Goal: Task Accomplishment & Management: Use online tool/utility

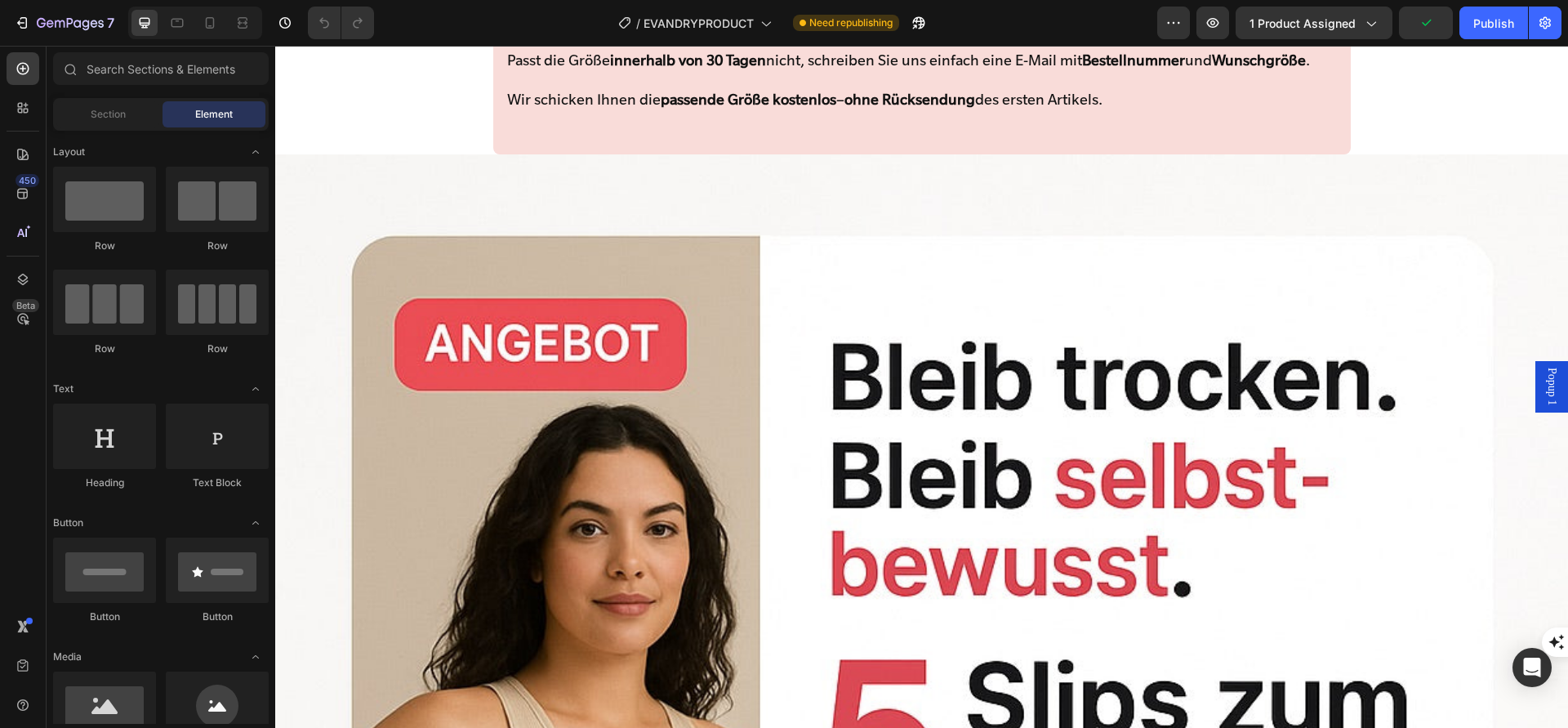
scroll to position [4111, 0]
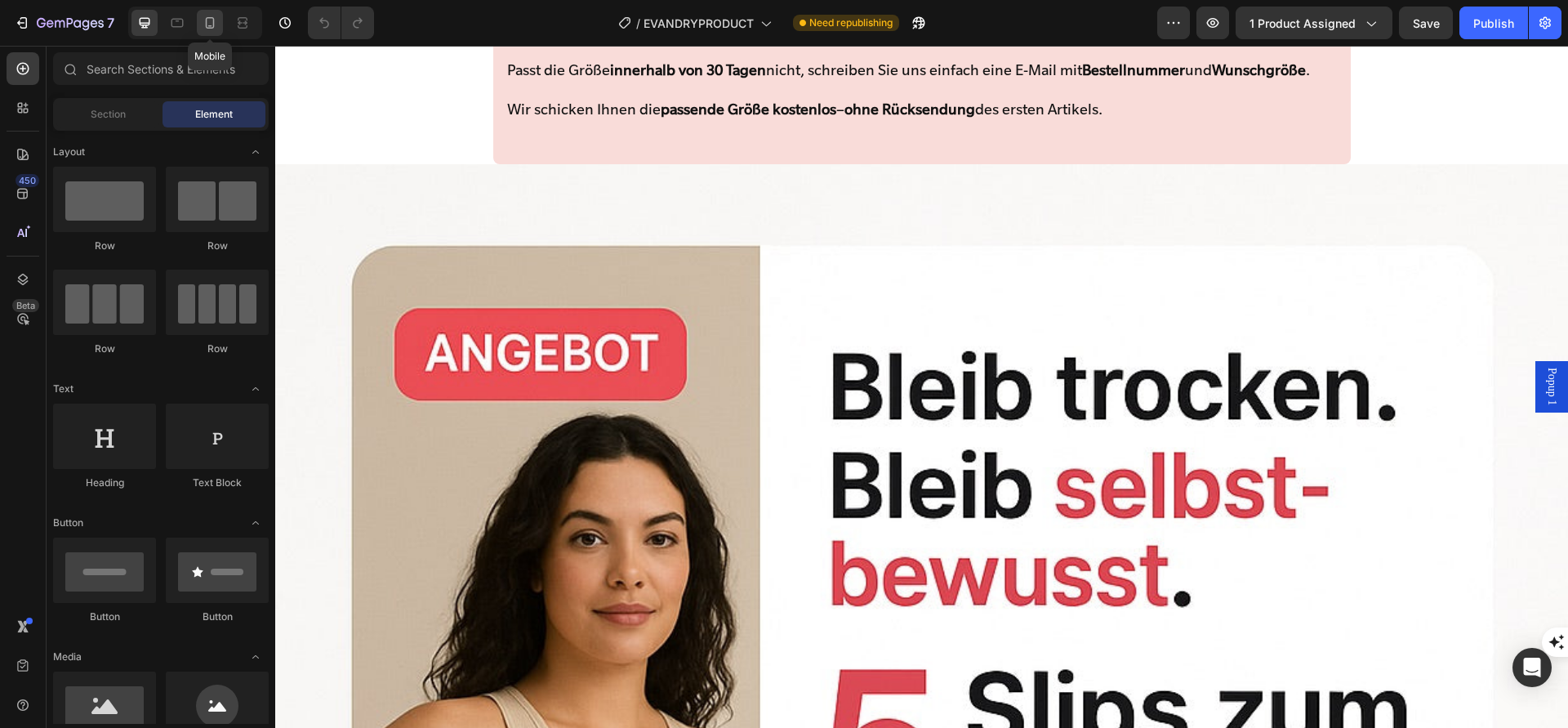
click at [212, 26] on icon at bounding box center [210, 23] width 17 height 17
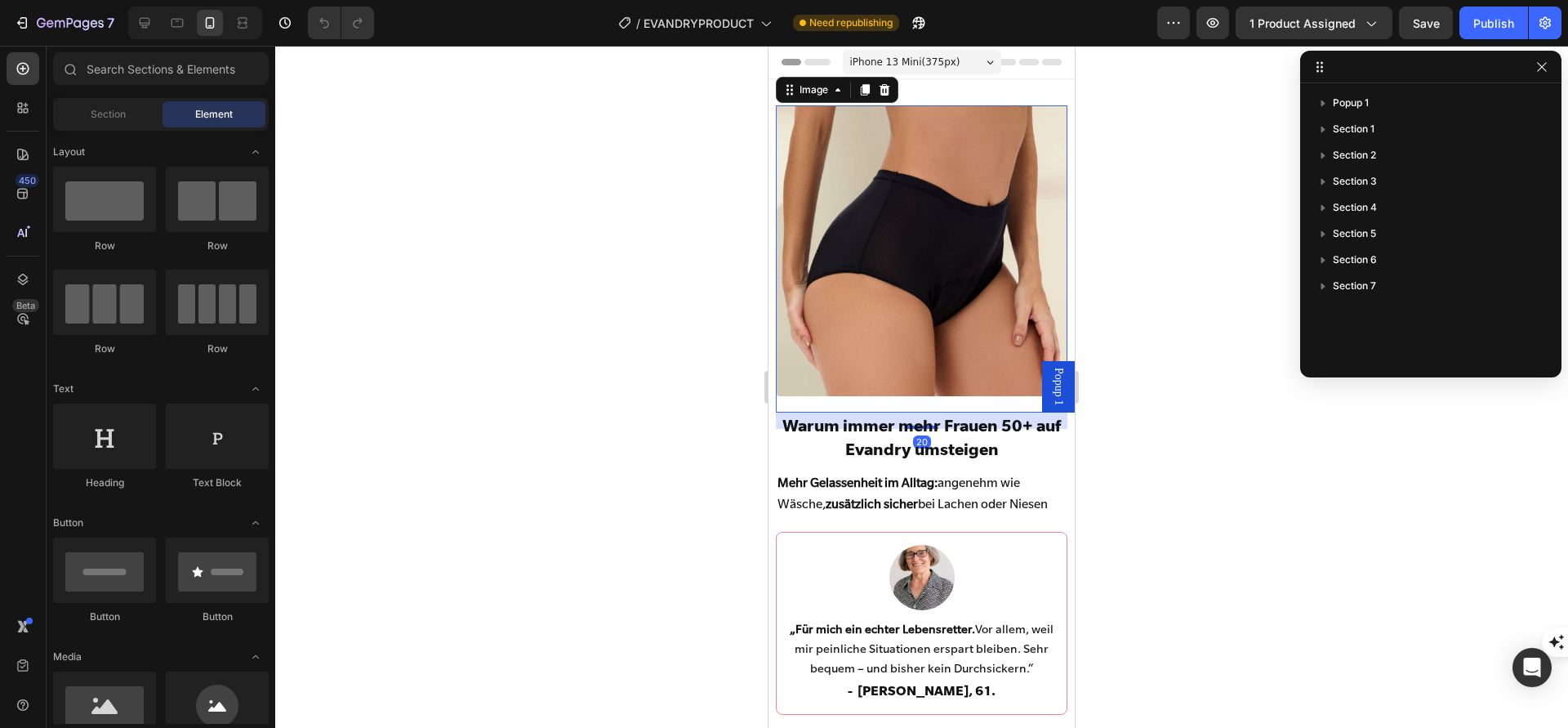
click at [950, 288] on img at bounding box center [921, 251] width 291 height 291
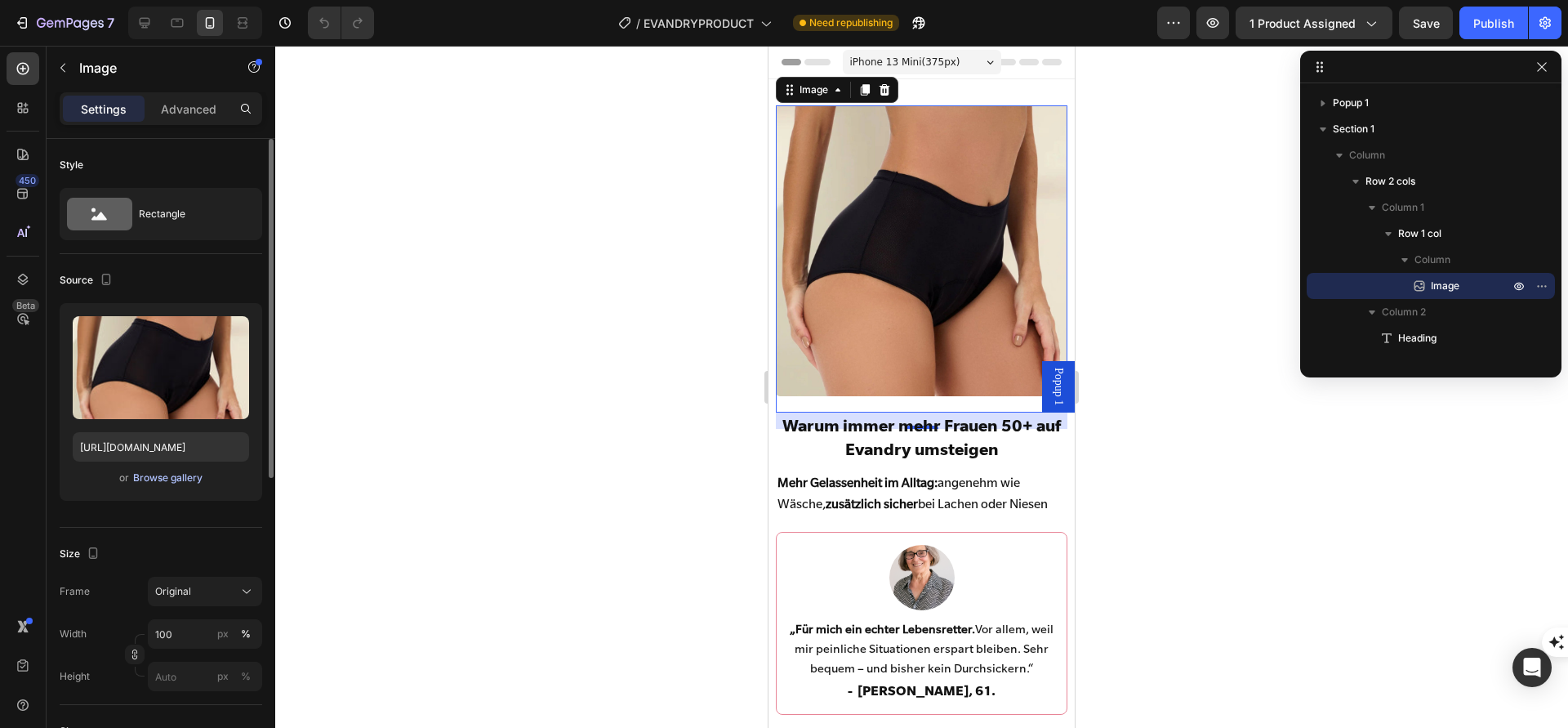
click at [169, 475] on div "Browse gallery" at bounding box center [168, 478] width 70 height 15
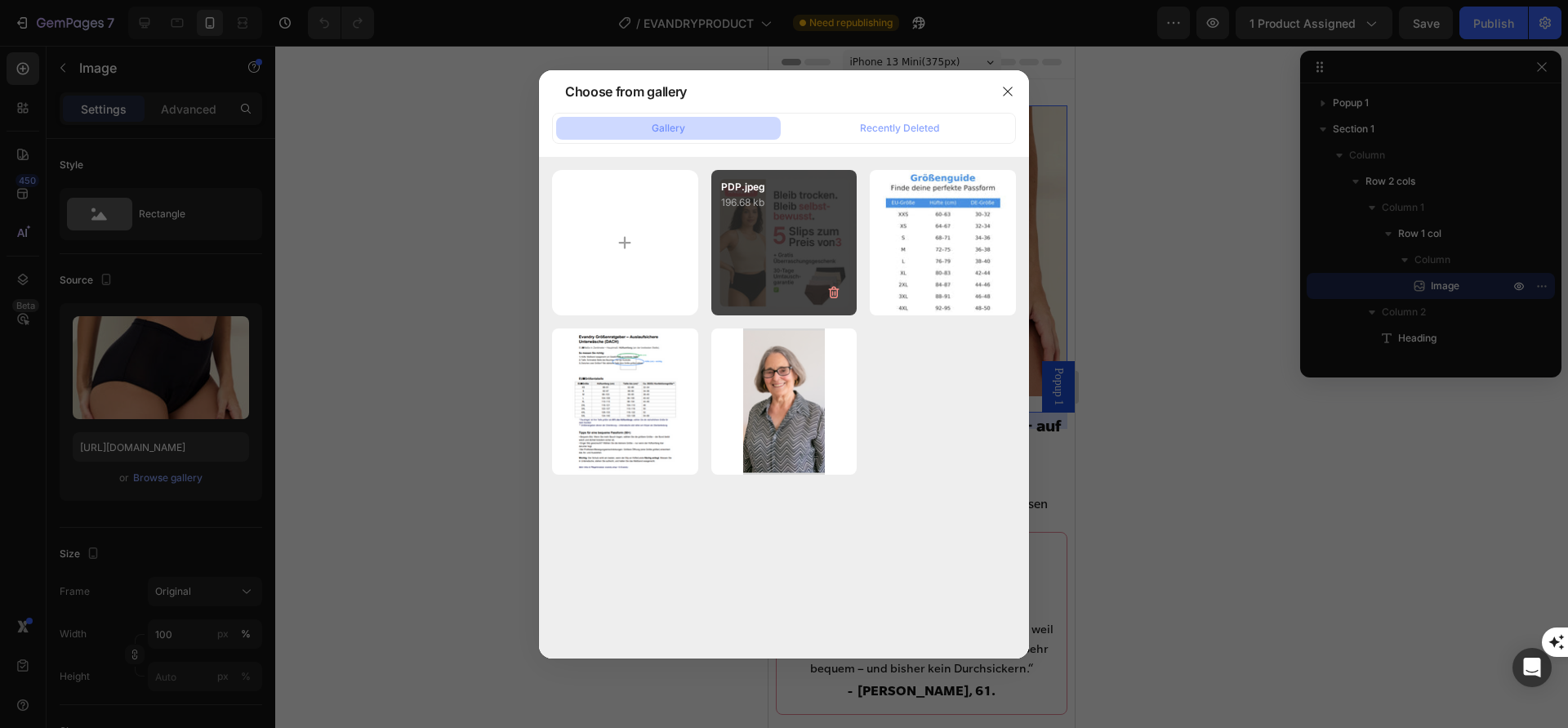
click at [754, 268] on div "PDP.jpeg 196.68 kb" at bounding box center [784, 243] width 146 height 146
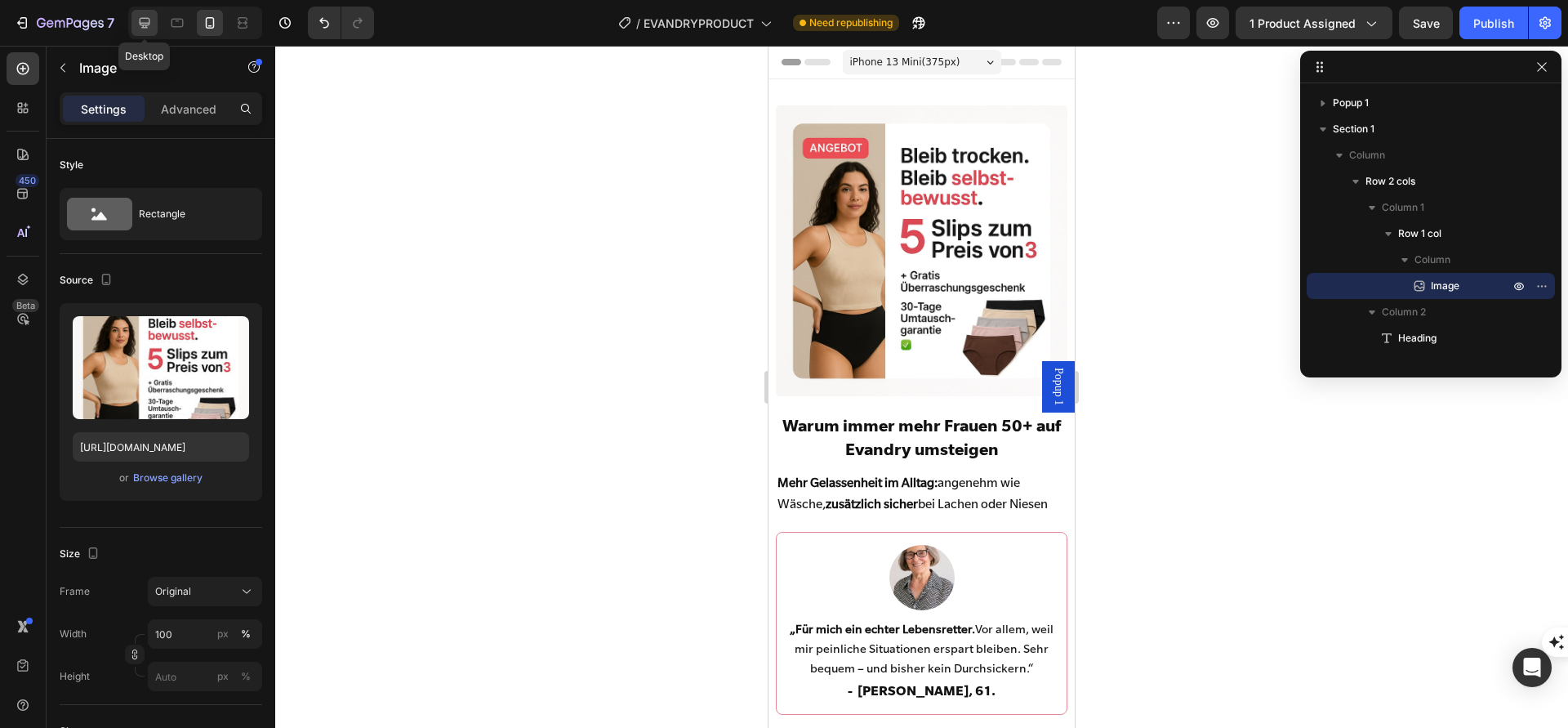
click at [139, 21] on icon at bounding box center [144, 23] width 11 height 11
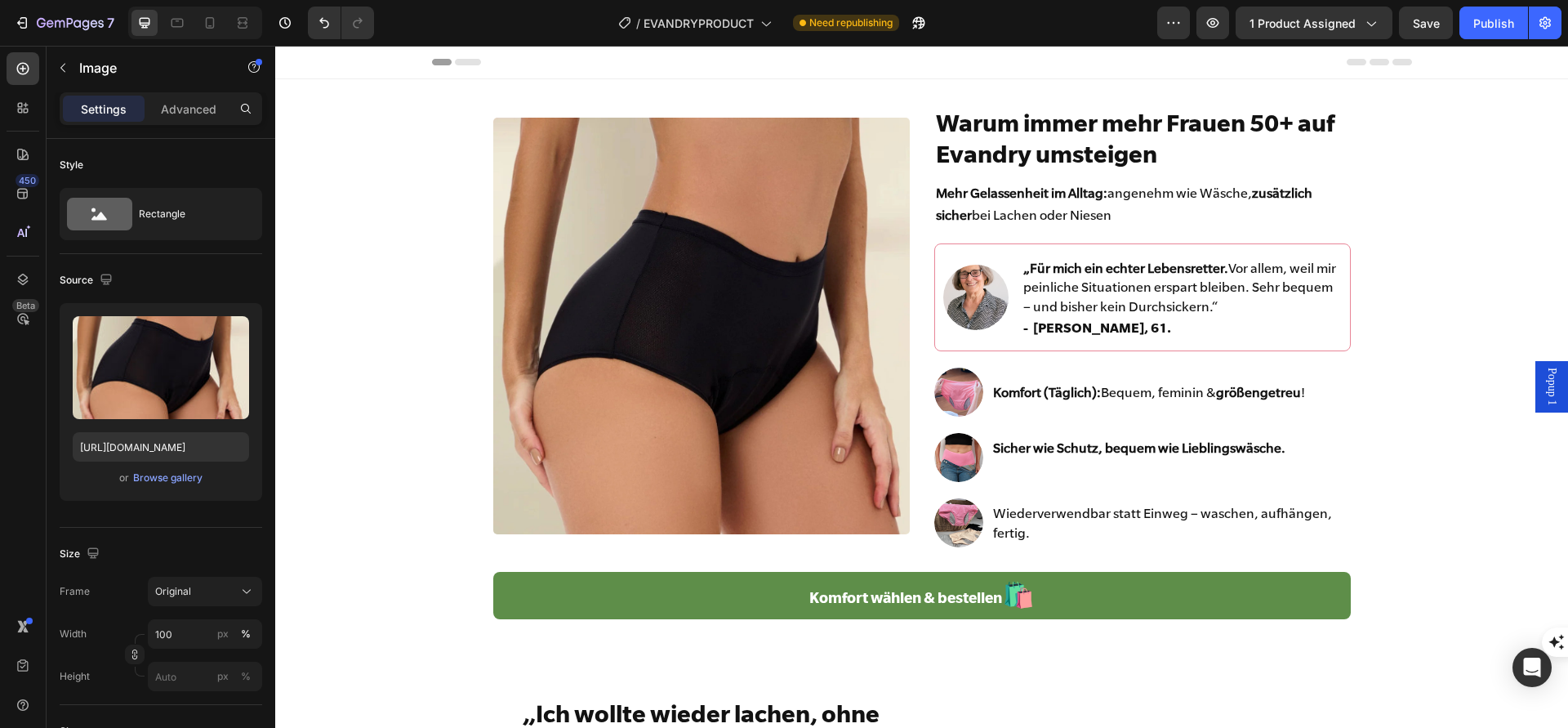
scroll to position [15, 0]
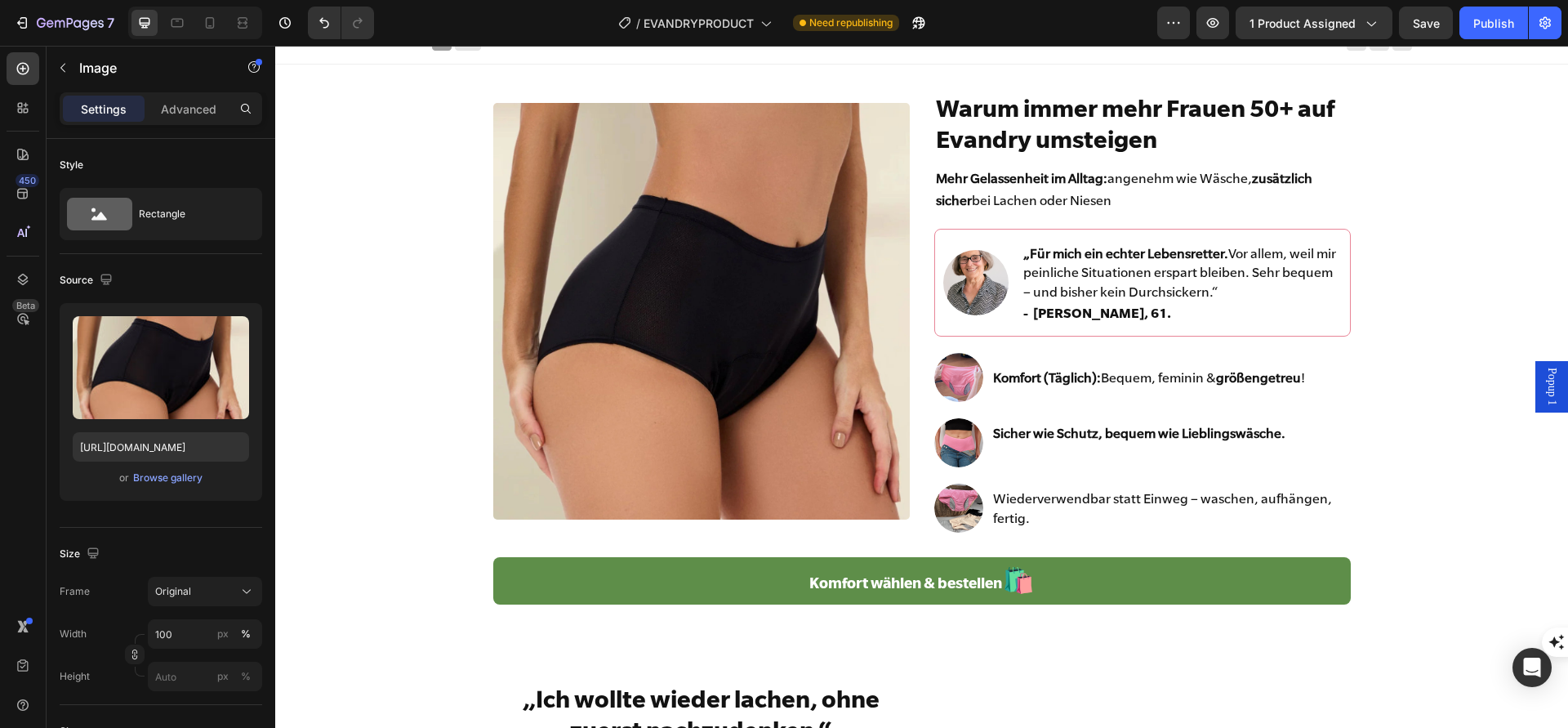
click at [706, 312] on img at bounding box center [701, 311] width 417 height 417
click at [163, 477] on div "Browse gallery" at bounding box center [168, 478] width 70 height 15
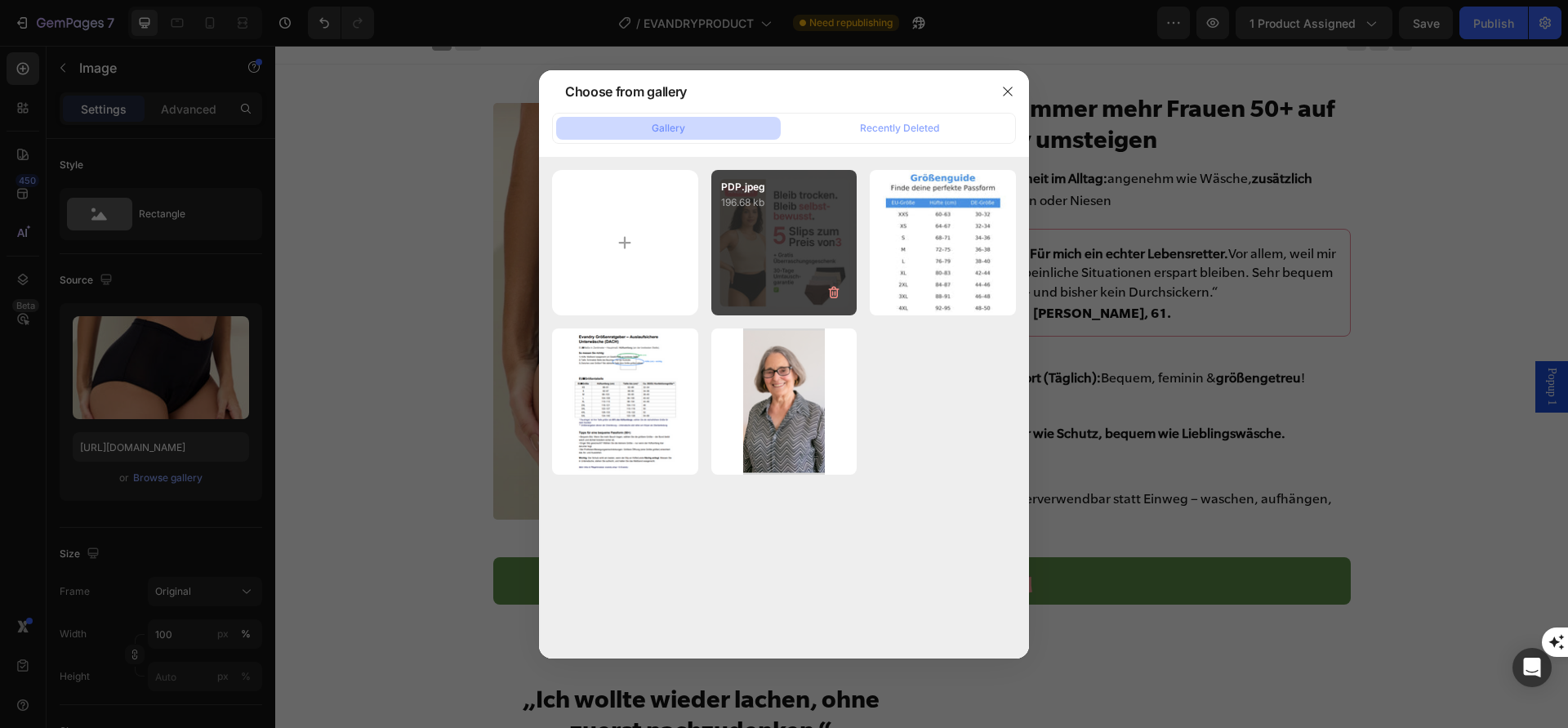
click at [722, 280] on div "PDP.jpeg 196.68 kb" at bounding box center [784, 243] width 146 height 146
type input "[URL][DOMAIN_NAME]"
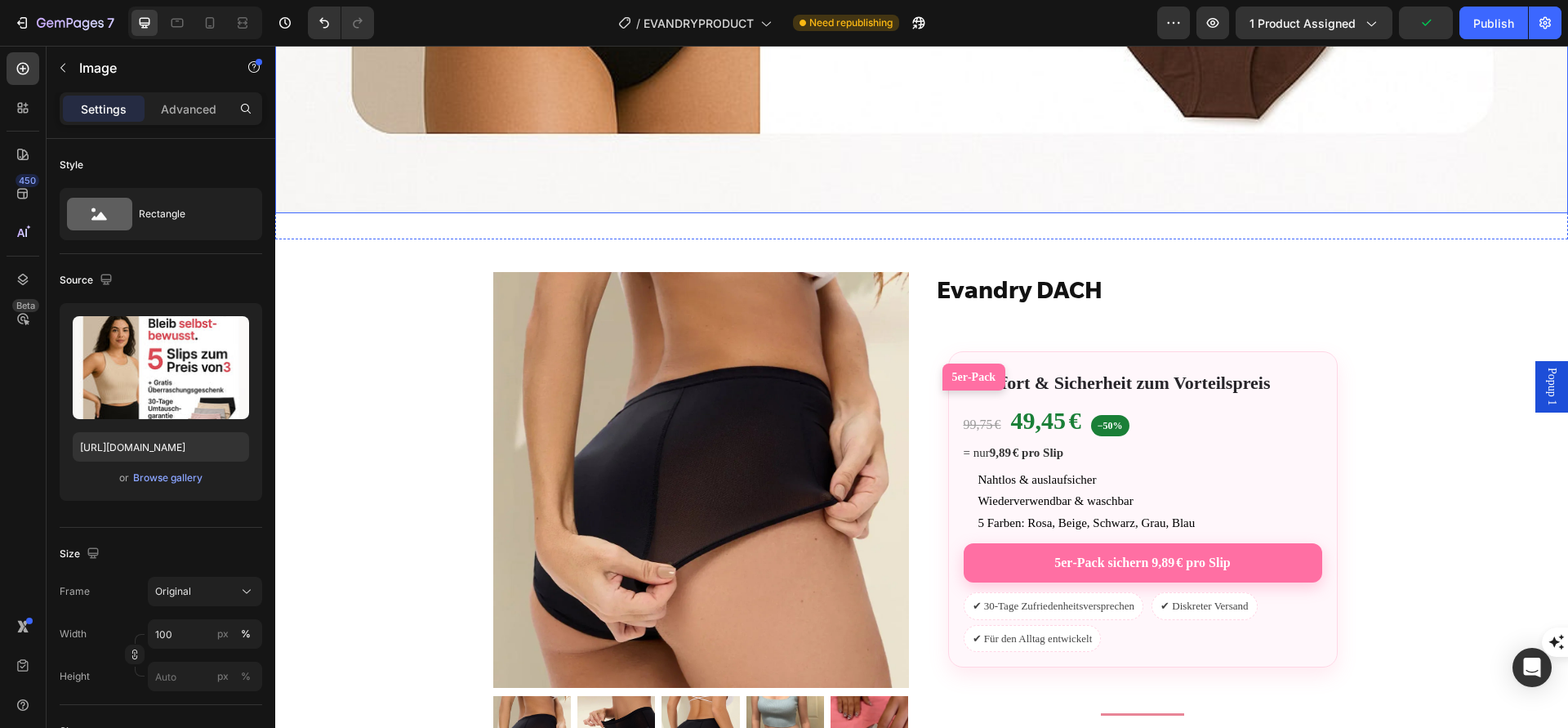
scroll to position [5597, 0]
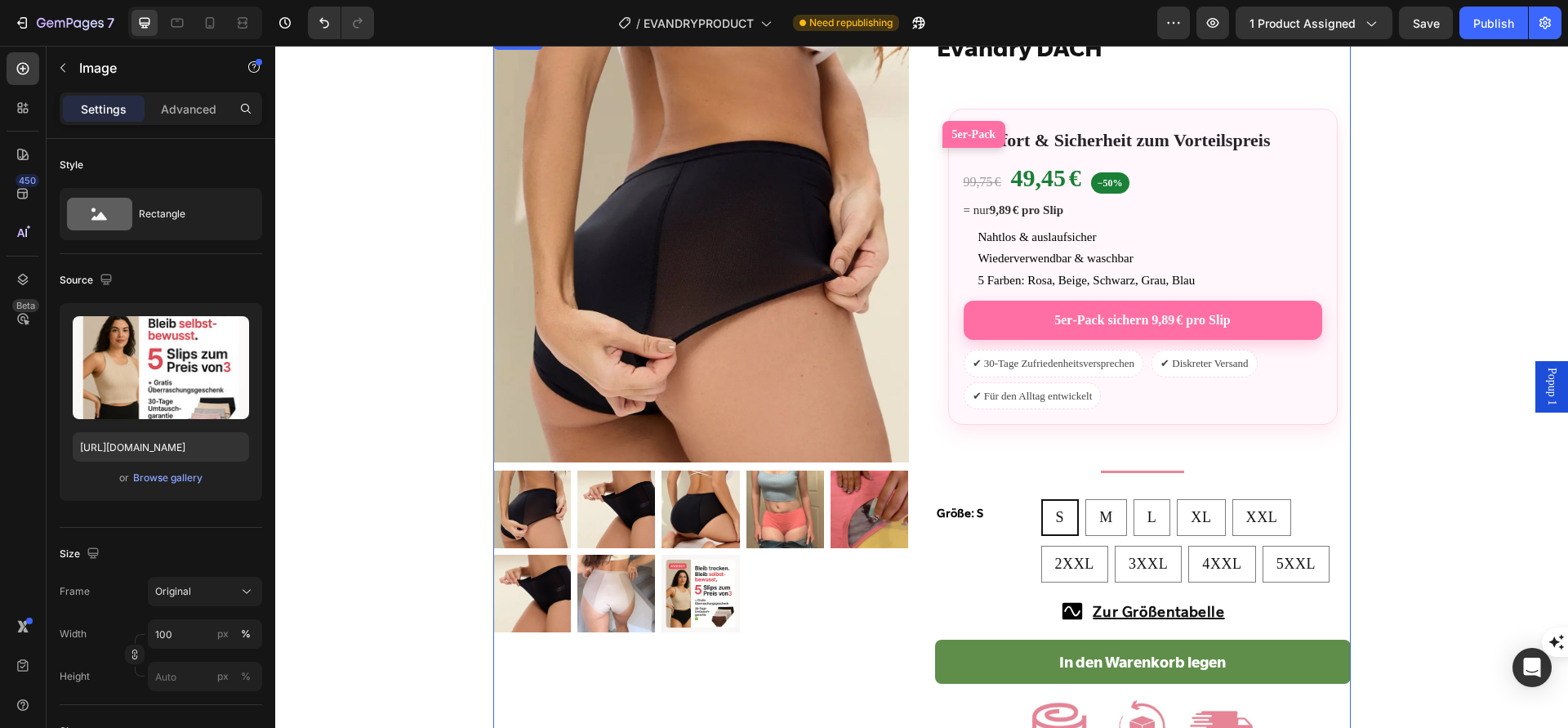
click at [918, 318] on div "Product Images Row Evandry DACH Heading 5er‑Pack Komfort & Sicherheit zum Vorte…" at bounding box center [921, 403] width 857 height 746
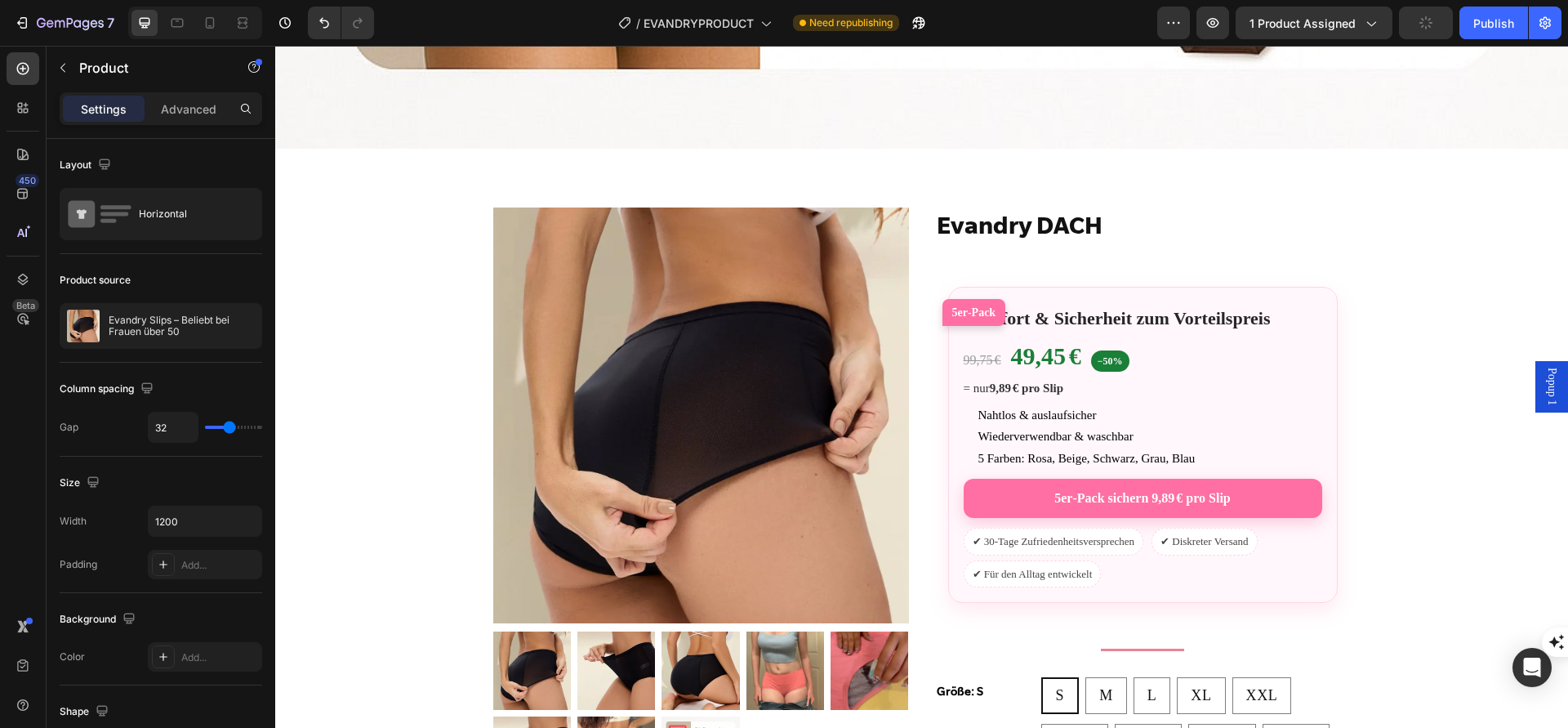
scroll to position [5502, 0]
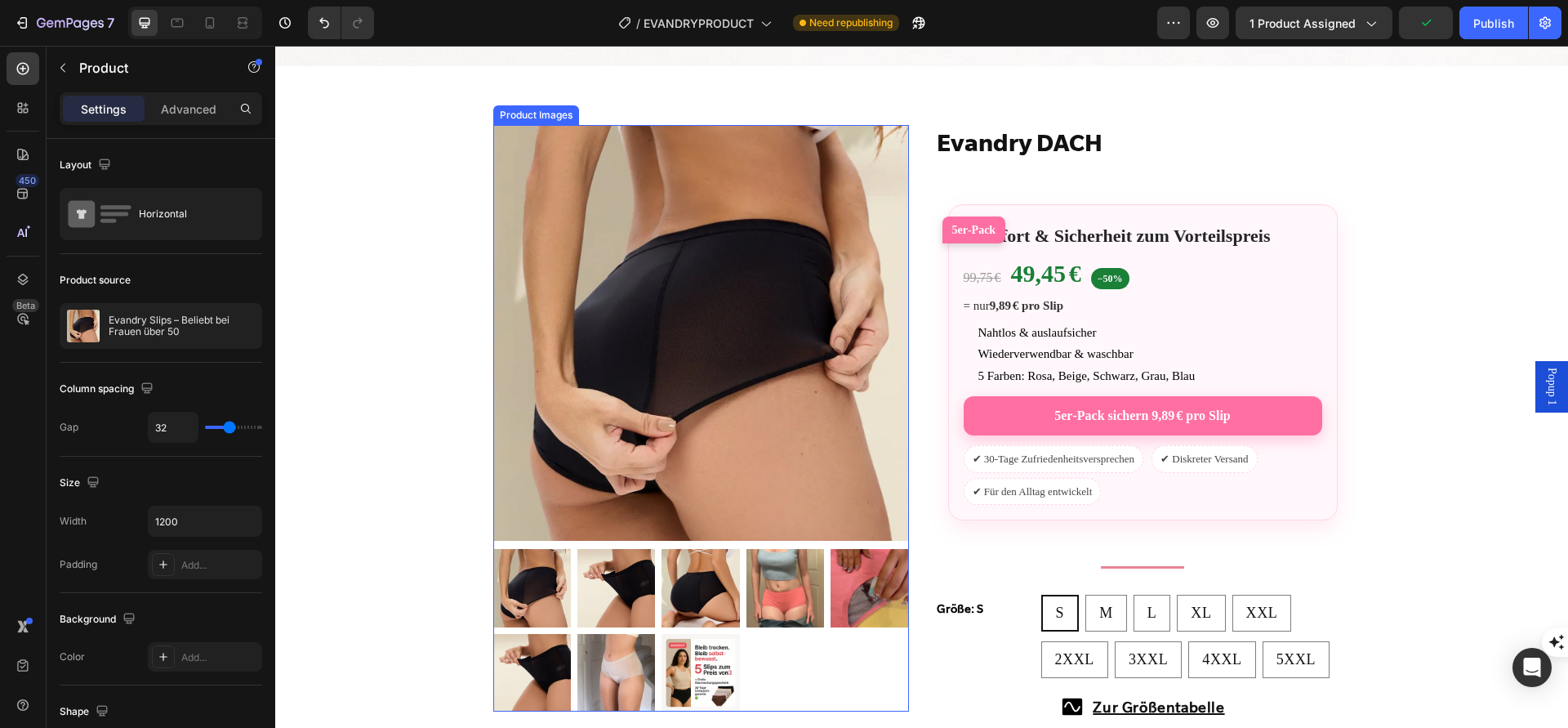
click at [496, 434] on img at bounding box center [701, 333] width 416 height 416
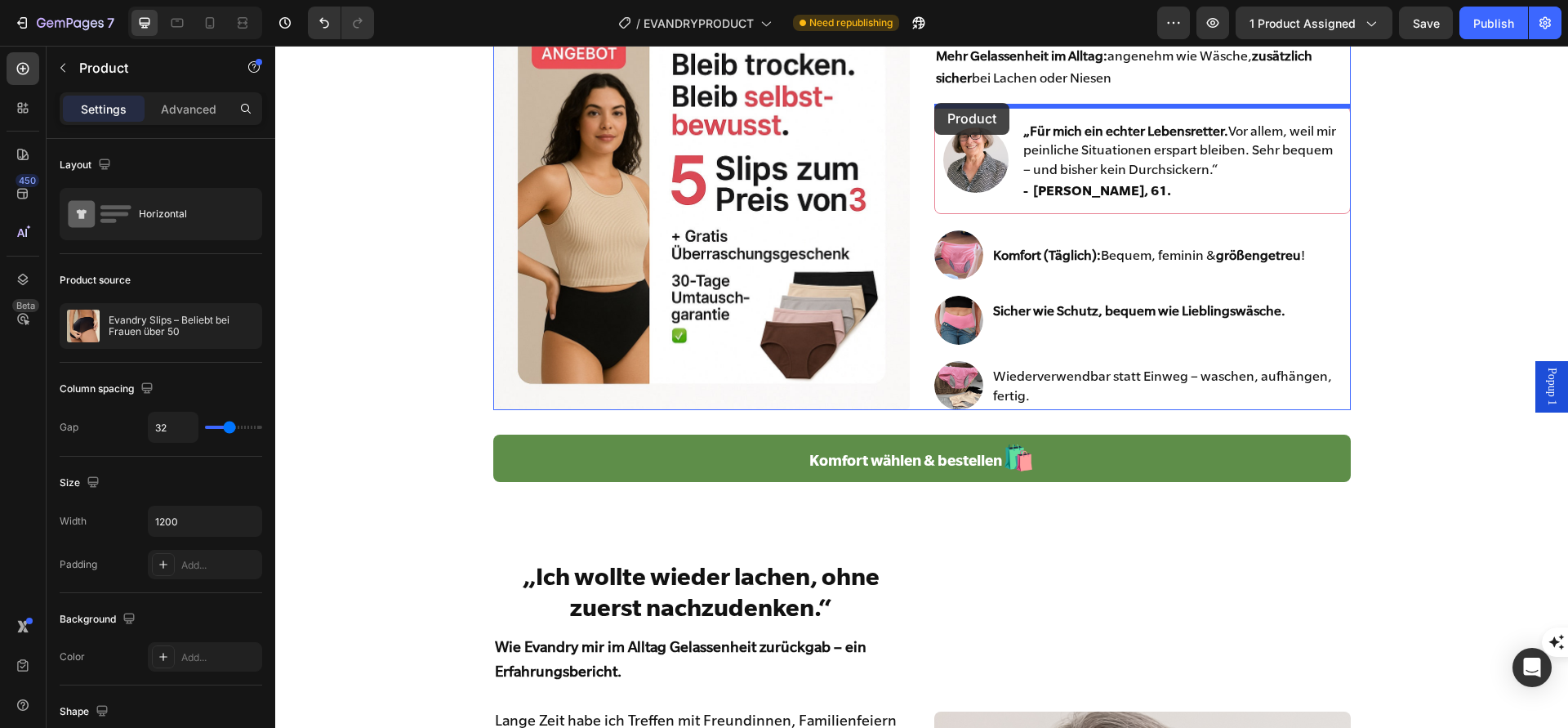
scroll to position [128, 0]
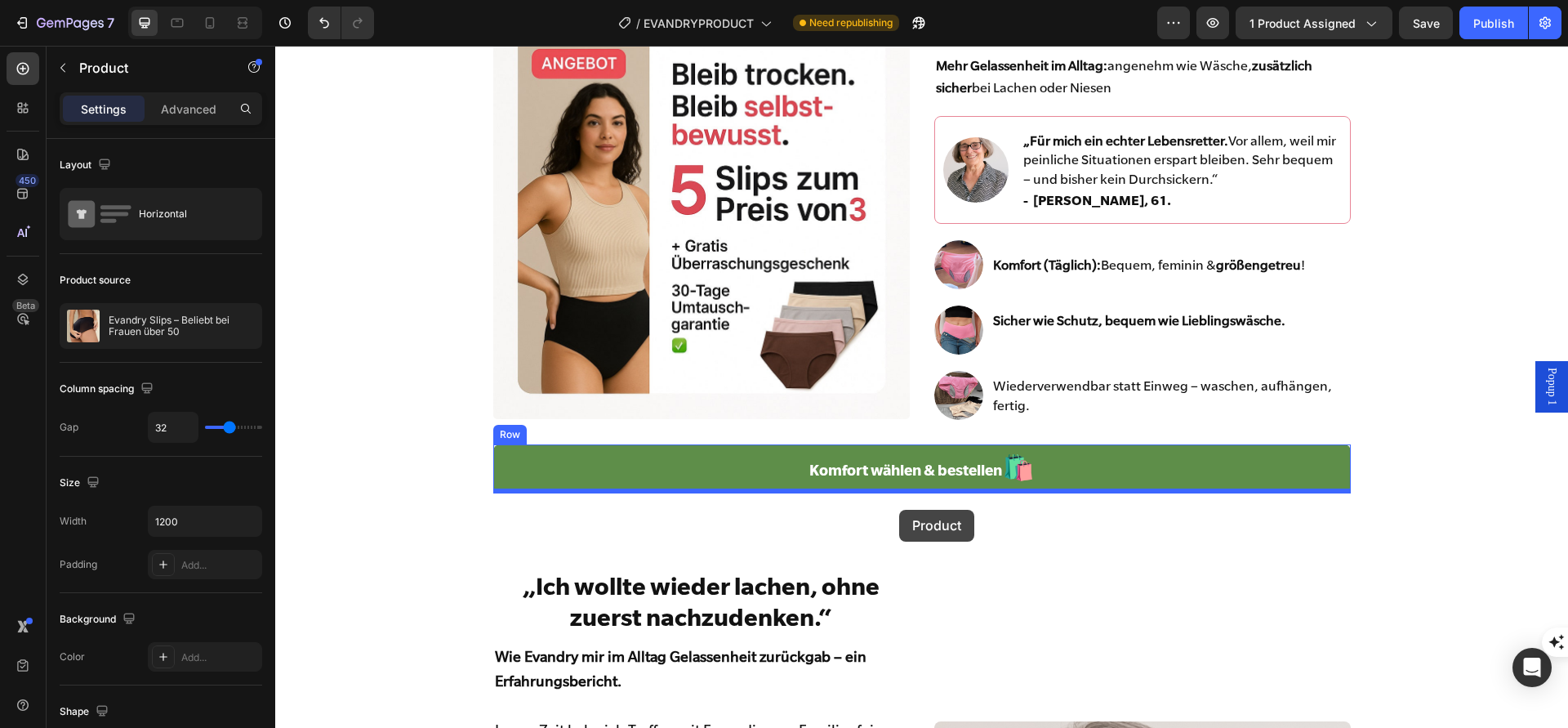
drag, startPoint x: 923, startPoint y: 582, endPoint x: 899, endPoint y: 506, distance: 79.7
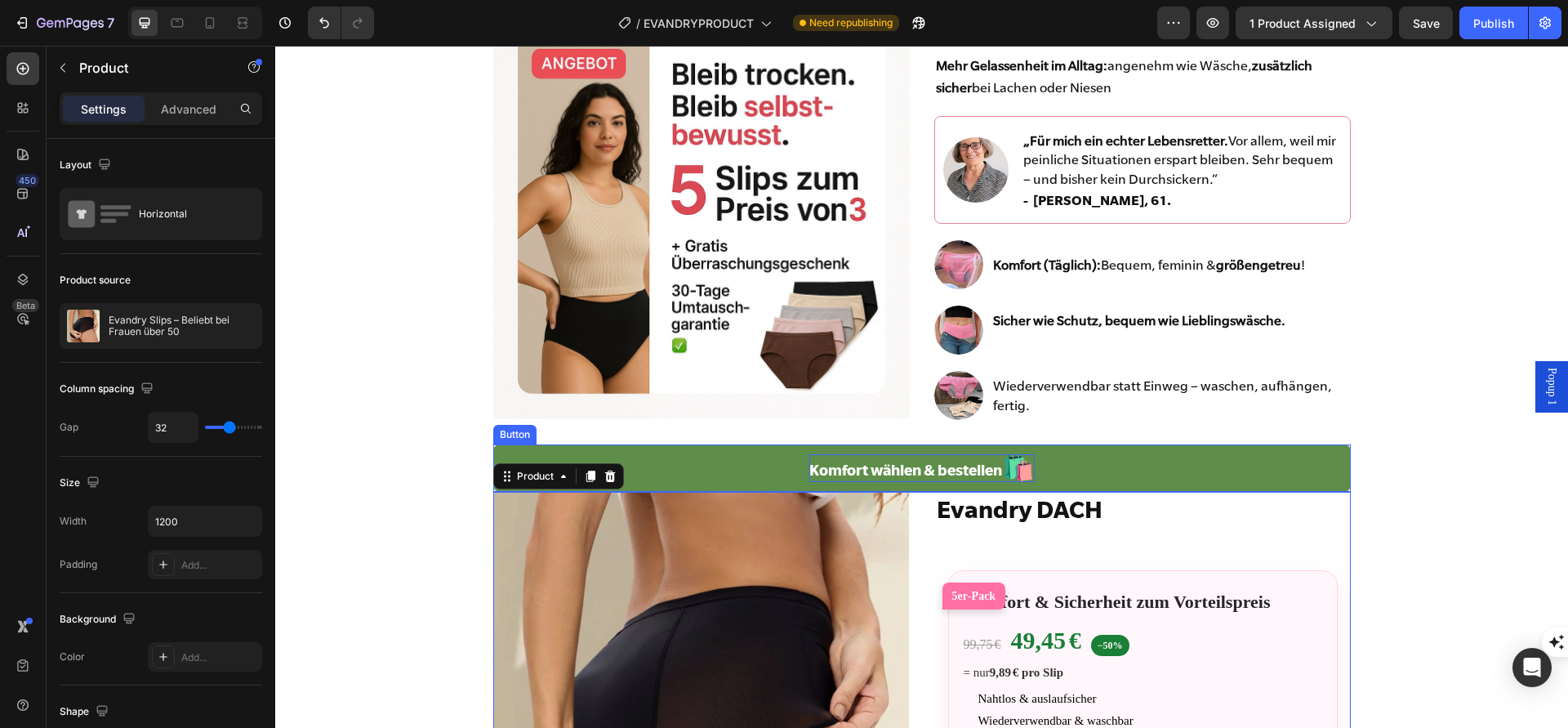
click at [908, 474] on p "Komfort wählen & bestellen 🛍️" at bounding box center [922, 467] width 226 height 27
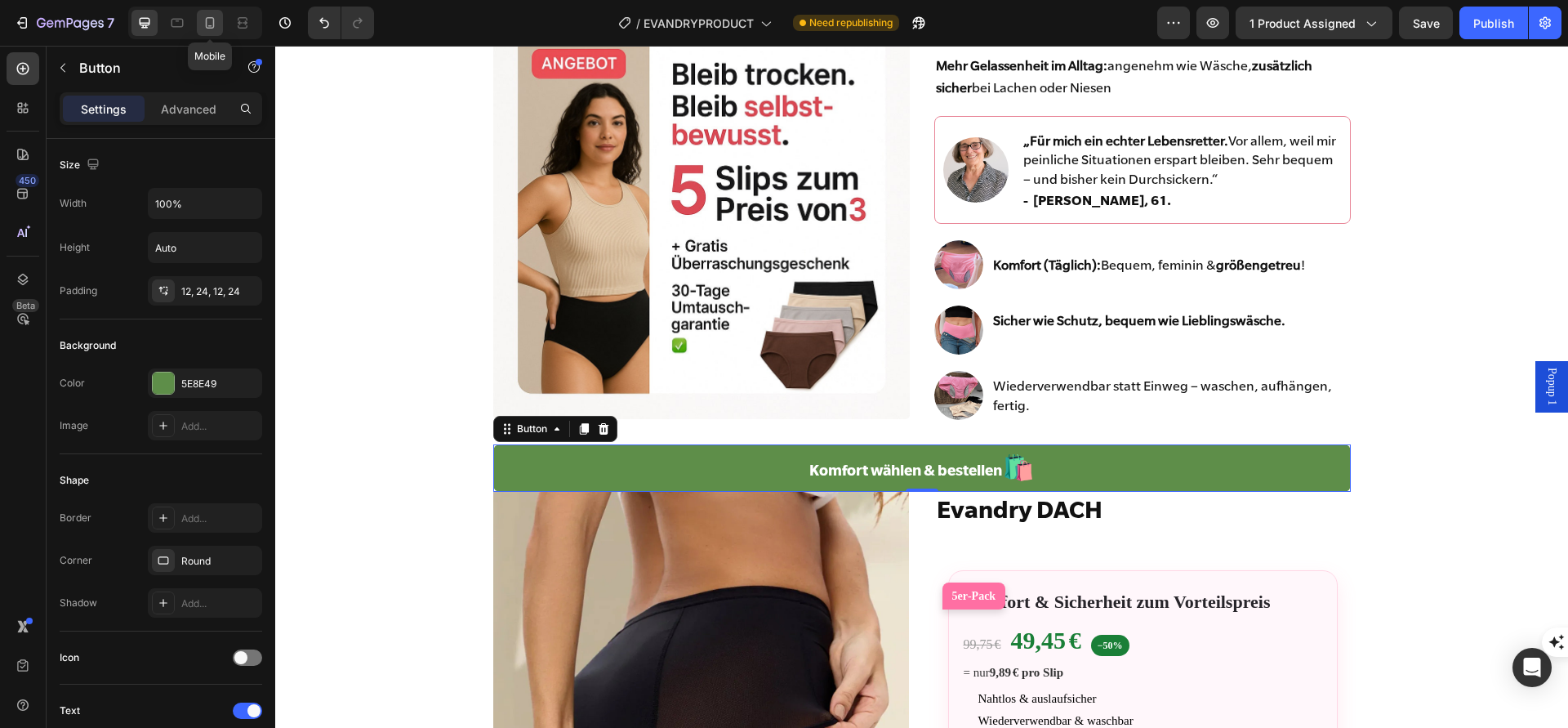
click at [216, 25] on icon at bounding box center [210, 23] width 17 height 17
type input "17"
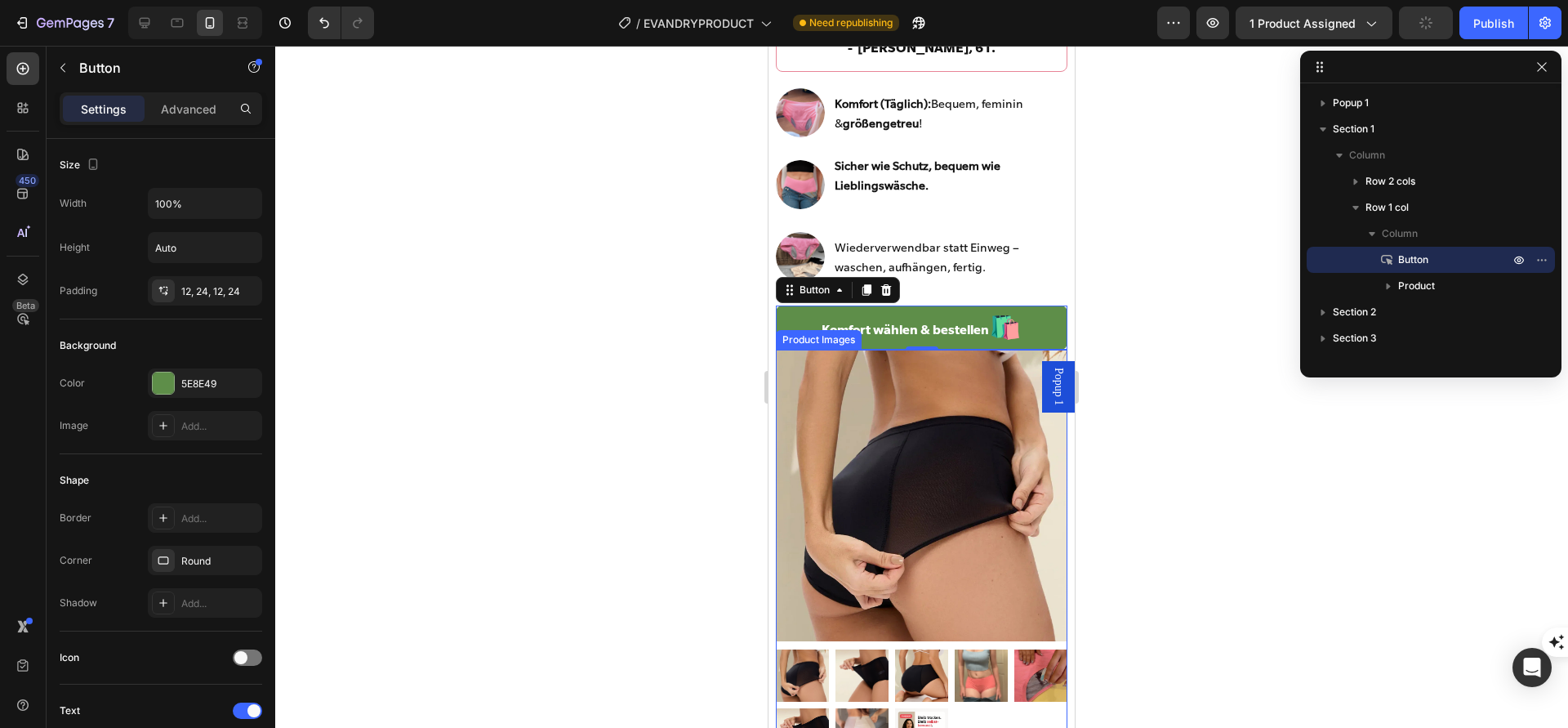
scroll to position [686, 0]
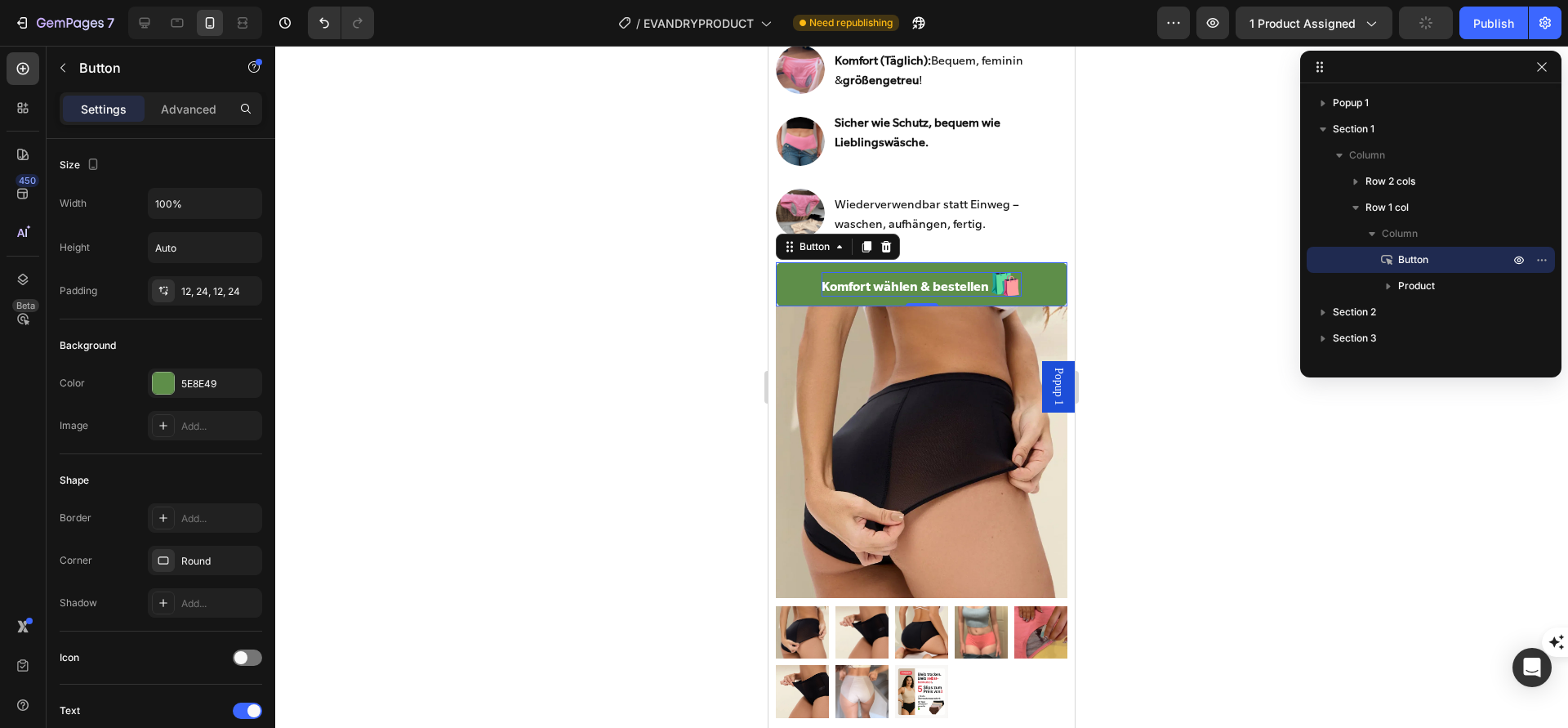
click at [918, 276] on p "Komfort wählen & bestellen 🛍️" at bounding box center [921, 285] width 200 height 26
click at [794, 278] on link "Komfort wählen & bestellen 🛍️" at bounding box center [921, 285] width 291 height 45
click at [889, 247] on icon at bounding box center [887, 247] width 11 height 12
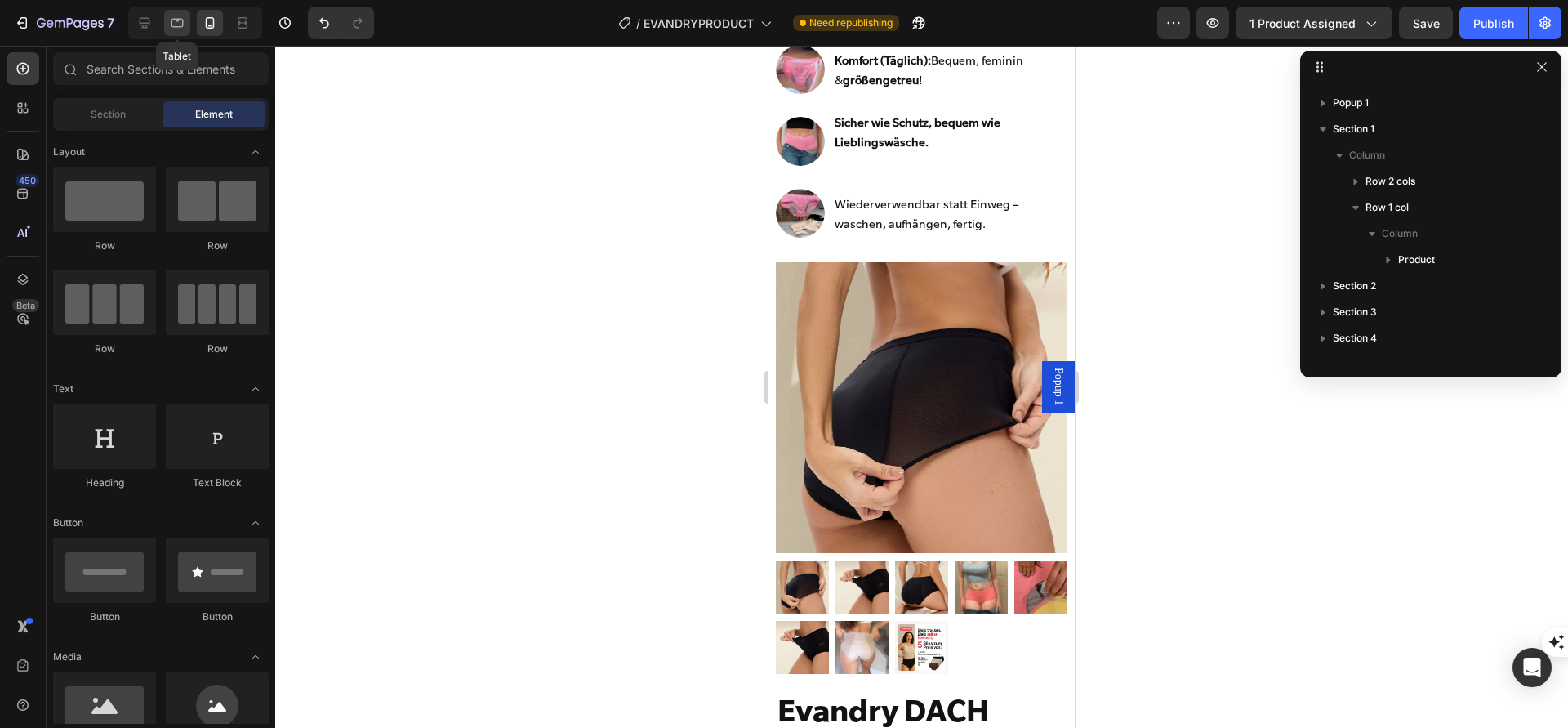
click at [182, 22] on icon at bounding box center [178, 23] width 12 height 9
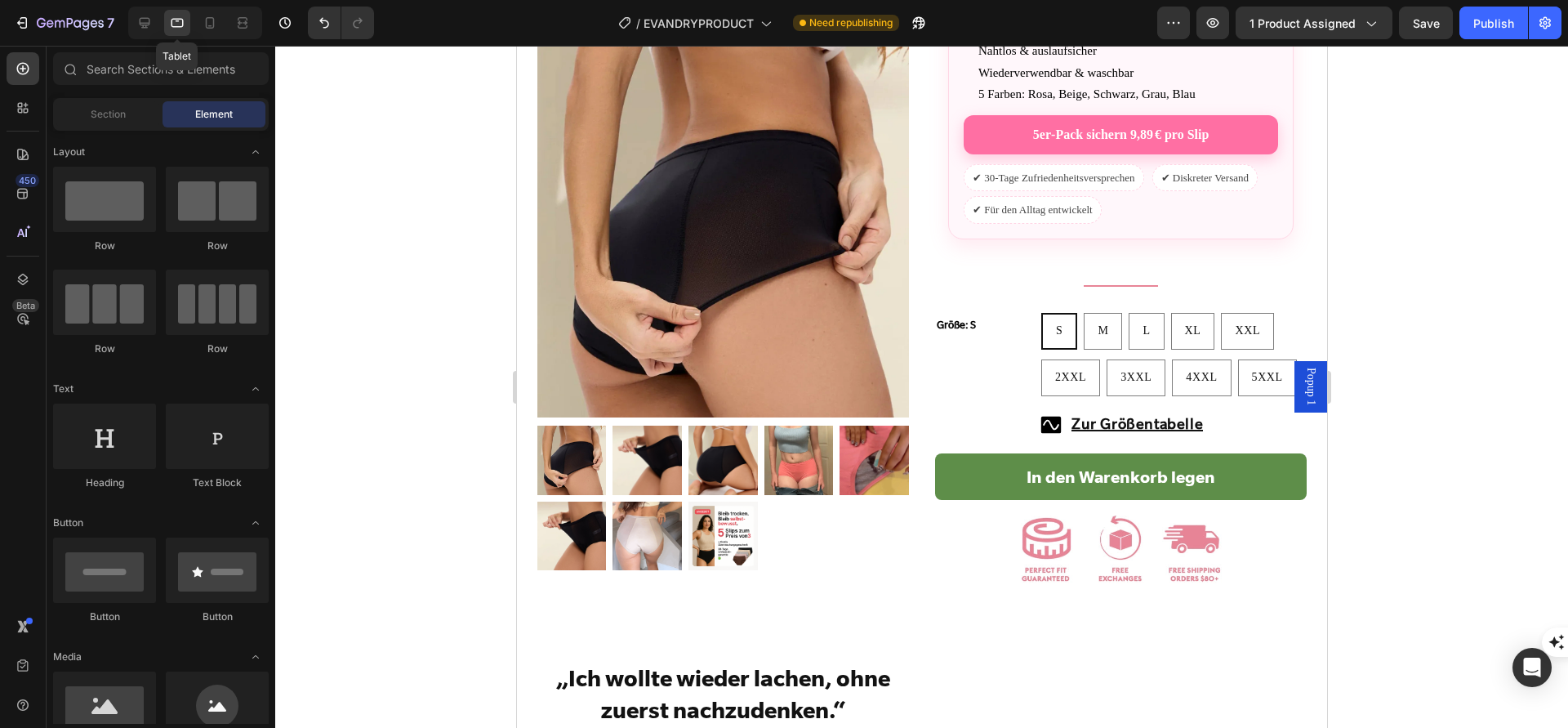
scroll to position [867, 0]
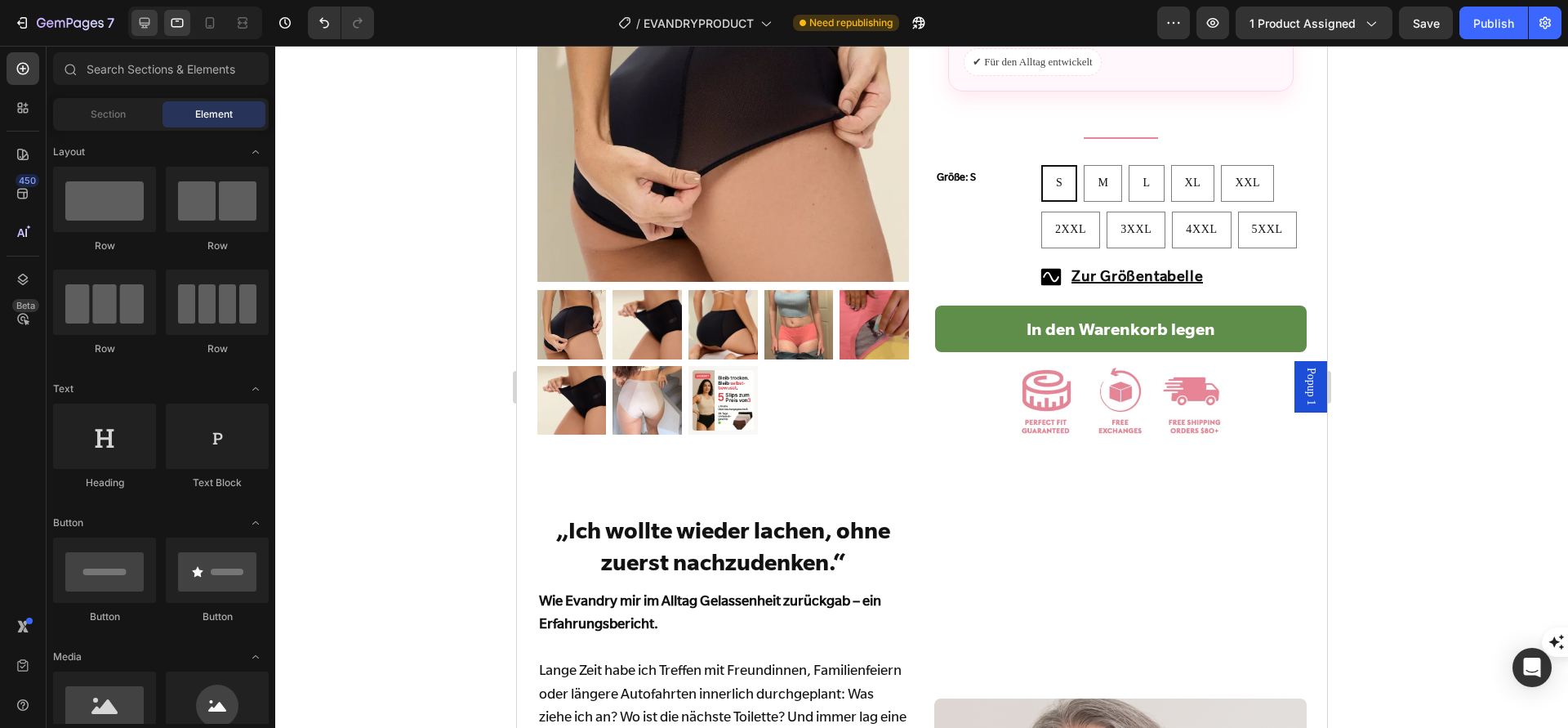
click at [154, 22] on div at bounding box center [144, 22] width 26 height 26
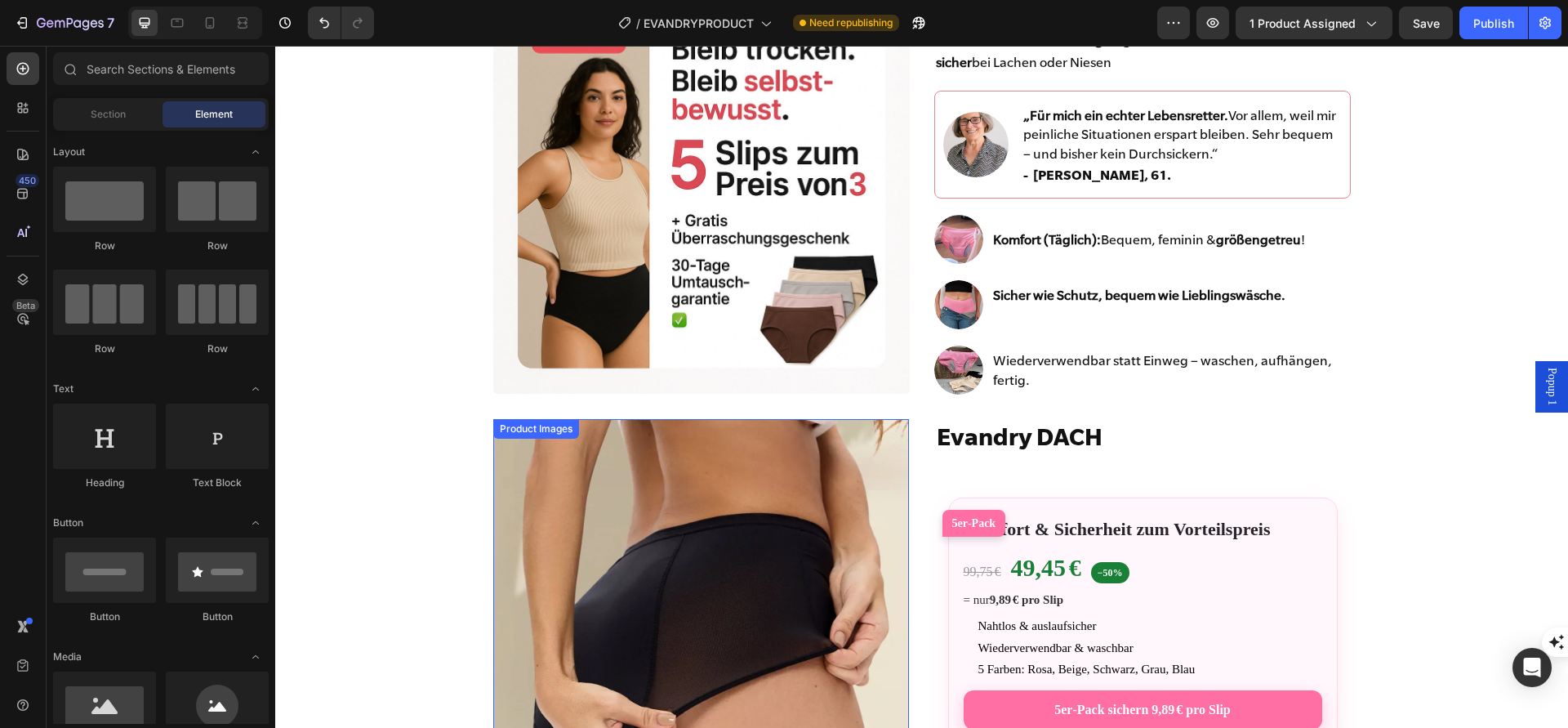
scroll to position [154, 0]
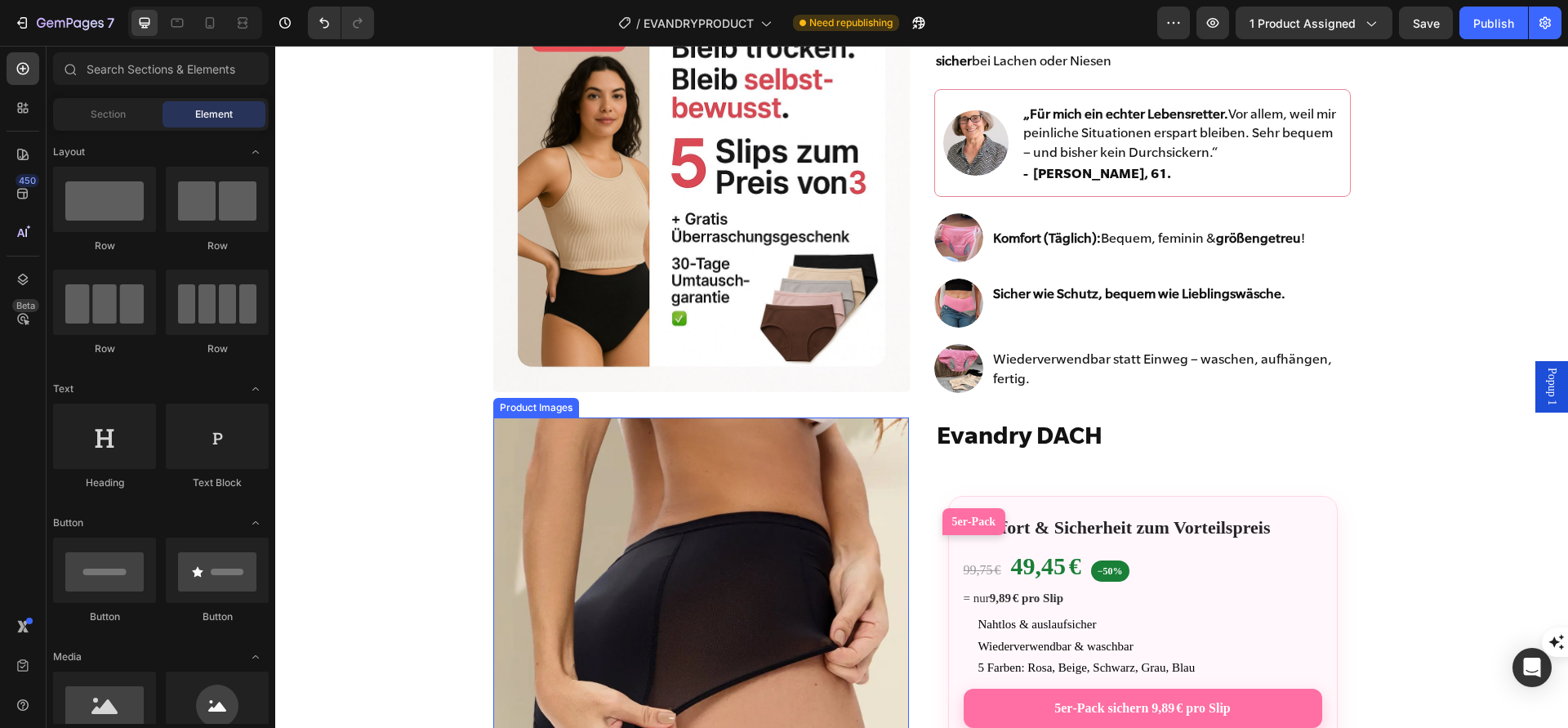
click at [804, 503] on img at bounding box center [701, 625] width 416 height 416
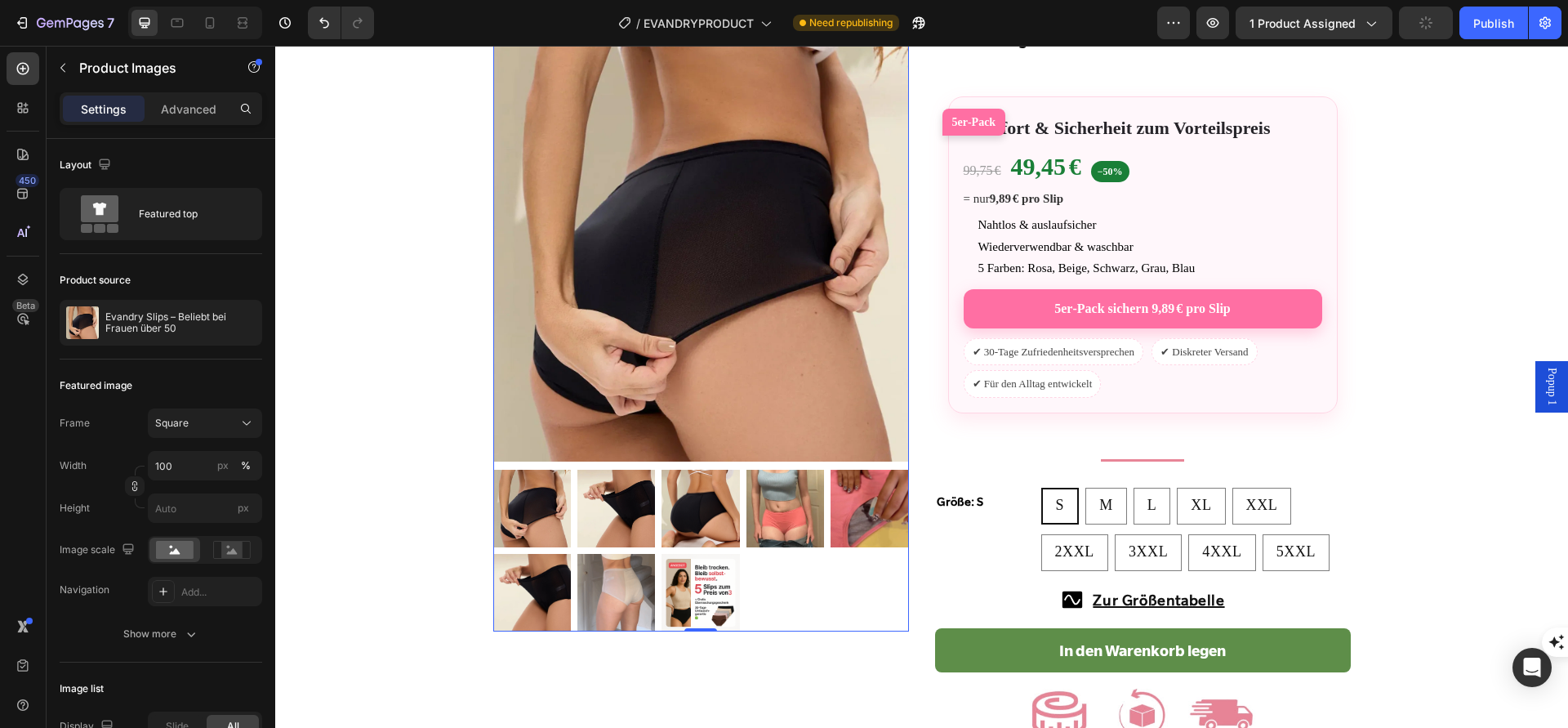
scroll to position [555, 0]
click at [624, 597] on img at bounding box center [616, 592] width 77 height 77
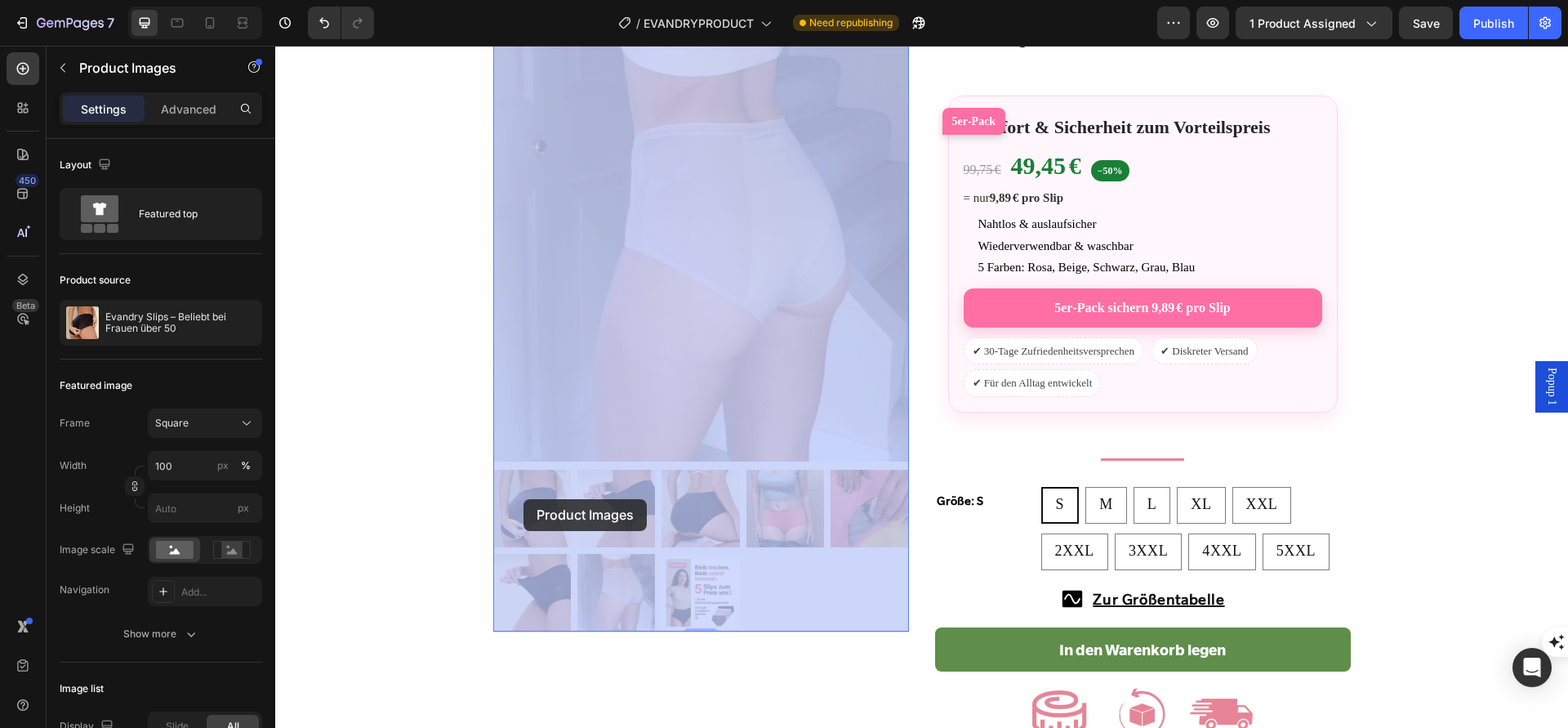
drag, startPoint x: 624, startPoint y: 598, endPoint x: 525, endPoint y: 501, distance: 138.6
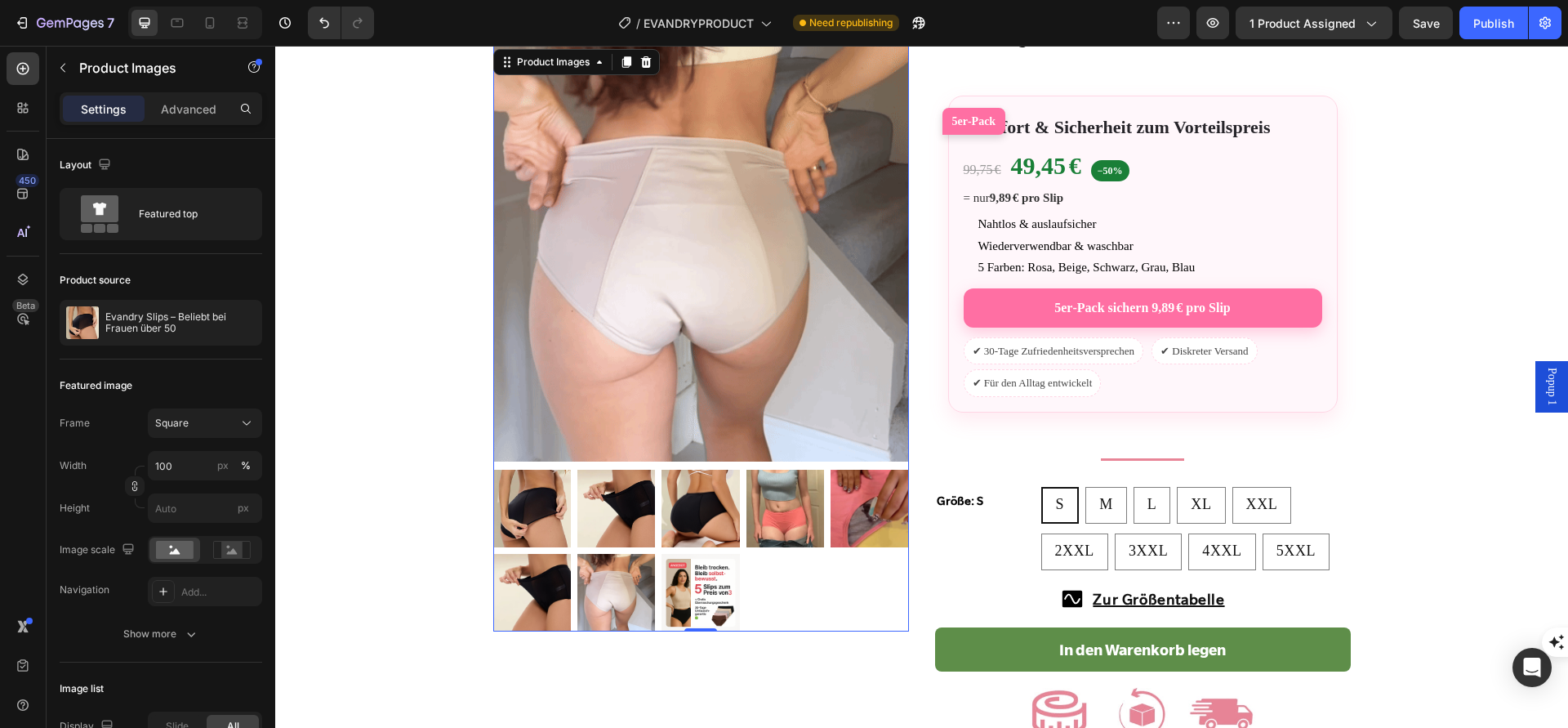
click at [525, 502] on img at bounding box center [531, 508] width 77 height 77
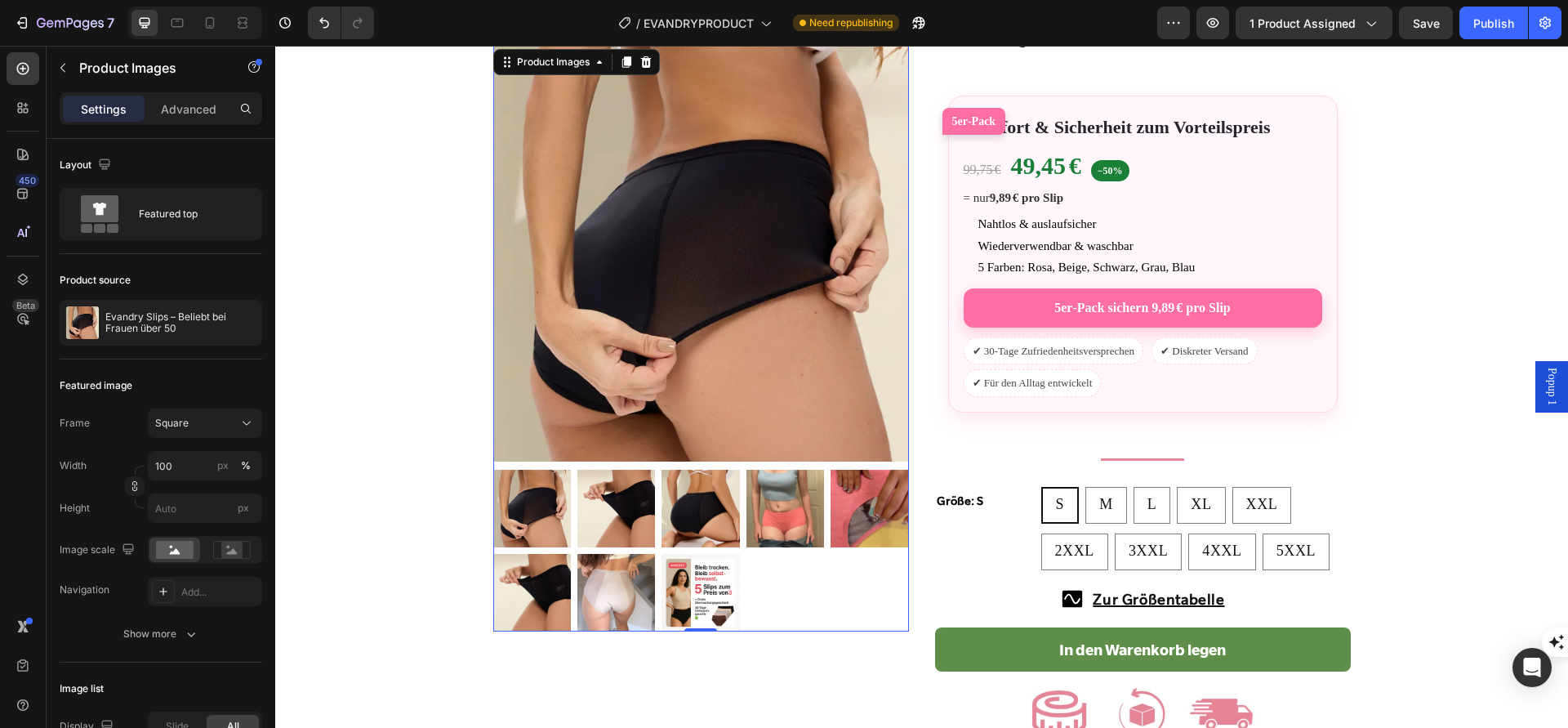
click at [638, 580] on img at bounding box center [616, 592] width 77 height 77
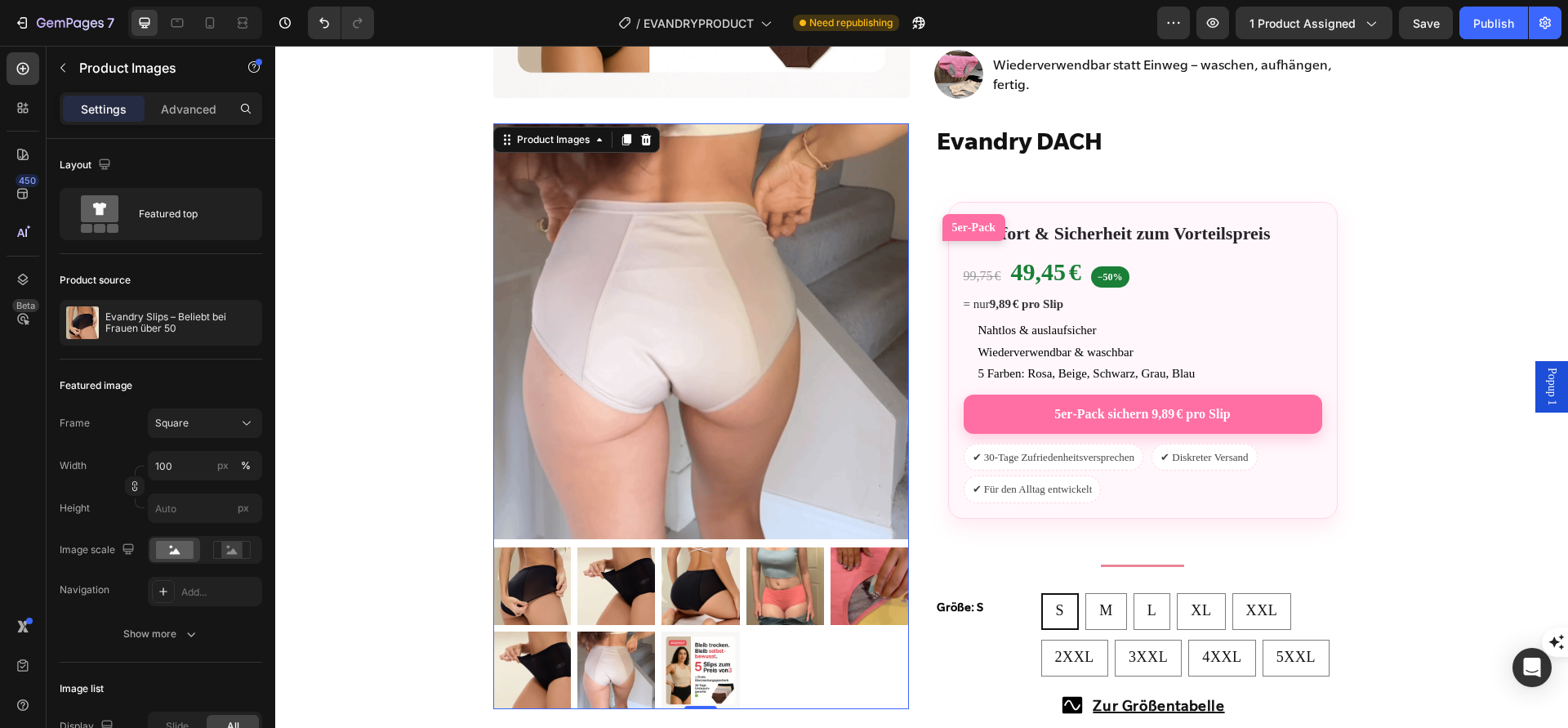
scroll to position [423, 0]
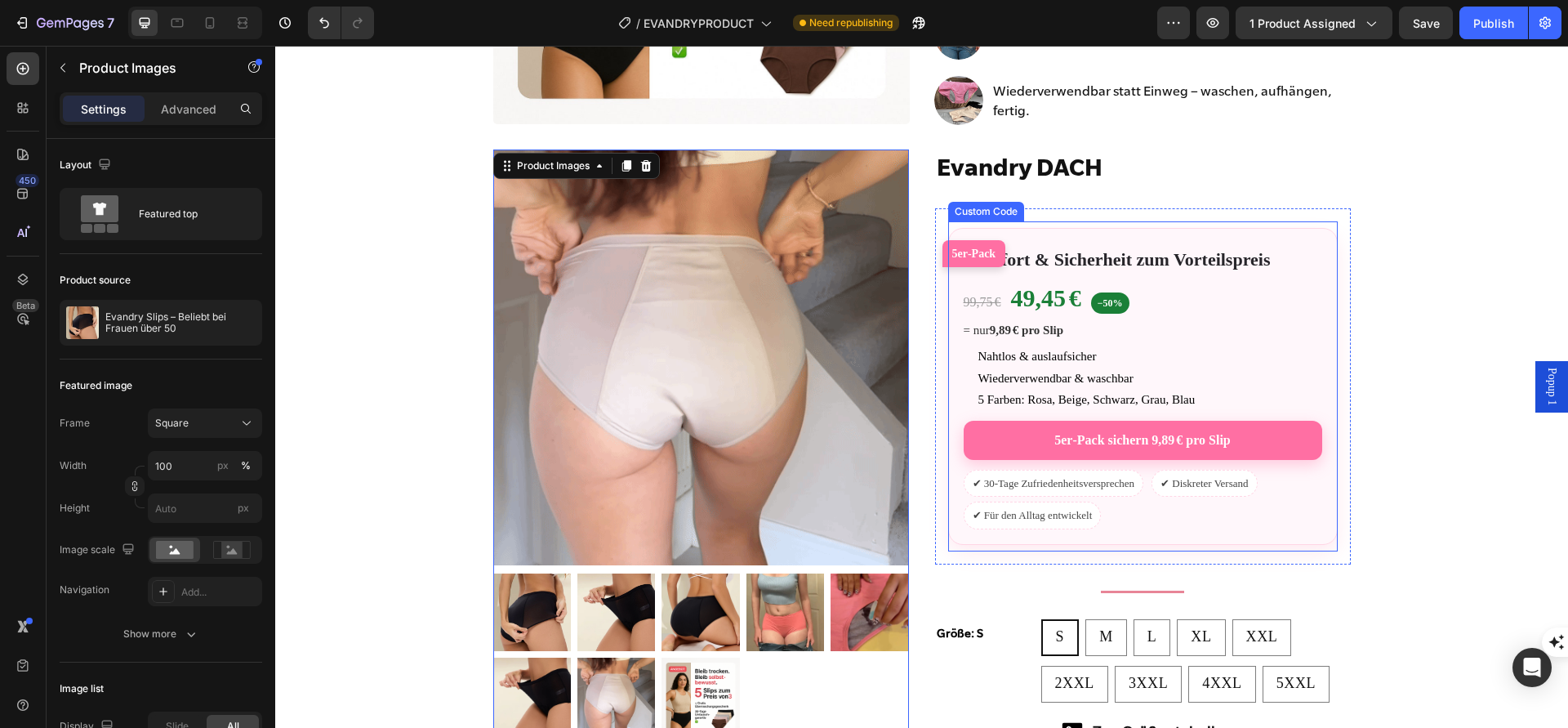
click at [1063, 316] on span "49,45 €" at bounding box center [1046, 298] width 71 height 37
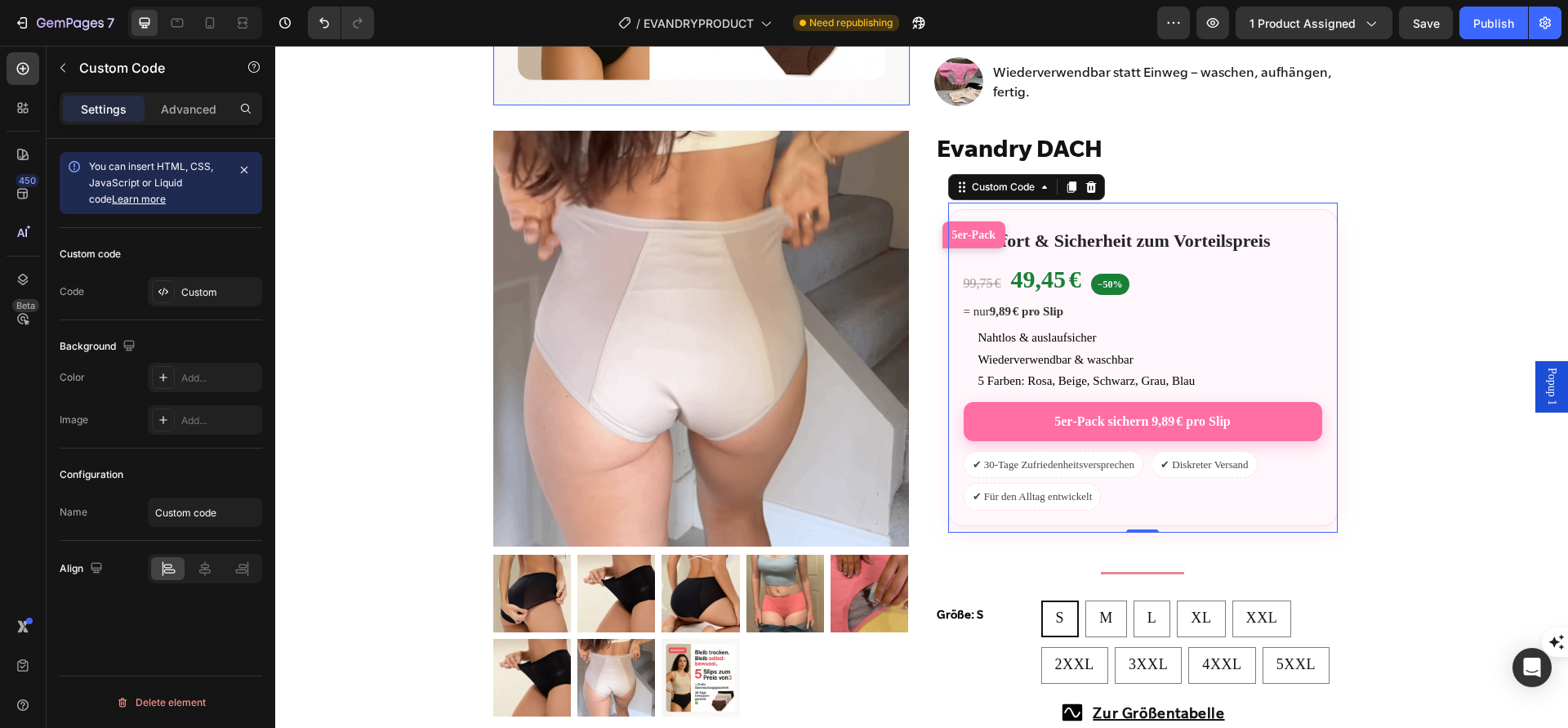
scroll to position [462, 0]
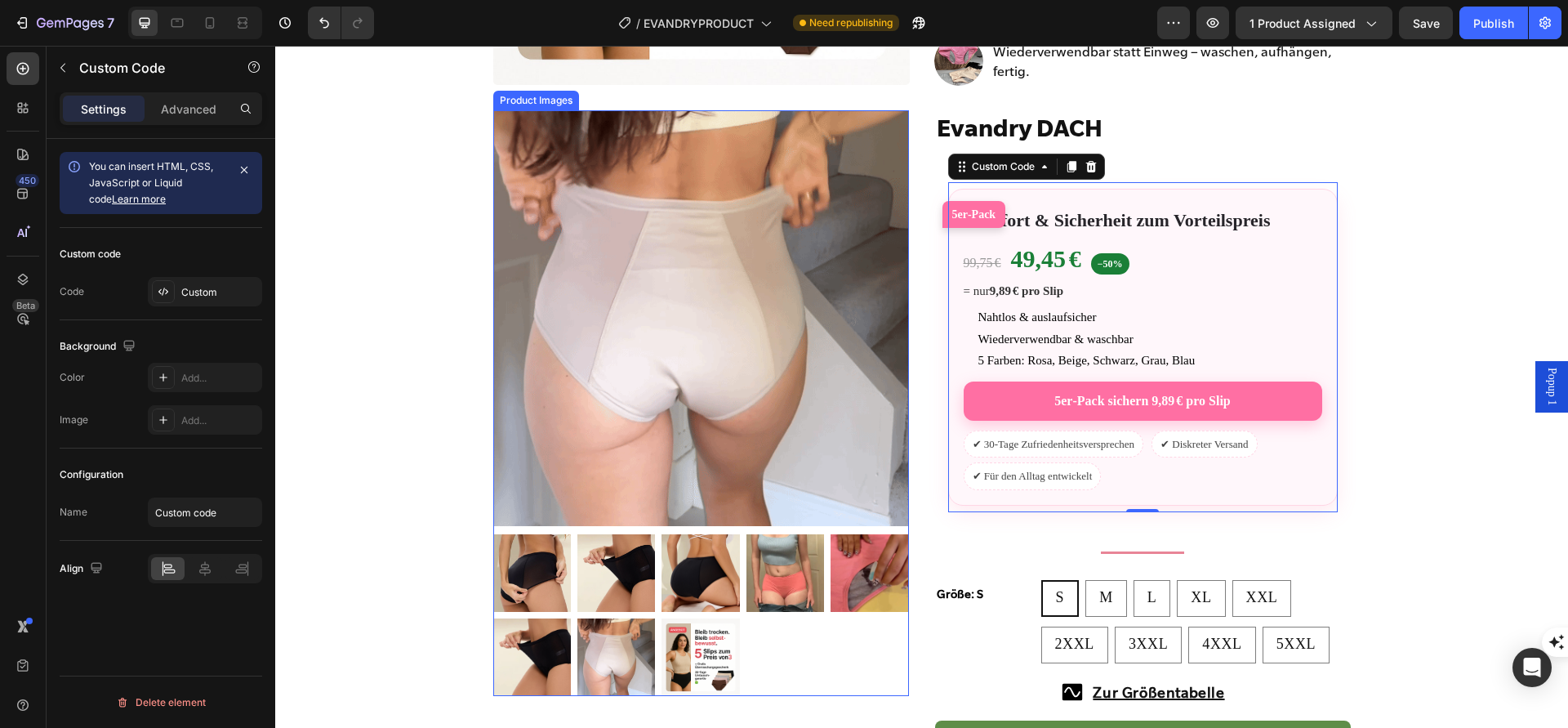
click at [598, 639] on img at bounding box center [616, 657] width 77 height 77
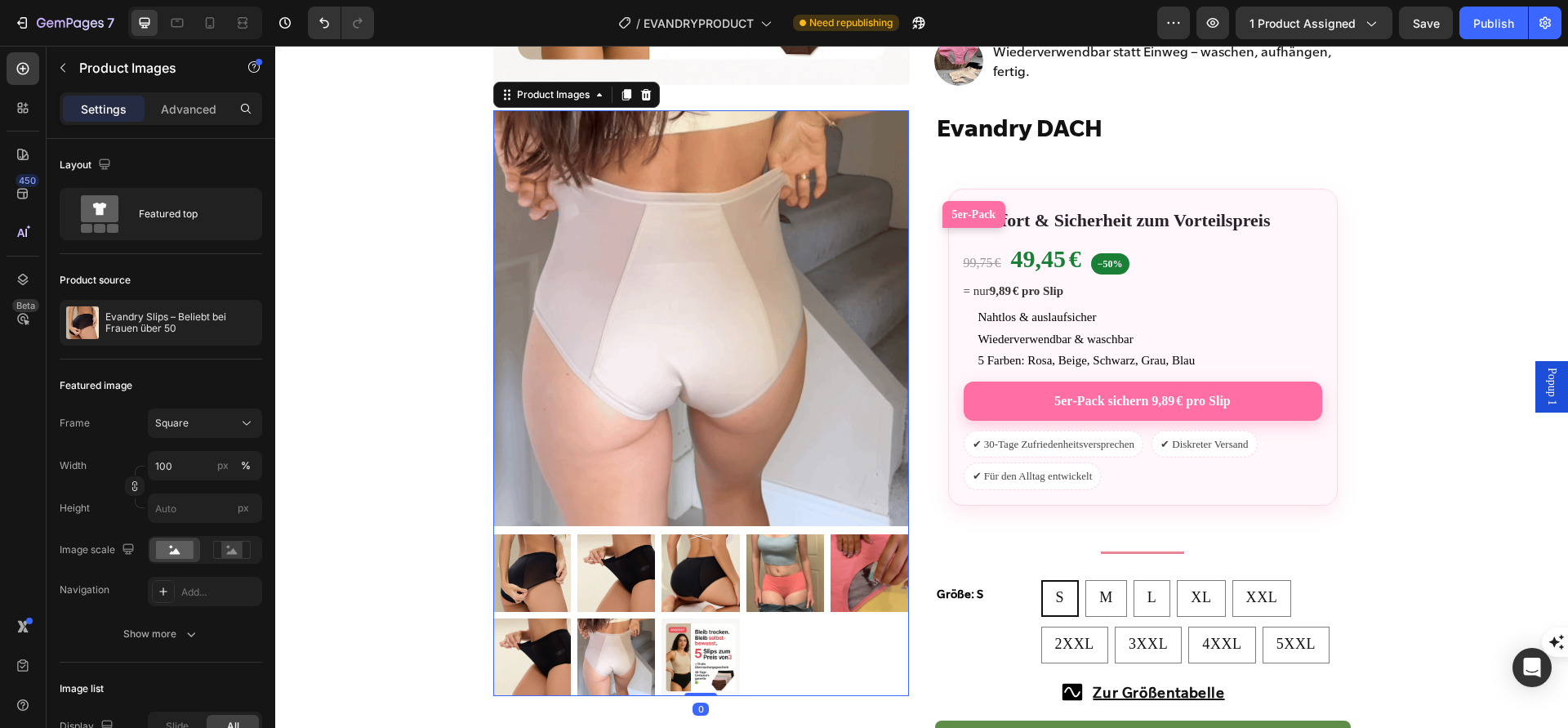
click at [550, 646] on img at bounding box center [531, 657] width 77 height 77
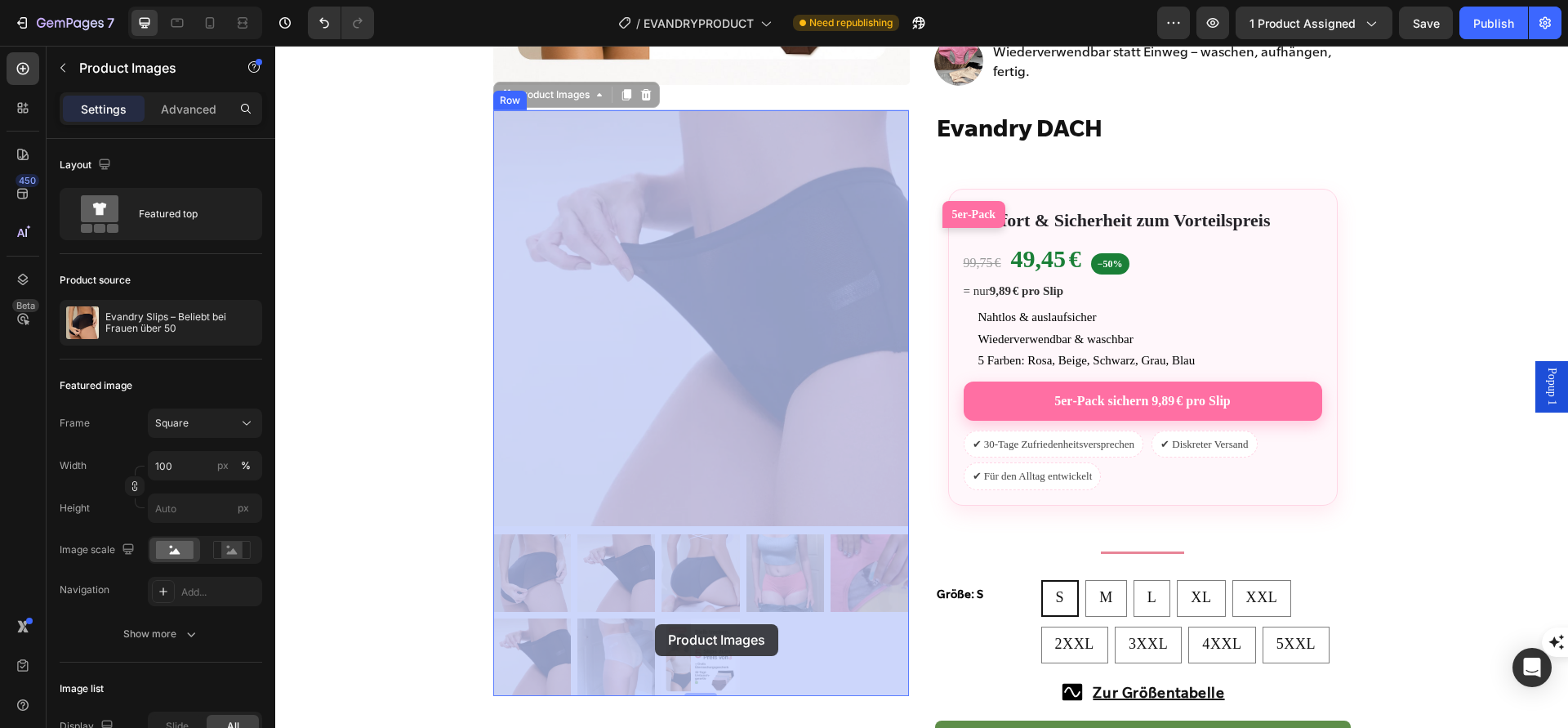
drag, startPoint x: 549, startPoint y: 624, endPoint x: 649, endPoint y: 617, distance: 100.2
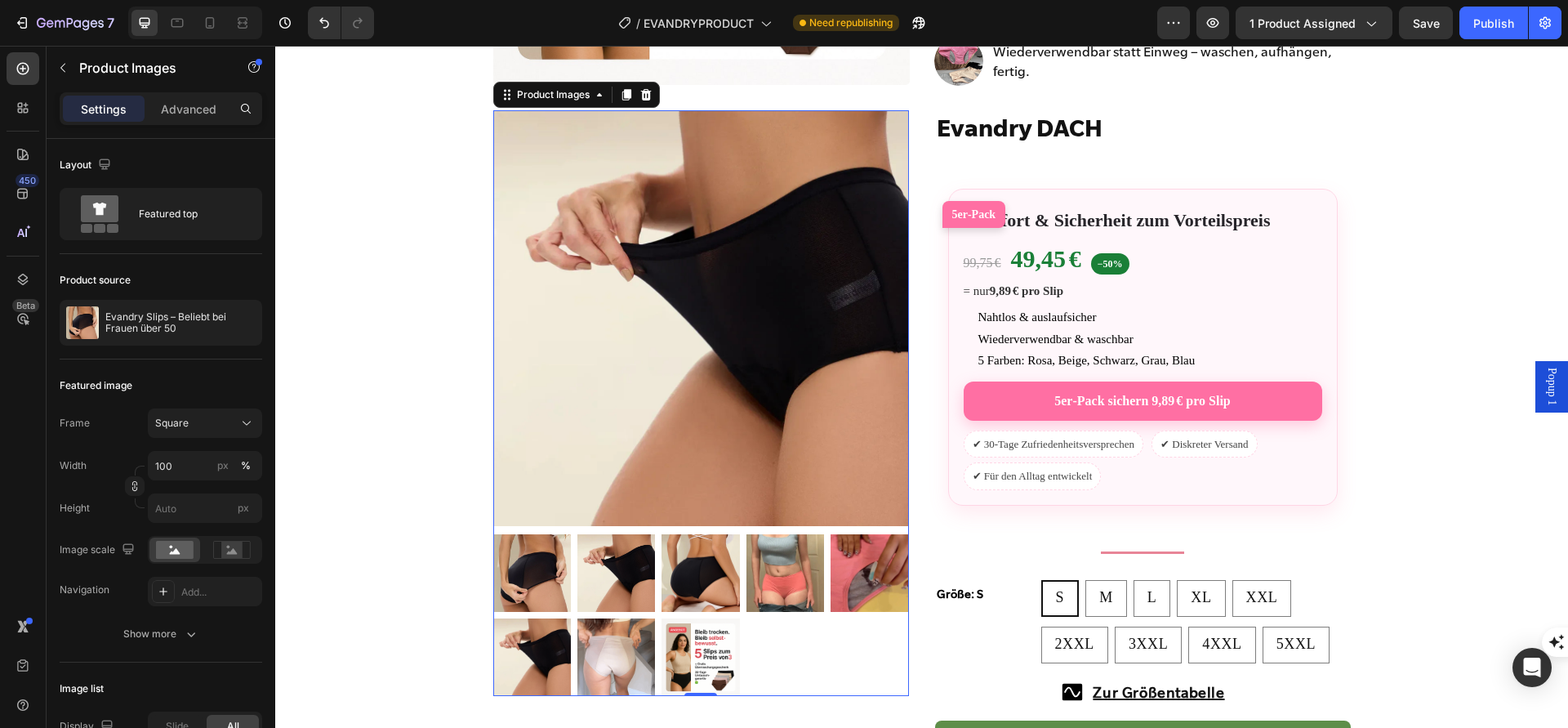
click at [646, 639] on img at bounding box center [616, 657] width 77 height 77
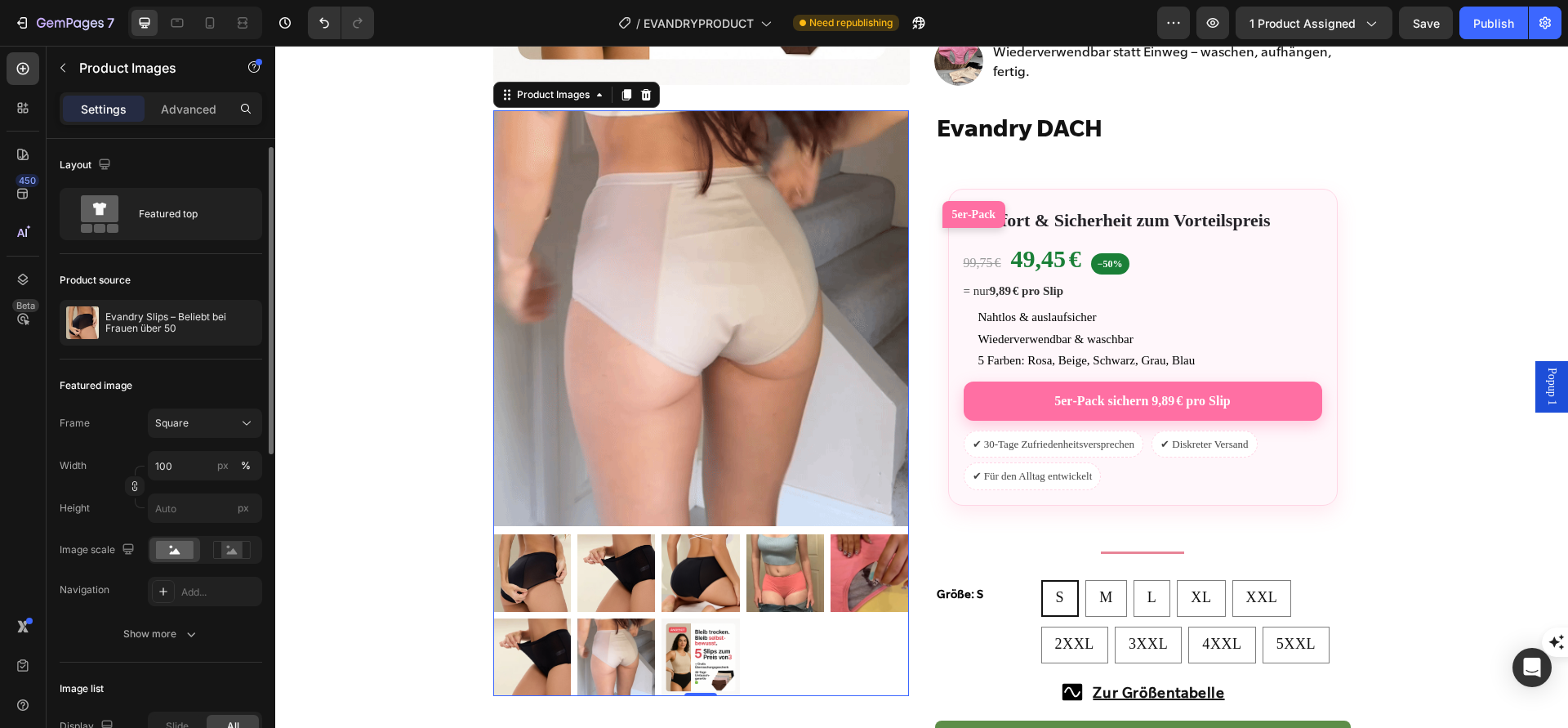
scroll to position [16, 0]
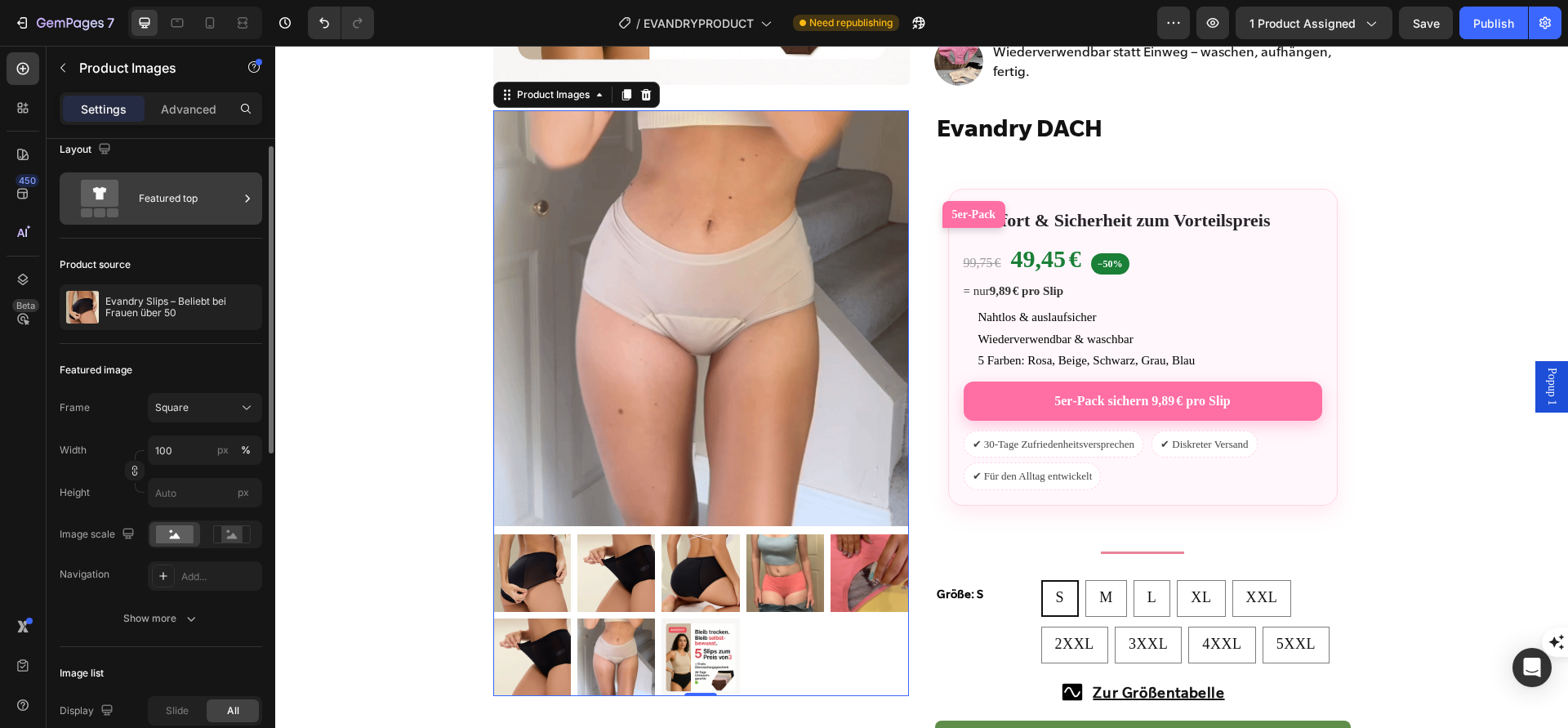
click at [178, 211] on div "Featured top" at bounding box center [188, 198] width 100 height 37
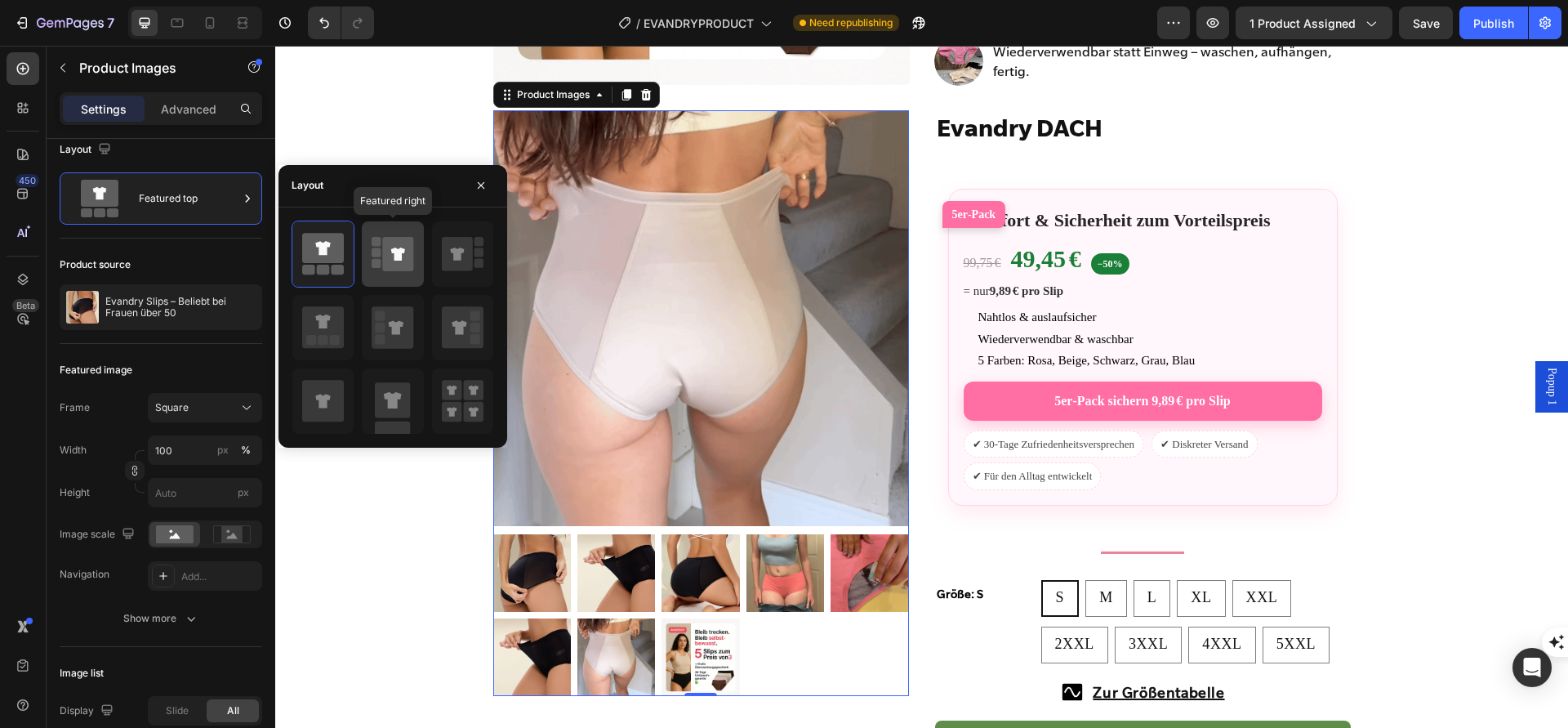
click at [377, 244] on rect at bounding box center [376, 241] width 9 height 9
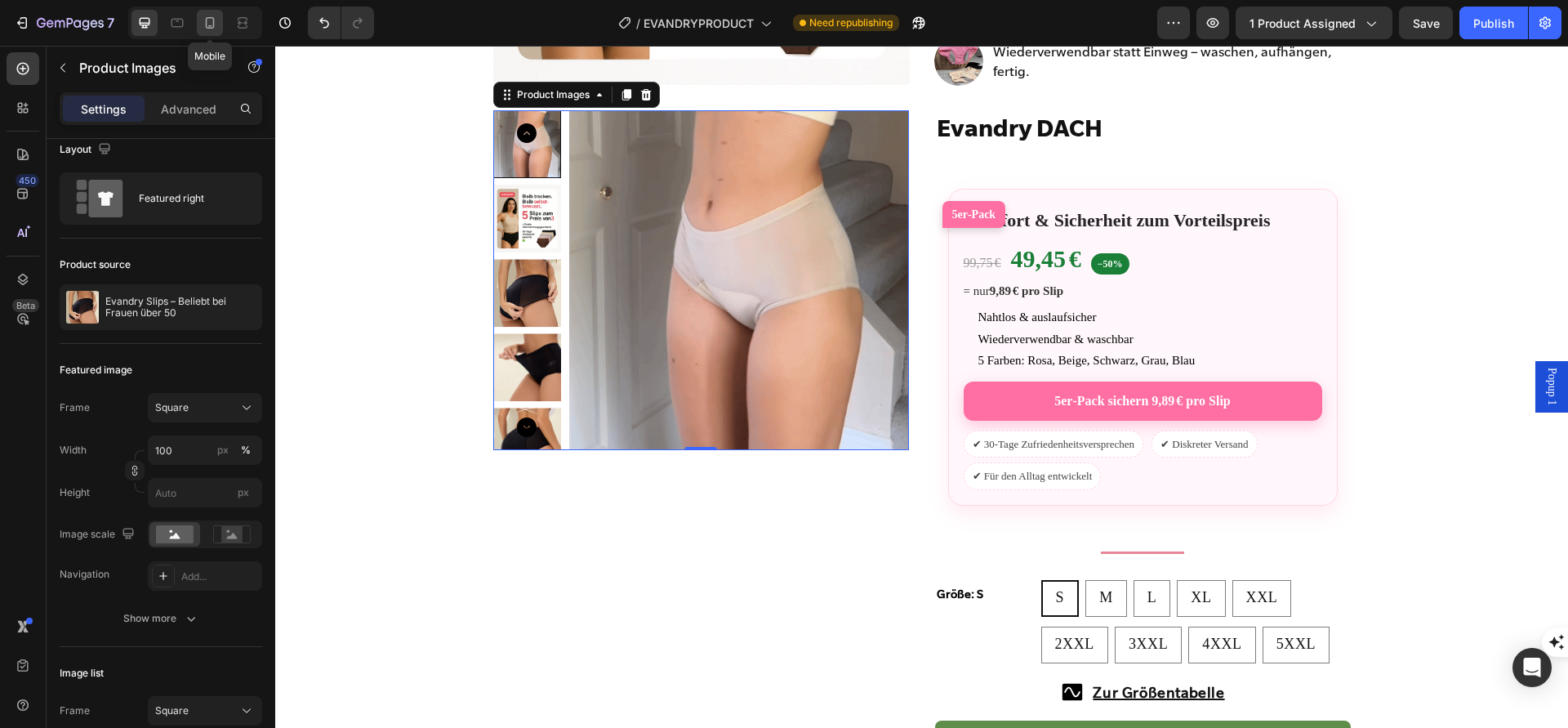
click at [200, 27] on div at bounding box center [209, 22] width 26 height 26
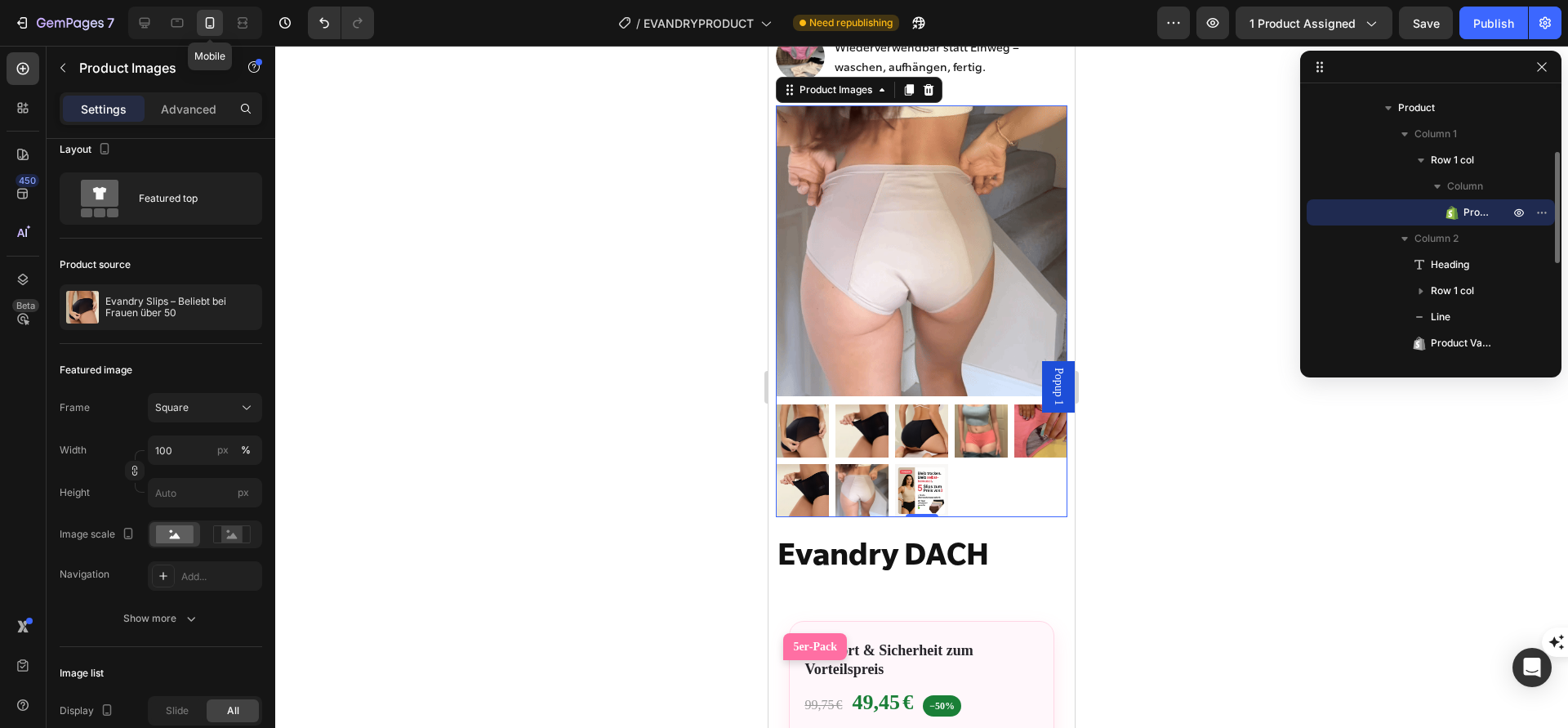
scroll to position [845, 0]
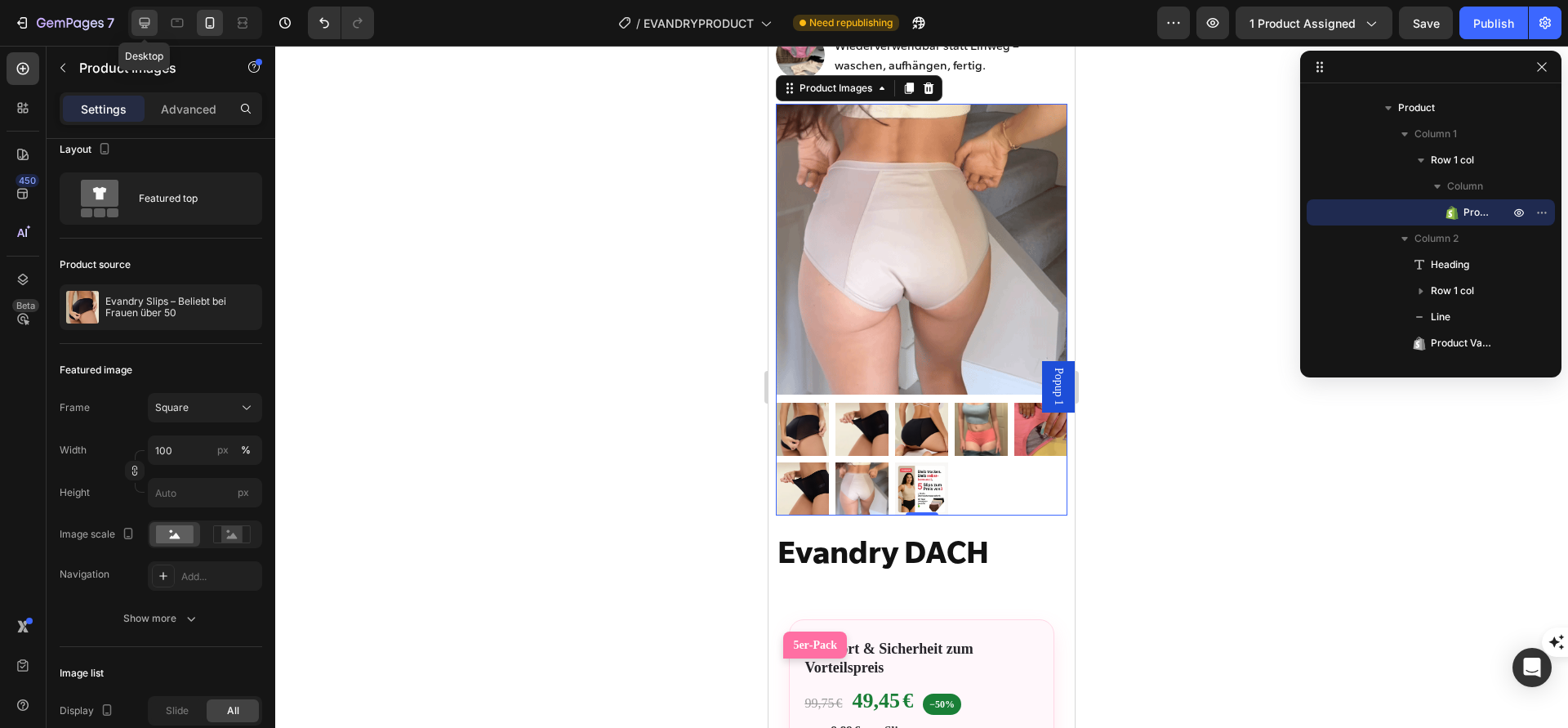
click at [156, 29] on div at bounding box center [144, 22] width 26 height 26
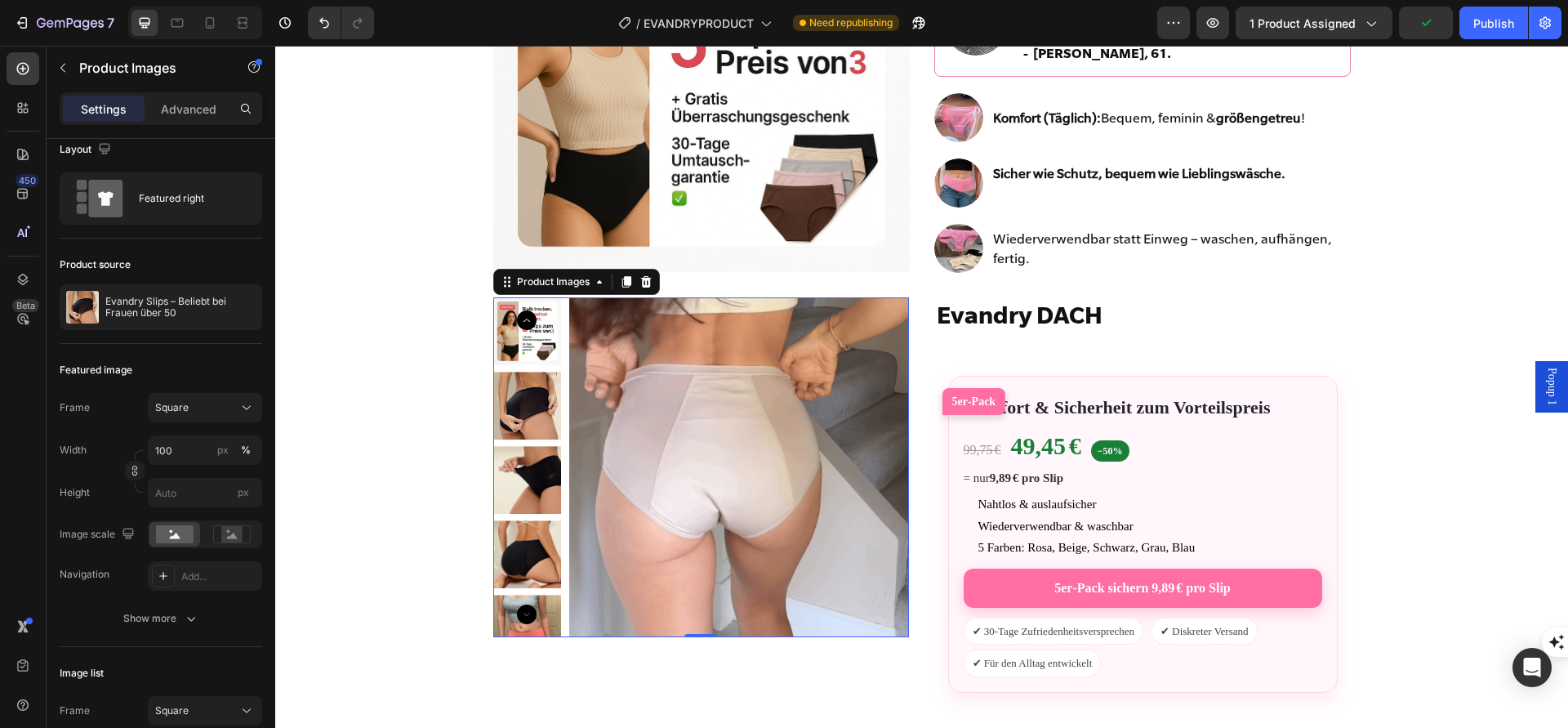
scroll to position [276, 0]
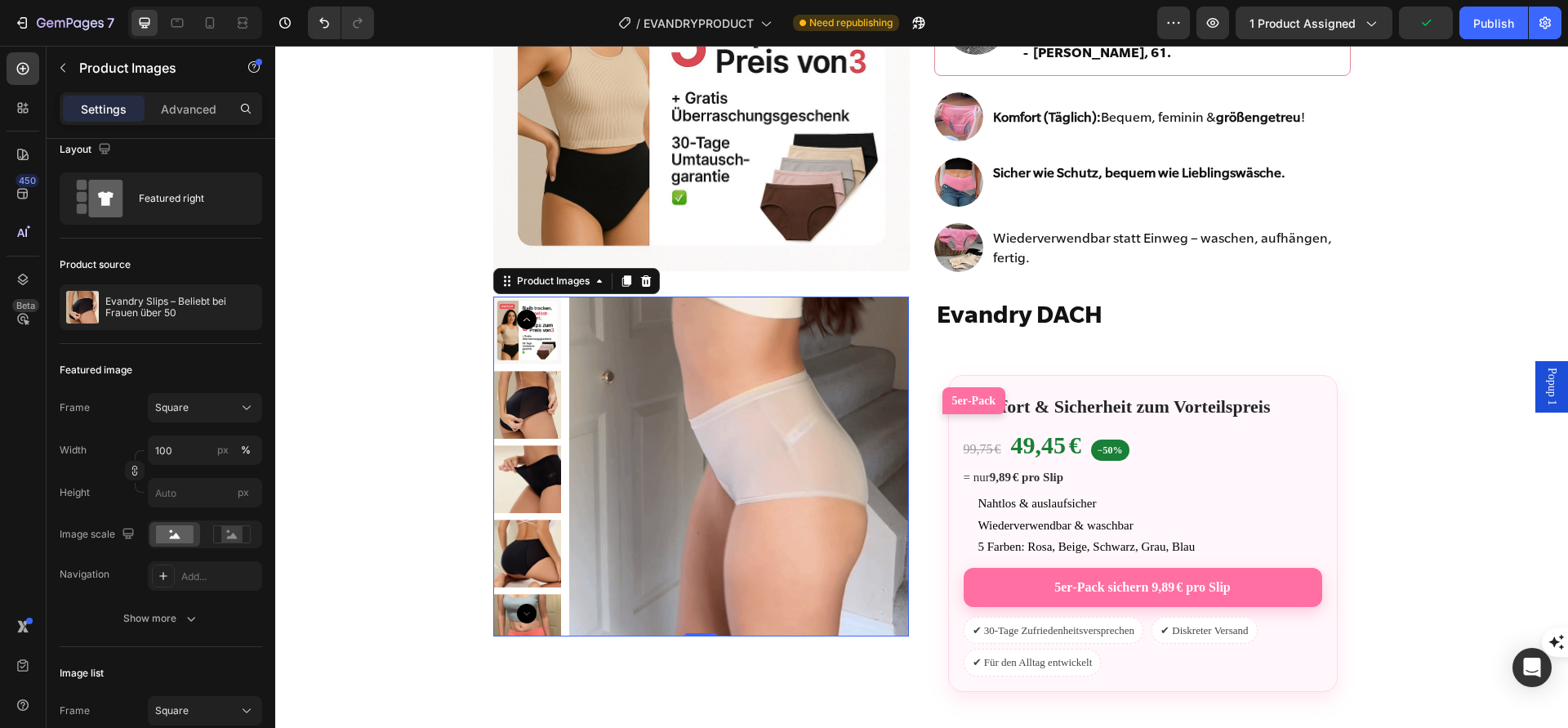
click at [522, 398] on img at bounding box center [527, 405] width 68 height 68
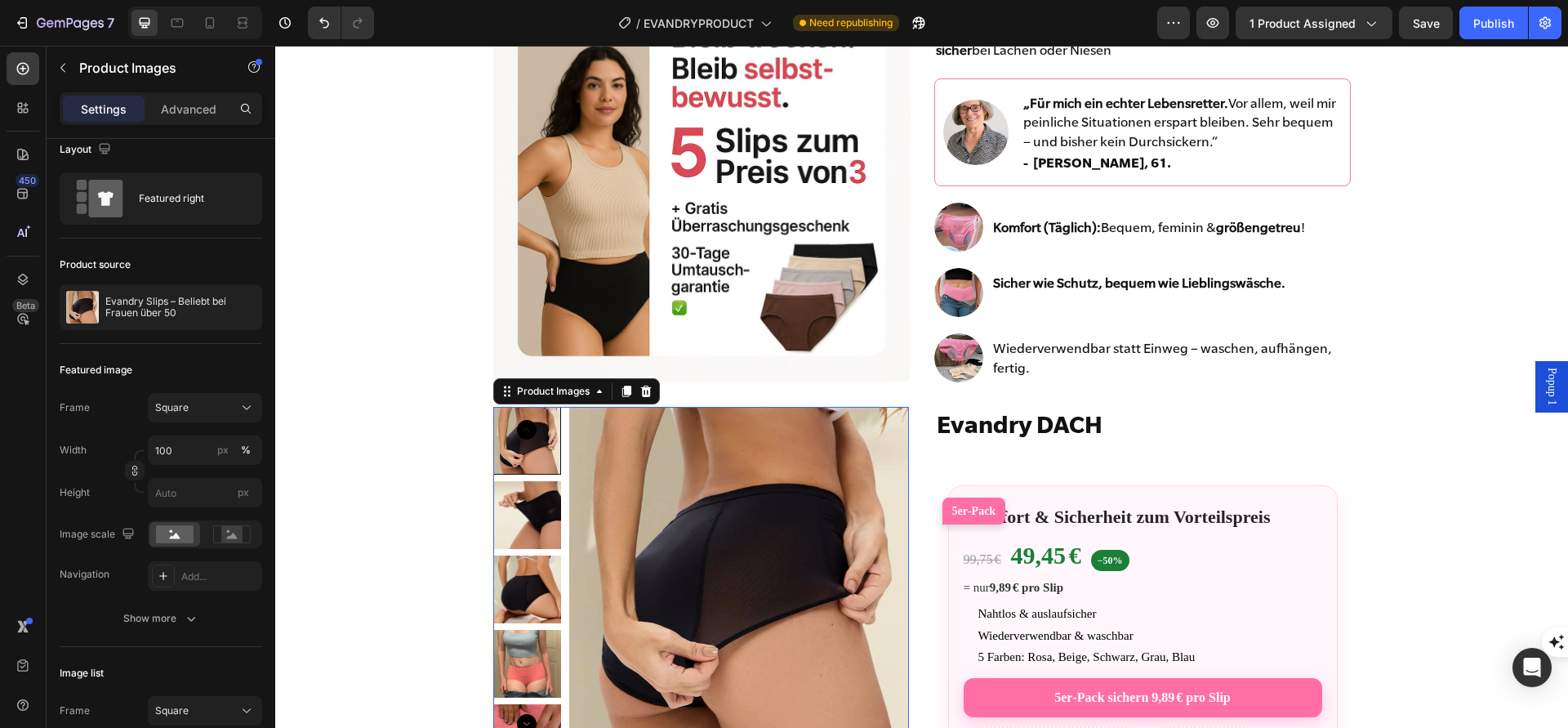
scroll to position [304, 0]
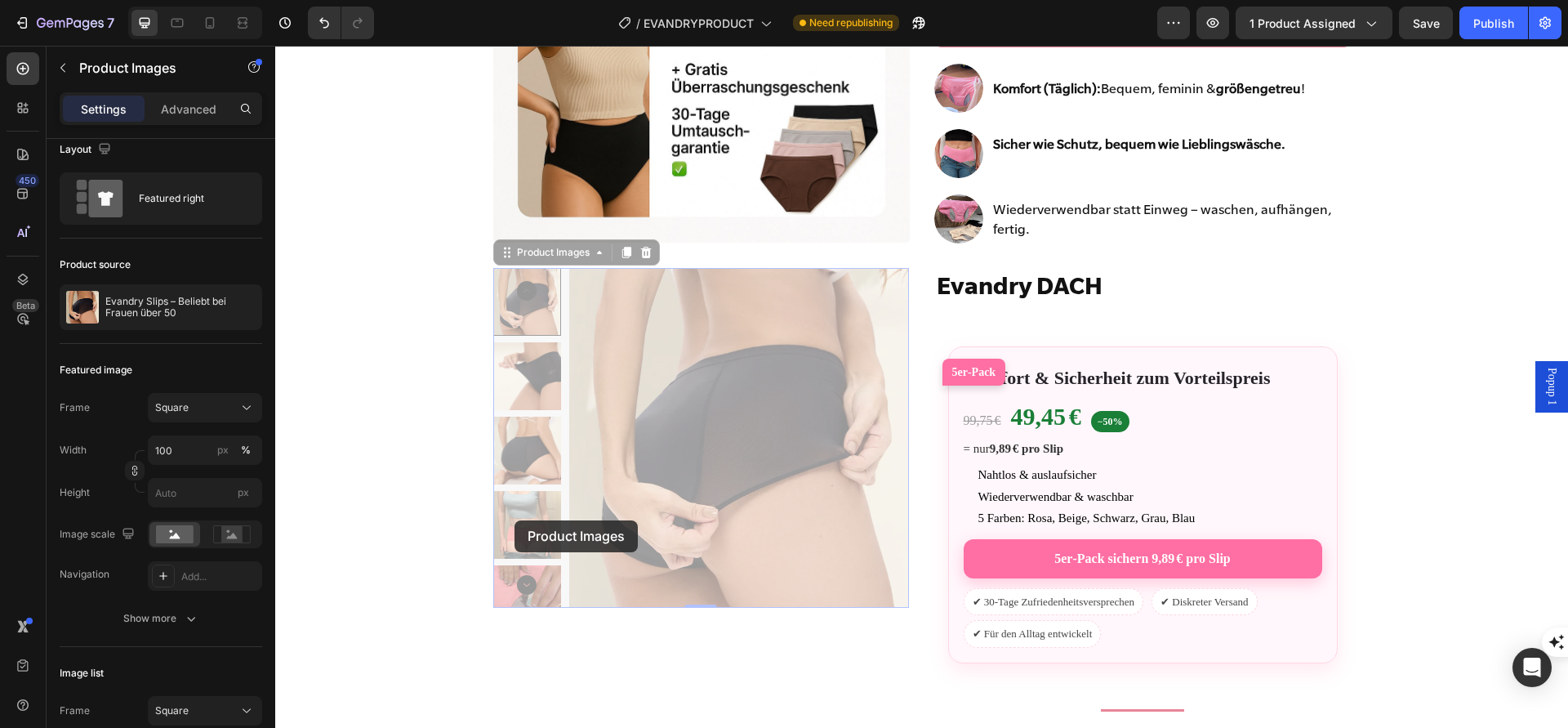
click at [276, 404] on div "Image Row Warum immer mehr Frauen 50+ auf Evandry umsteigen Heading Mehr Gelass…" at bounding box center [922, 408] width 1293 height 1212
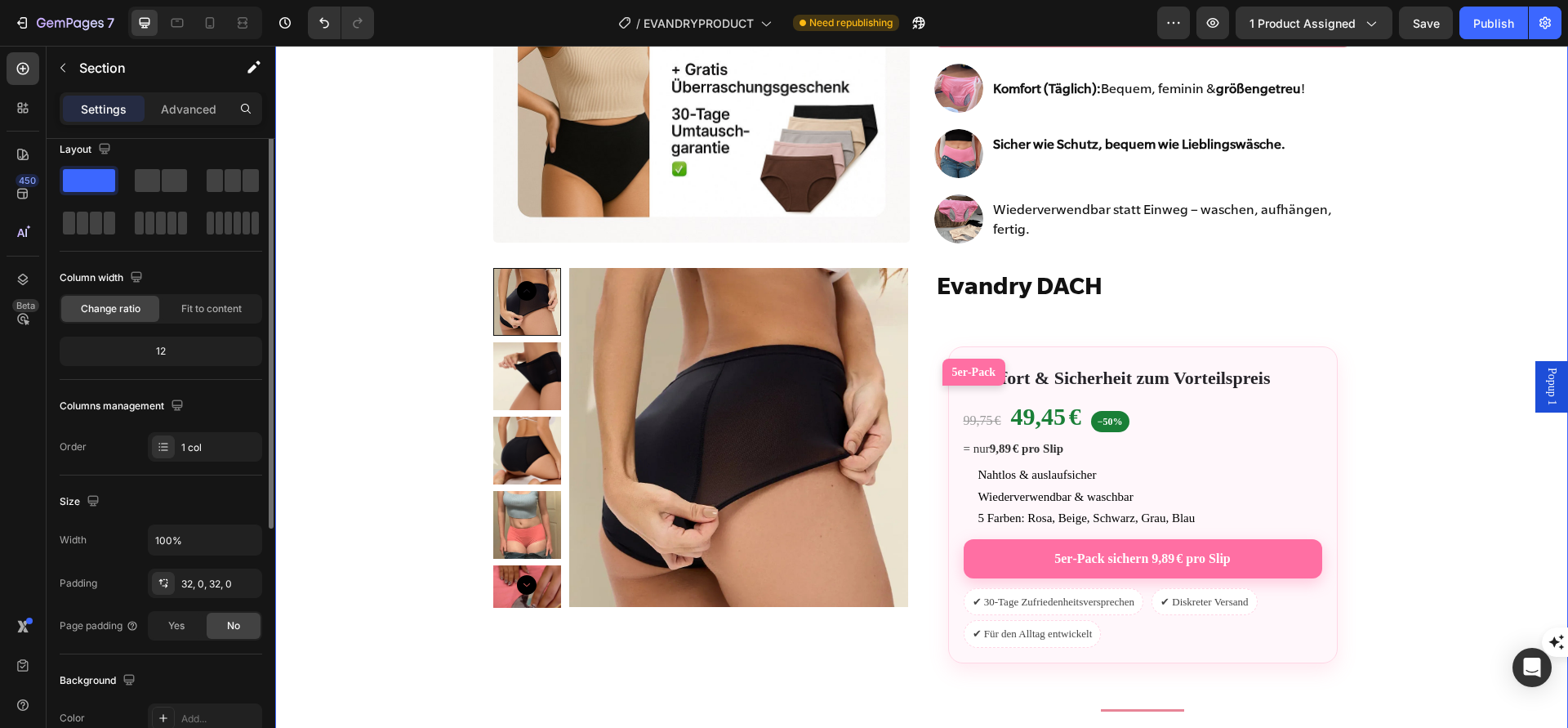
scroll to position [0, 0]
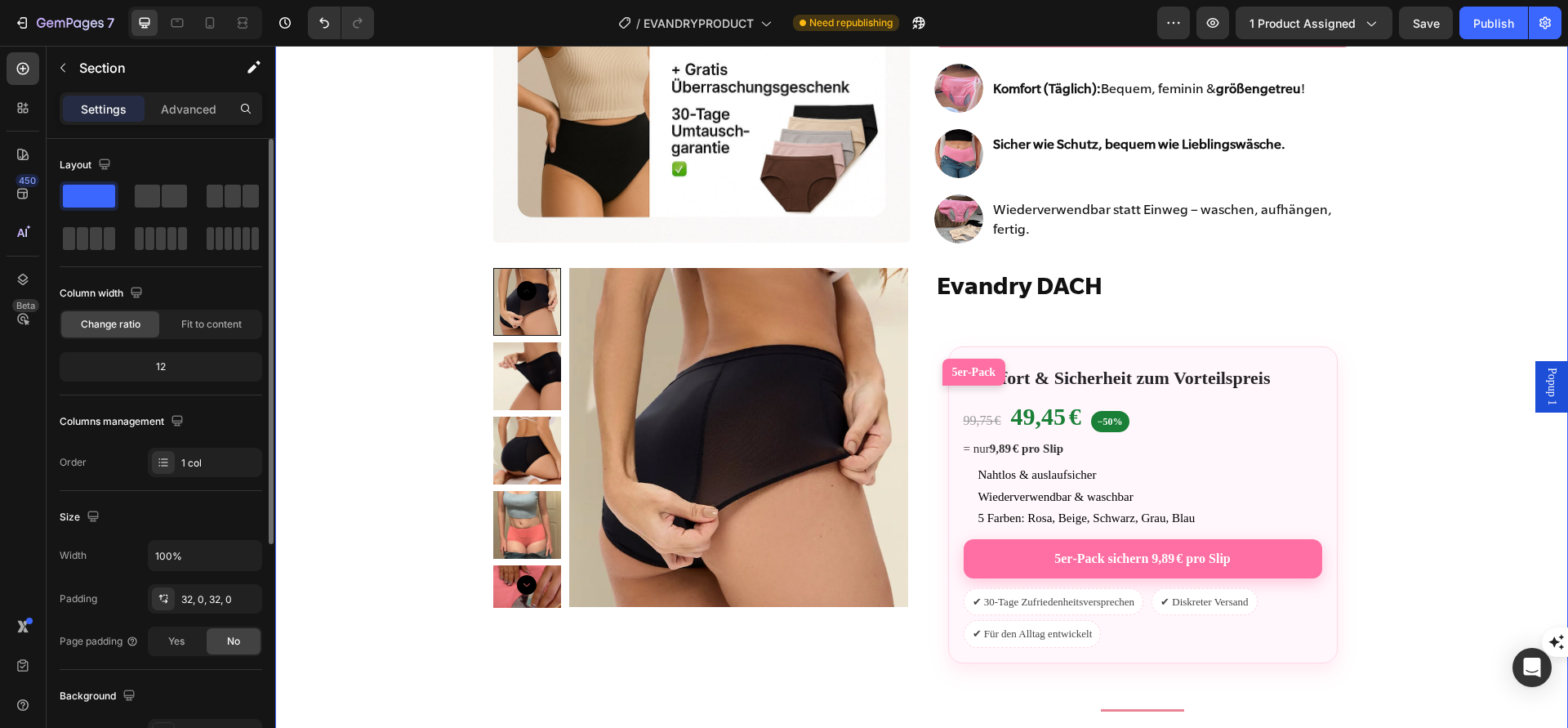
click at [201, 202] on div at bounding box center [161, 217] width 203 height 72
click at [164, 197] on span at bounding box center [174, 196] width 26 height 23
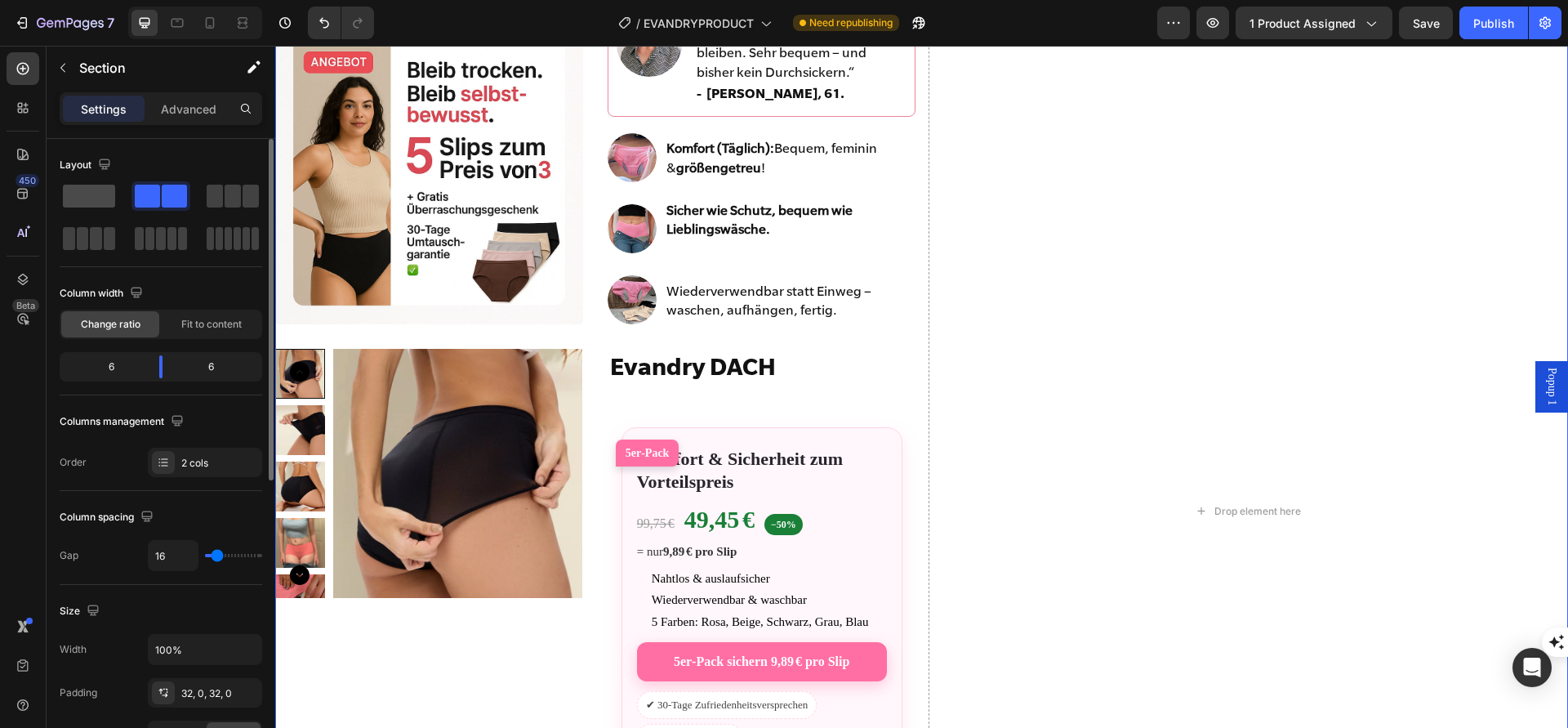
click at [102, 186] on span at bounding box center [89, 196] width 52 height 23
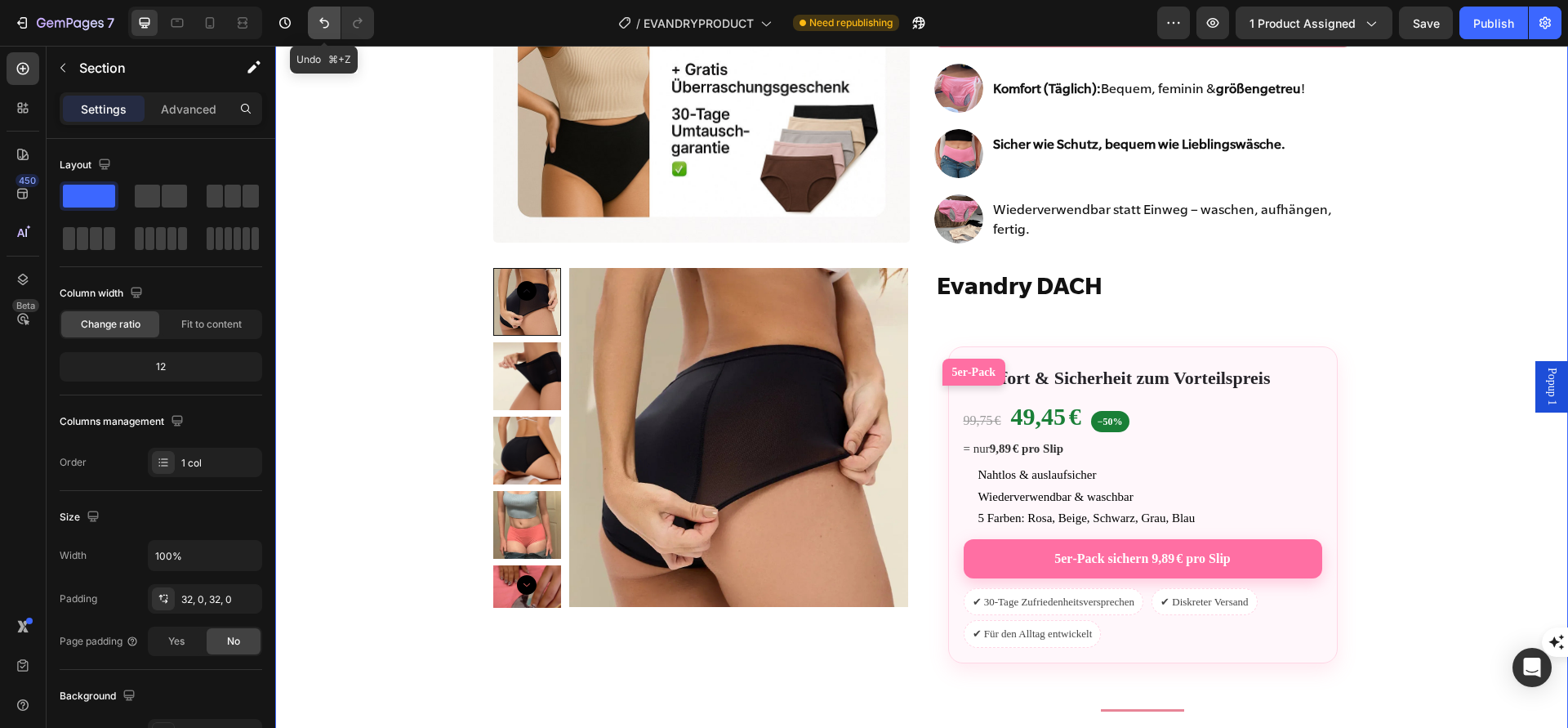
click at [319, 16] on icon "Undo/Redo" at bounding box center [325, 23] width 17 height 17
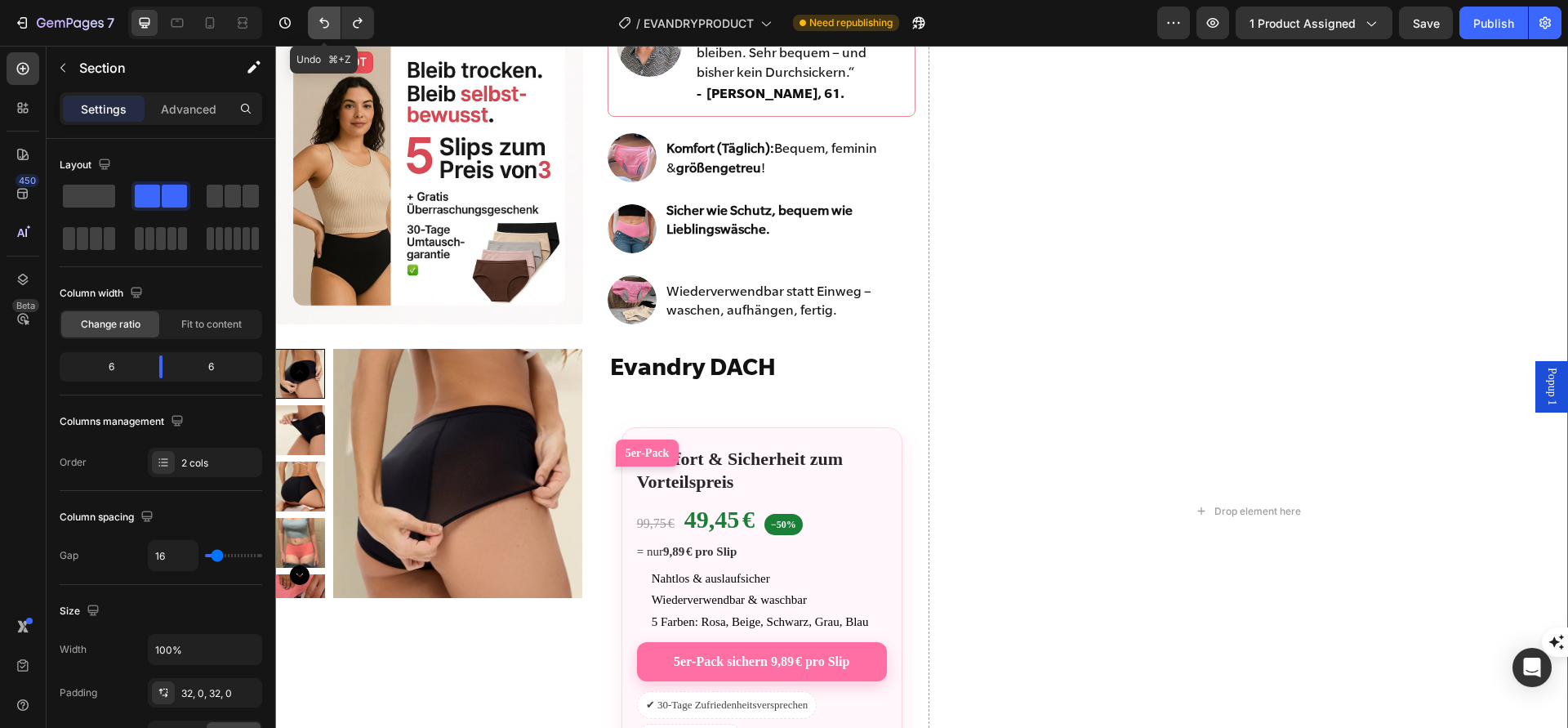
click at [319, 16] on icon "Undo/Redo" at bounding box center [325, 23] width 17 height 17
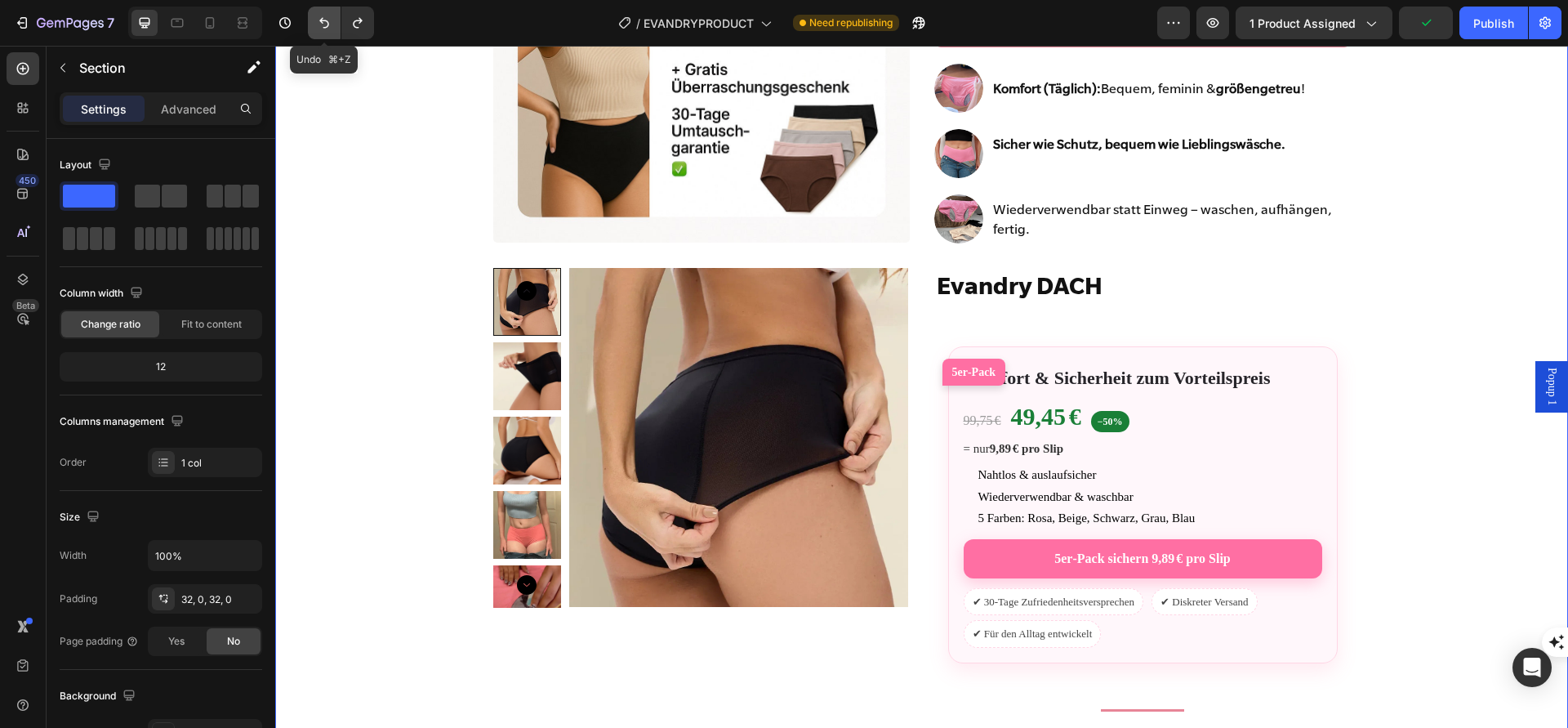
click at [319, 16] on icon "Undo/Redo" at bounding box center [325, 23] width 17 height 17
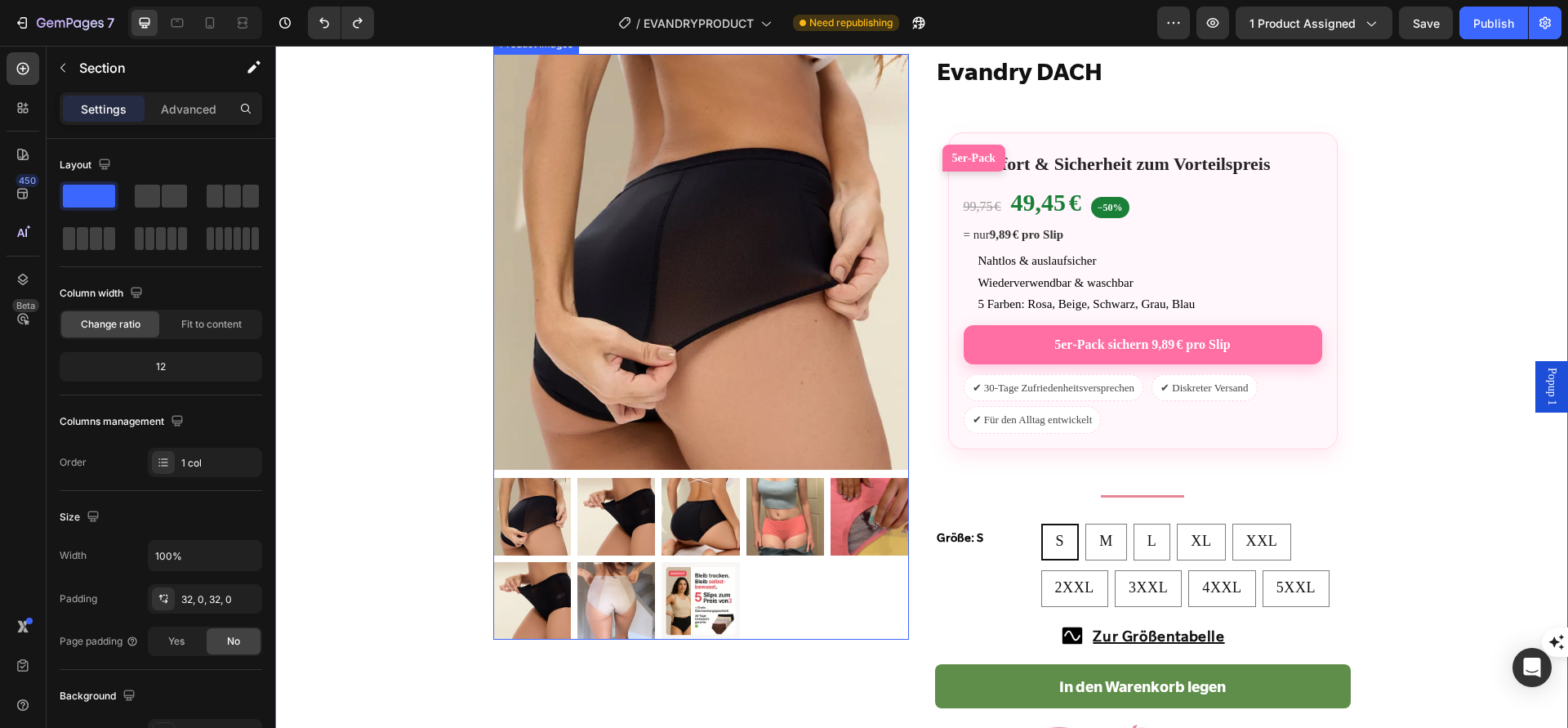
scroll to position [530, 0]
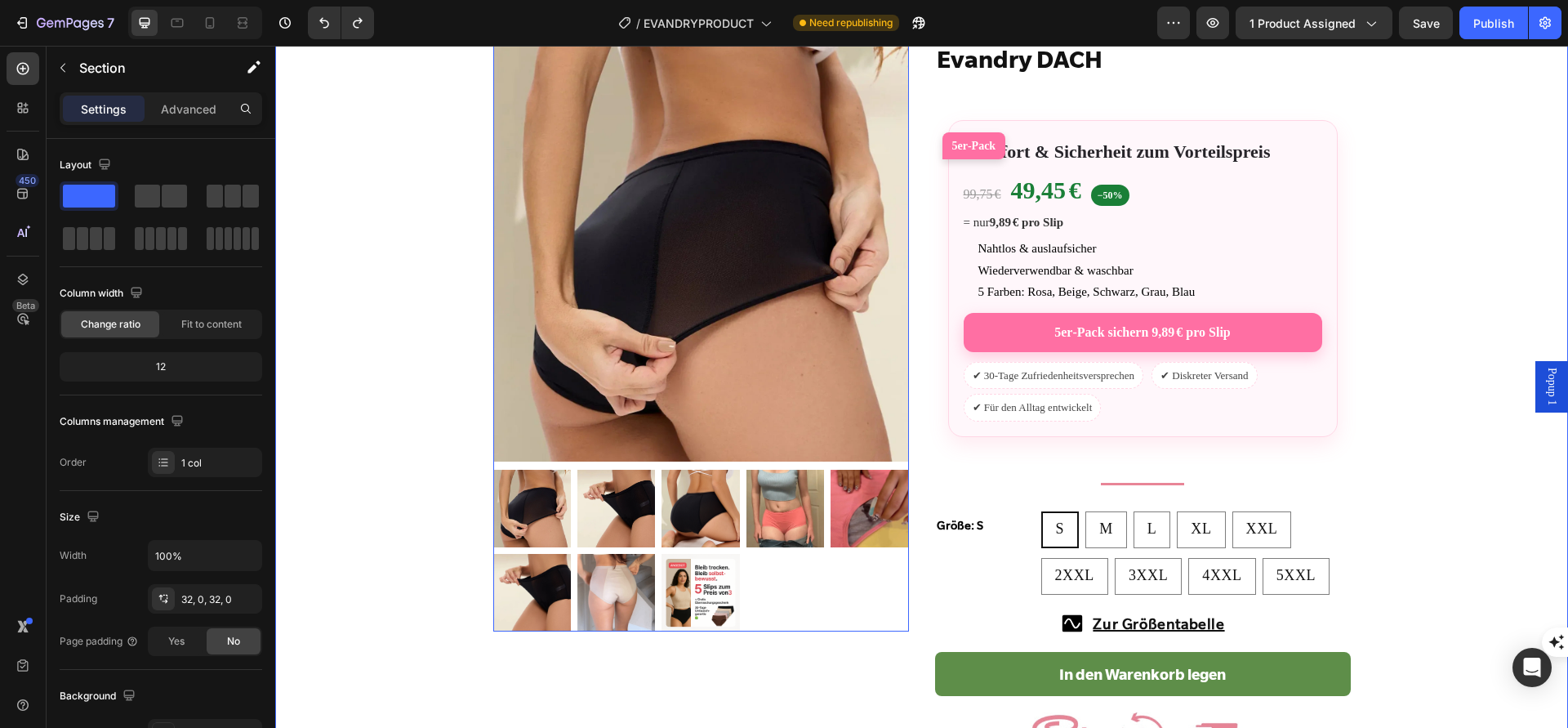
click at [508, 334] on img at bounding box center [701, 253] width 416 height 416
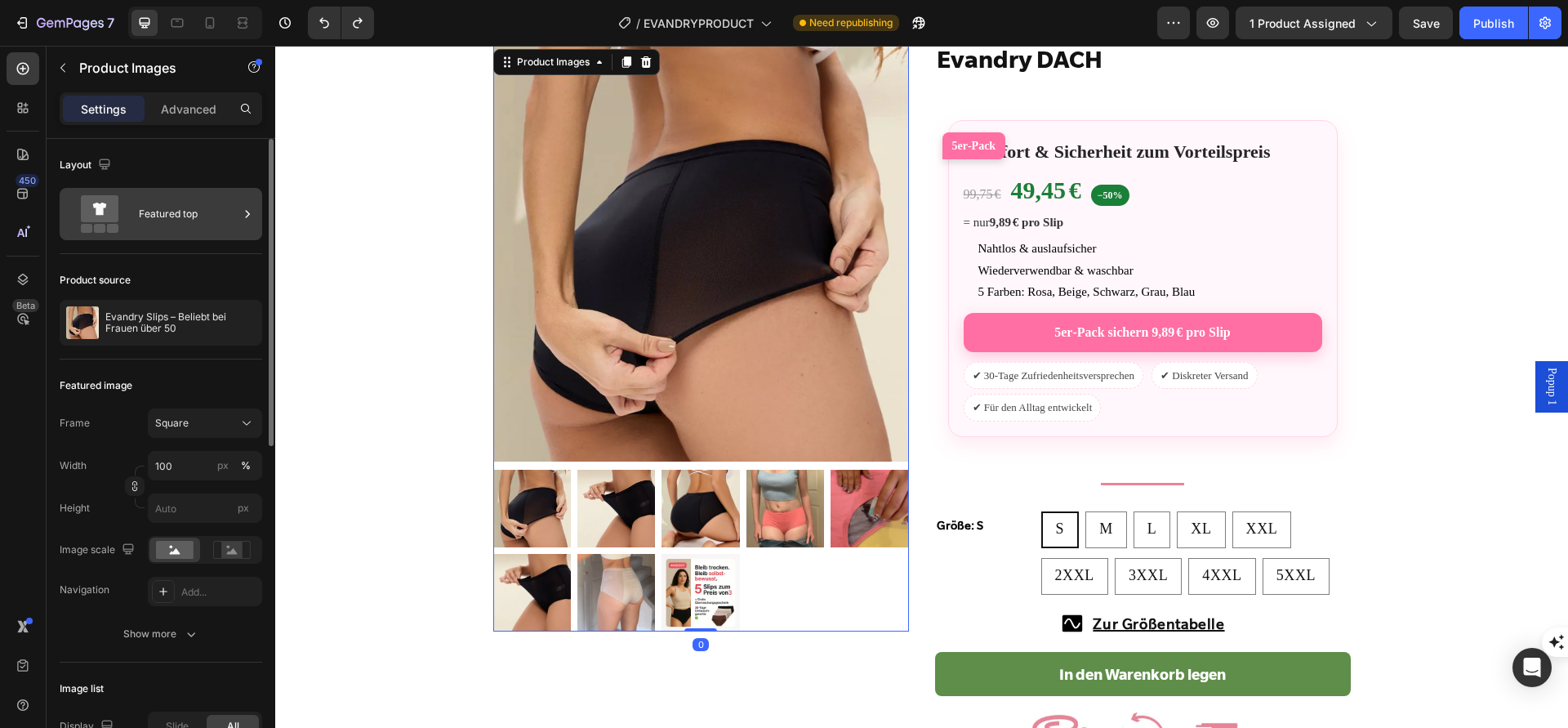
click at [193, 206] on div "Featured top" at bounding box center [188, 213] width 100 height 37
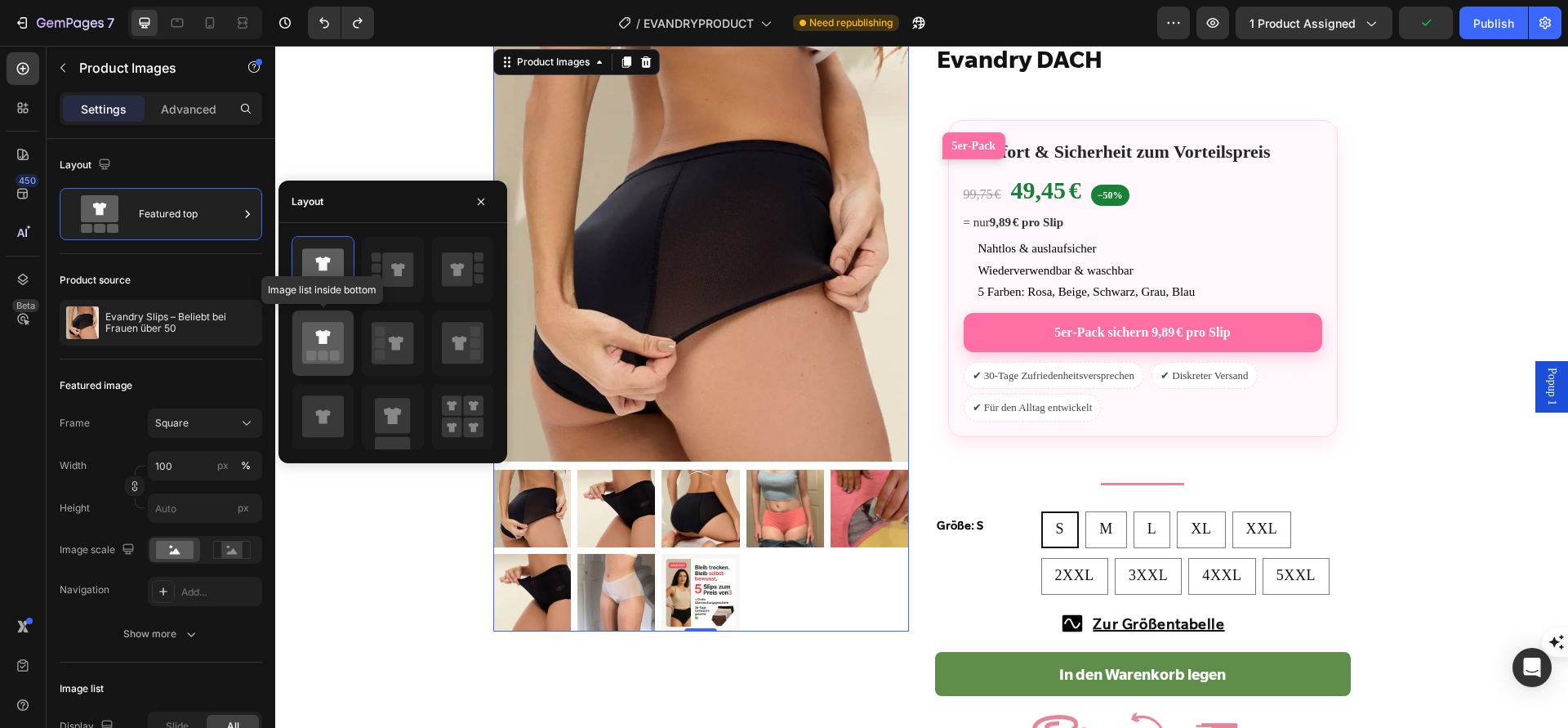
click at [330, 355] on rect at bounding box center [335, 356] width 10 height 10
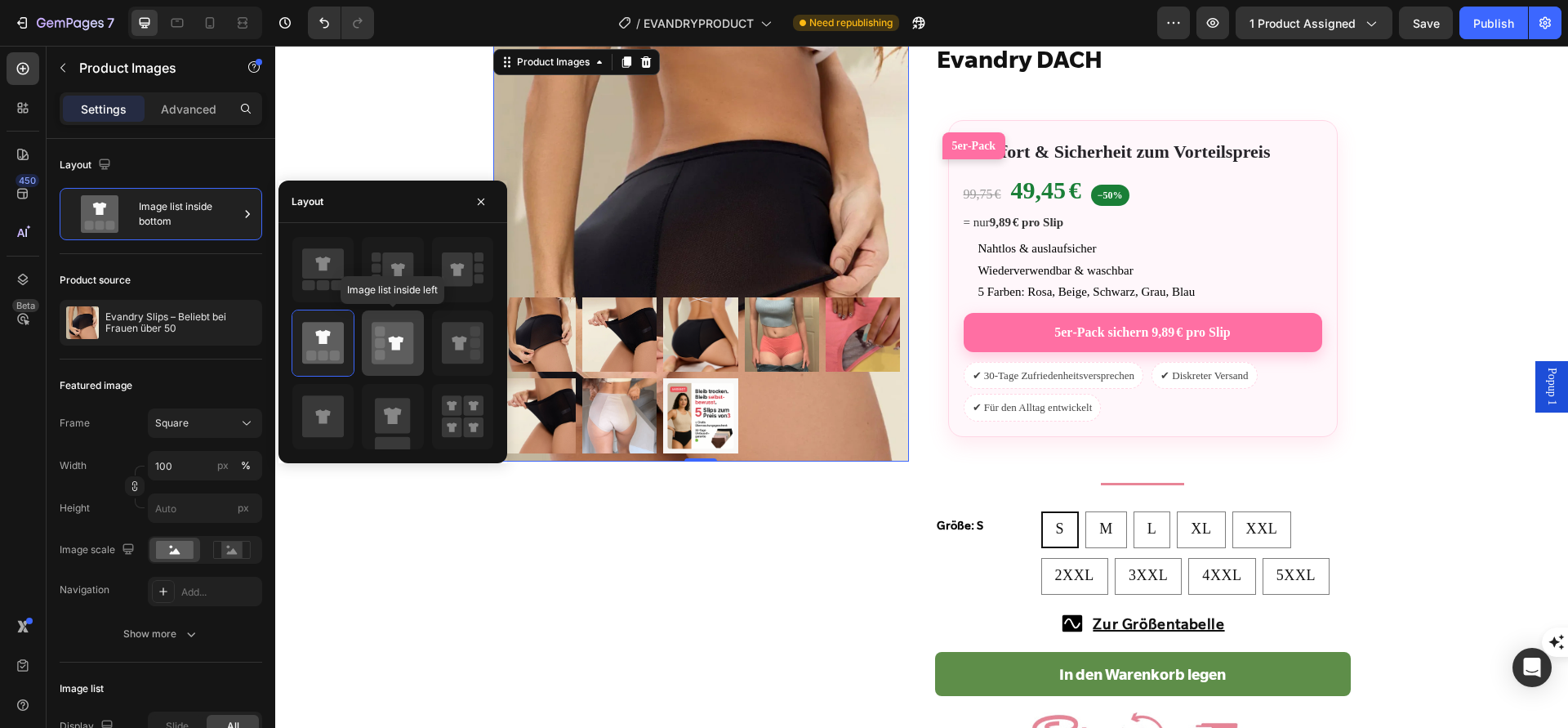
click at [387, 347] on icon at bounding box center [393, 344] width 42 height 42
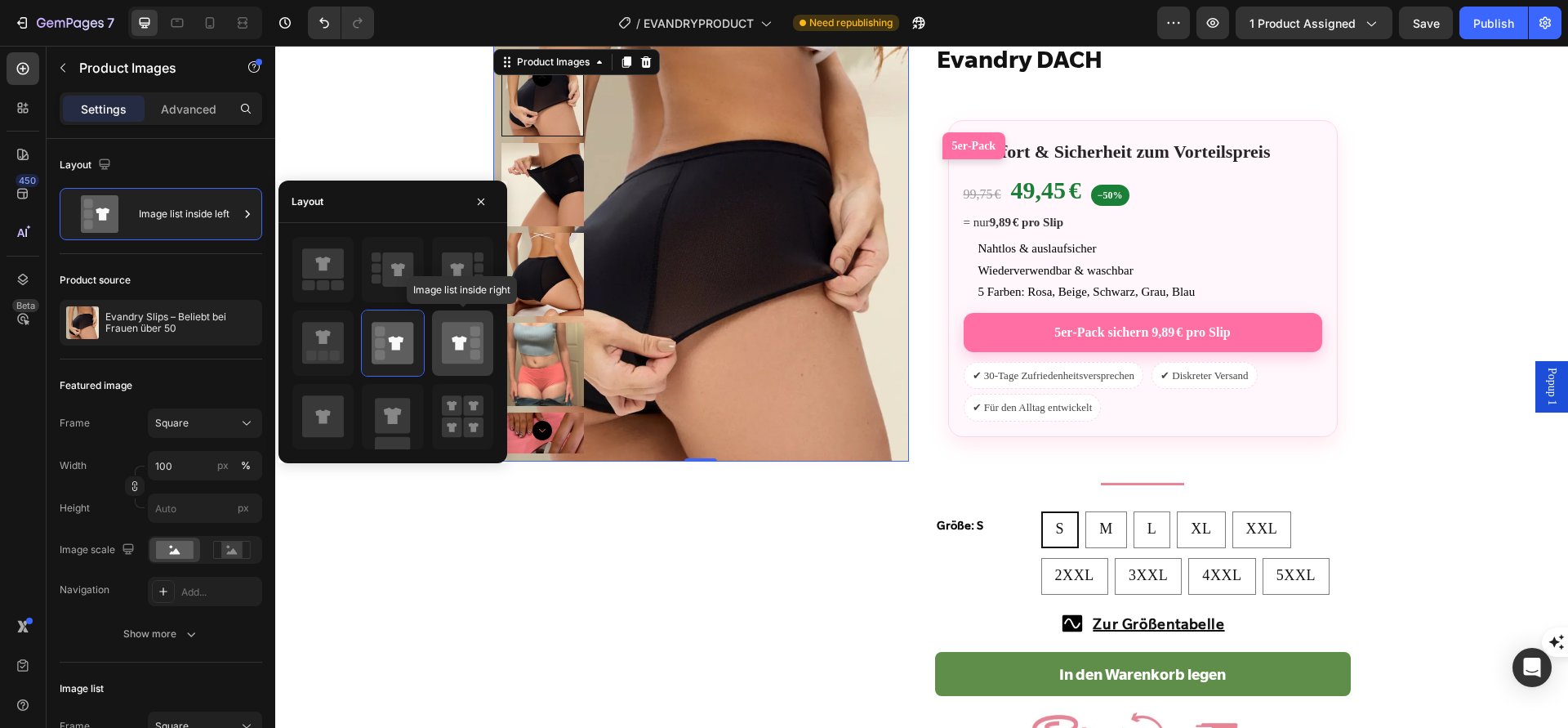
click at [452, 342] on icon at bounding box center [462, 344] width 42 height 42
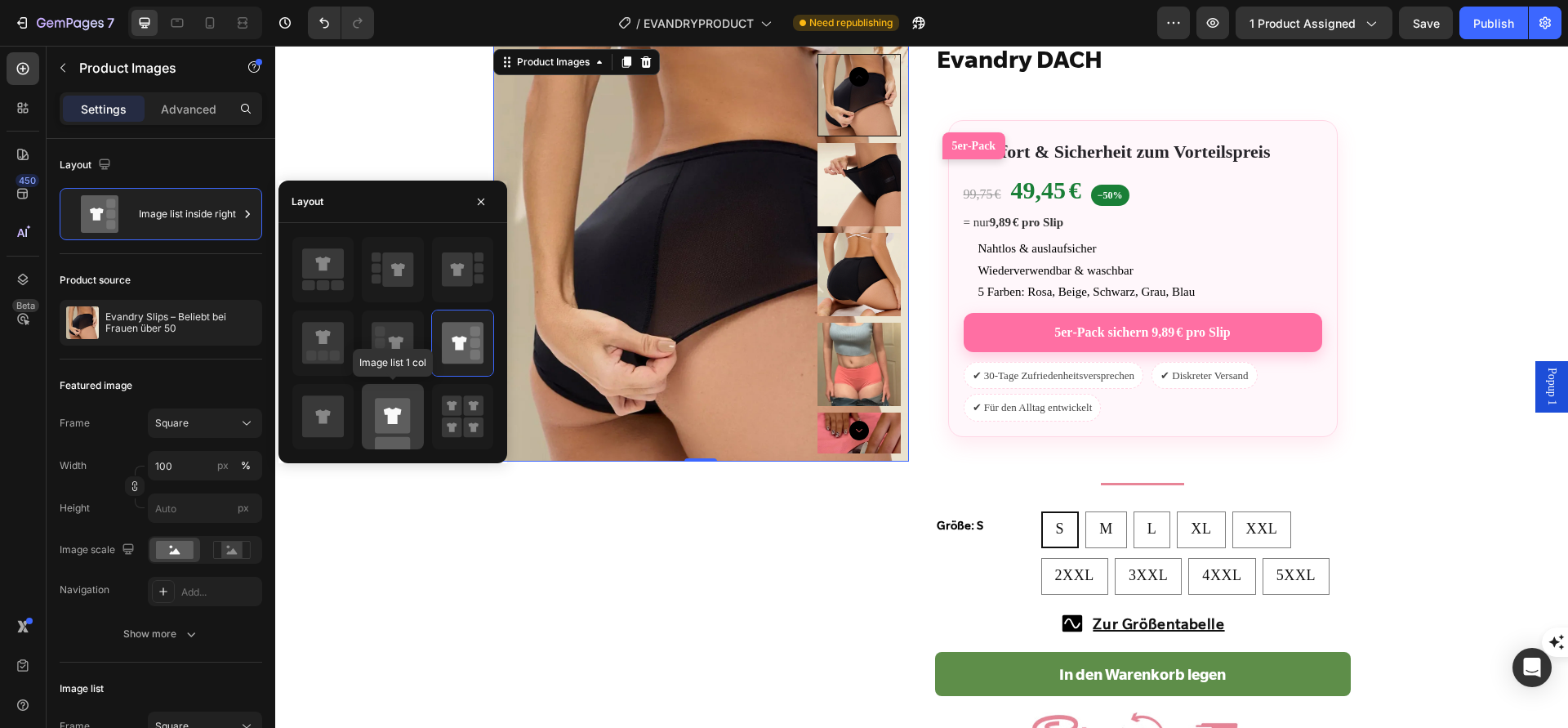
click at [390, 396] on icon at bounding box center [393, 417] width 42 height 66
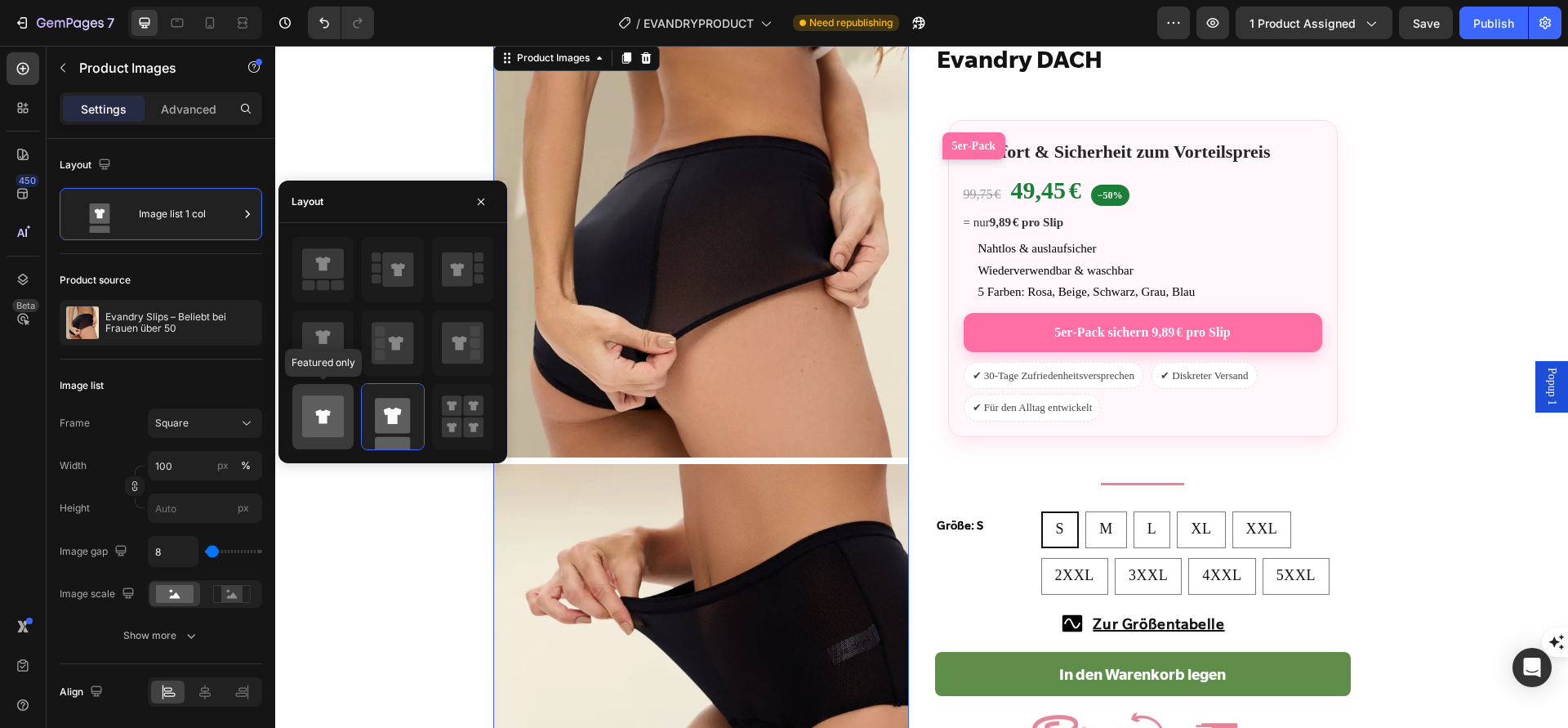
click at [325, 428] on icon at bounding box center [323, 417] width 42 height 42
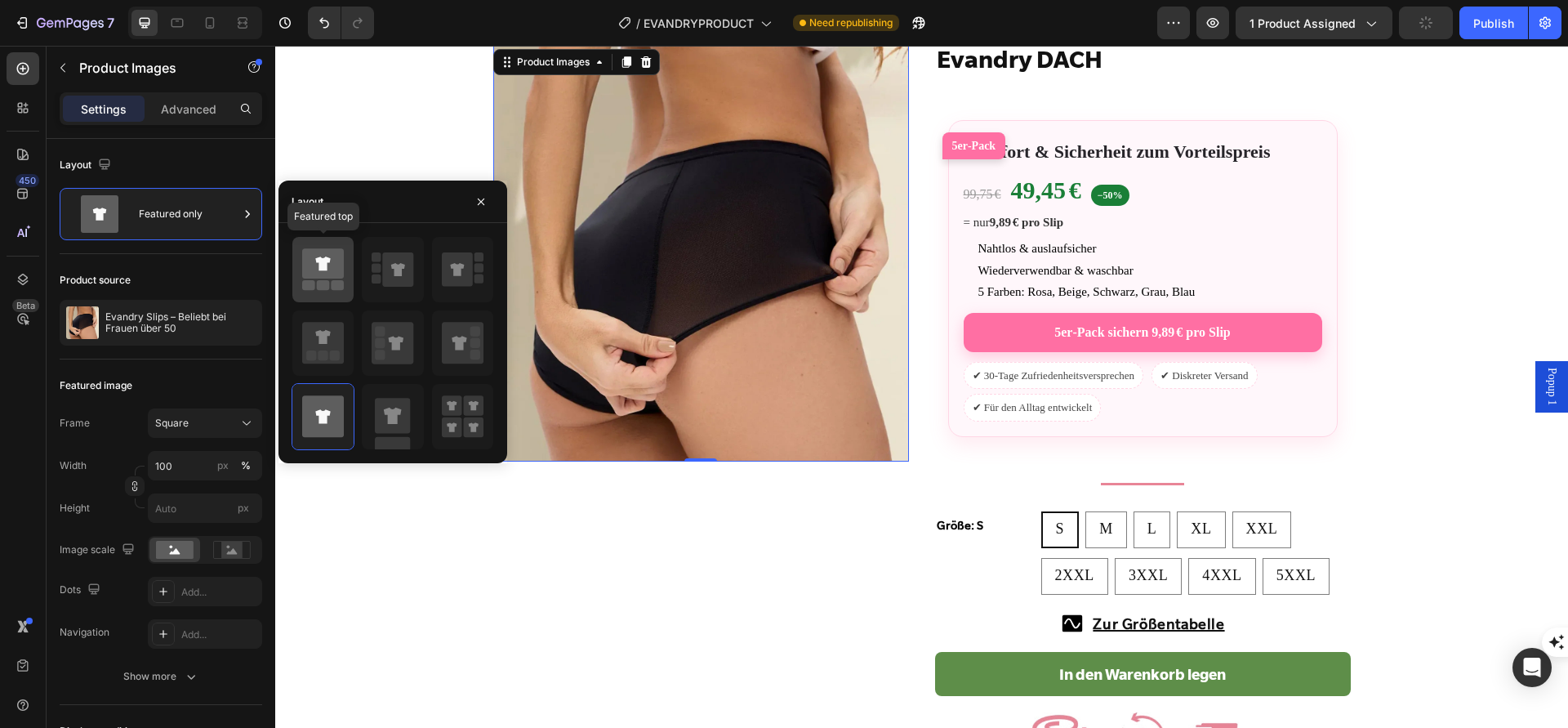
click at [328, 259] on icon at bounding box center [323, 264] width 15 height 14
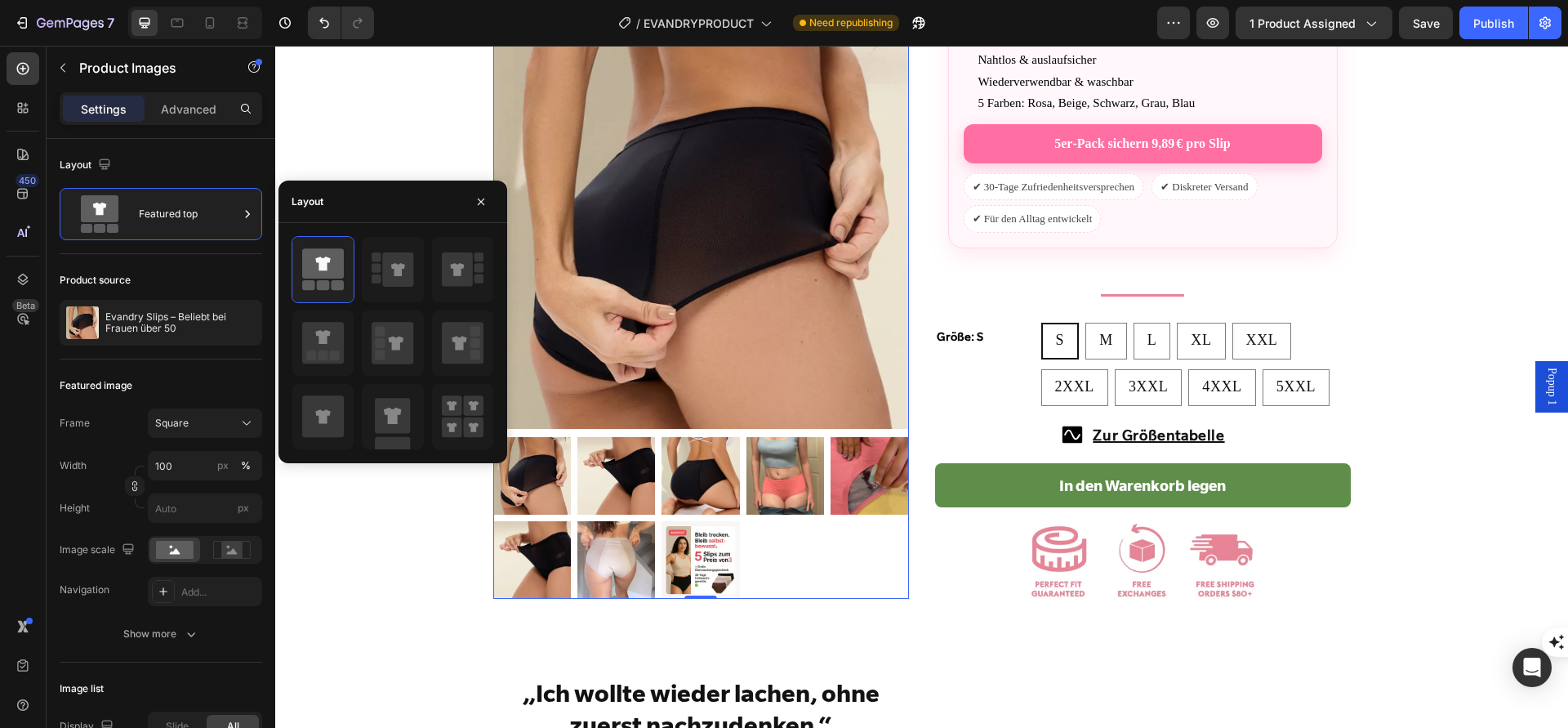
scroll to position [744, 0]
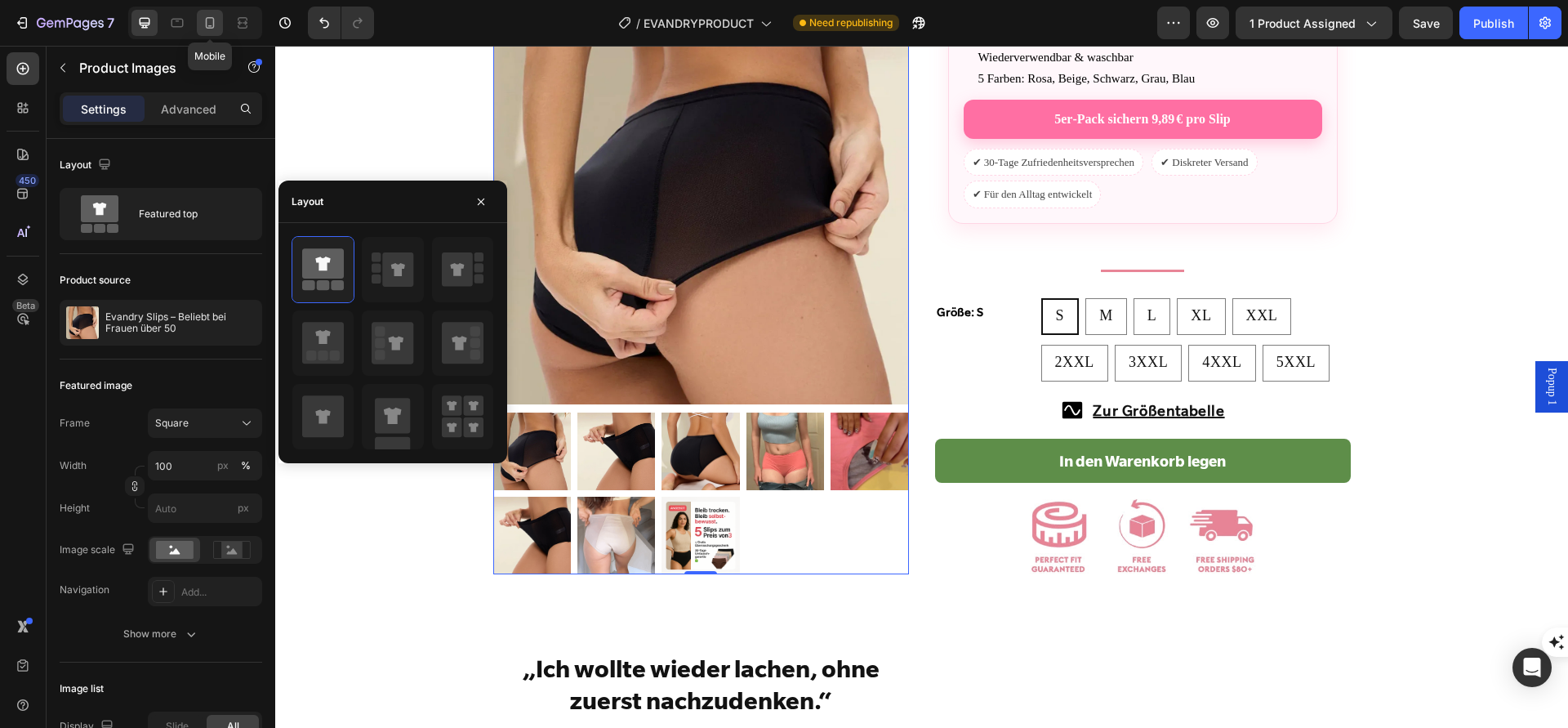
click at [209, 35] on div at bounding box center [209, 22] width 26 height 26
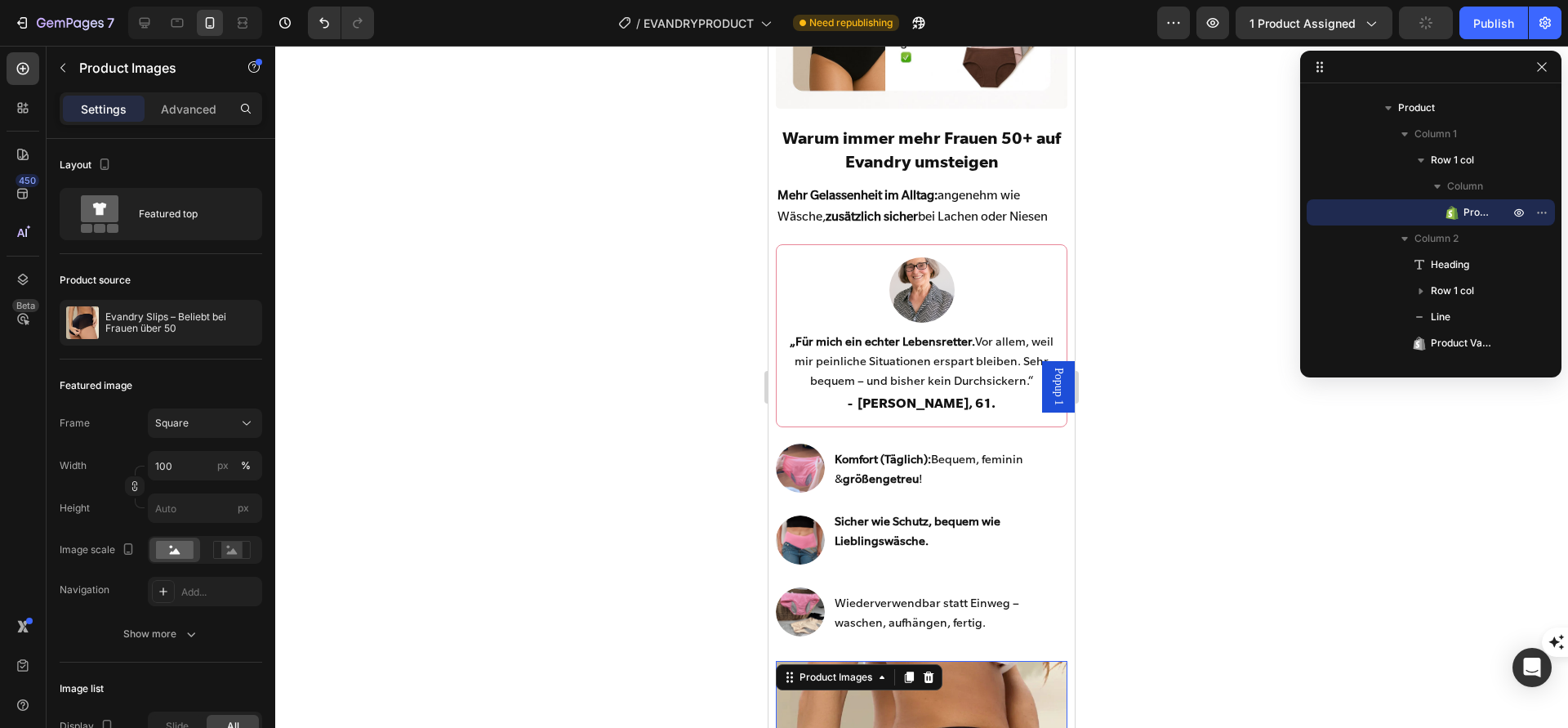
scroll to position [224, 0]
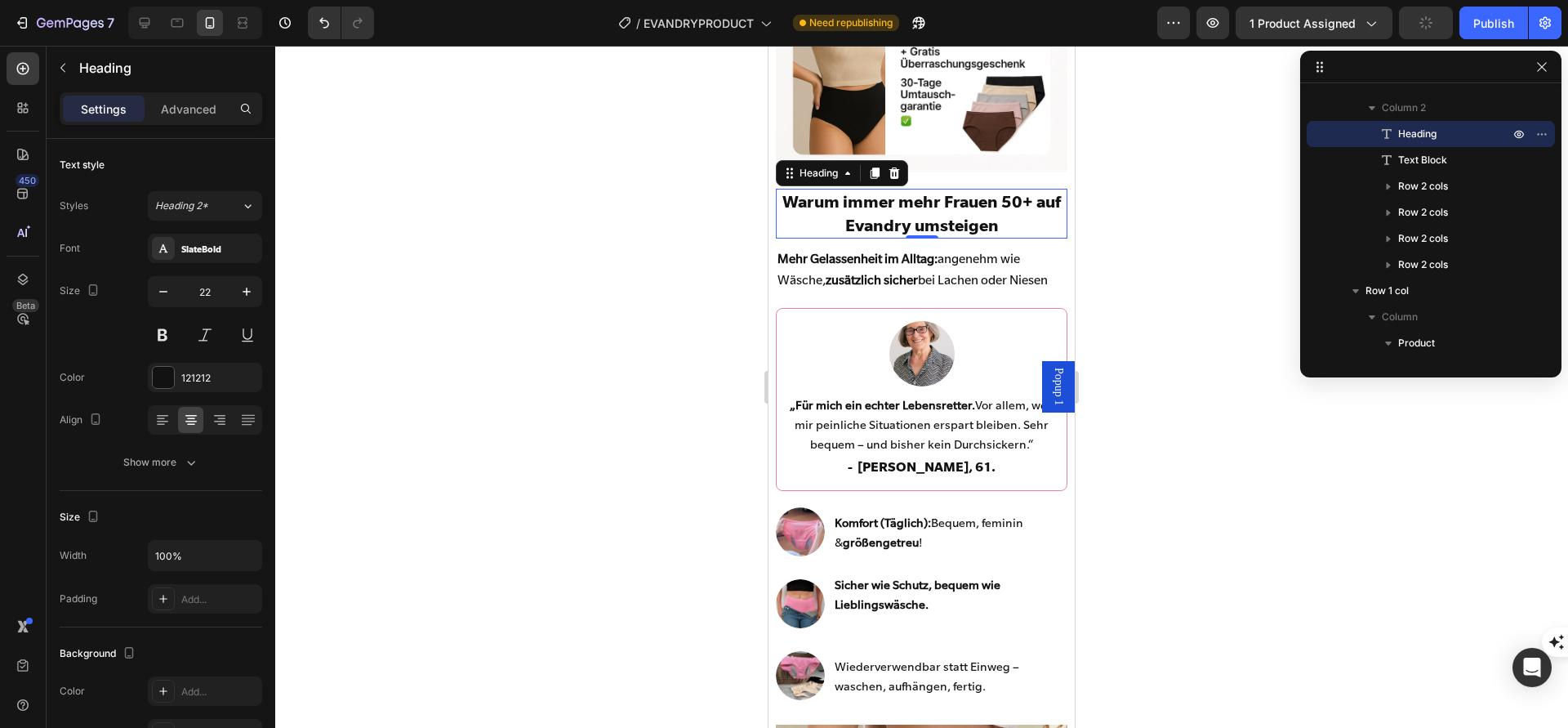
click at [992, 215] on h2 "Warum immer mehr Frauen 50+ auf Evandry umsteigen" at bounding box center [921, 213] width 291 height 50
click at [167, 383] on div at bounding box center [164, 378] width 22 height 22
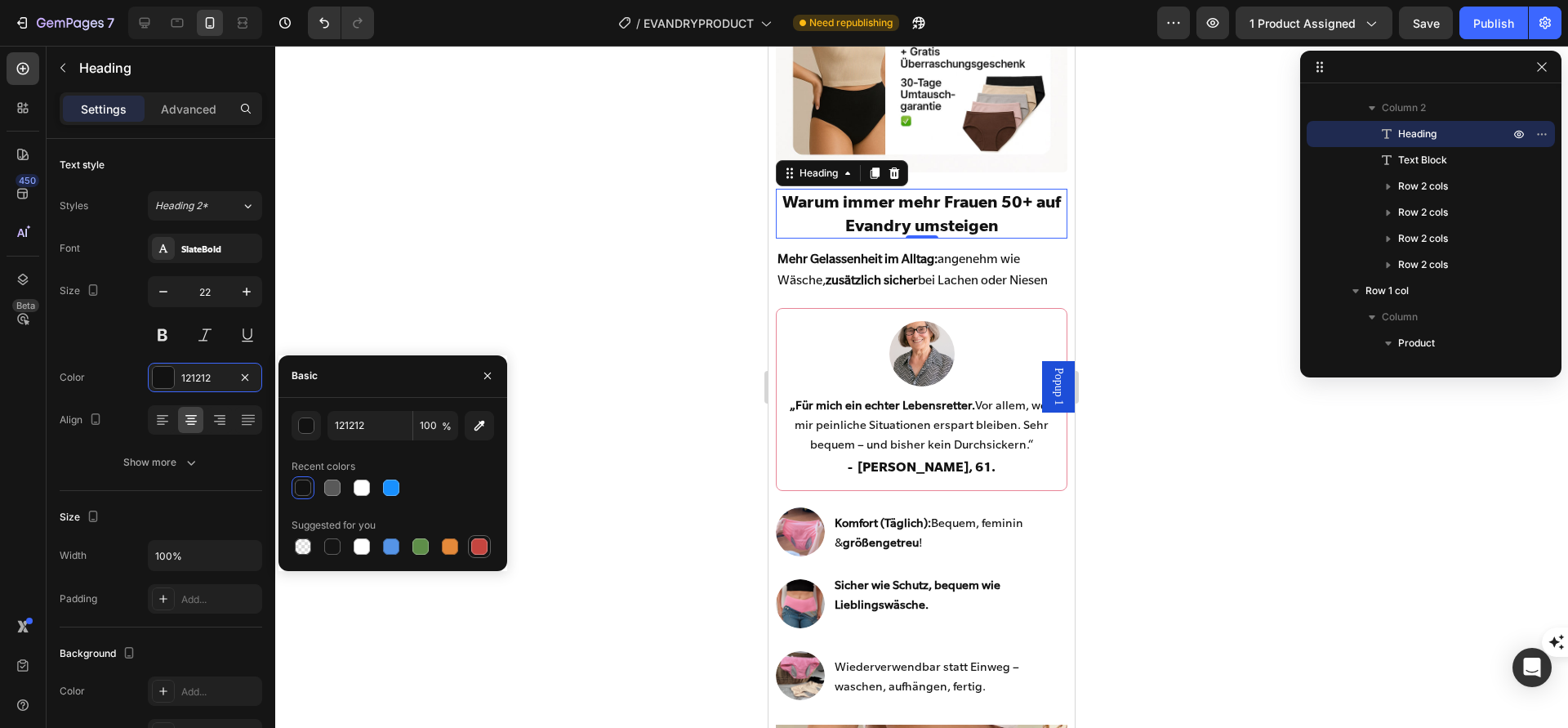
click at [477, 555] on div at bounding box center [480, 547] width 20 height 20
click at [451, 555] on div at bounding box center [450, 547] width 20 height 20
click at [355, 545] on div at bounding box center [362, 547] width 17 height 17
click at [309, 489] on div at bounding box center [303, 488] width 17 height 17
type input "121212"
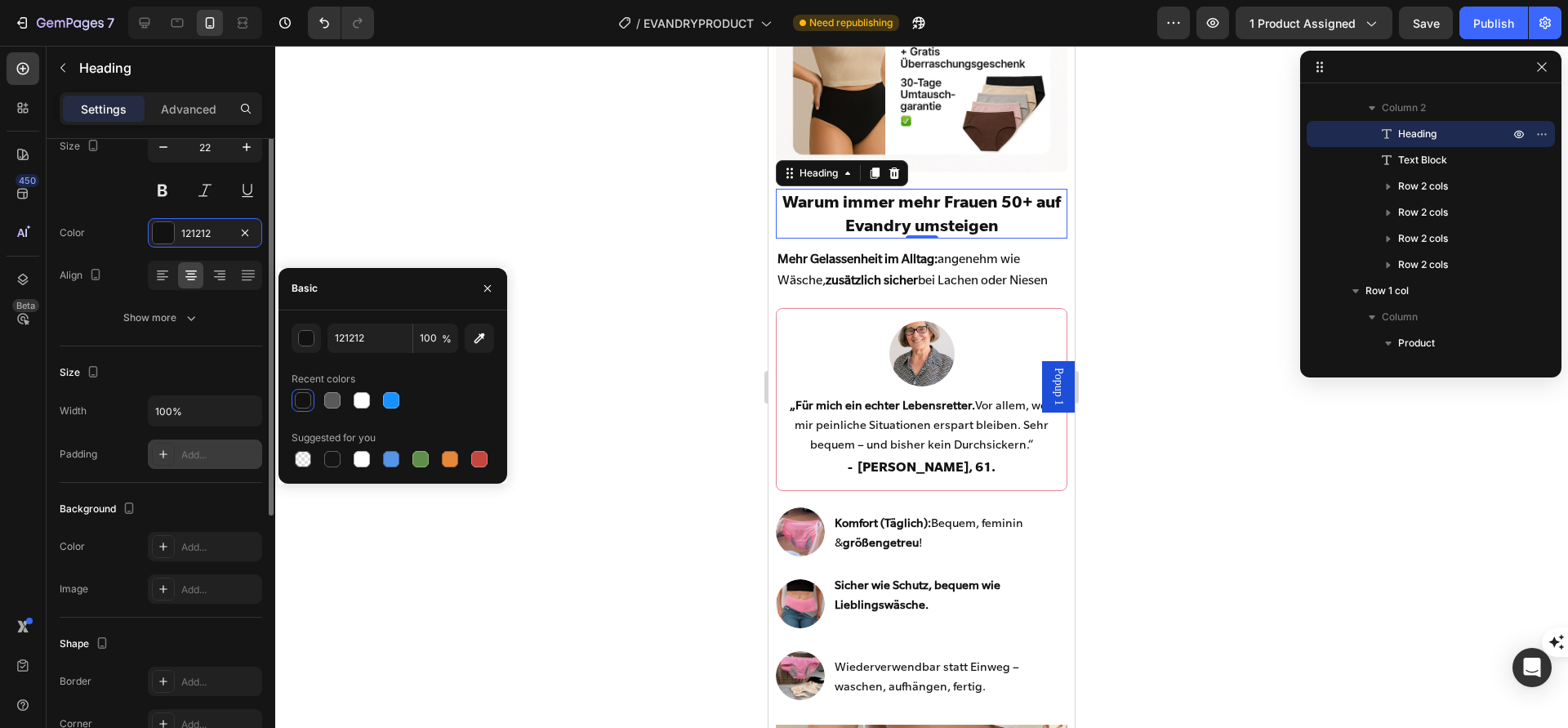
scroll to position [87, 0]
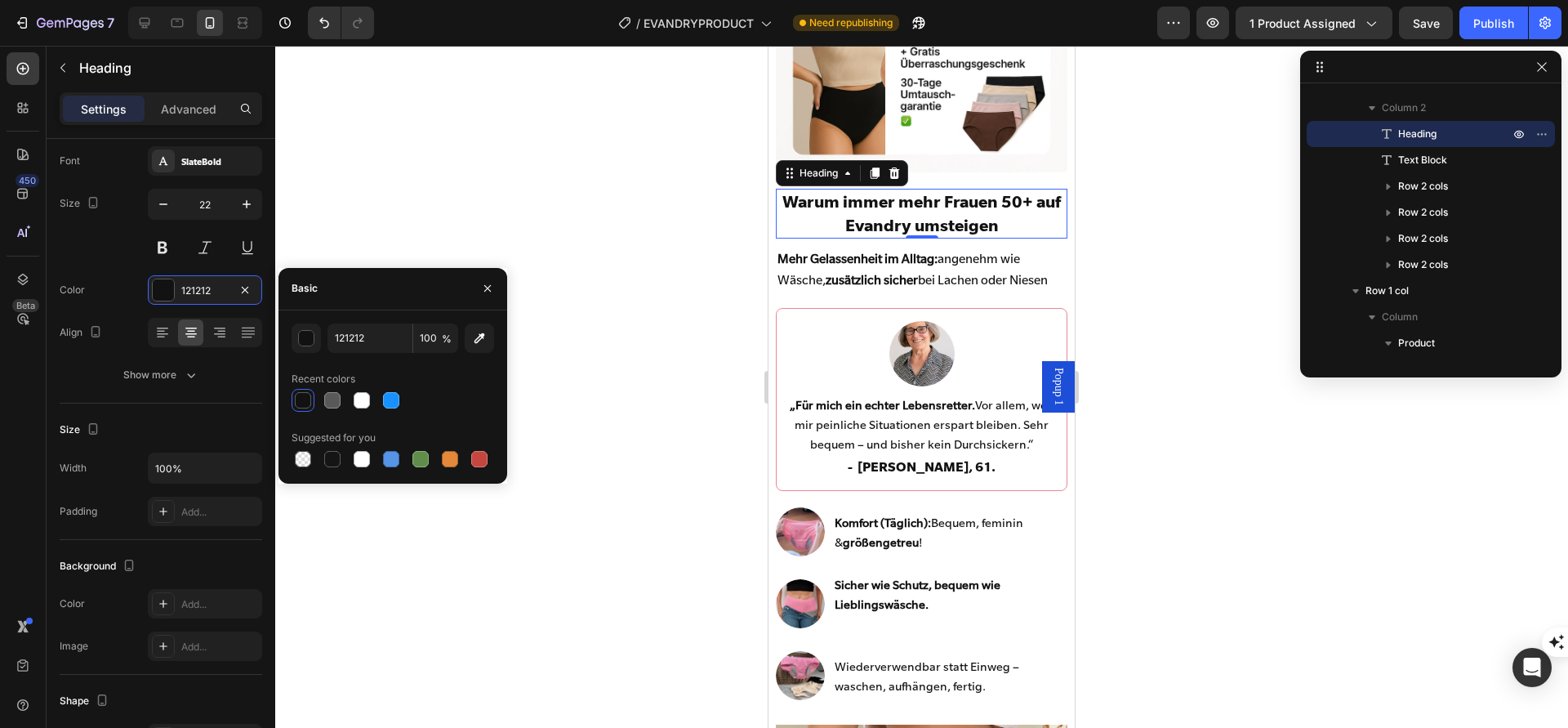
click at [838, 227] on h2 "Warum immer mehr Frauen 50+ auf Evandry umsteigen" at bounding box center [921, 213] width 291 height 50
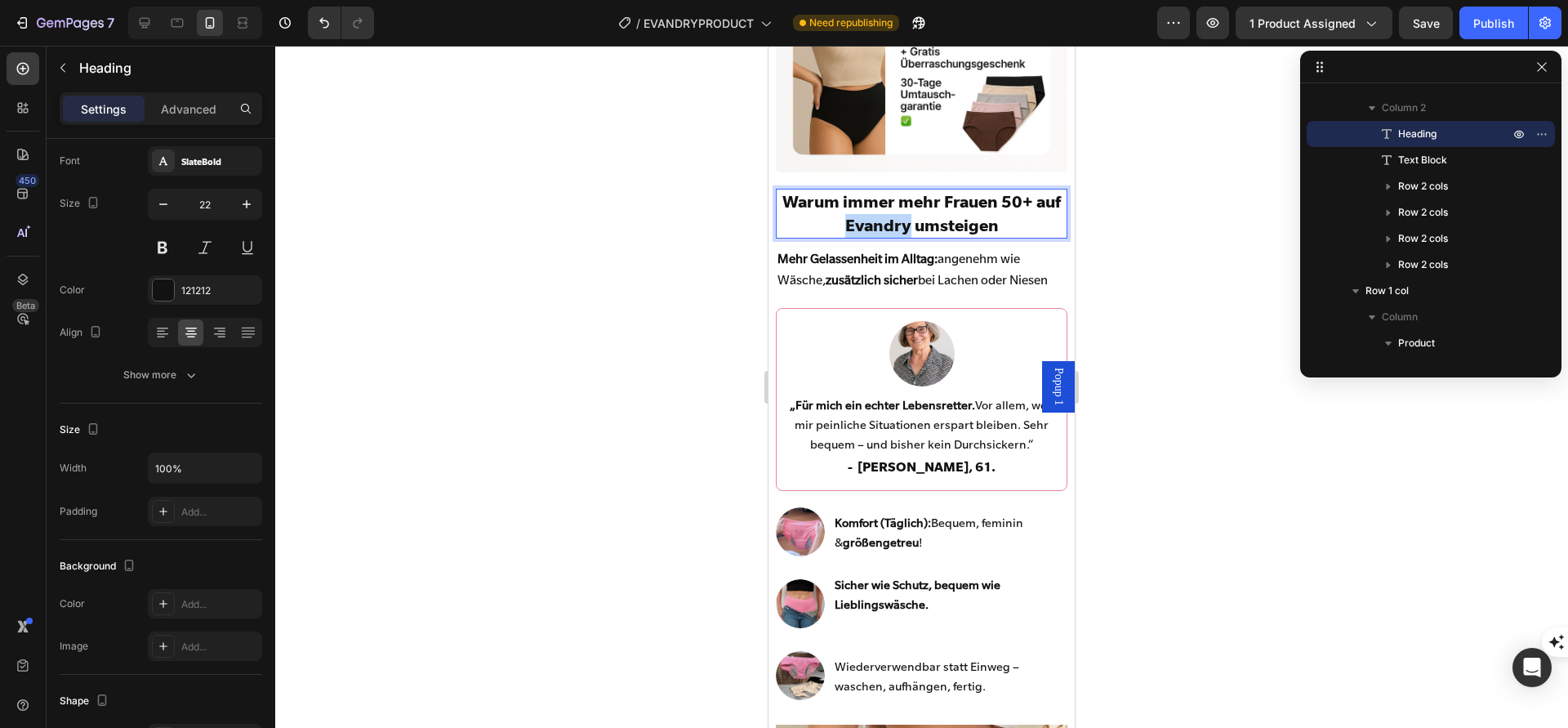
click at [838, 227] on p "Warum immer mehr Frauen 50+ auf Evandry umsteigen" at bounding box center [921, 213] width 287 height 46
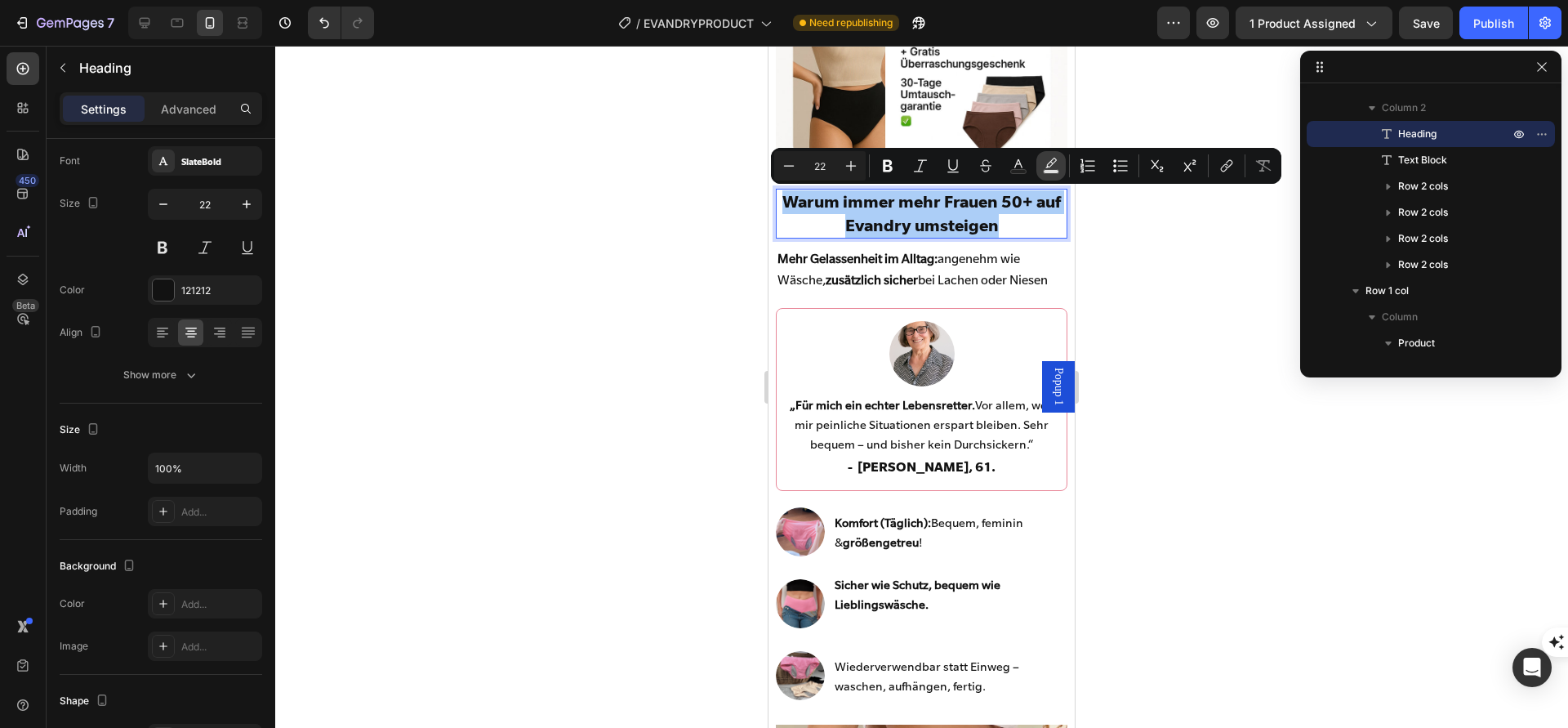
click at [1050, 167] on icon "Editor contextual toolbar" at bounding box center [1052, 163] width 12 height 10
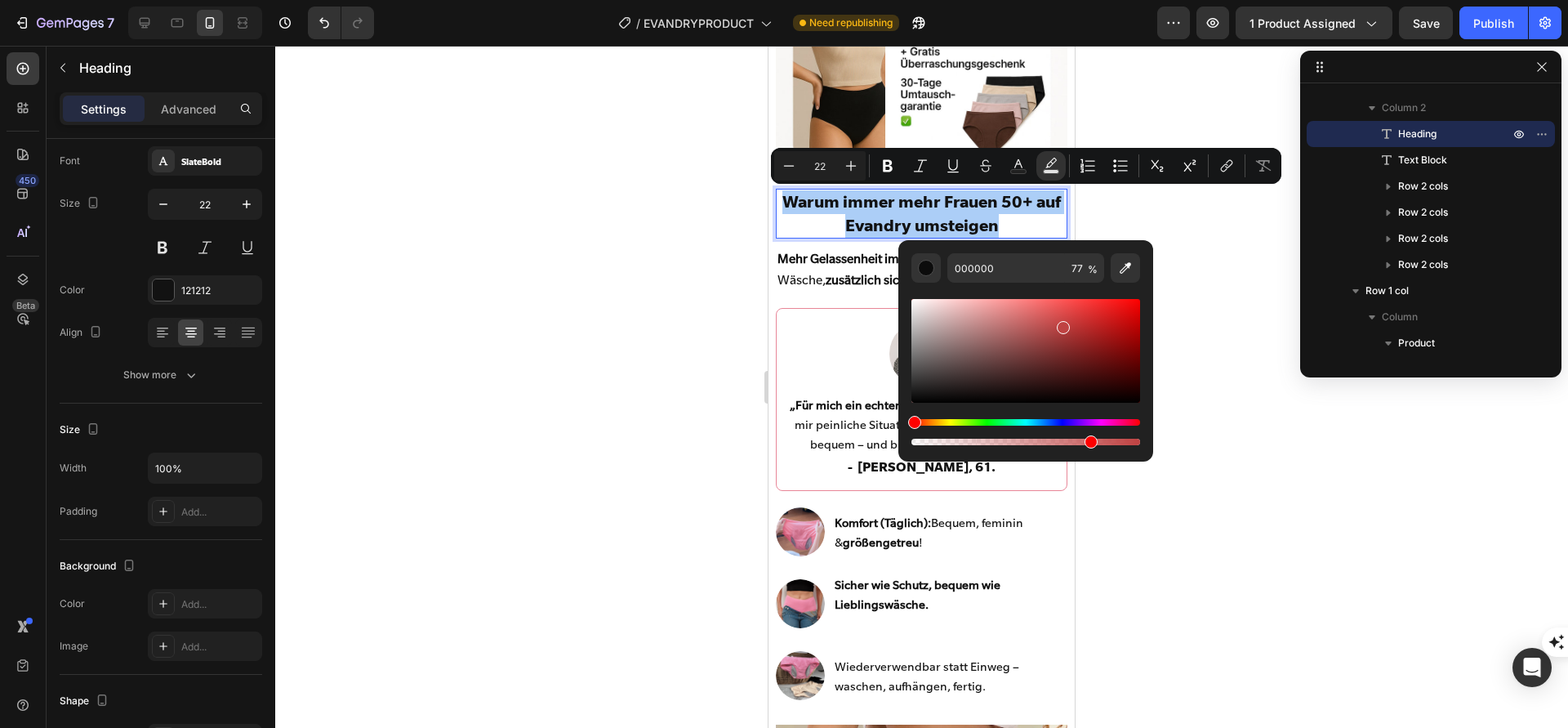
click at [1062, 325] on div "Editor contextual toolbar" at bounding box center [1026, 350] width 229 height 104
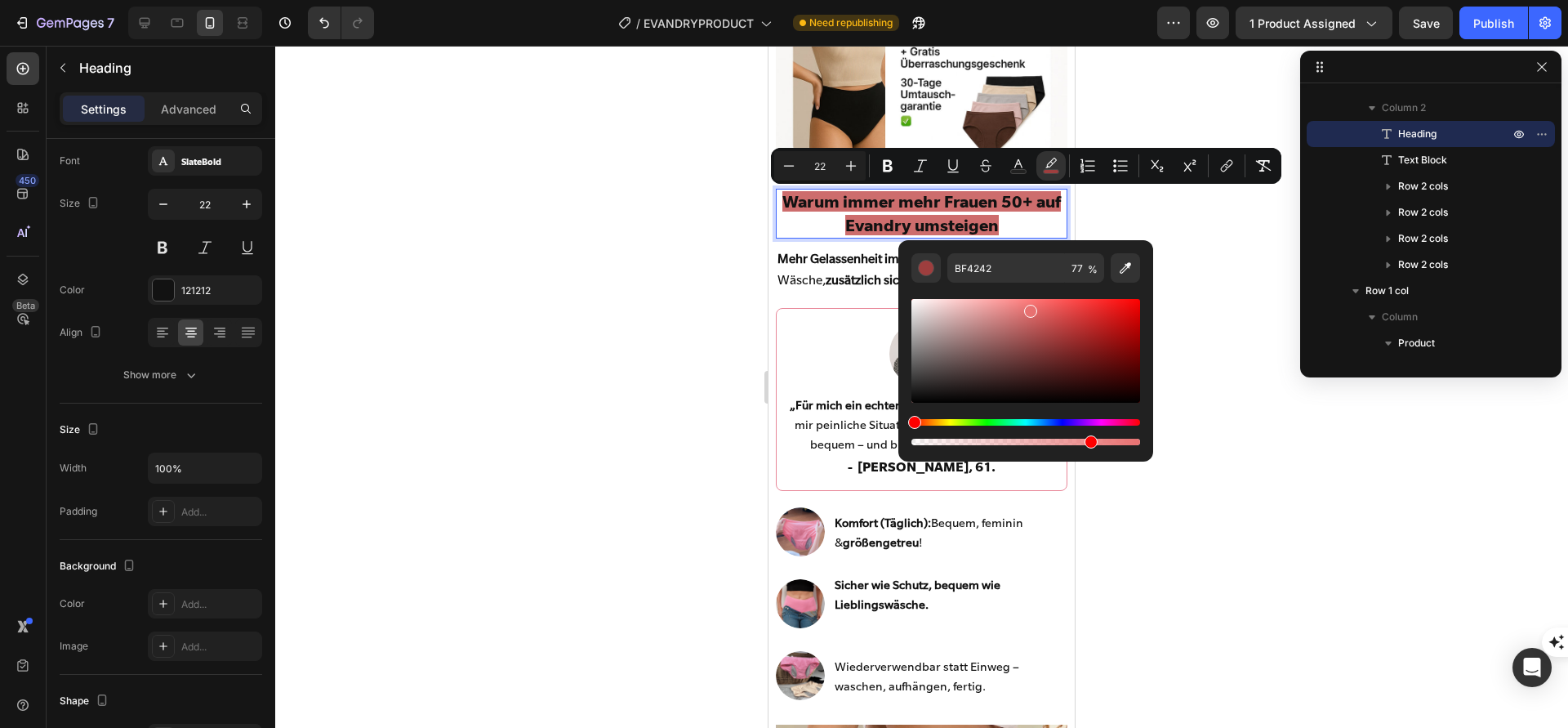
type input "E87171"
drag, startPoint x: 1062, startPoint y: 325, endPoint x: 1031, endPoint y: 308, distance: 35.4
click at [1031, 308] on div "Editor contextual toolbar" at bounding box center [1032, 311] width 13 height 13
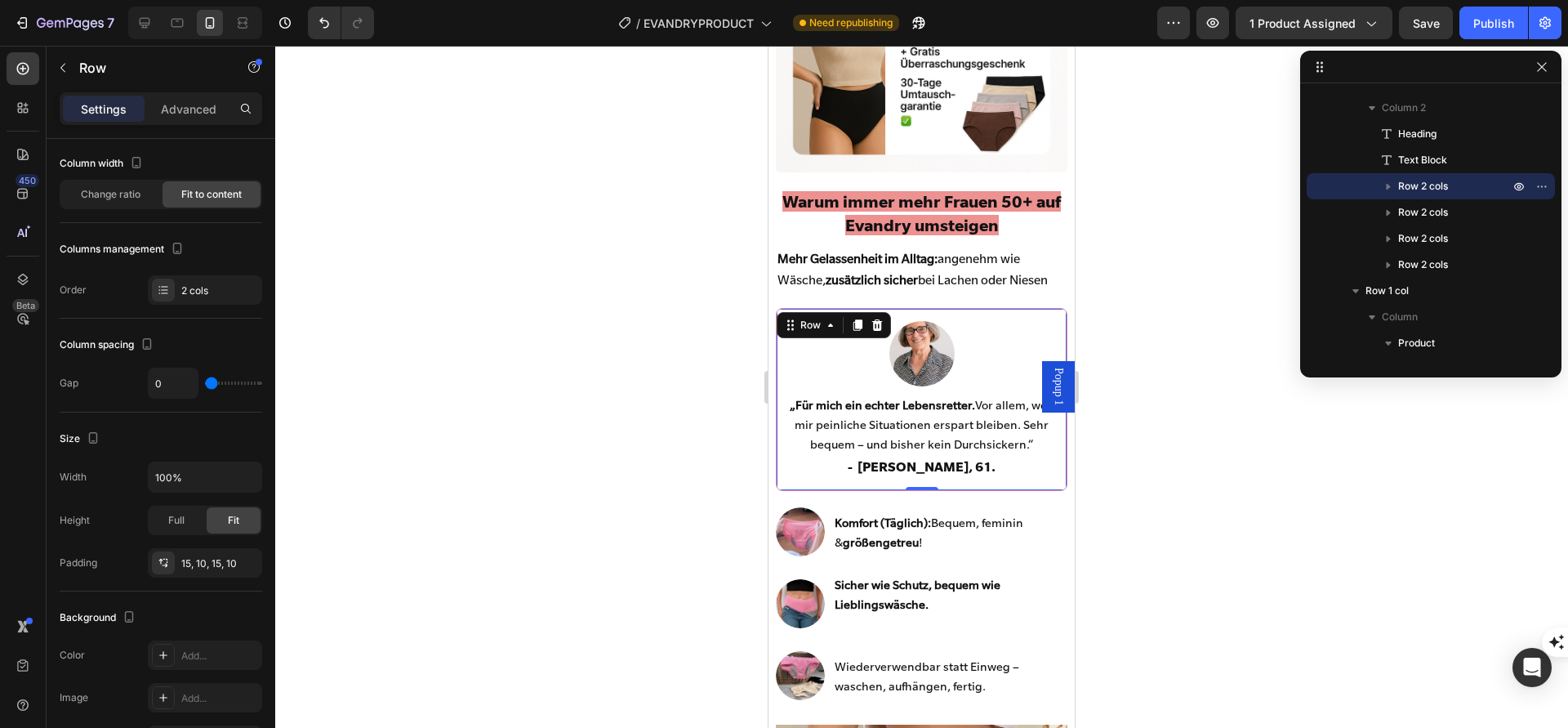
click at [778, 358] on div "Image „Für mich ein echter Lebensretter. Vor allem, weil mir peinliche Situatio…" at bounding box center [921, 398] width 291 height 182
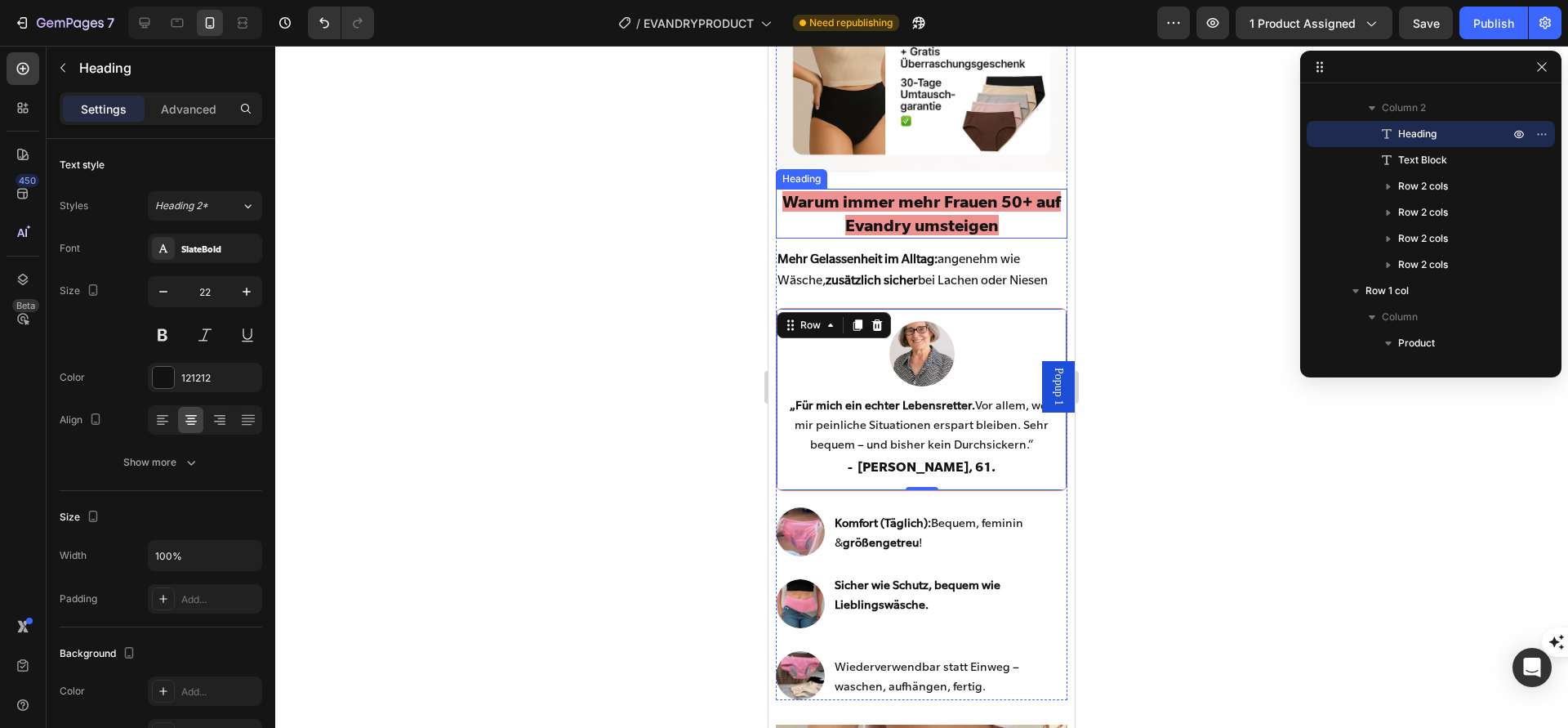
click at [823, 212] on p "⁠⁠⁠⁠⁠⁠⁠ Warum immer mehr Frauen 50+ auf Evandry umsteigen" at bounding box center [921, 213] width 287 height 46
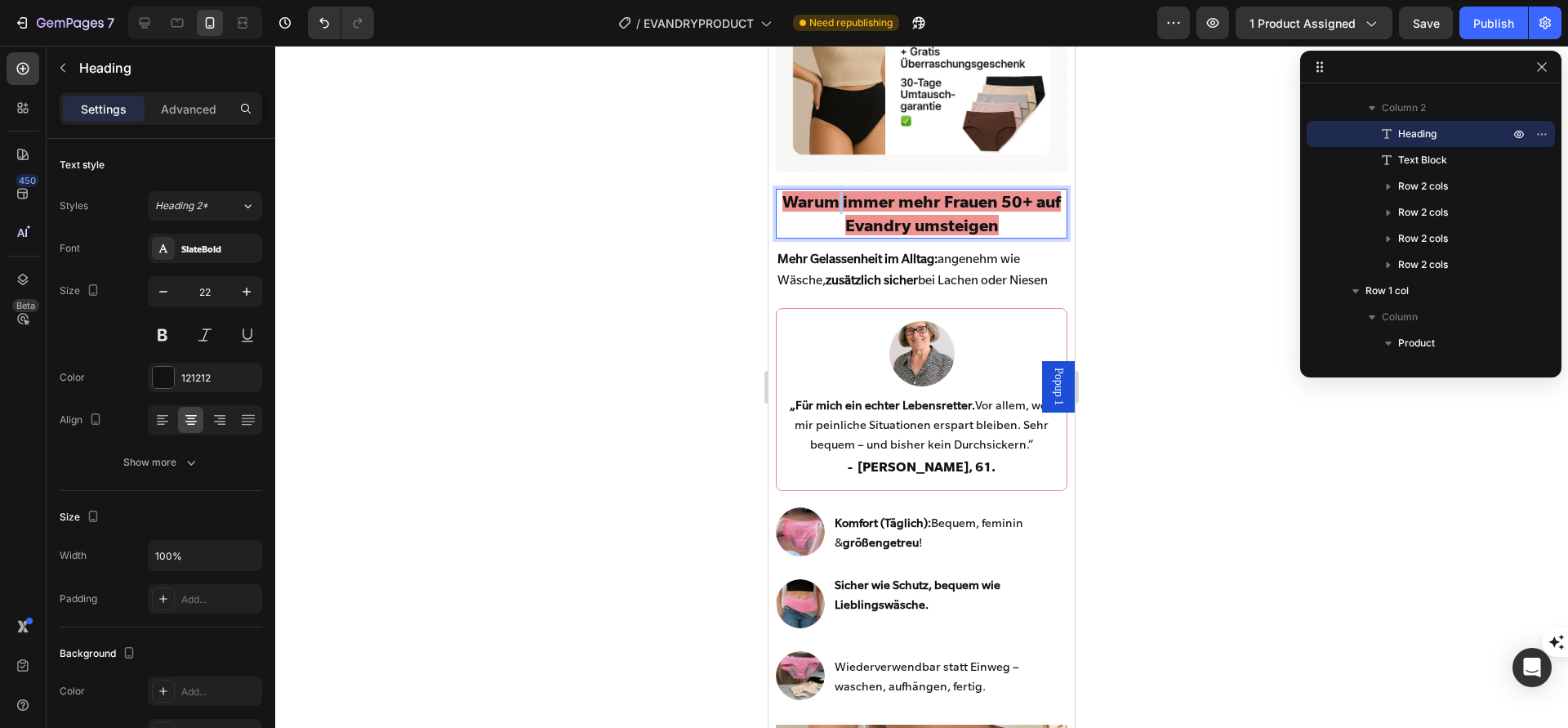
click at [835, 210] on span "Warum immer mehr Frauen 50+ auf Evandry umsteigen" at bounding box center [922, 213] width 279 height 44
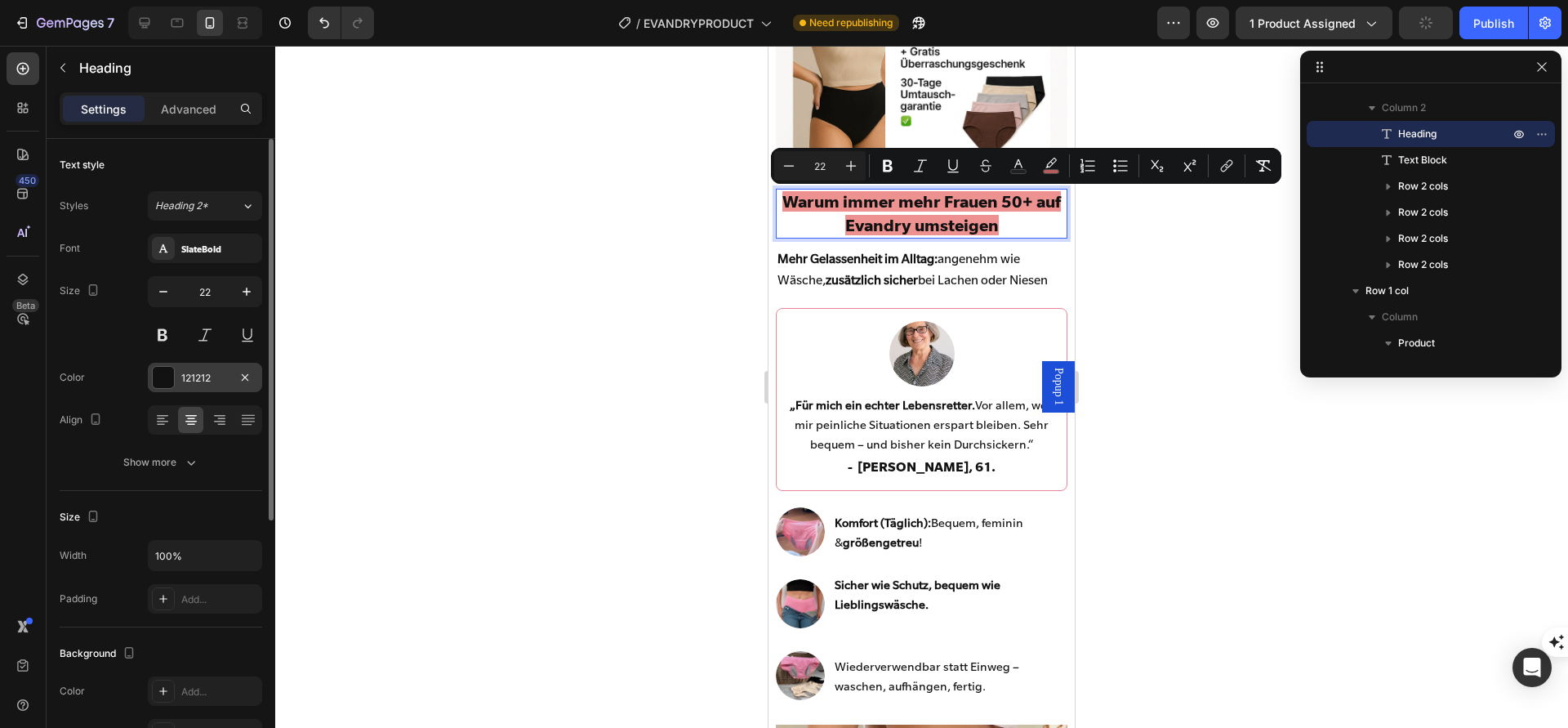
click at [154, 379] on div at bounding box center [164, 378] width 22 height 22
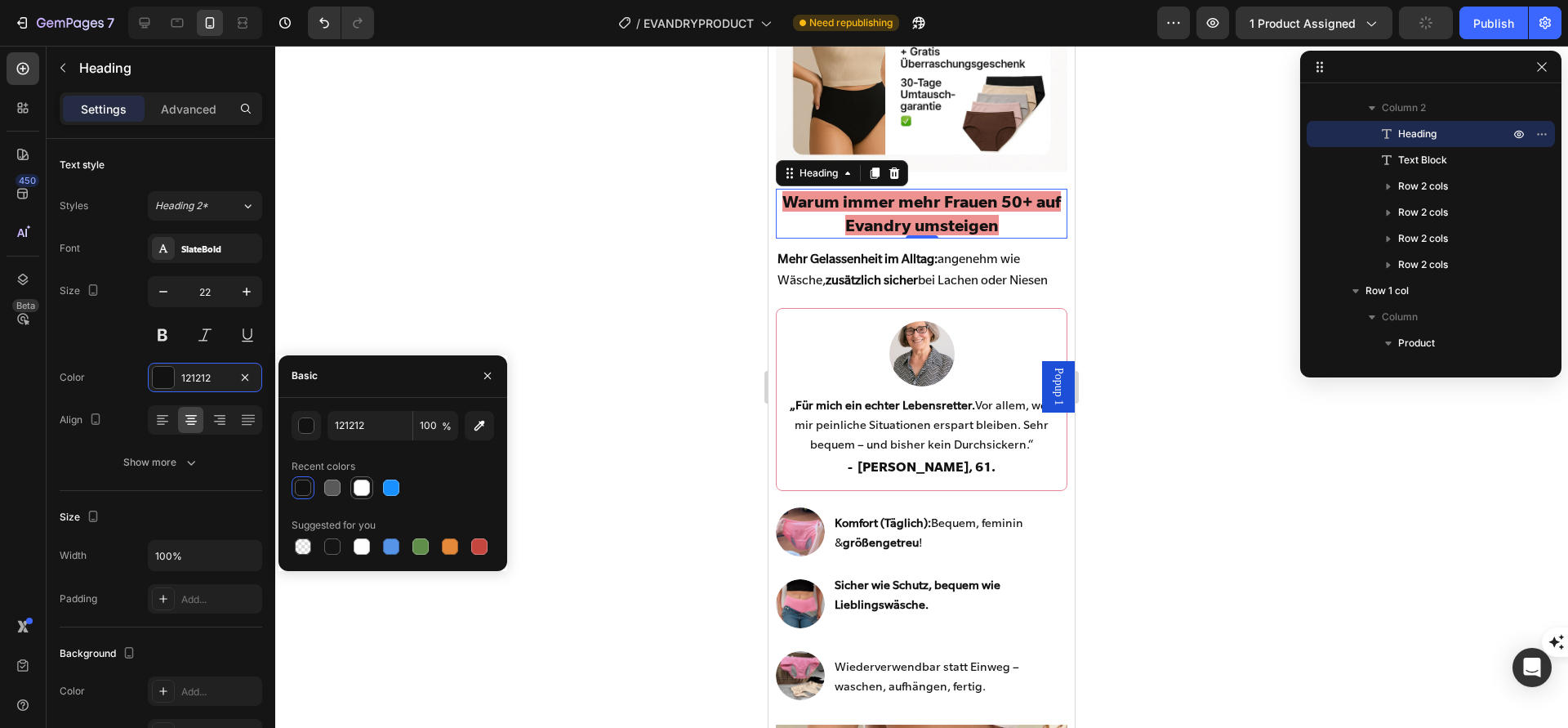
click at [358, 488] on div at bounding box center [362, 488] width 17 height 17
type input "FFFFFF"
click at [573, 331] on div at bounding box center [922, 387] width 1293 height 682
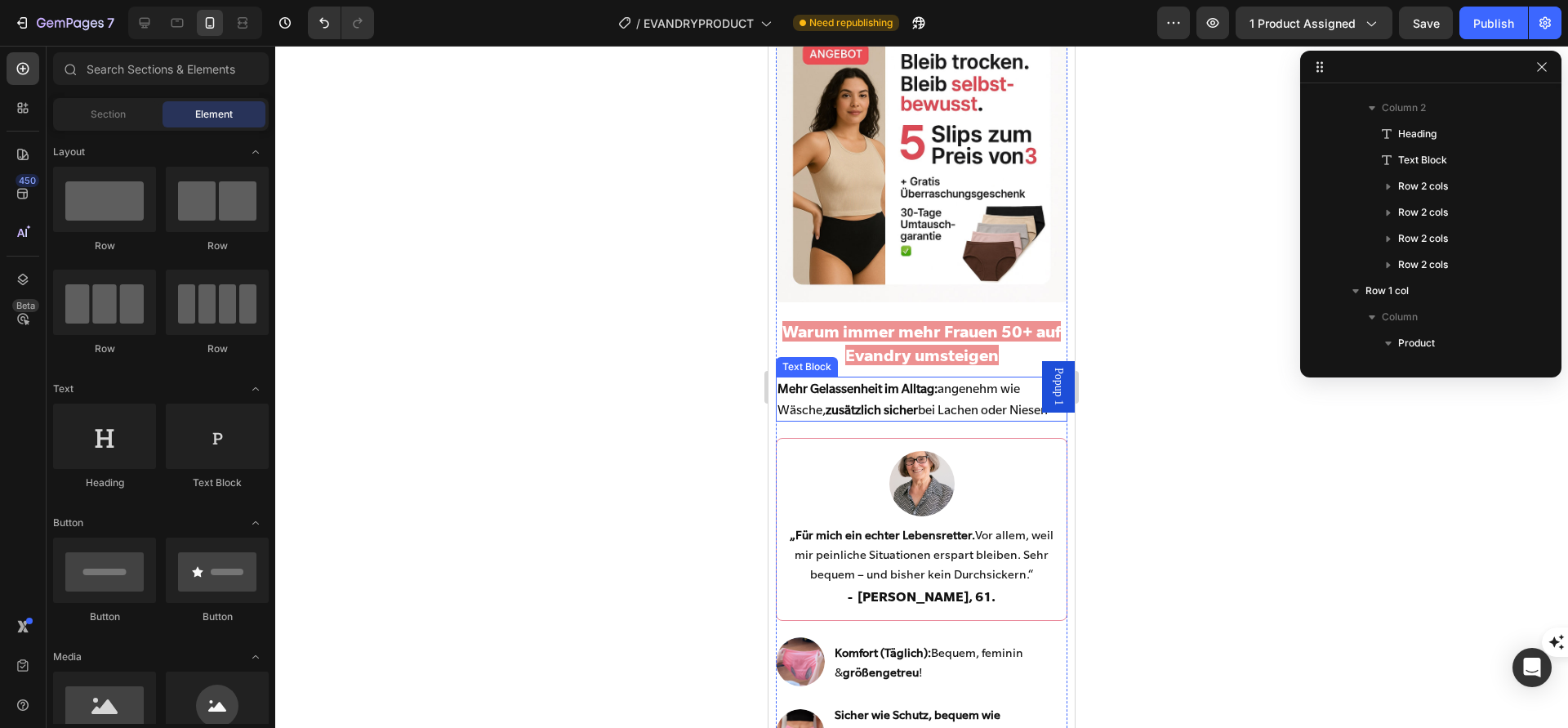
scroll to position [93, 0]
click at [926, 484] on img at bounding box center [922, 484] width 66 height 66
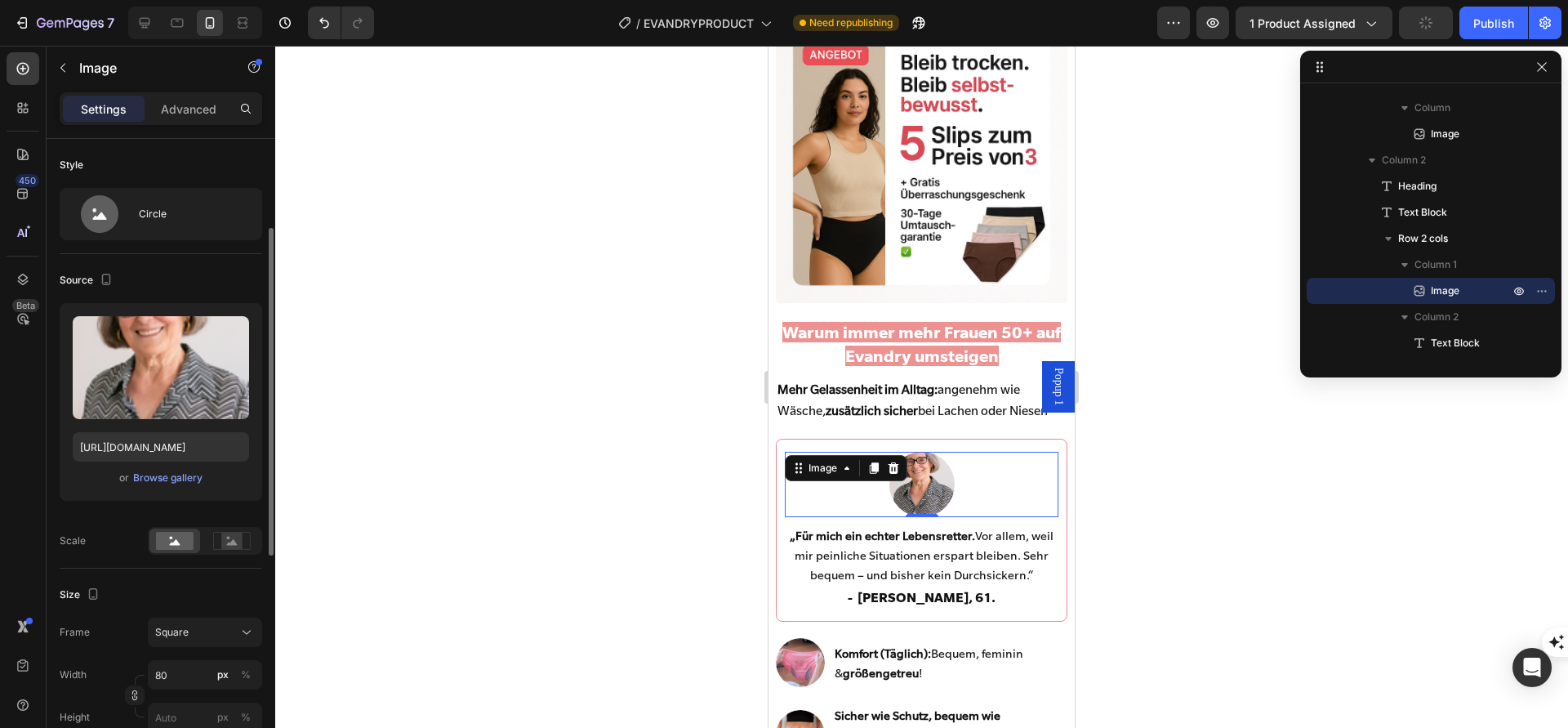
scroll to position [64, 0]
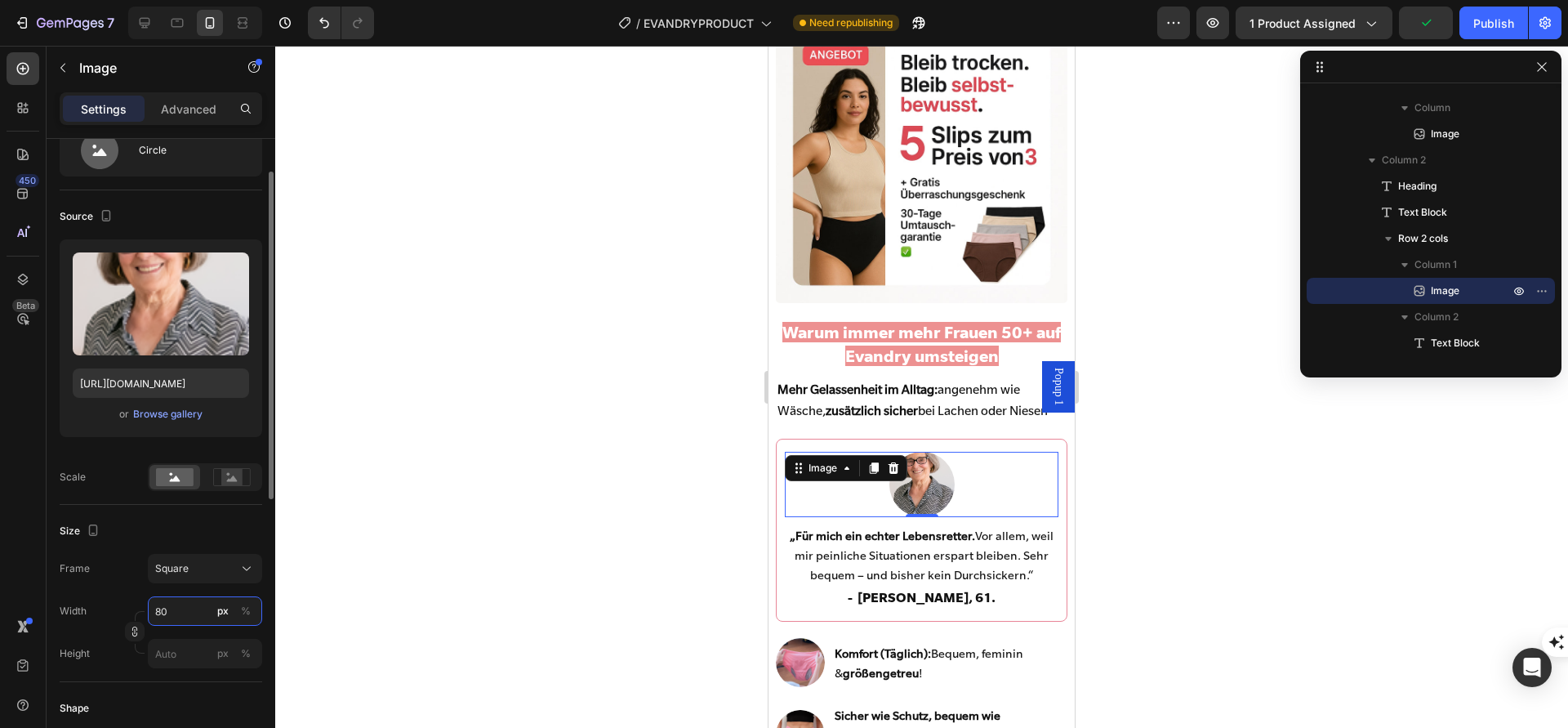
click at [194, 609] on input "80" at bounding box center [205, 610] width 115 height 29
click at [217, 568] on div "Square" at bounding box center [195, 569] width 80 height 15
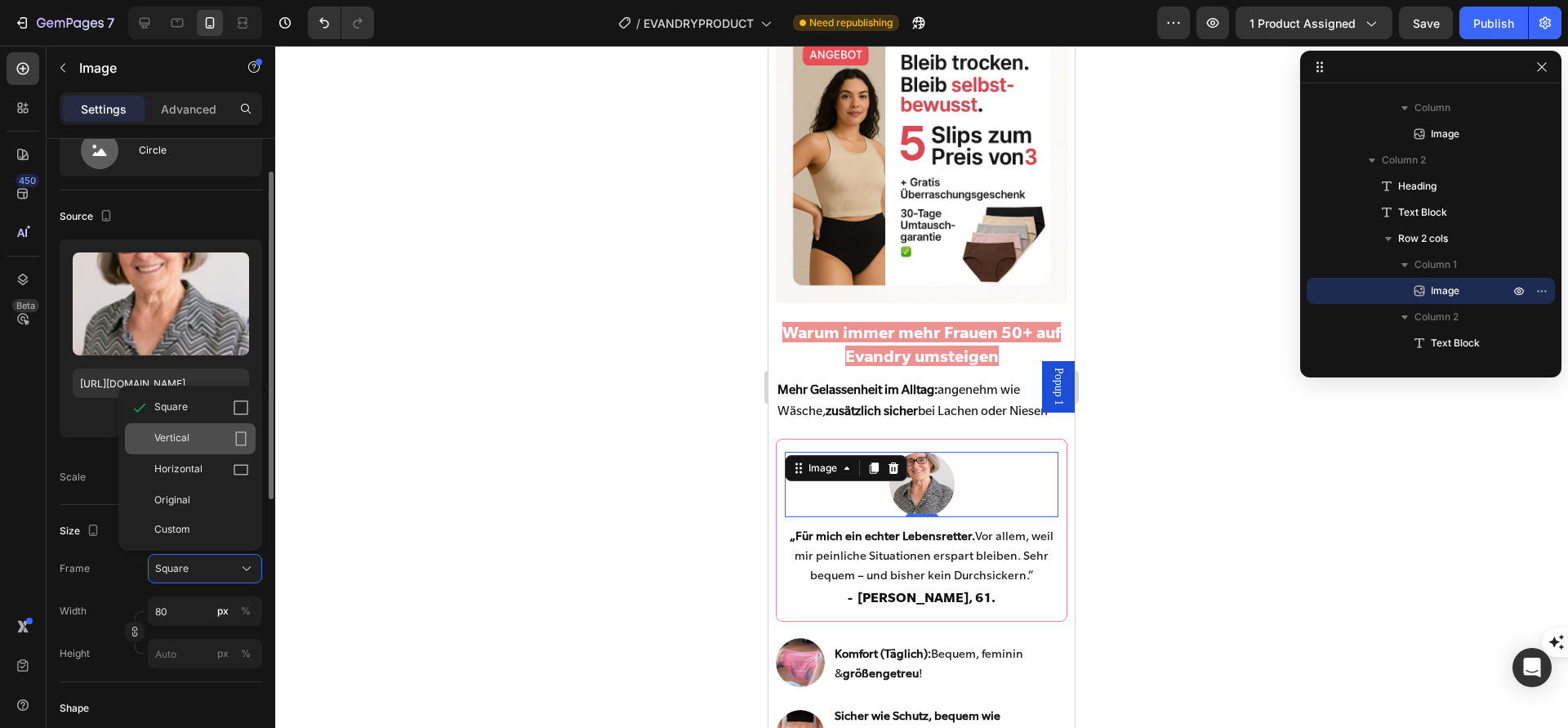
click at [208, 432] on div "Vertical" at bounding box center [202, 439] width 95 height 17
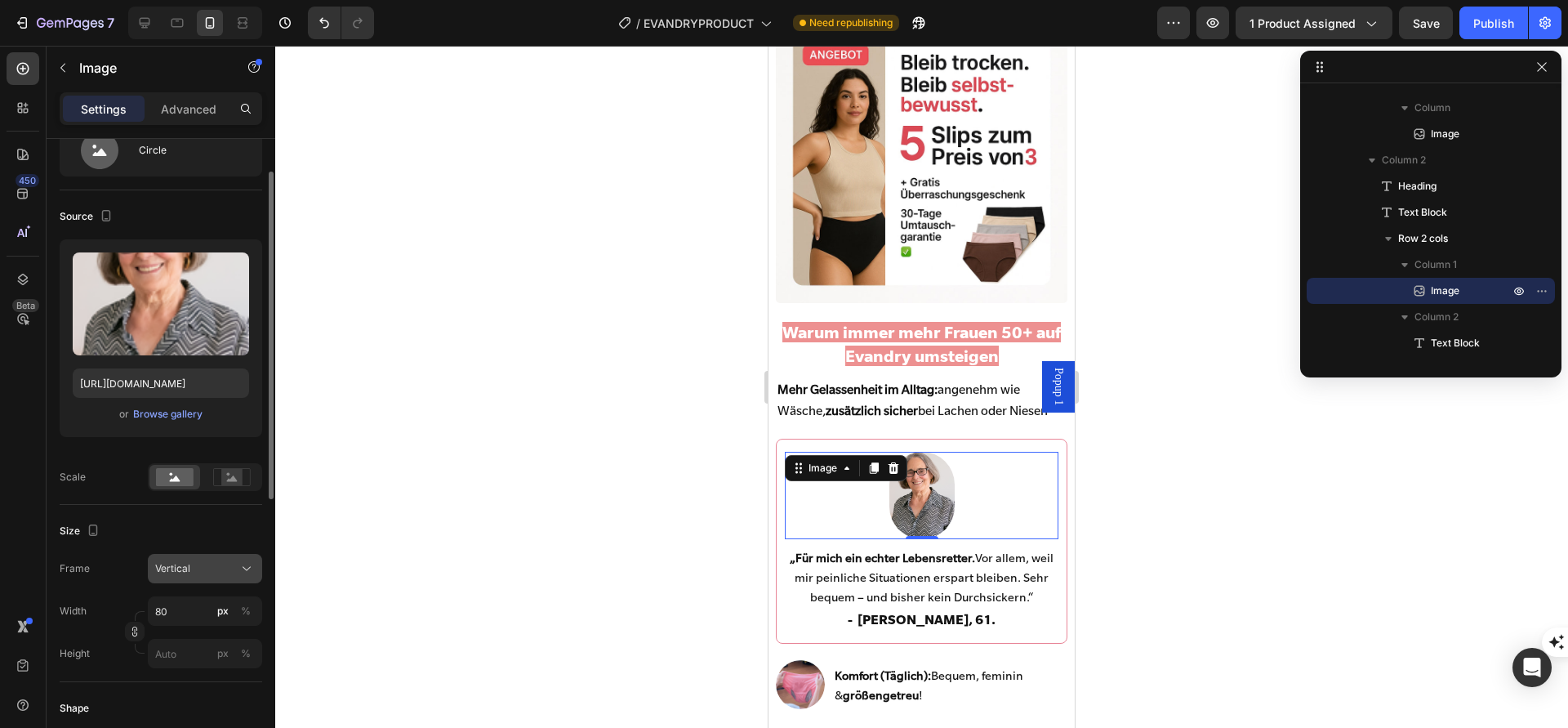
click at [187, 563] on span "Vertical" at bounding box center [173, 569] width 35 height 15
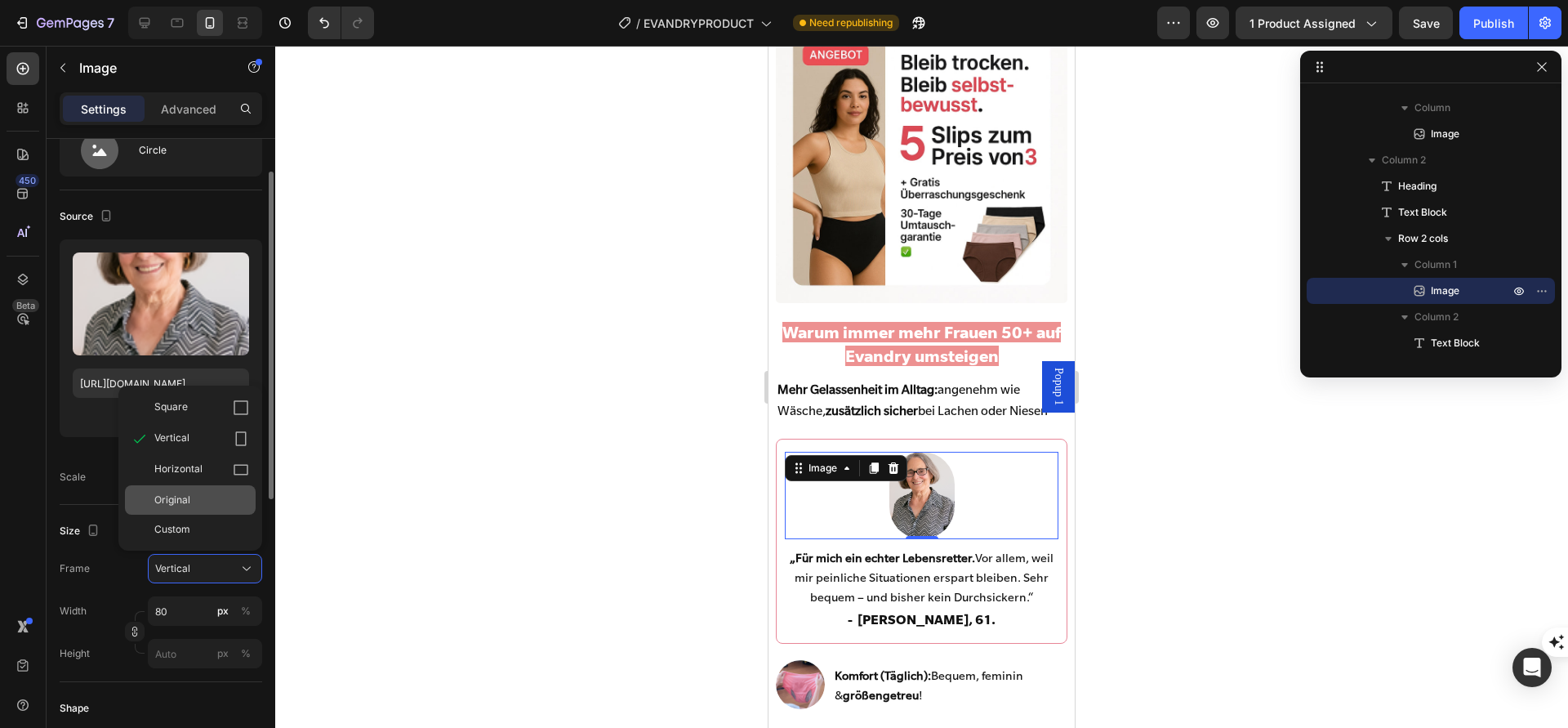
click at [197, 506] on div "Original" at bounding box center [190, 500] width 130 height 29
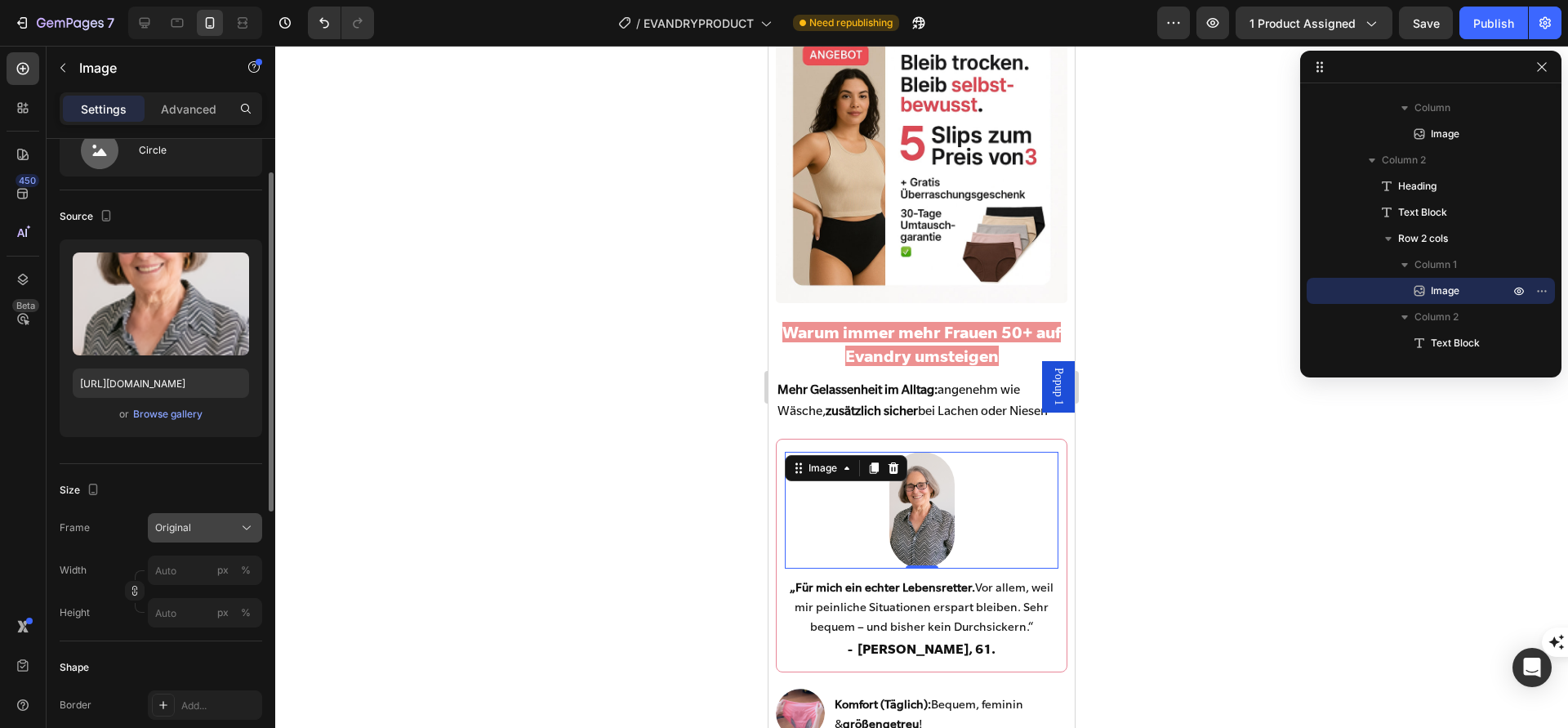
click at [192, 533] on div "Original" at bounding box center [195, 528] width 80 height 15
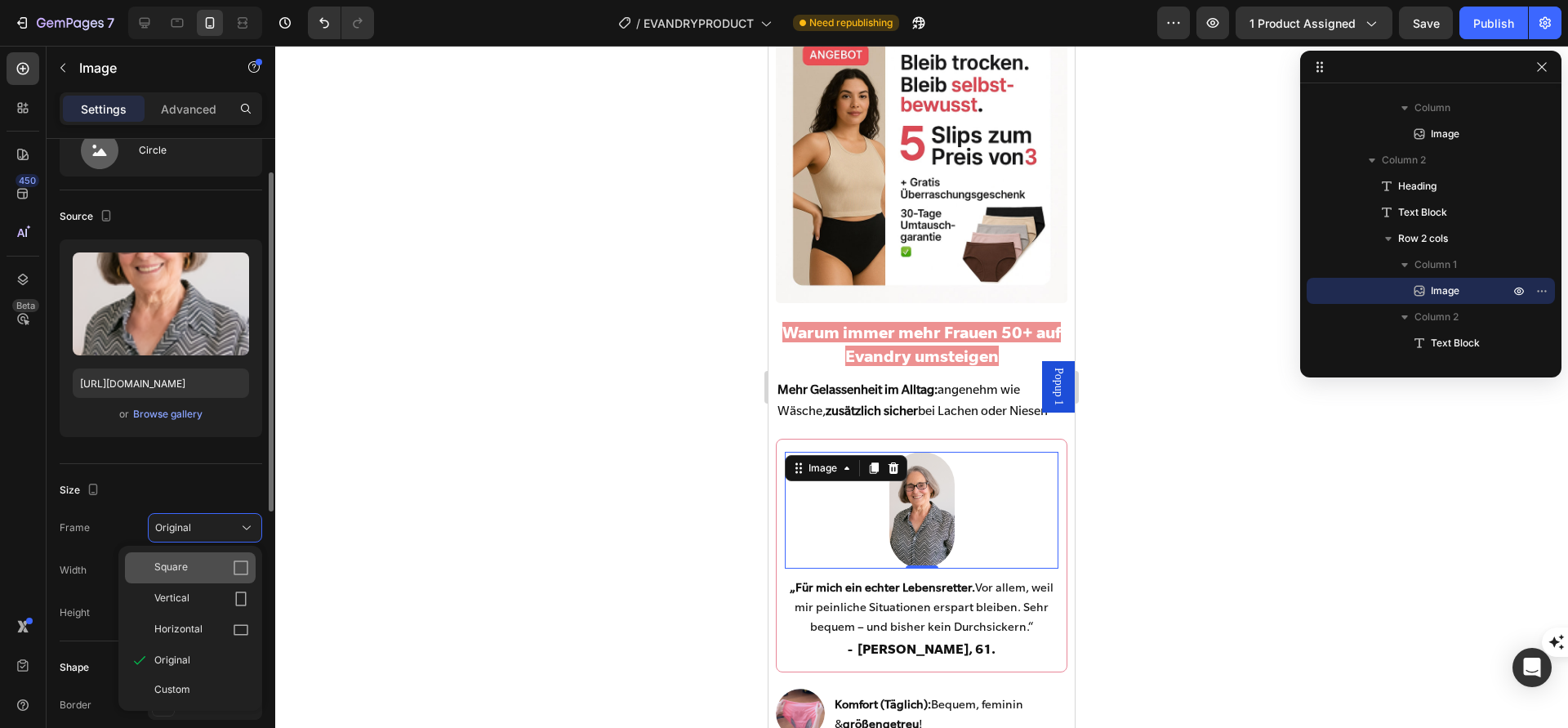
click at [184, 577] on div "Square" at bounding box center [190, 567] width 130 height 31
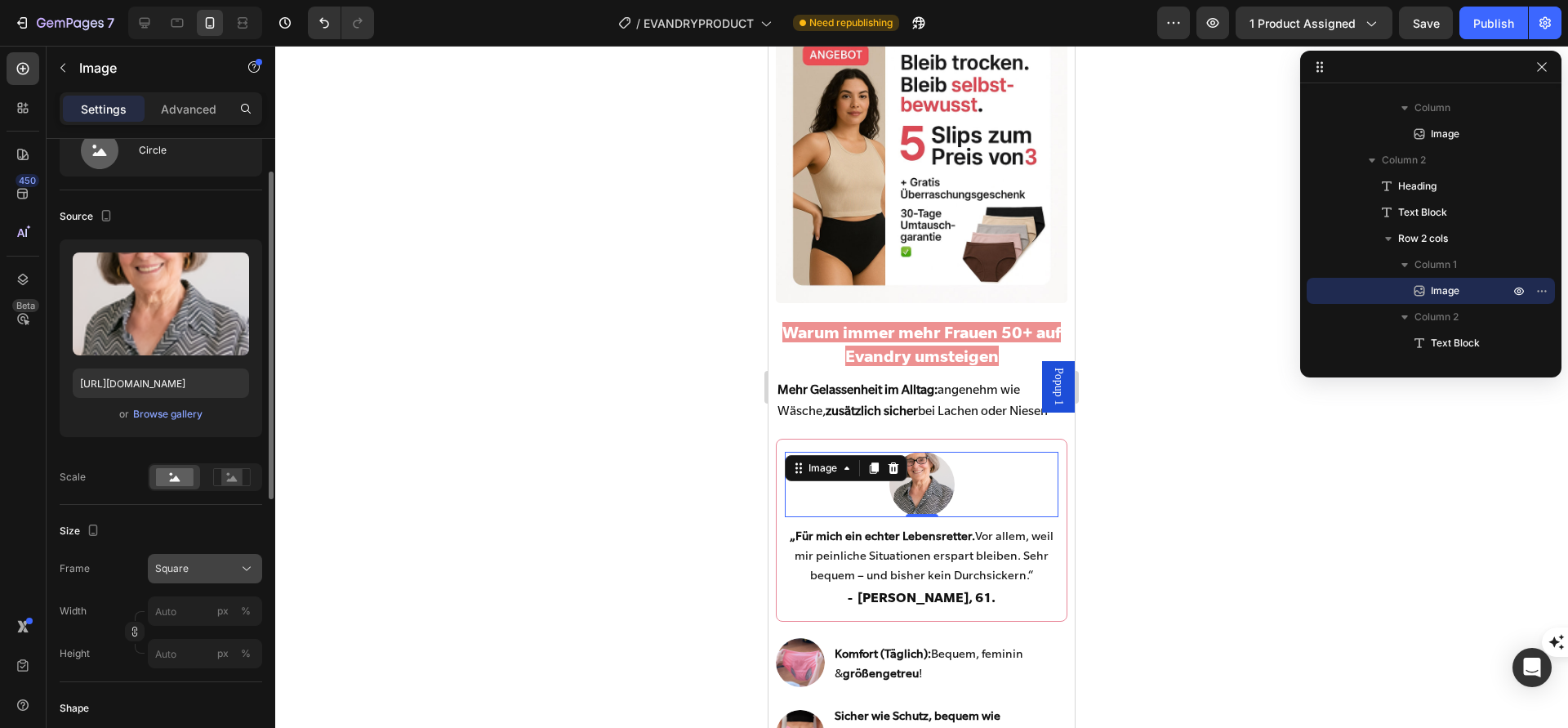
click at [195, 554] on button "Square" at bounding box center [205, 568] width 115 height 29
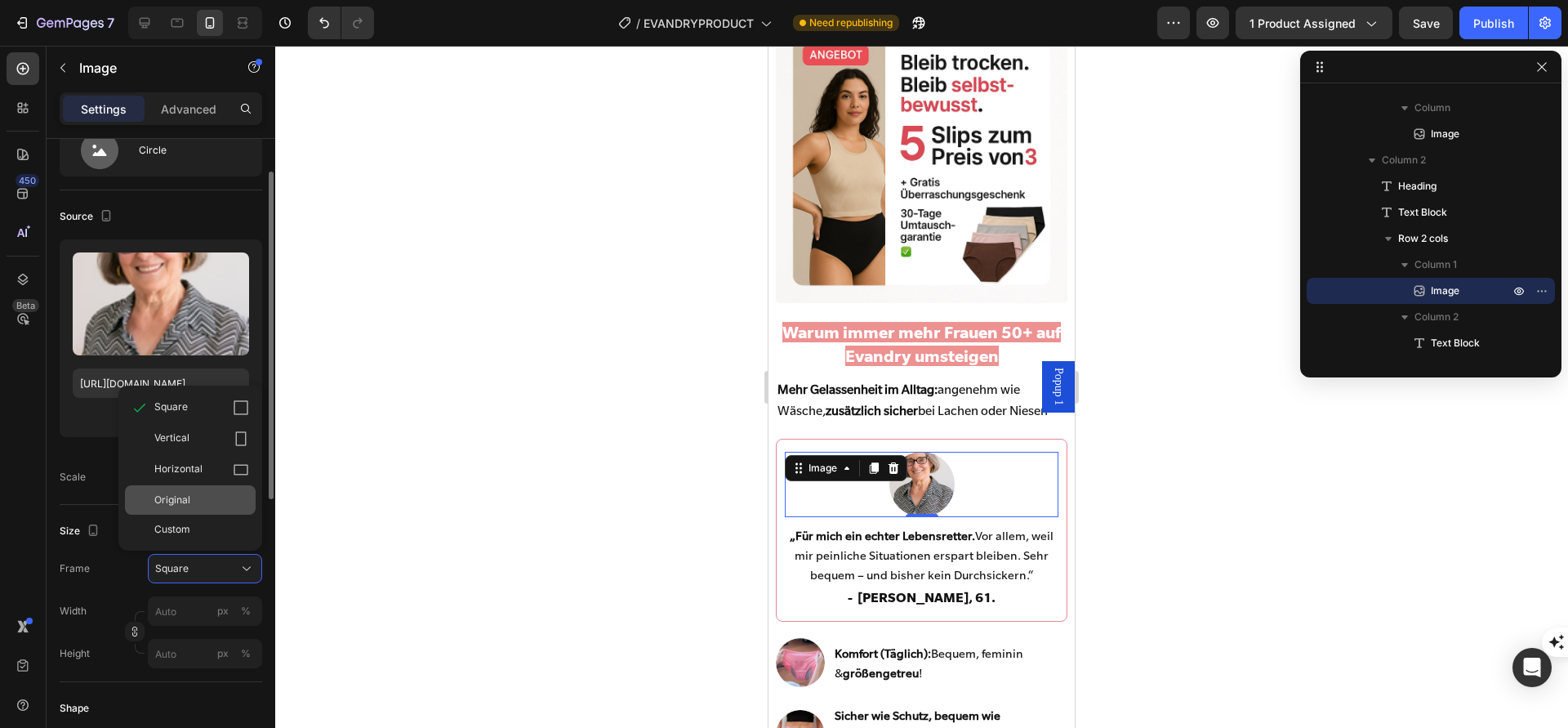
click at [200, 504] on div "Original" at bounding box center [202, 500] width 95 height 15
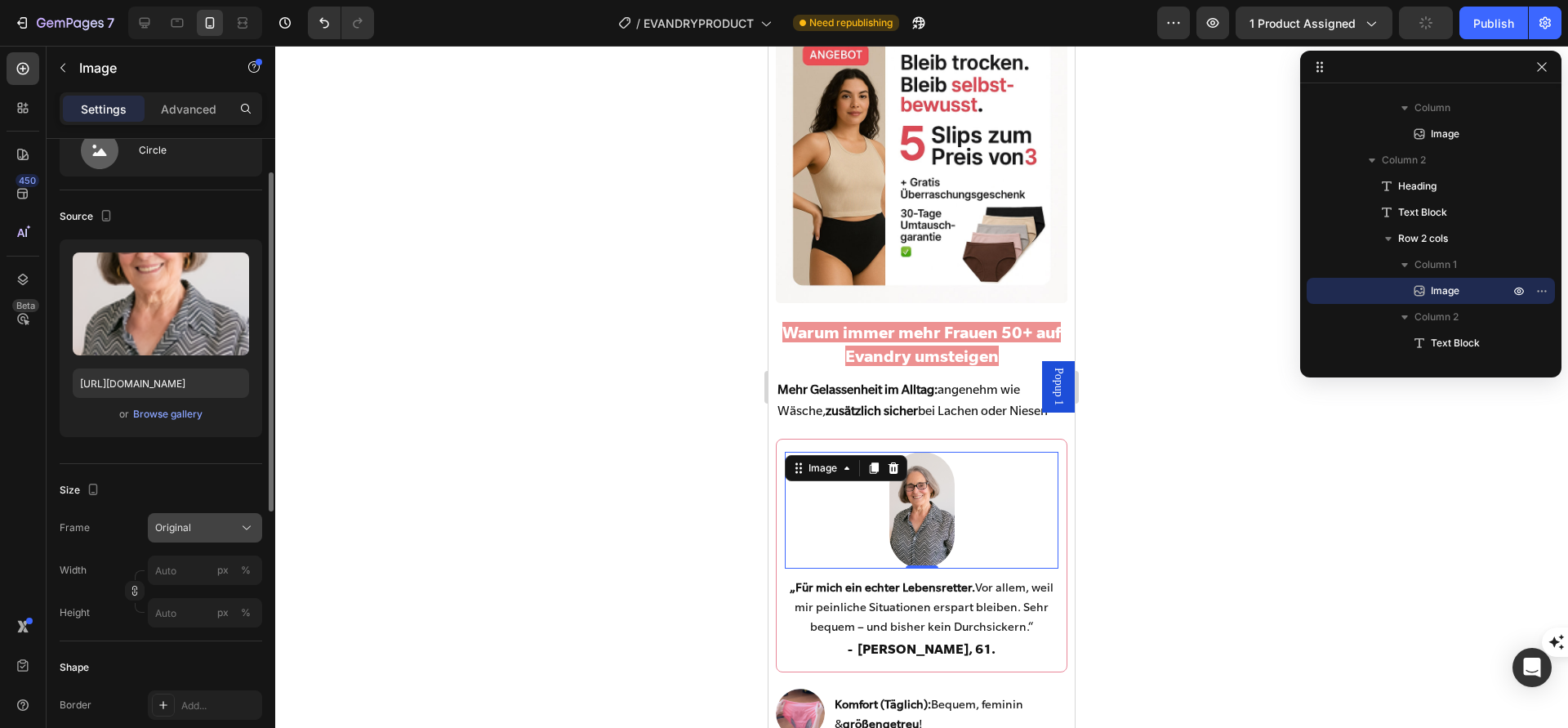
click at [193, 529] on div "Original" at bounding box center [195, 528] width 80 height 15
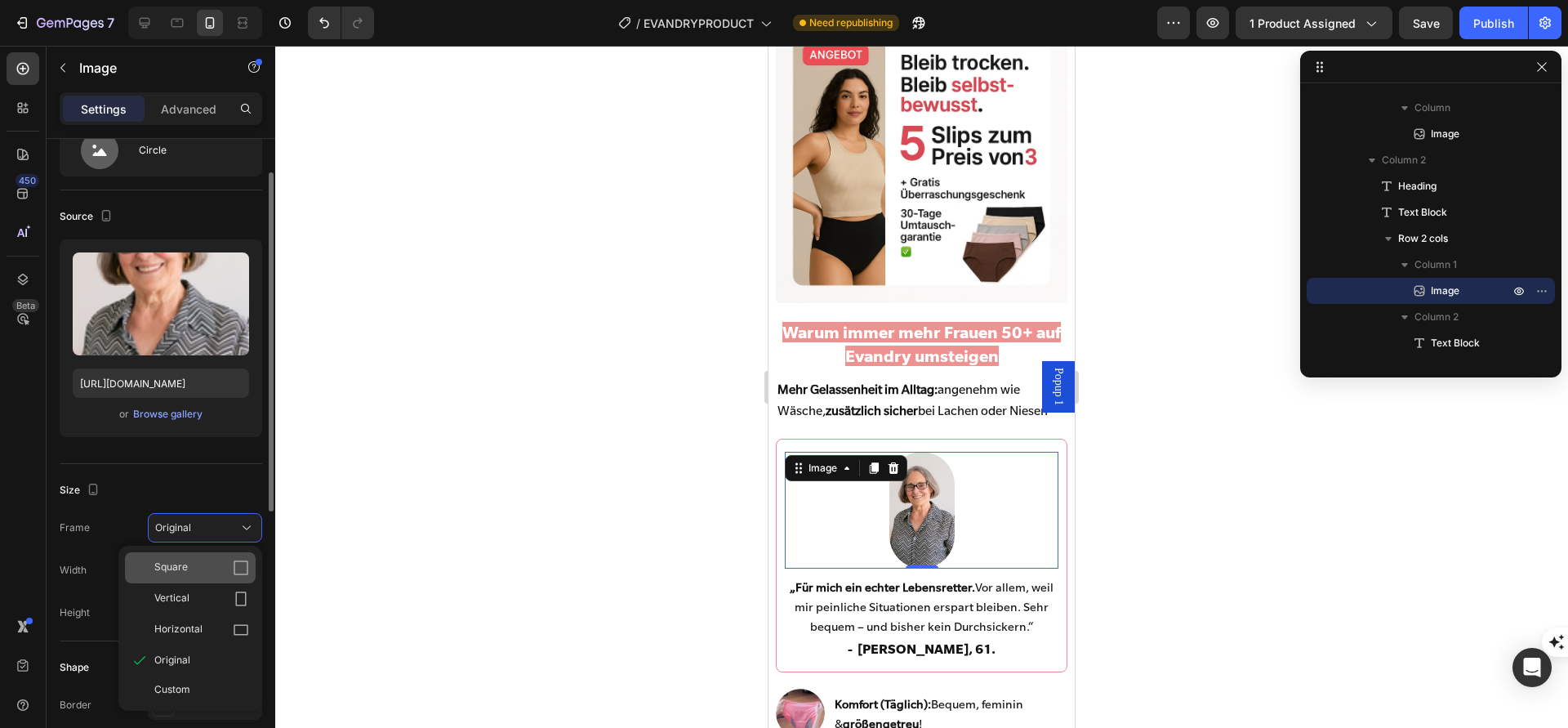
click at [190, 571] on div "Square" at bounding box center [202, 568] width 95 height 17
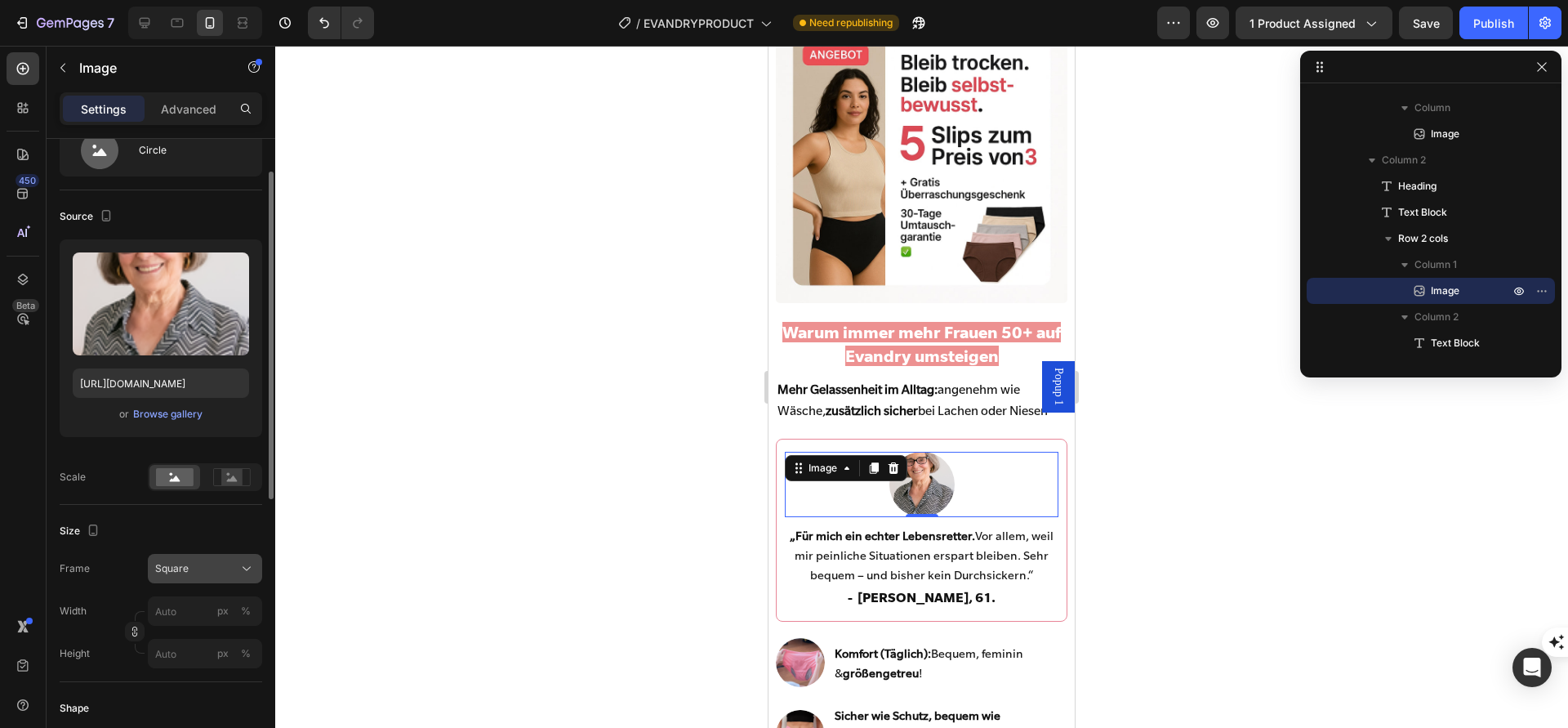
click at [191, 566] on div "Square" at bounding box center [195, 569] width 80 height 15
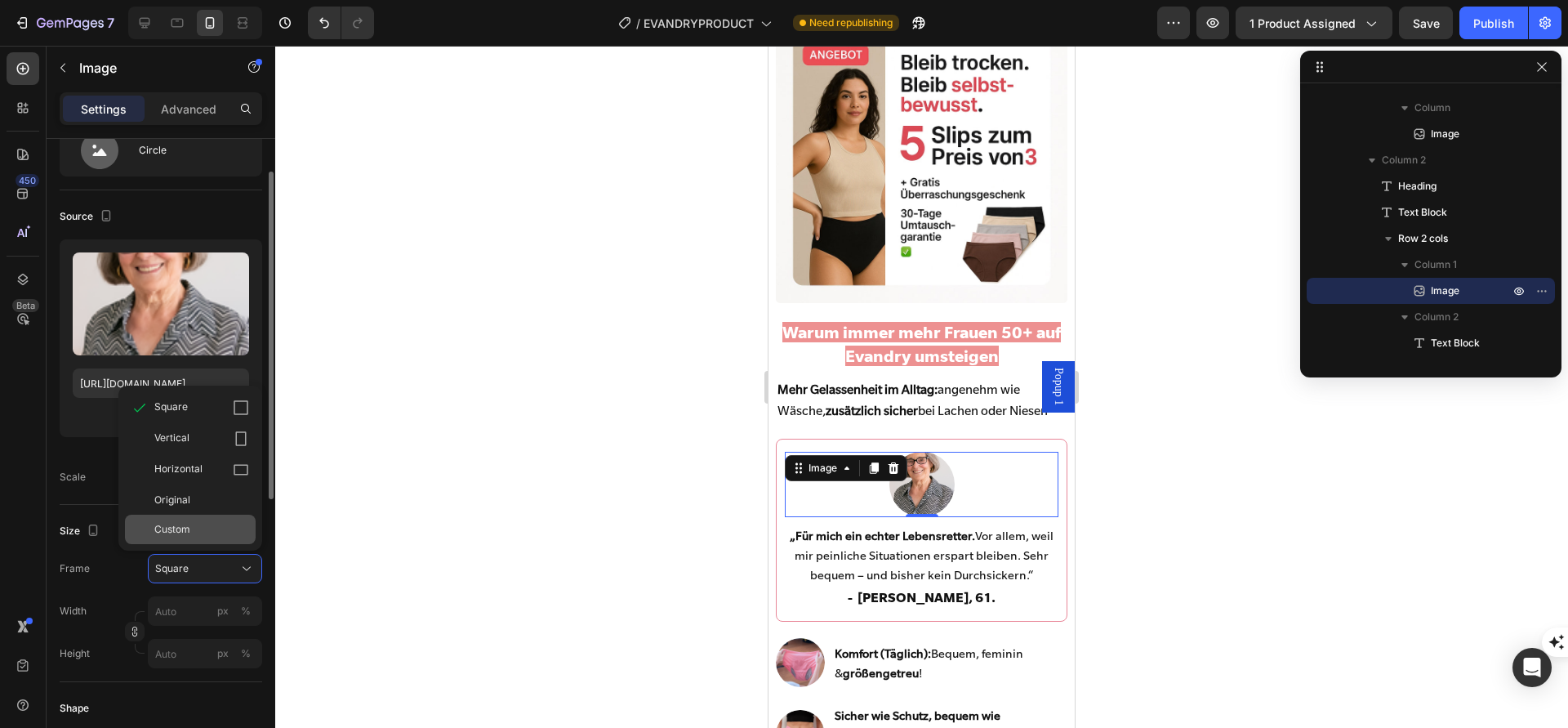
click at [193, 536] on div "Custom" at bounding box center [190, 529] width 130 height 29
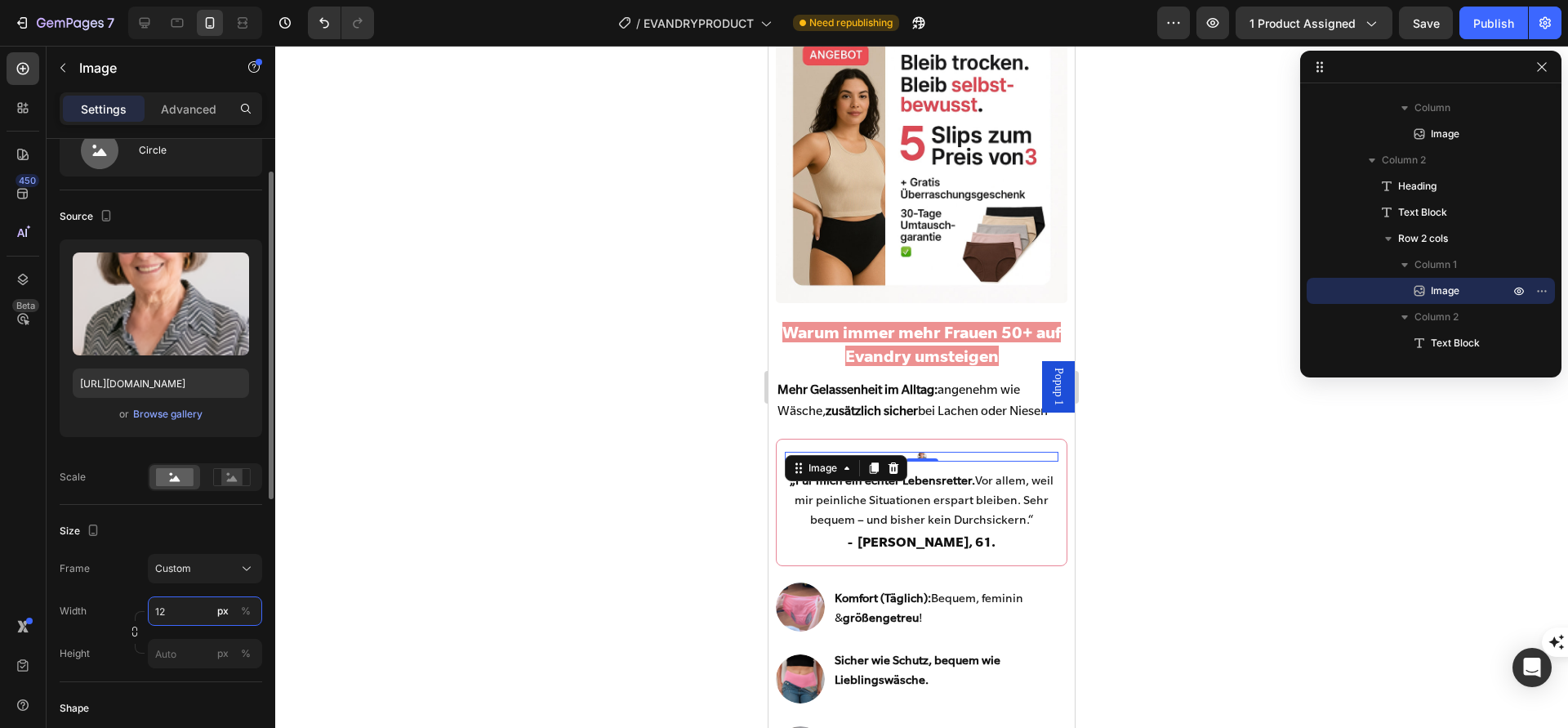
type input "1"
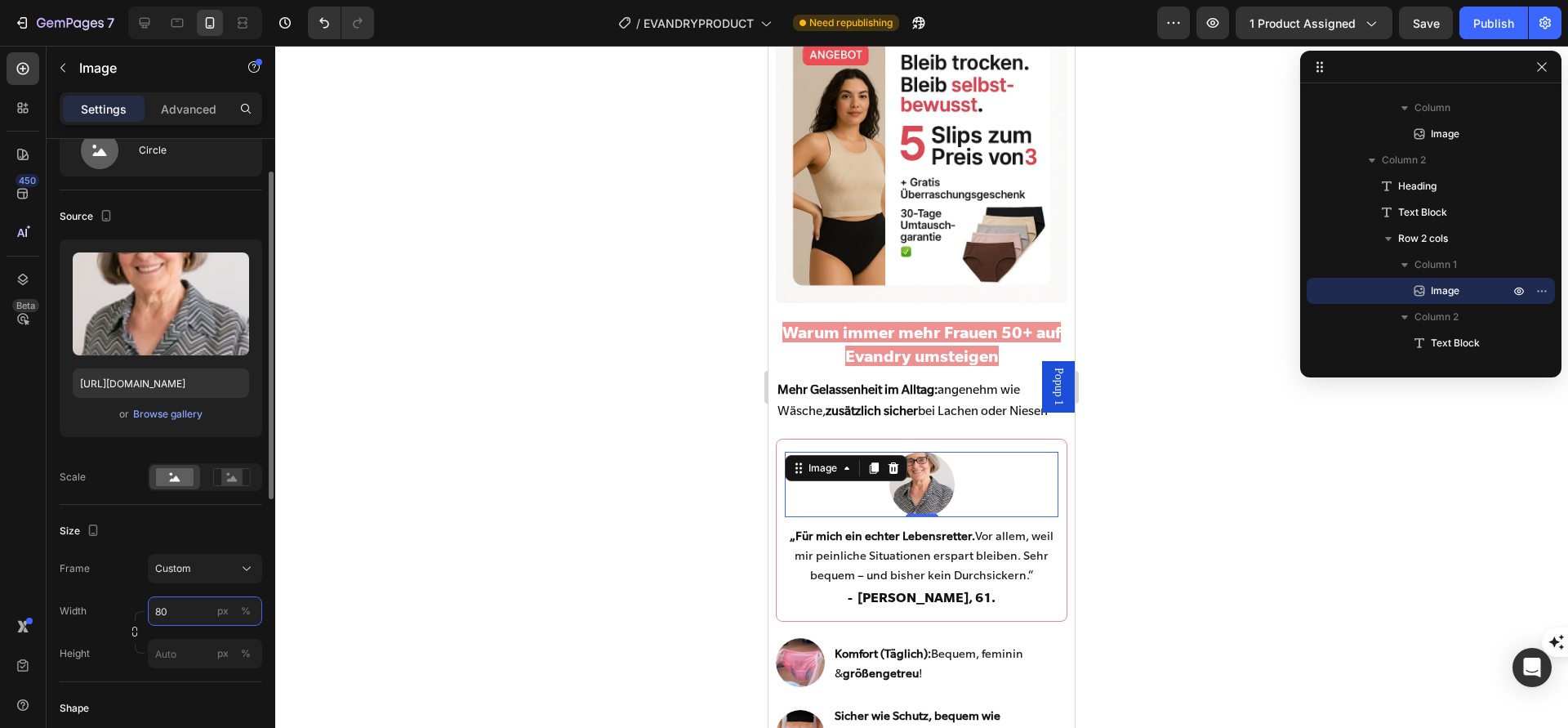
type input "80"
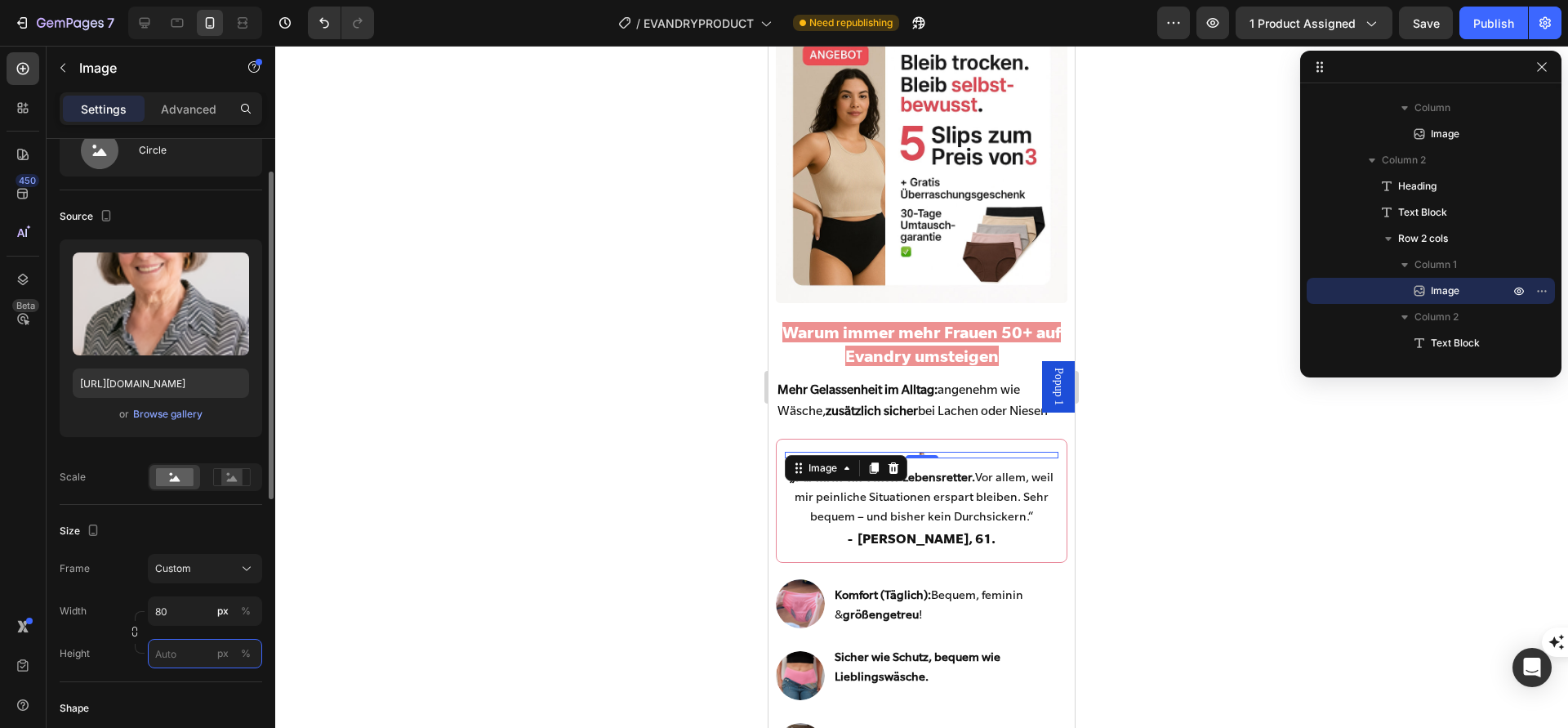
click at [198, 658] on input "px %" at bounding box center [205, 653] width 115 height 29
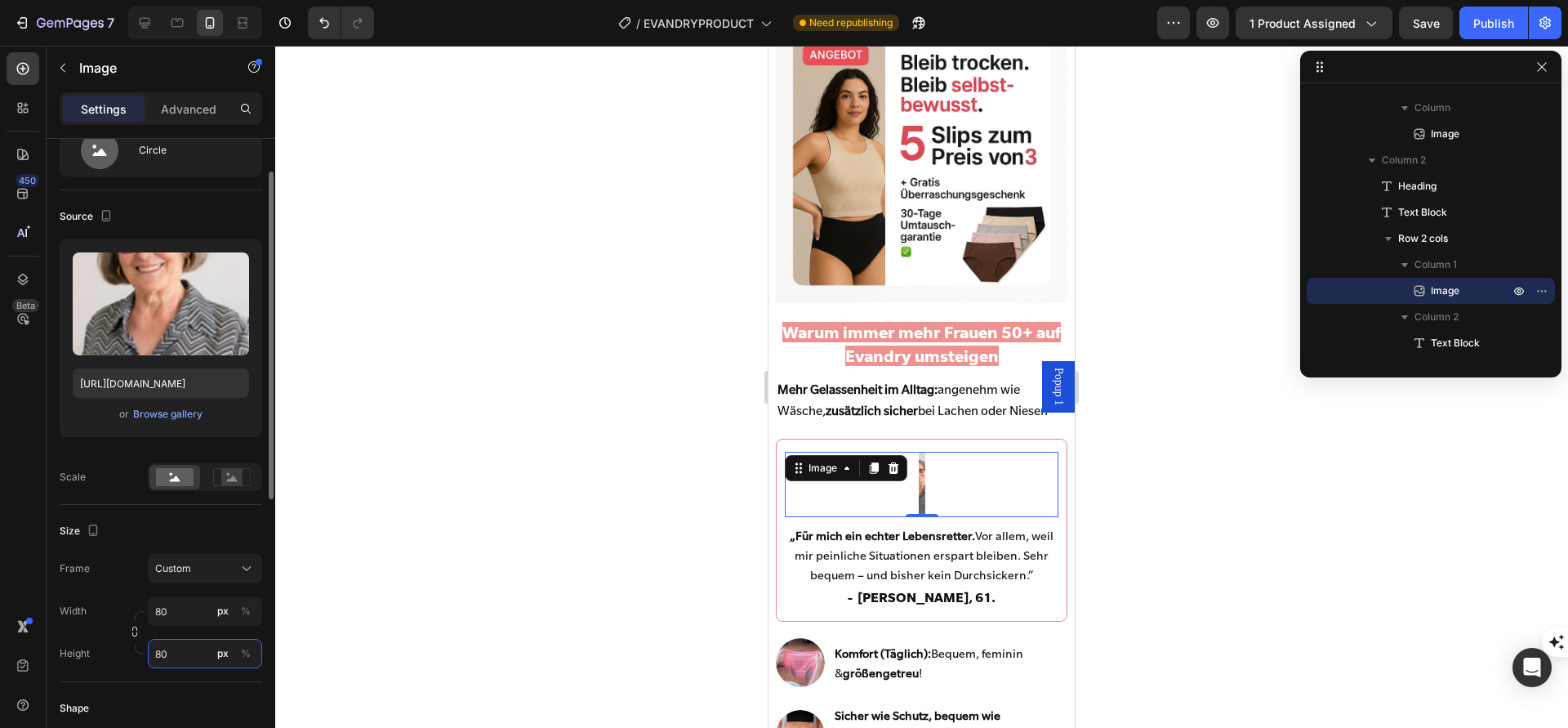
type input "80"
type input "8"
click at [197, 610] on input "8" at bounding box center [205, 610] width 115 height 29
type input "80"
click at [207, 613] on input "80" at bounding box center [205, 610] width 115 height 29
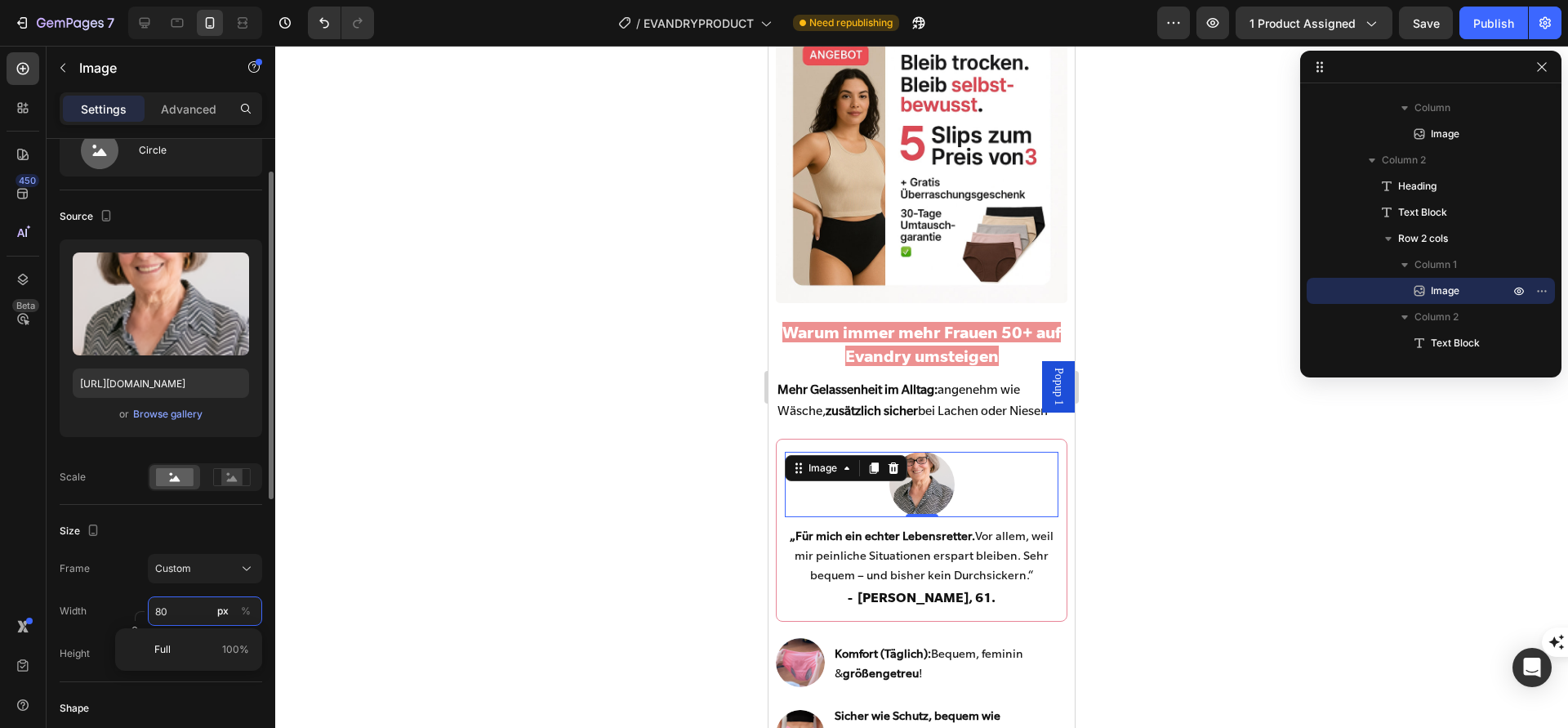
click at [207, 613] on input "80" at bounding box center [205, 610] width 115 height 29
type input "U"
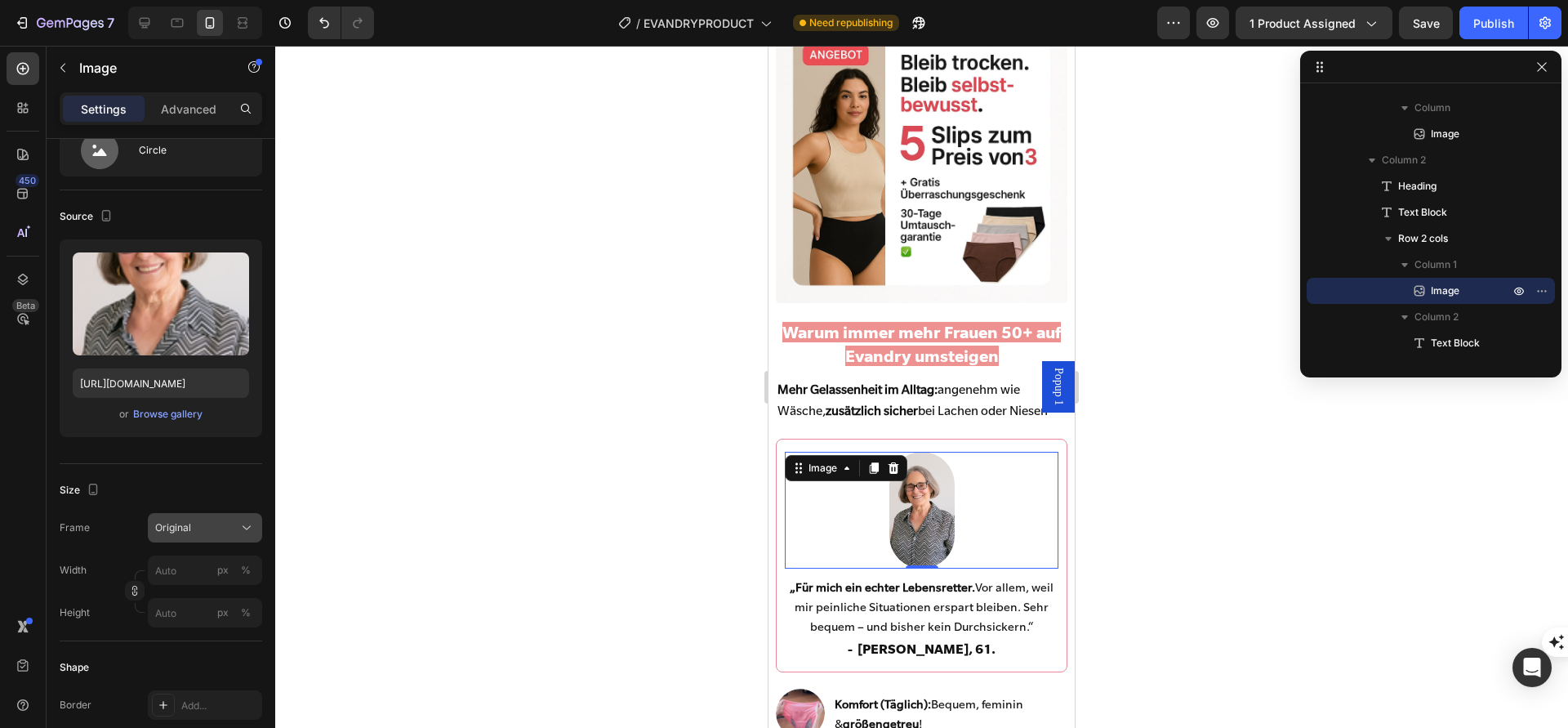
click at [217, 530] on div "Original" at bounding box center [195, 528] width 80 height 15
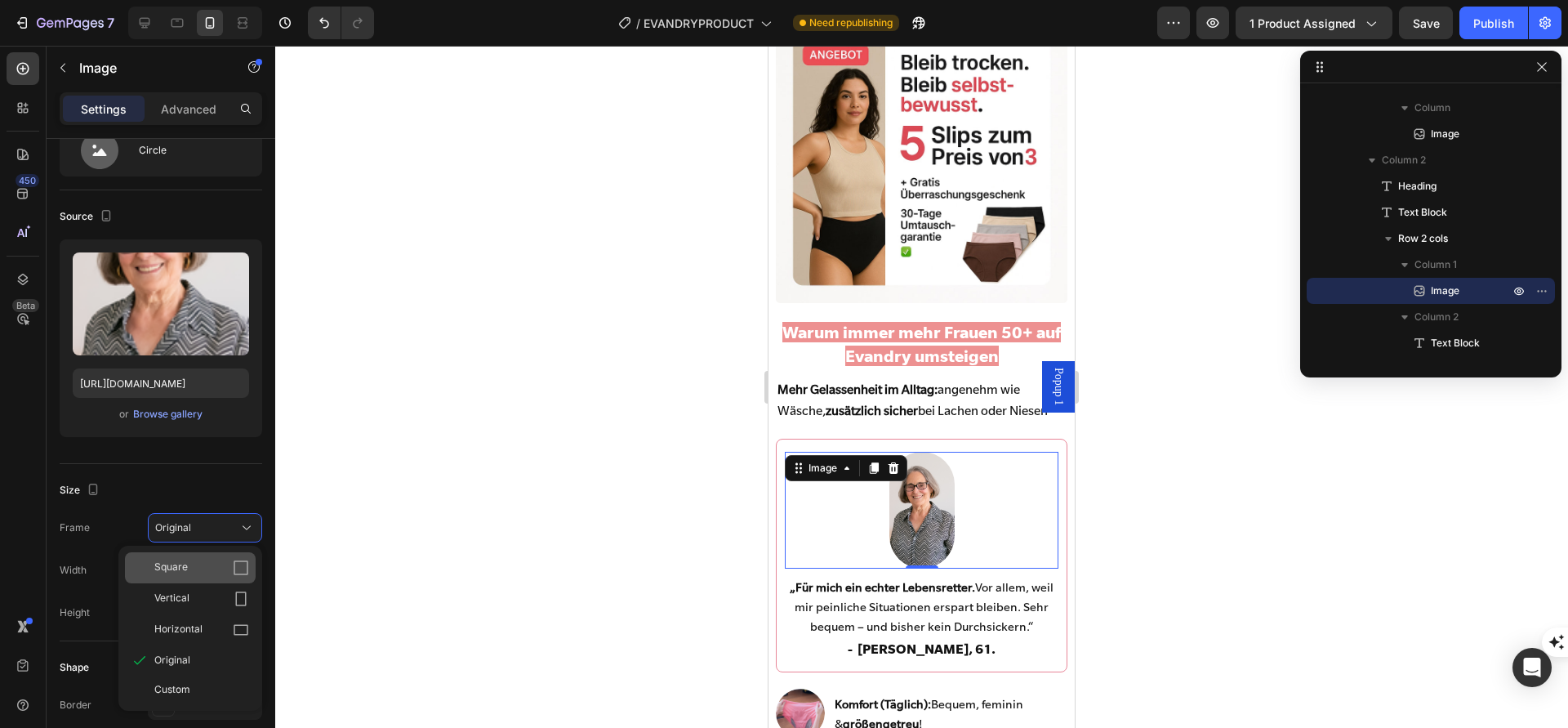
click at [205, 578] on div "Square" at bounding box center [190, 567] width 130 height 31
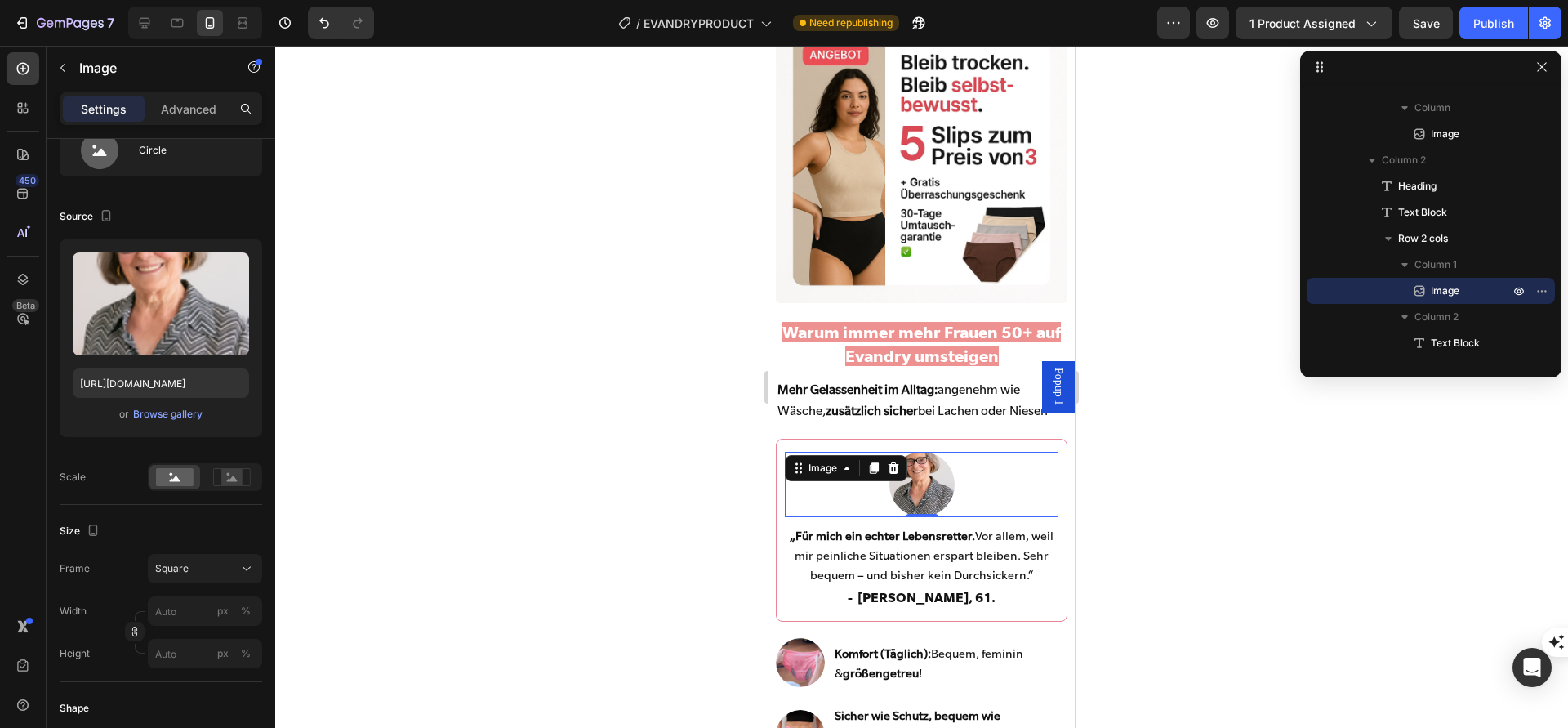
click at [515, 513] on div at bounding box center [922, 387] width 1293 height 682
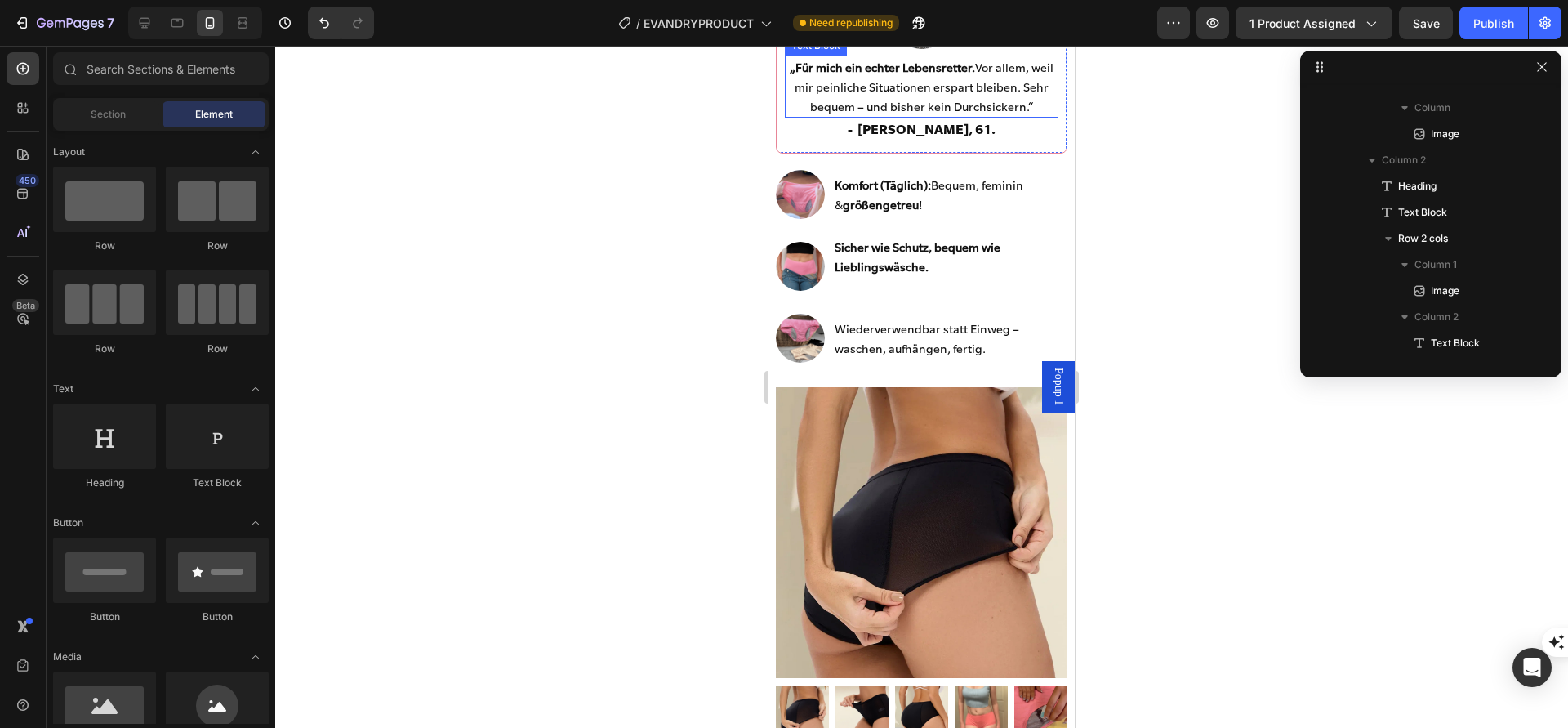
scroll to position [750, 0]
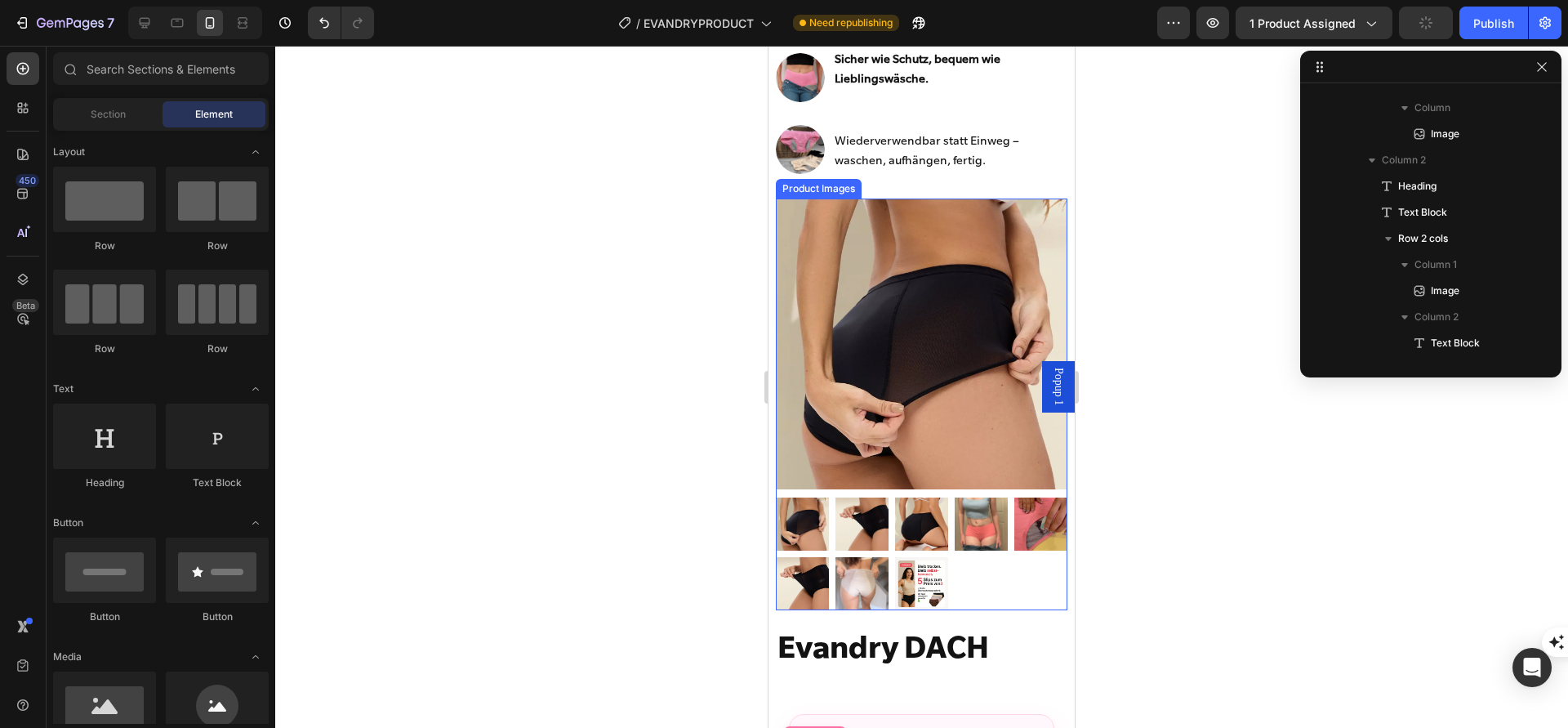
click at [857, 584] on img at bounding box center [862, 584] width 53 height 53
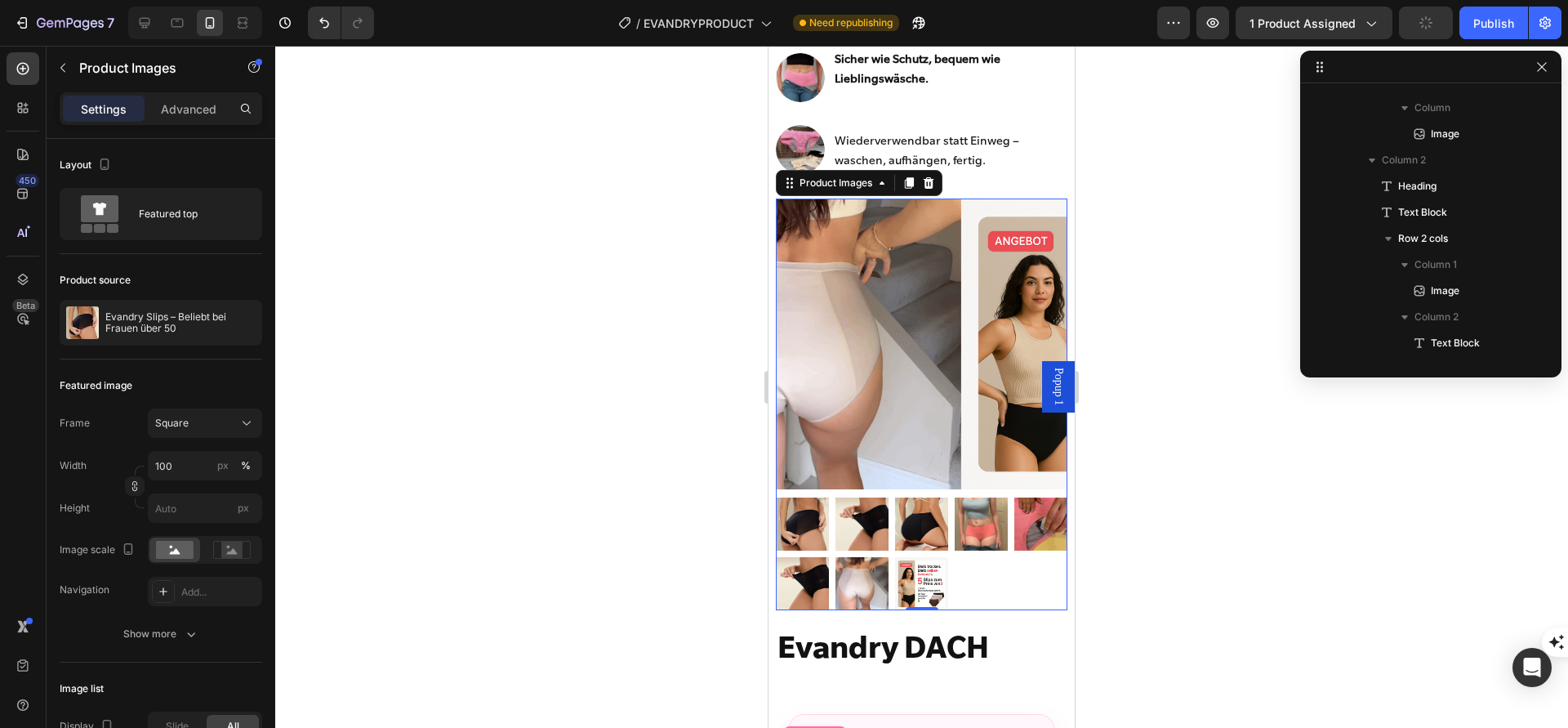
scroll to position [885, 0]
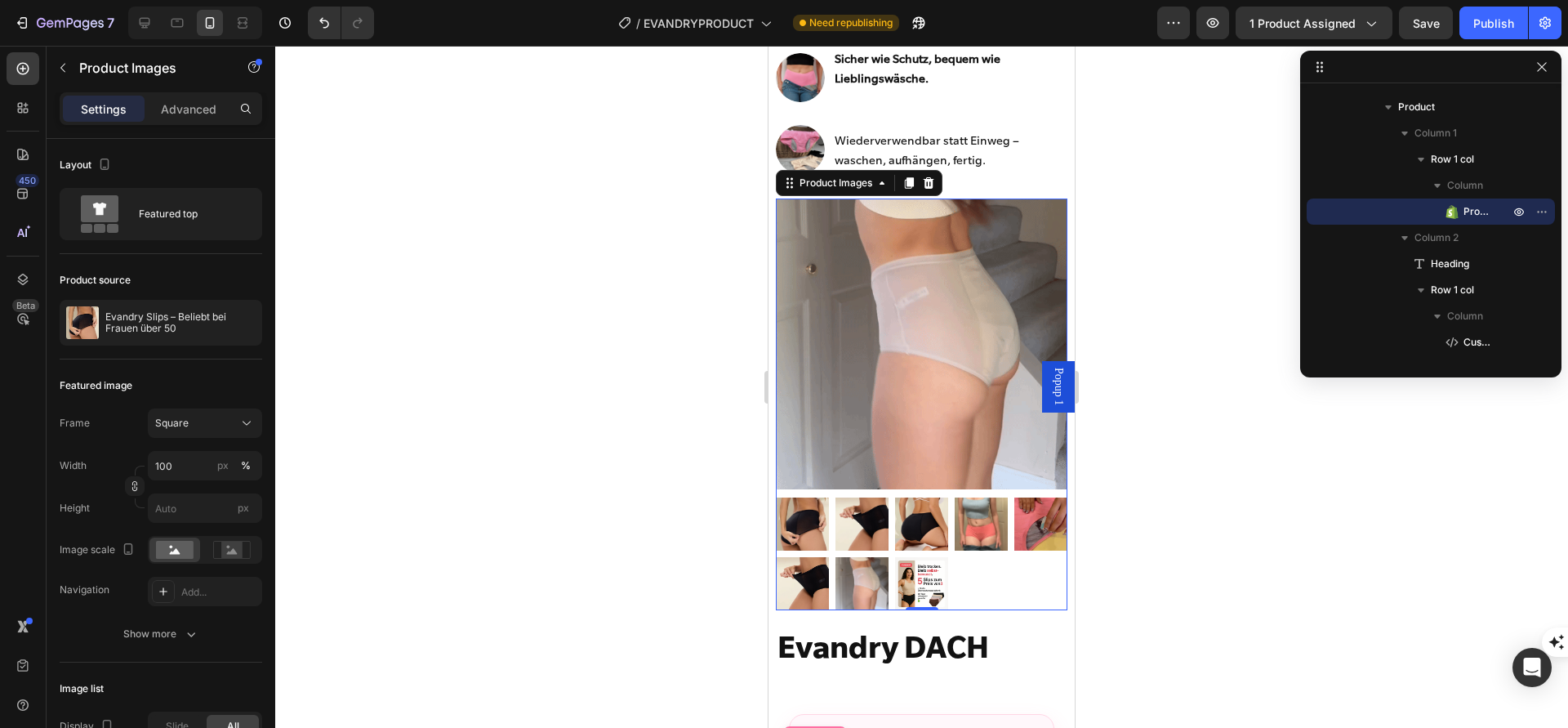
click at [1422, 41] on div "7 / EVANDRYPRODUCT Need republishing Preview 1 product assigned Save Publish" at bounding box center [784, 23] width 1568 height 46
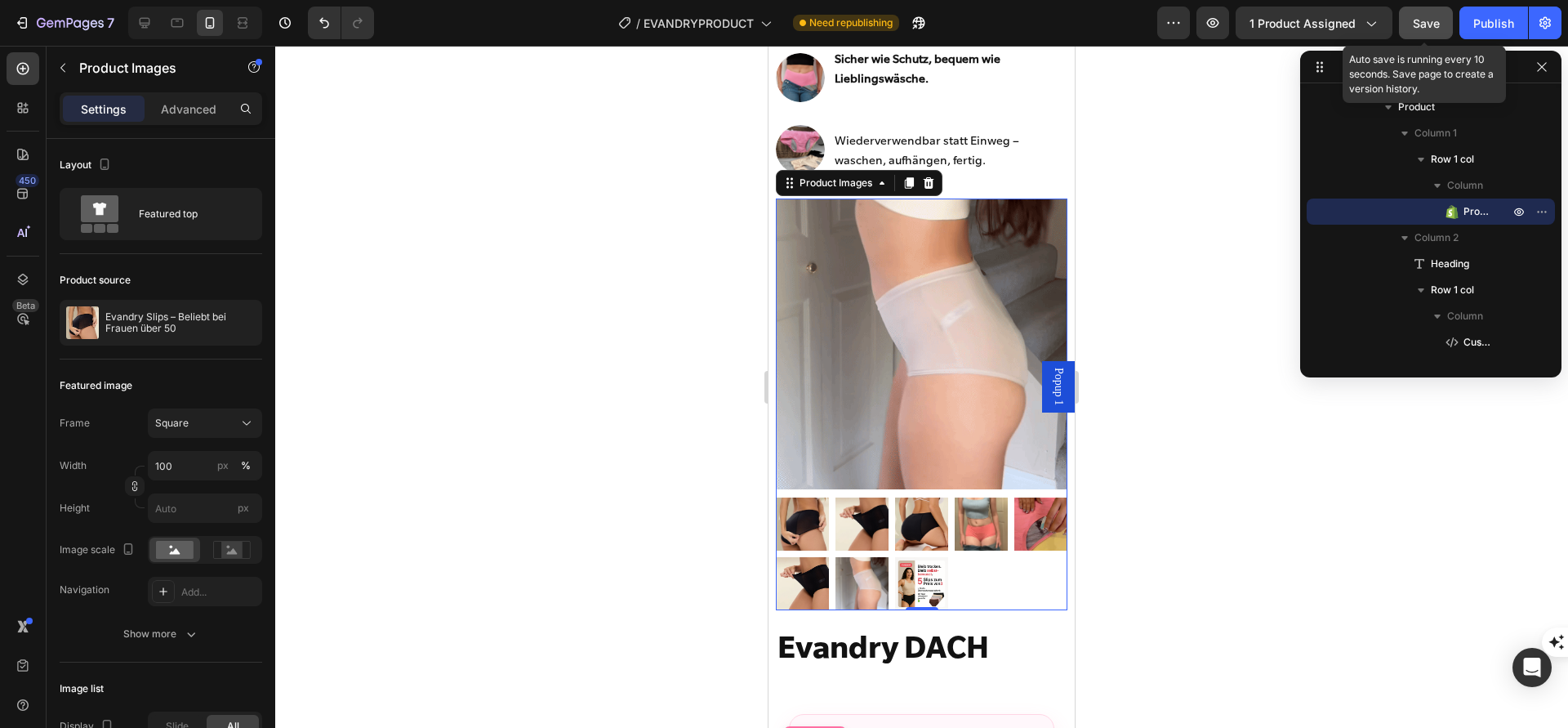
click at [1422, 32] on button "Save" at bounding box center [1426, 22] width 54 height 32
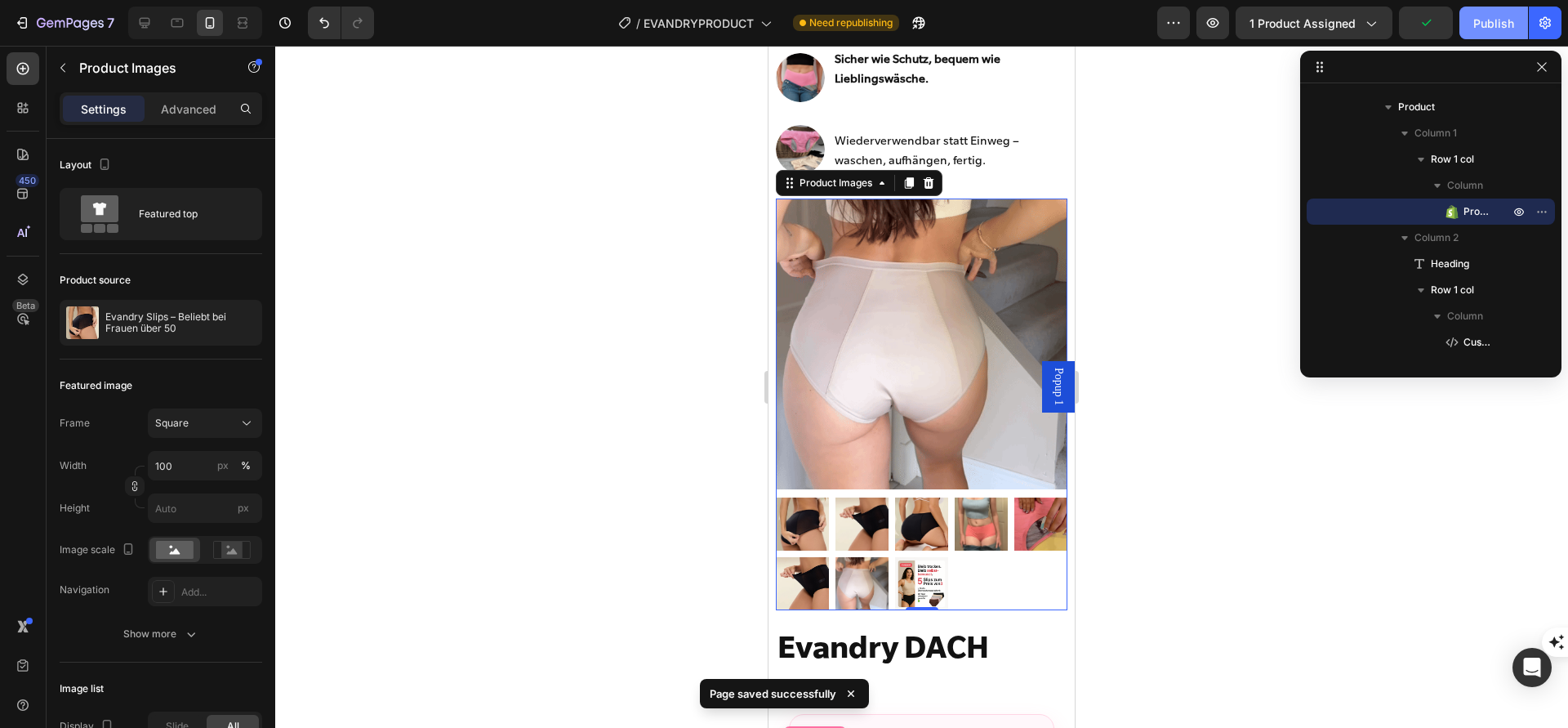
click at [1487, 22] on div "Publish" at bounding box center [1493, 23] width 41 height 17
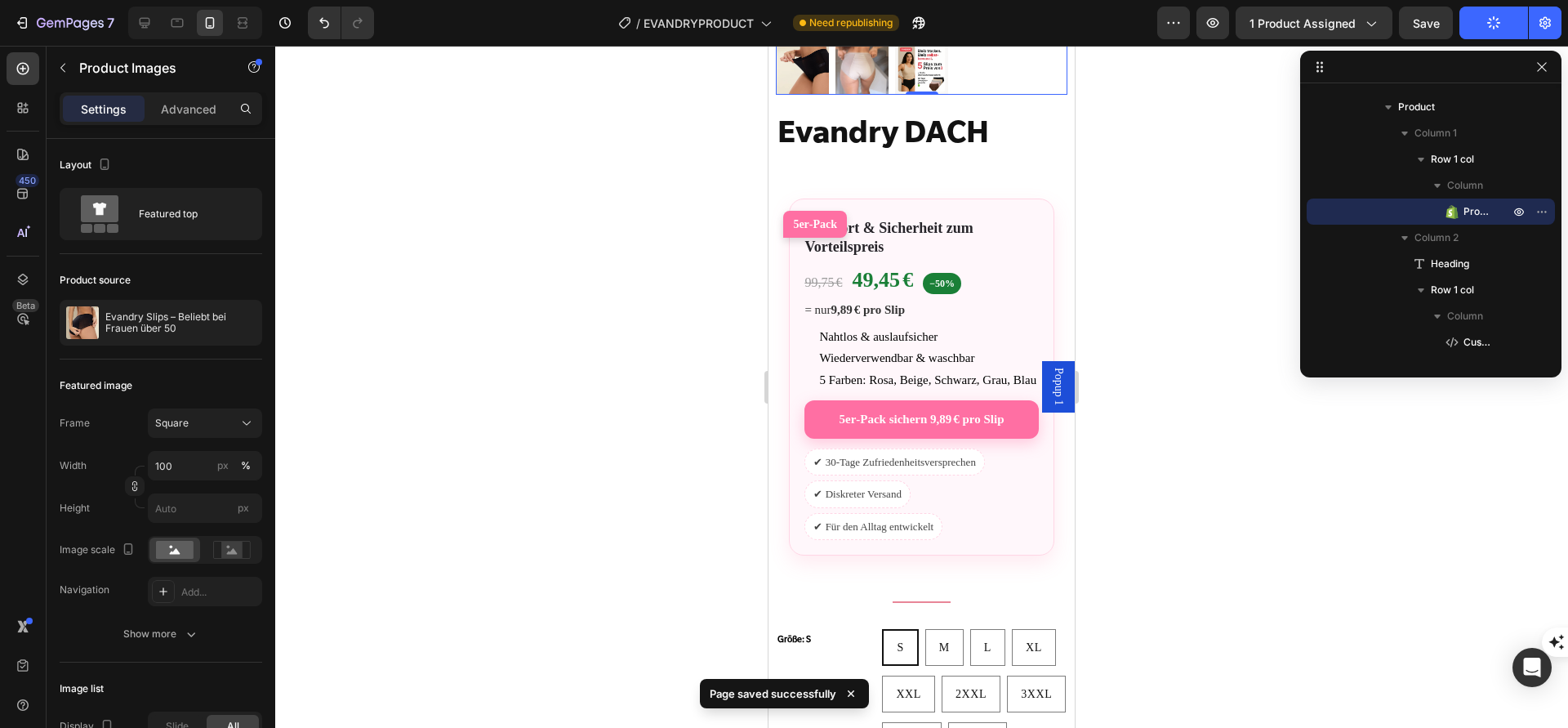
scroll to position [1326, 0]
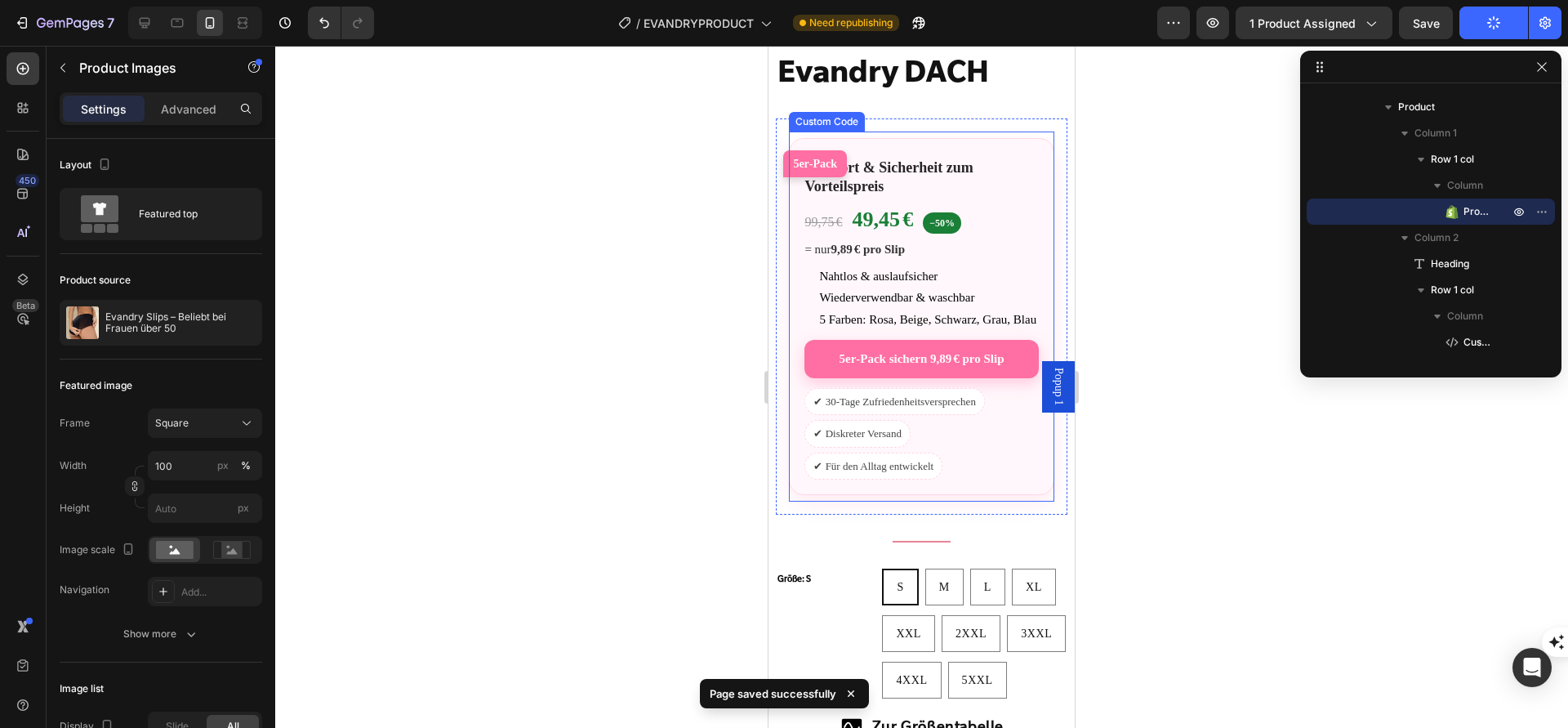
click at [933, 281] on li "Nahtlos & auslaufsicher" at bounding box center [929, 276] width 219 height 19
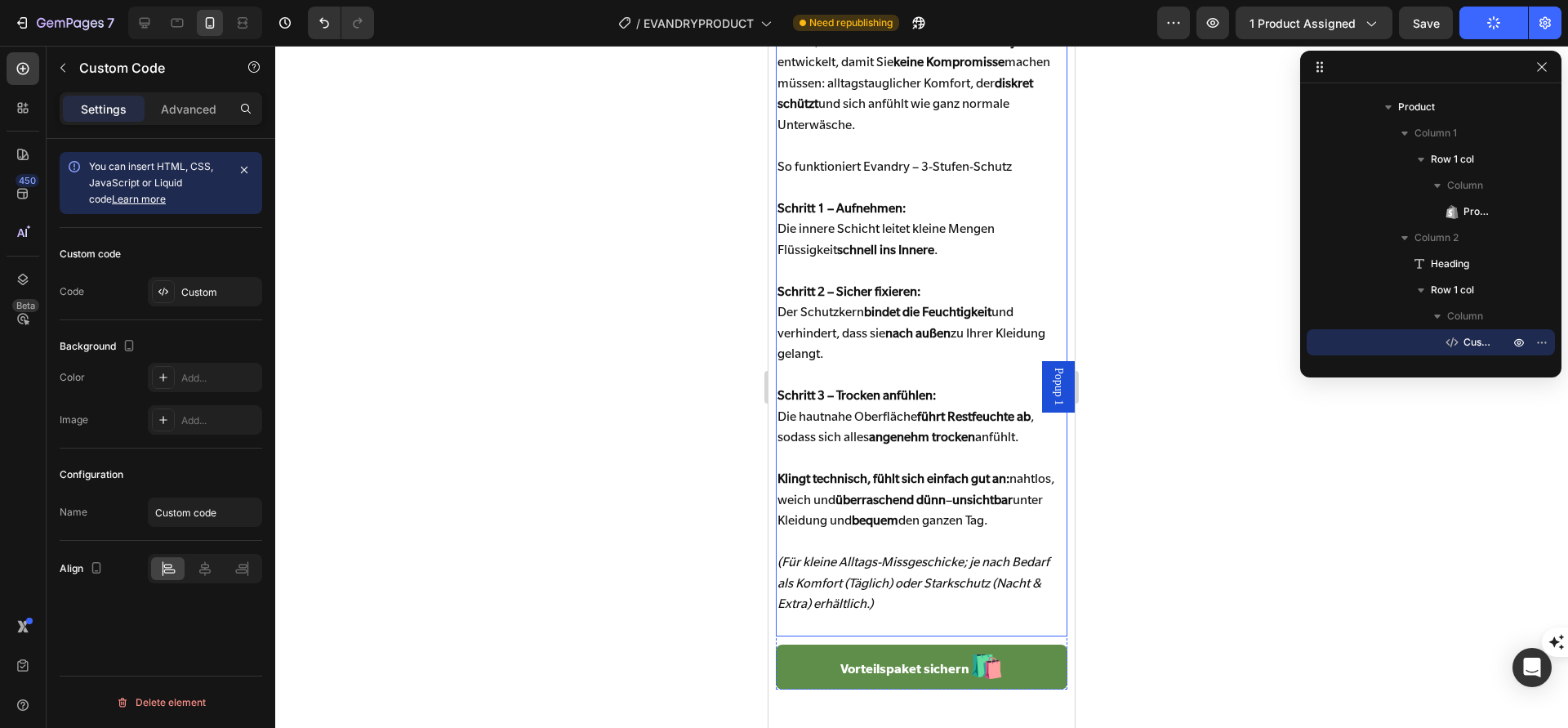
scroll to position [4242, 0]
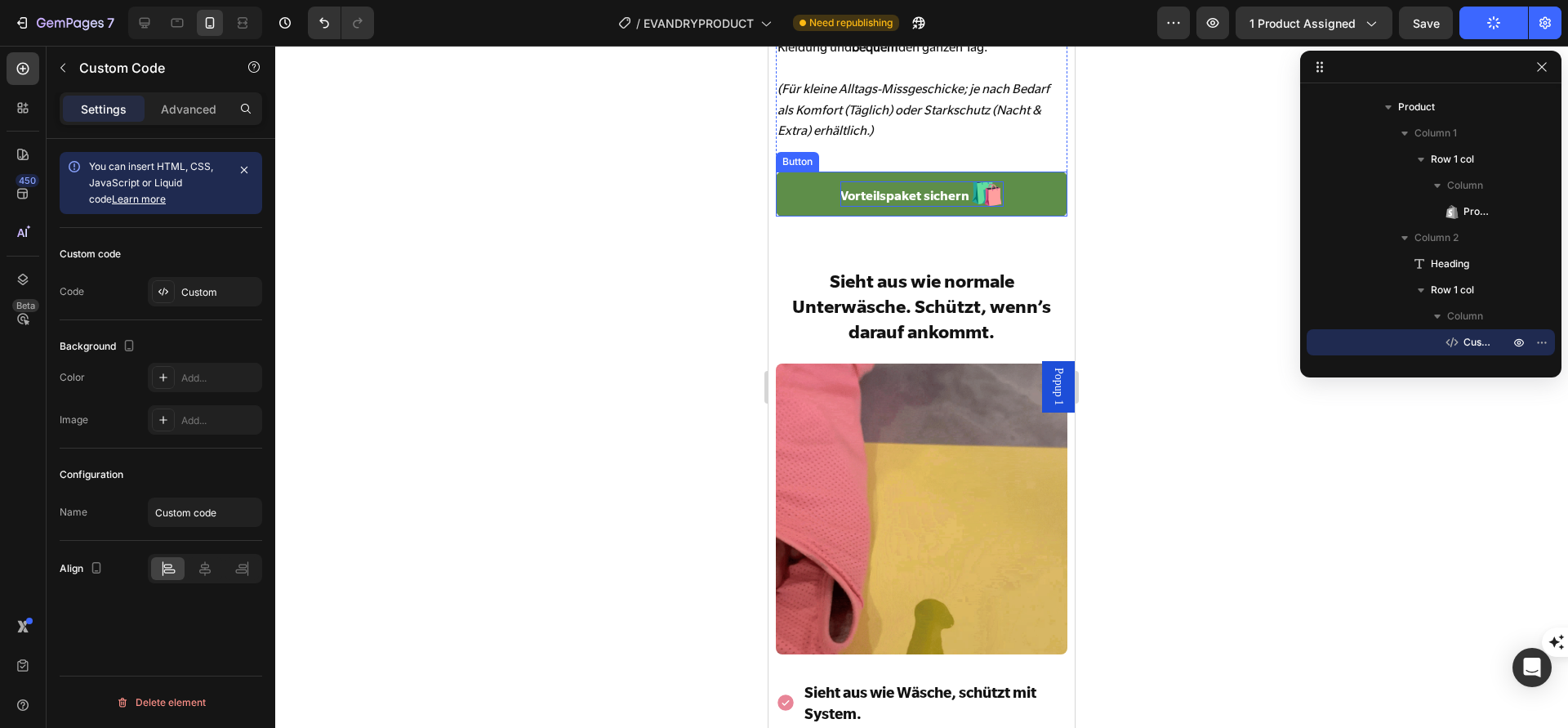
click at [926, 203] on span "Vorteilspaket sichern" at bounding box center [905, 195] width 129 height 16
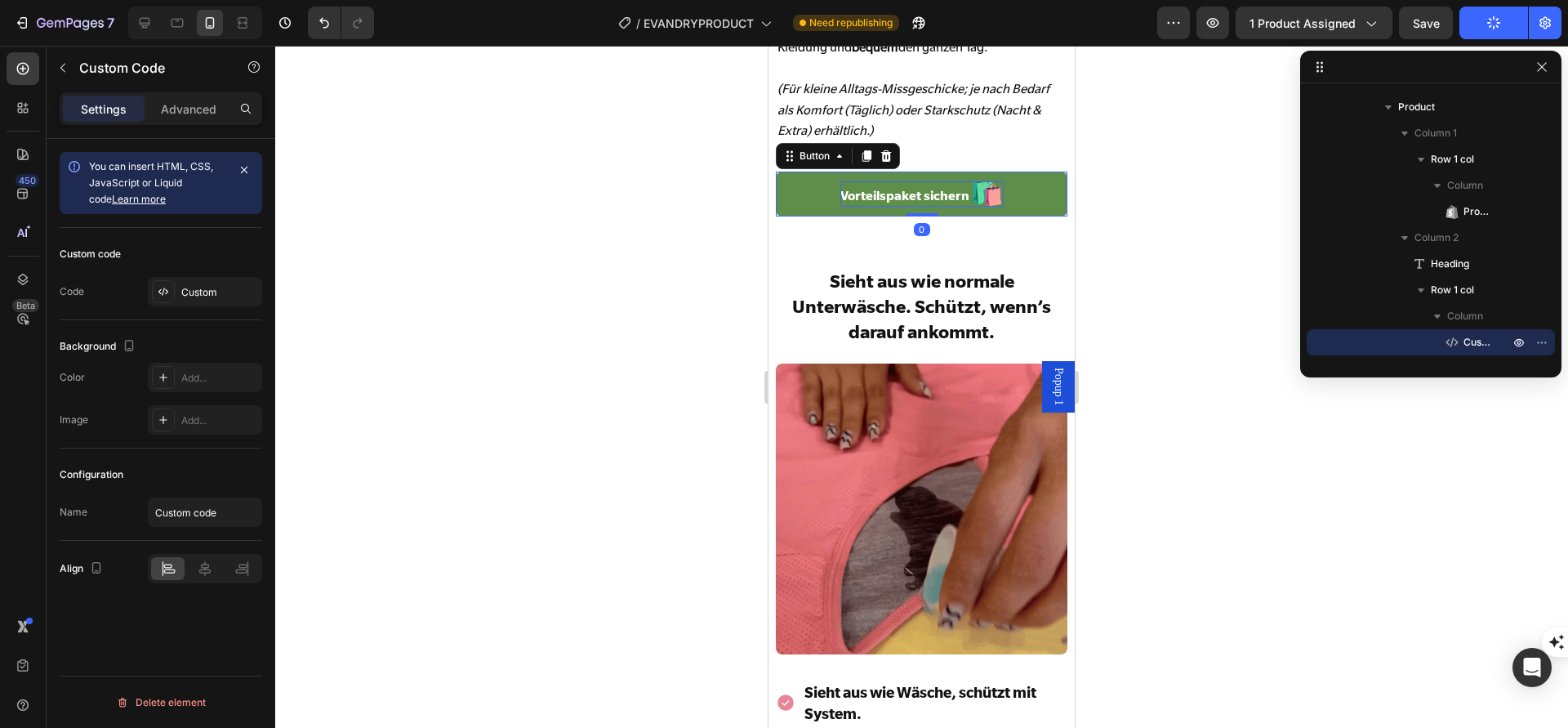
scroll to position [1485, 0]
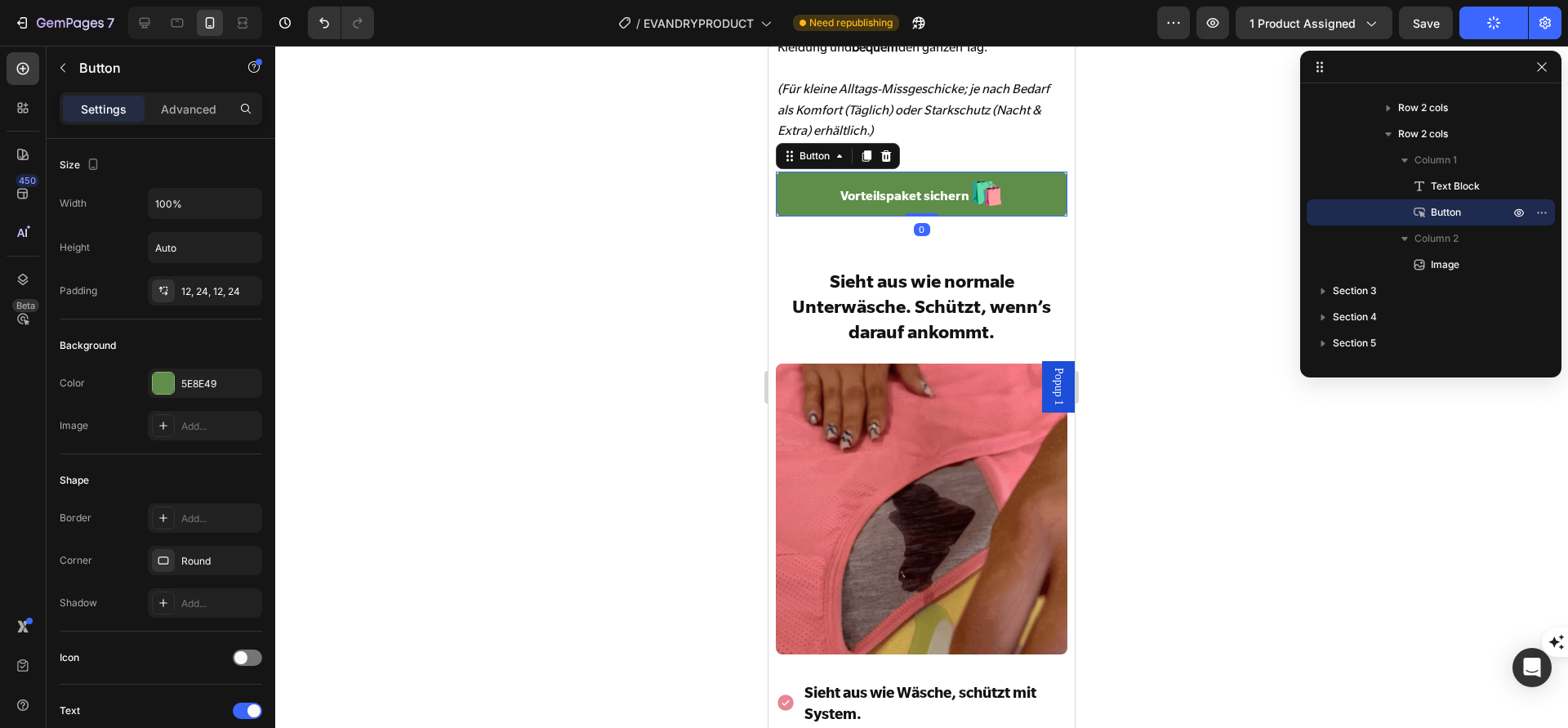
click at [1025, 197] on link "Vorteilspaket sichern 🛍️" at bounding box center [921, 194] width 291 height 45
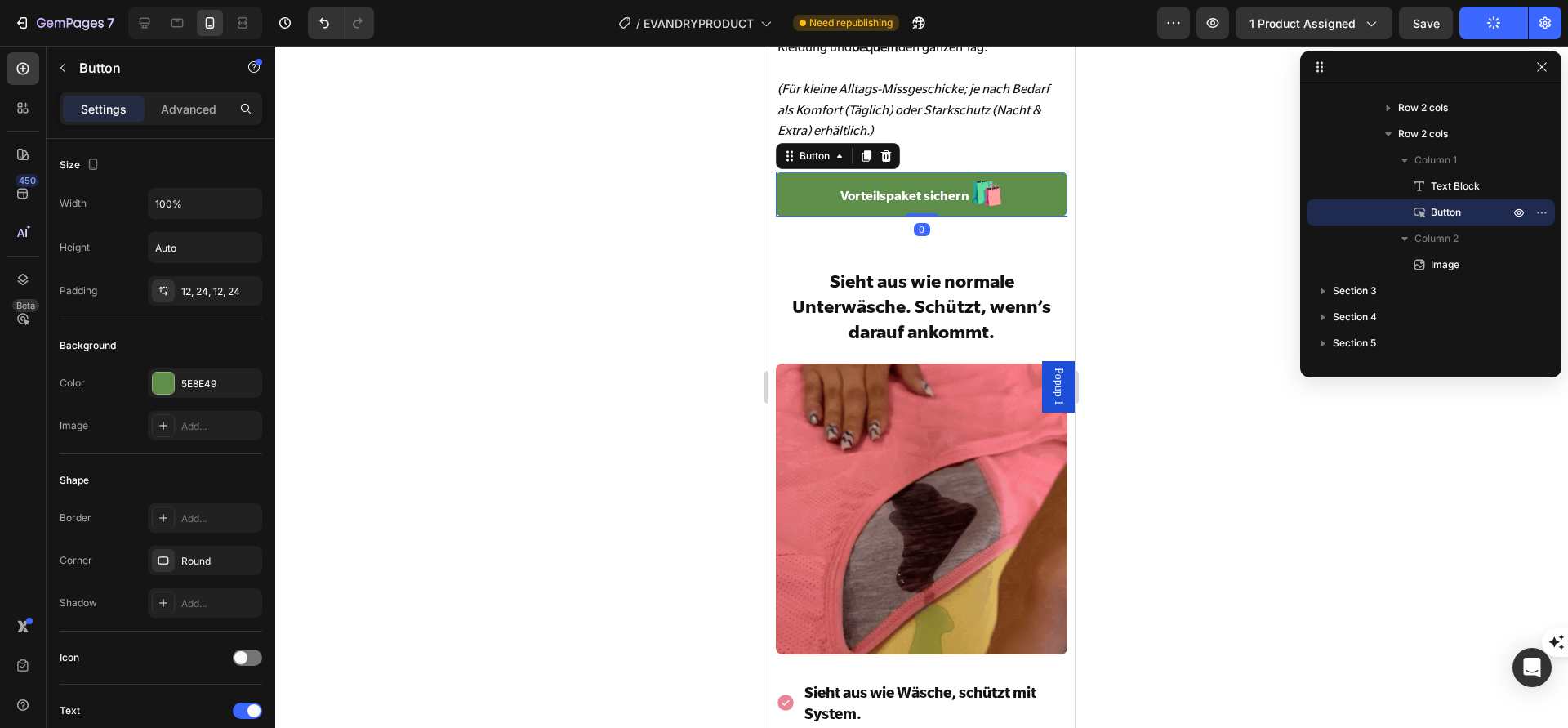
click at [1025, 197] on link "Vorteilspaket sichern 🛍️" at bounding box center [921, 194] width 291 height 45
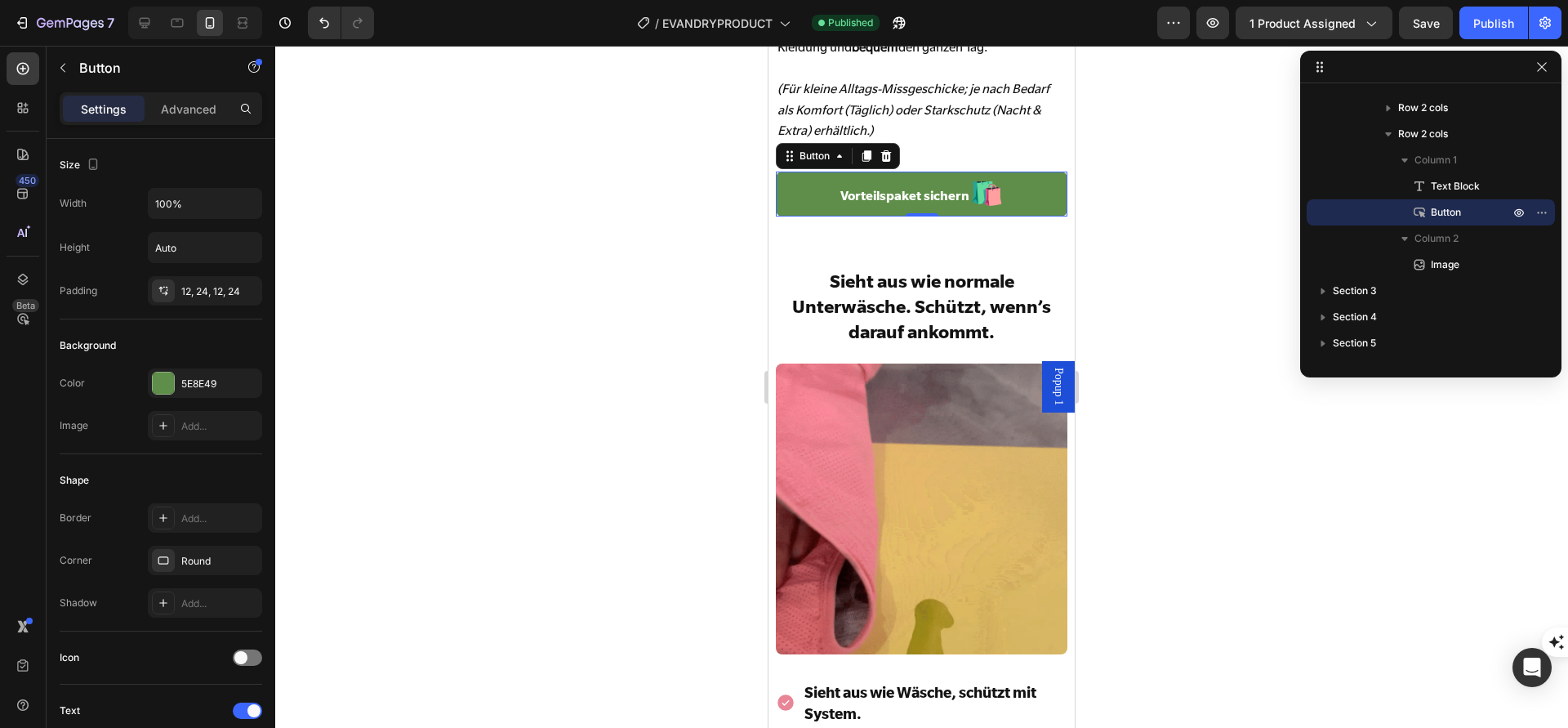
click at [1025, 198] on link "Vorteilspaket sichern 🛍️" at bounding box center [921, 194] width 291 height 45
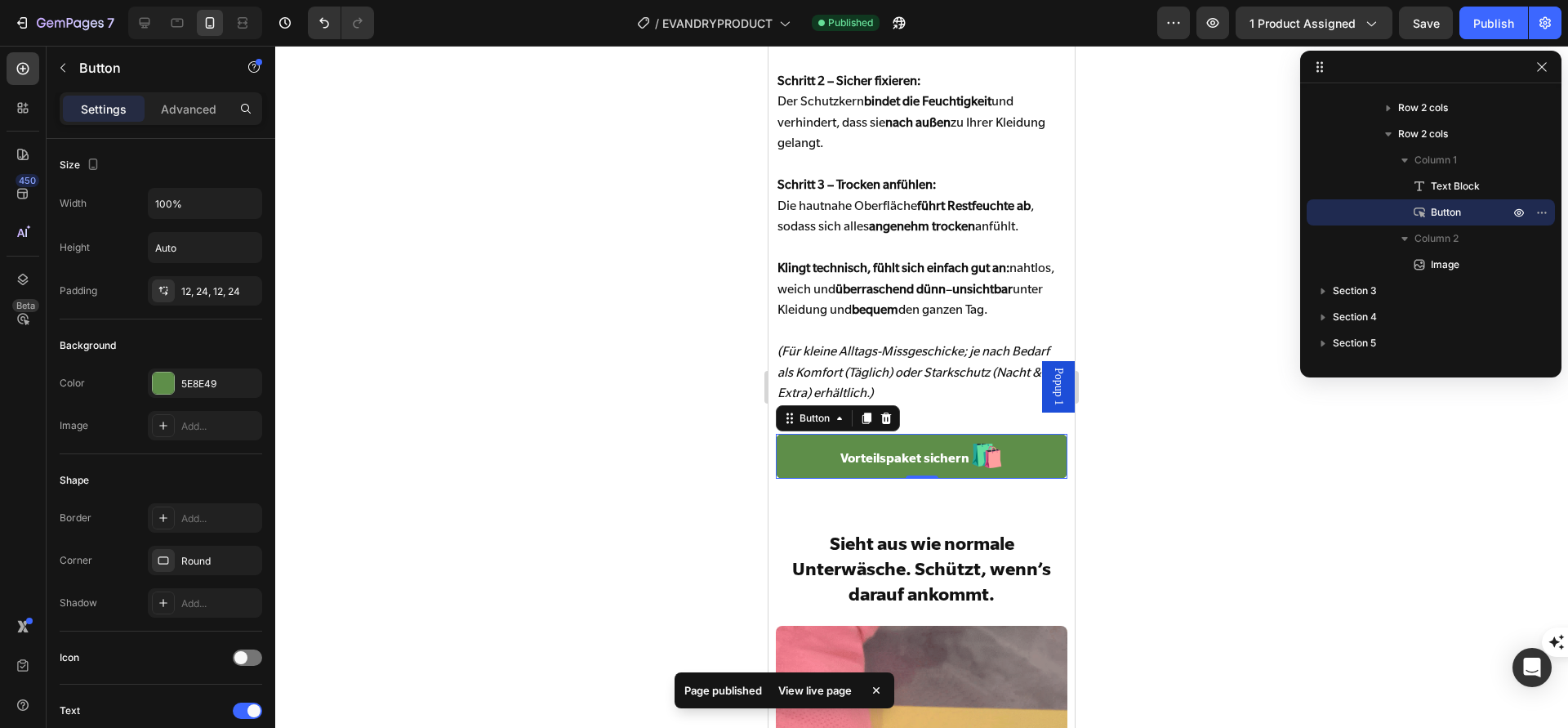
scroll to position [4091, 0]
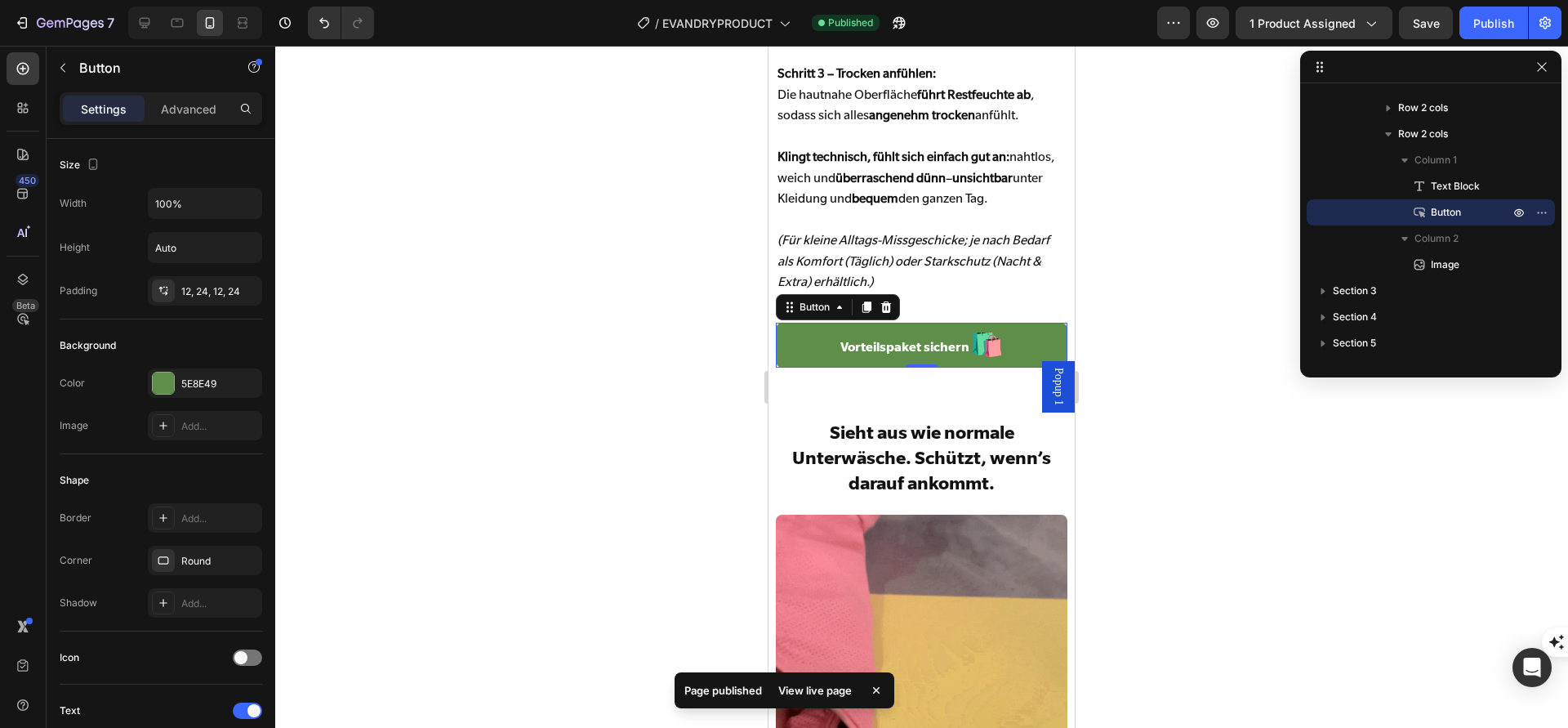
click at [1008, 341] on link "Vorteilspaket sichern 🛍️" at bounding box center [921, 345] width 291 height 45
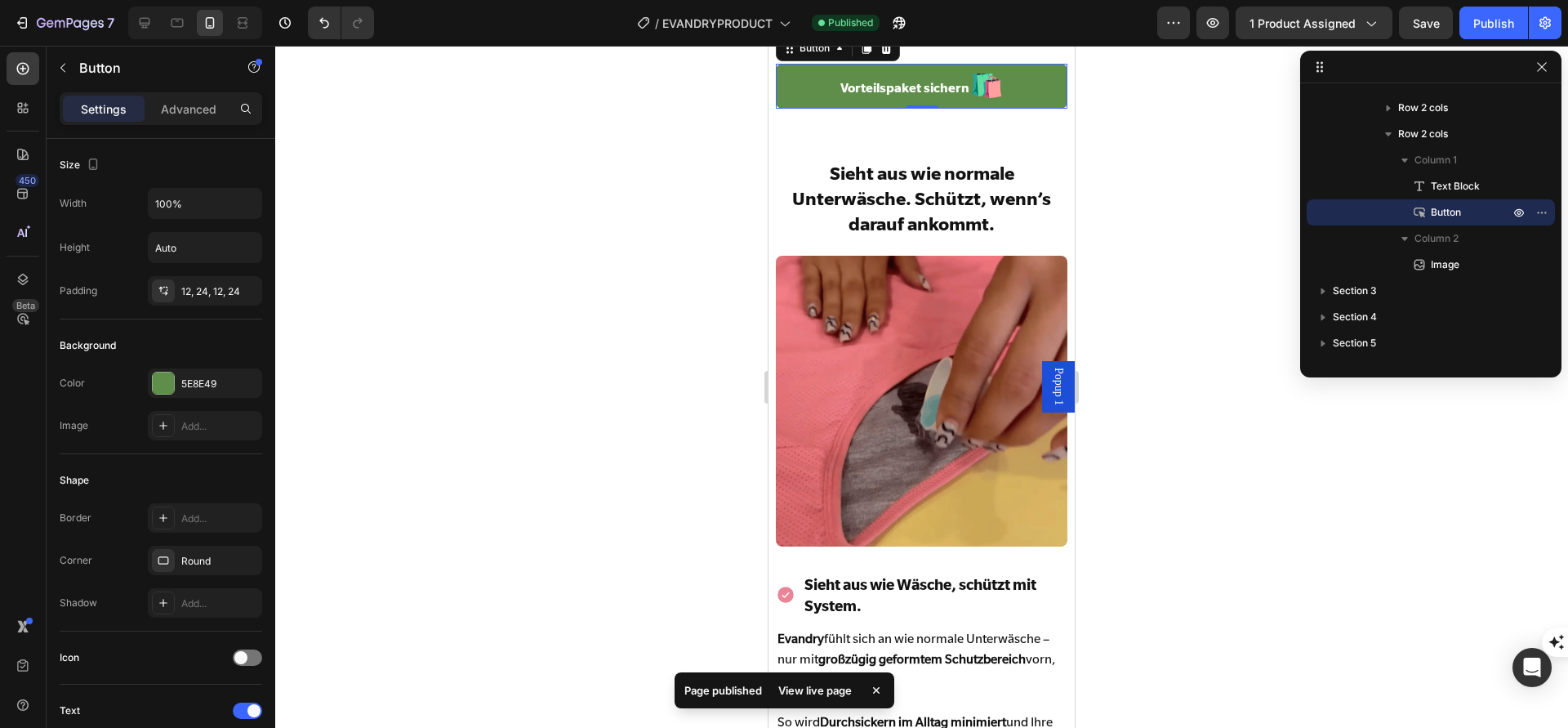
scroll to position [4353, 0]
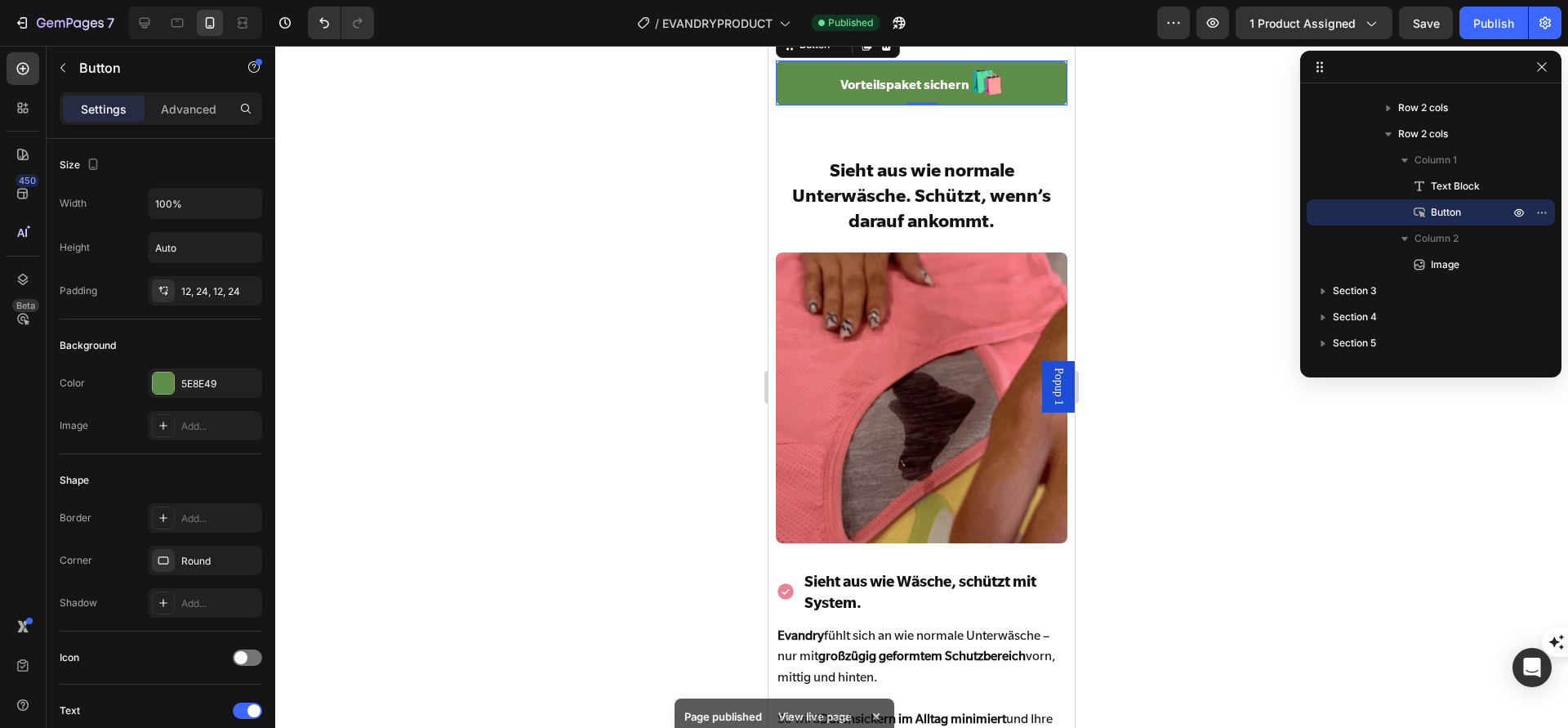
click at [1042, 65] on link "Vorteilspaket sichern 🛍️" at bounding box center [921, 83] width 291 height 45
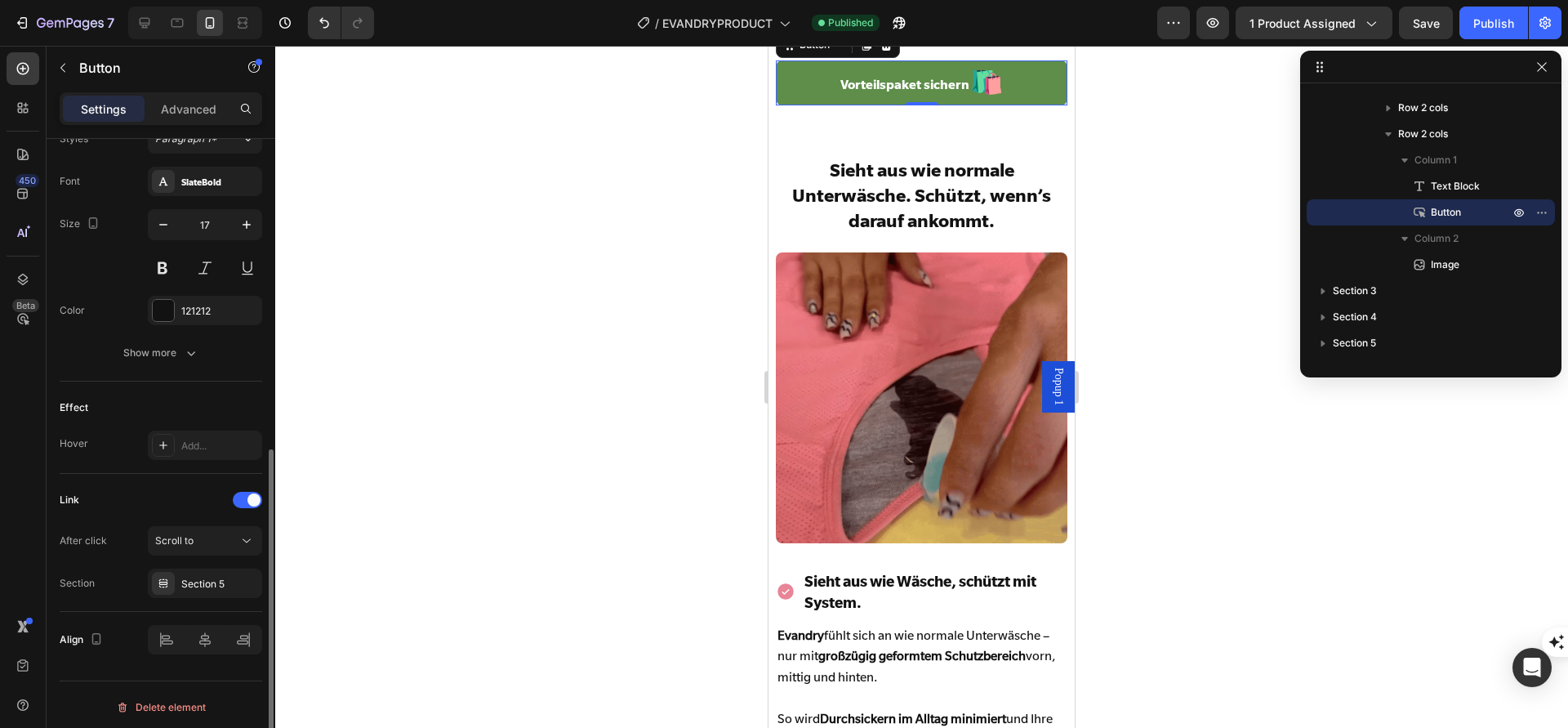
scroll to position [618, 0]
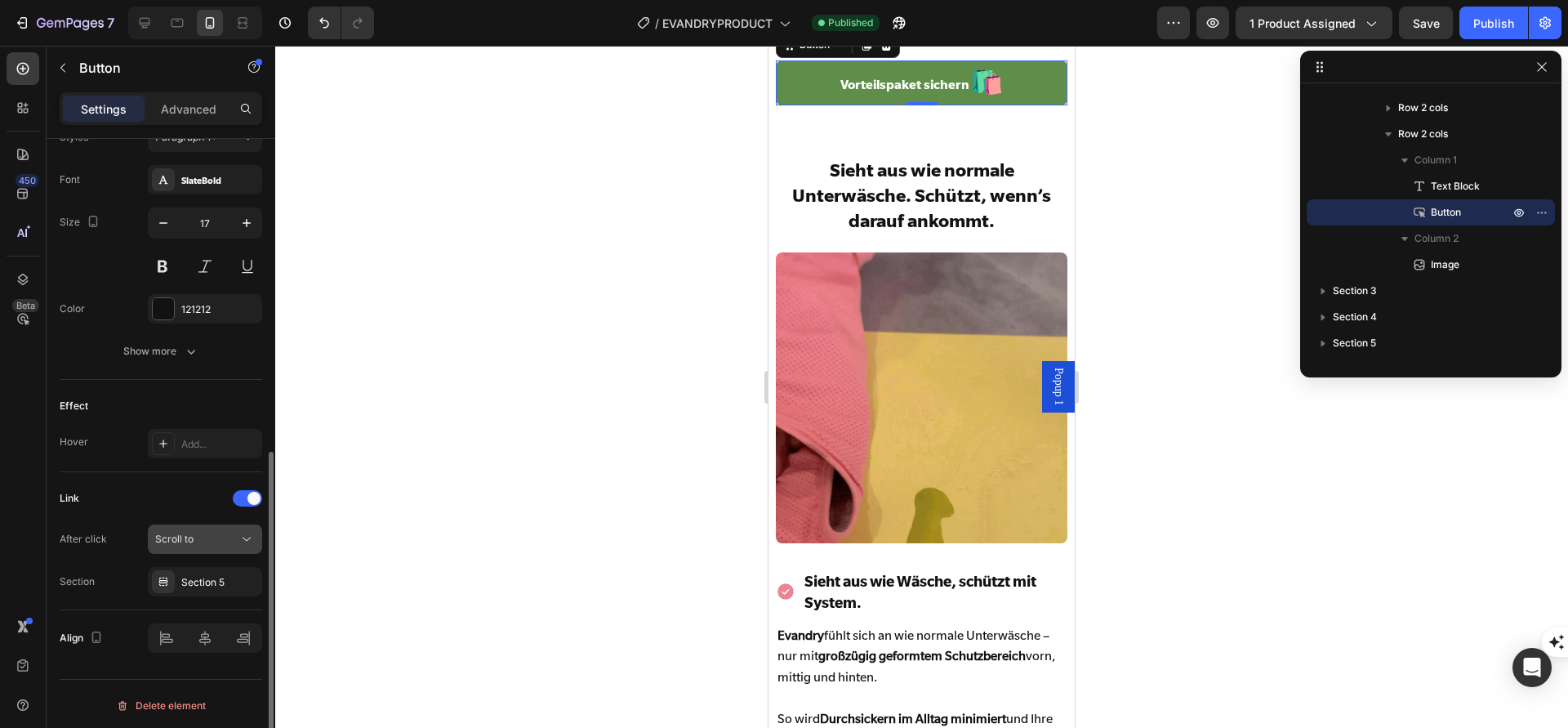
click at [198, 535] on div "Scroll to" at bounding box center [197, 540] width 83 height 15
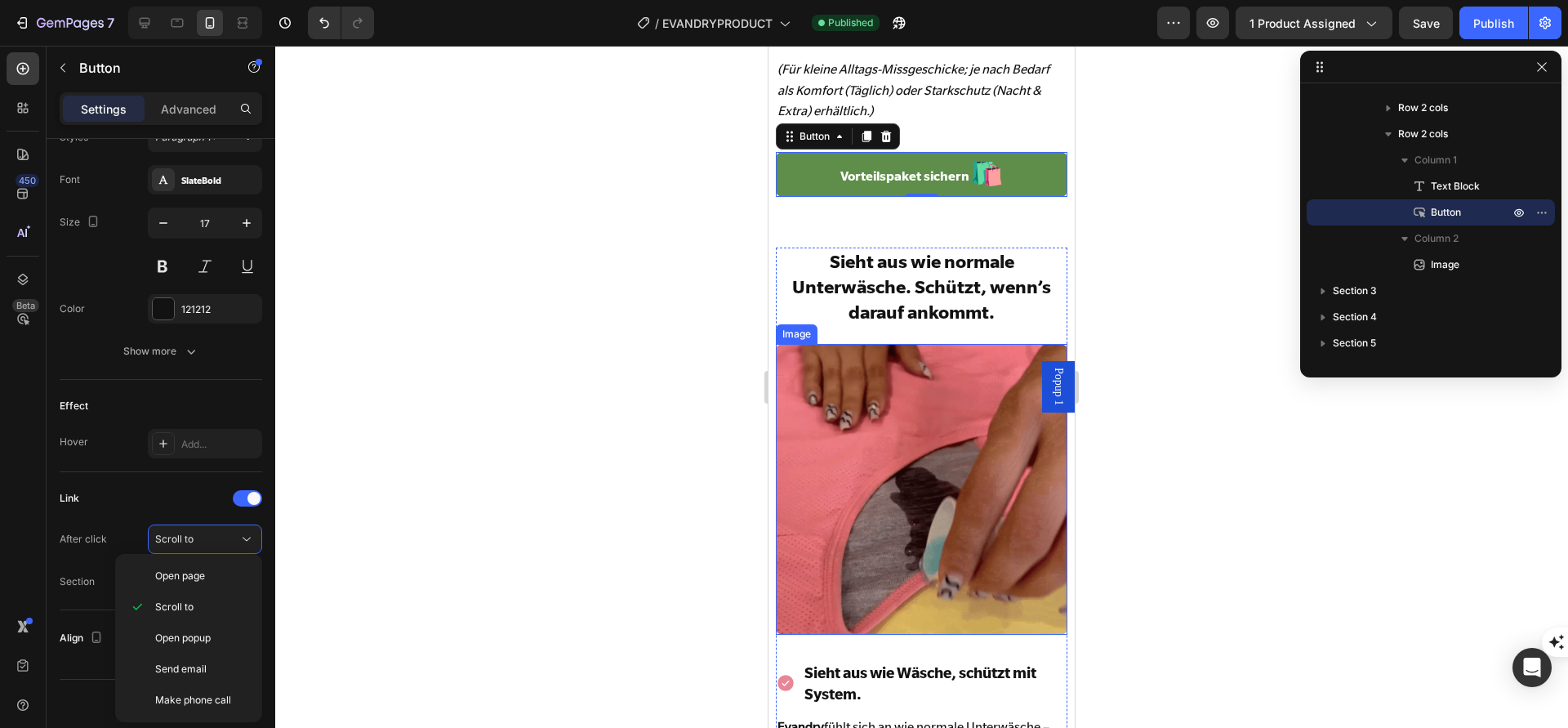
scroll to position [4125, 0]
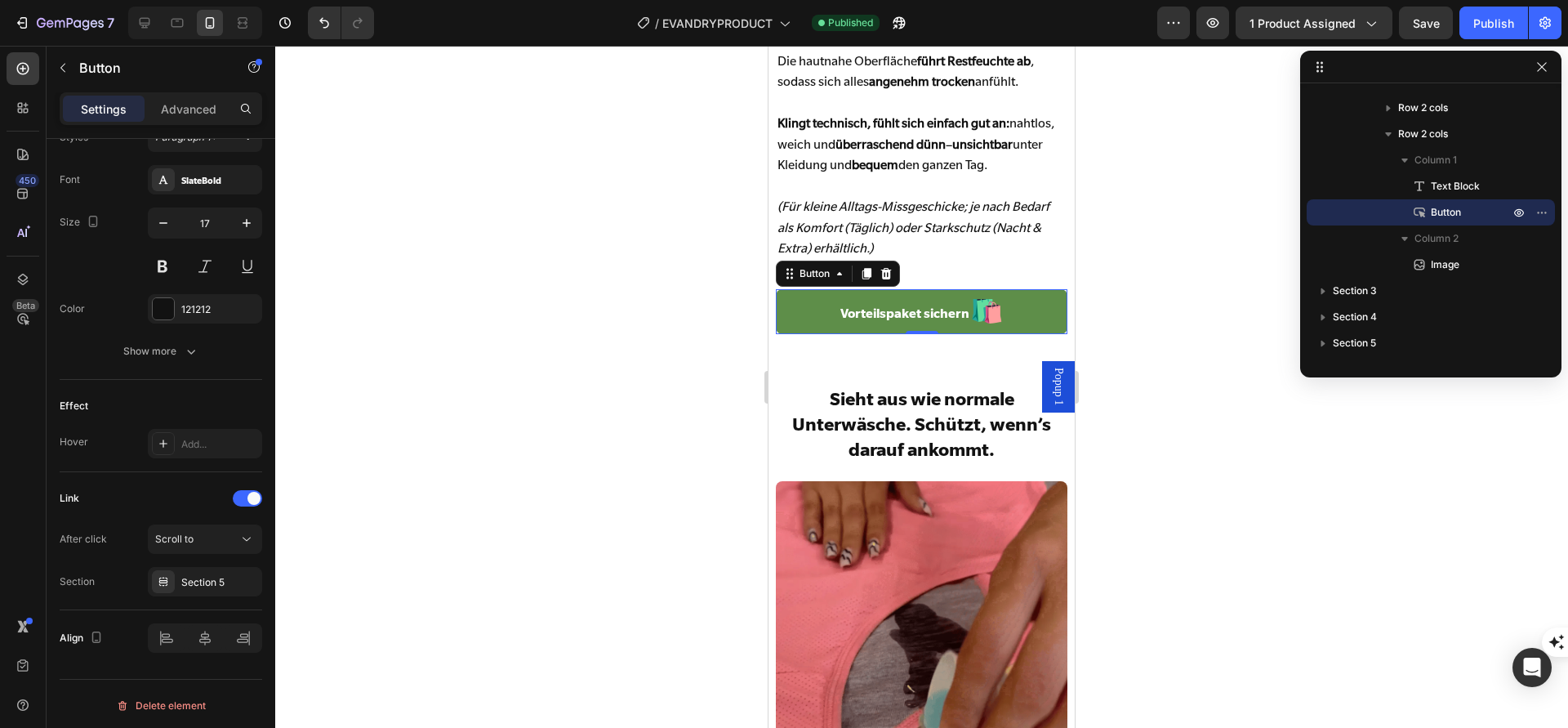
click at [827, 315] on link "Vorteilspaket sichern 🛍️" at bounding box center [921, 311] width 291 height 45
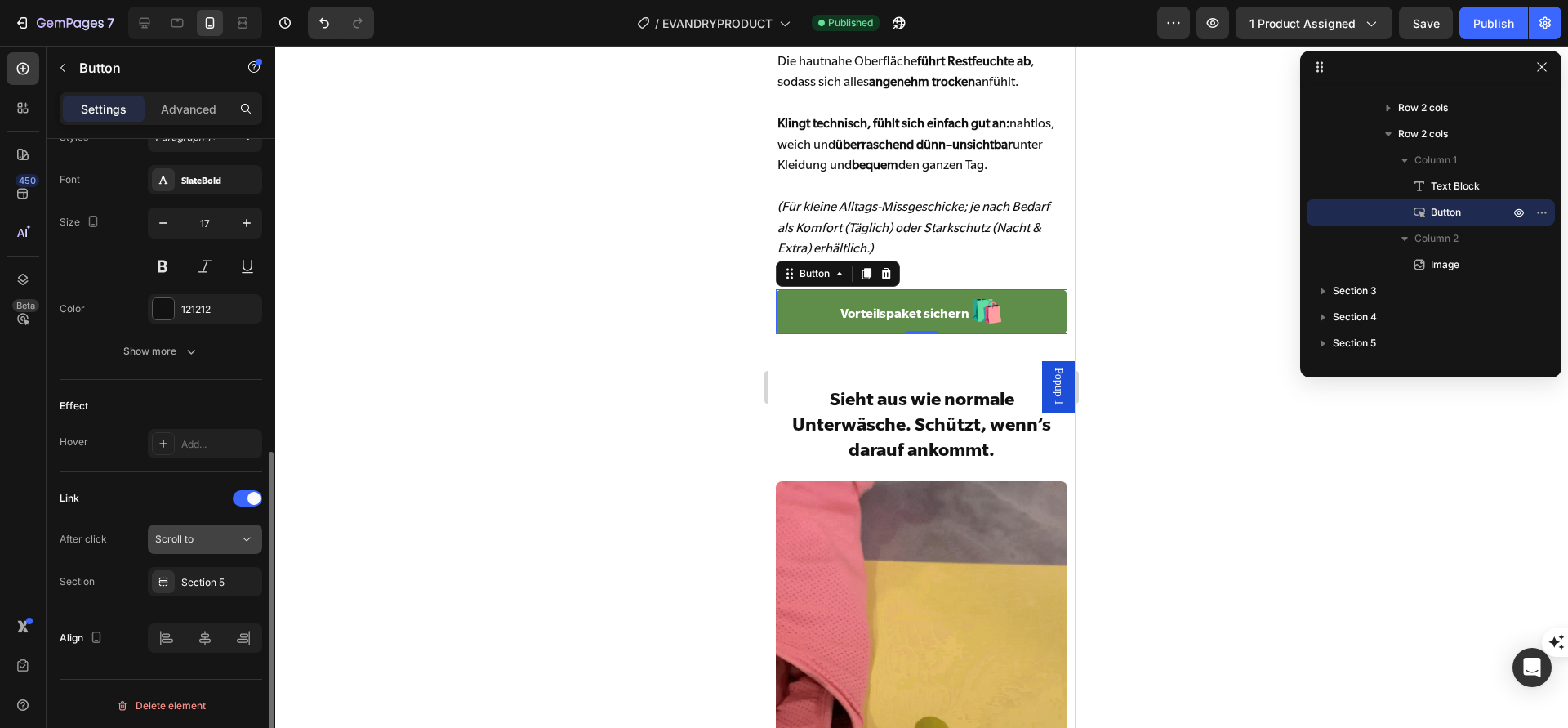
click at [198, 548] on button "Scroll to" at bounding box center [205, 539] width 115 height 29
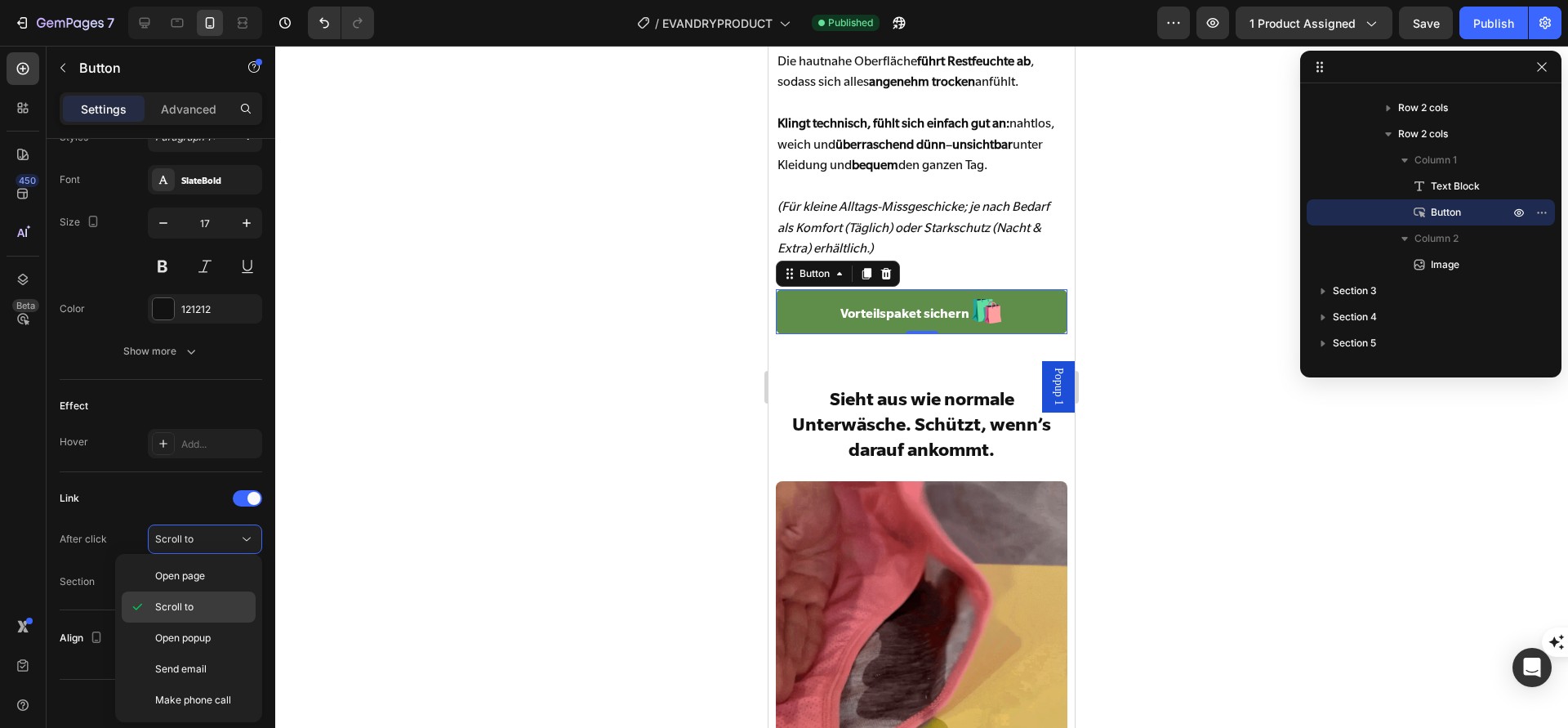
click at [210, 607] on p "Scroll to" at bounding box center [202, 607] width 93 height 15
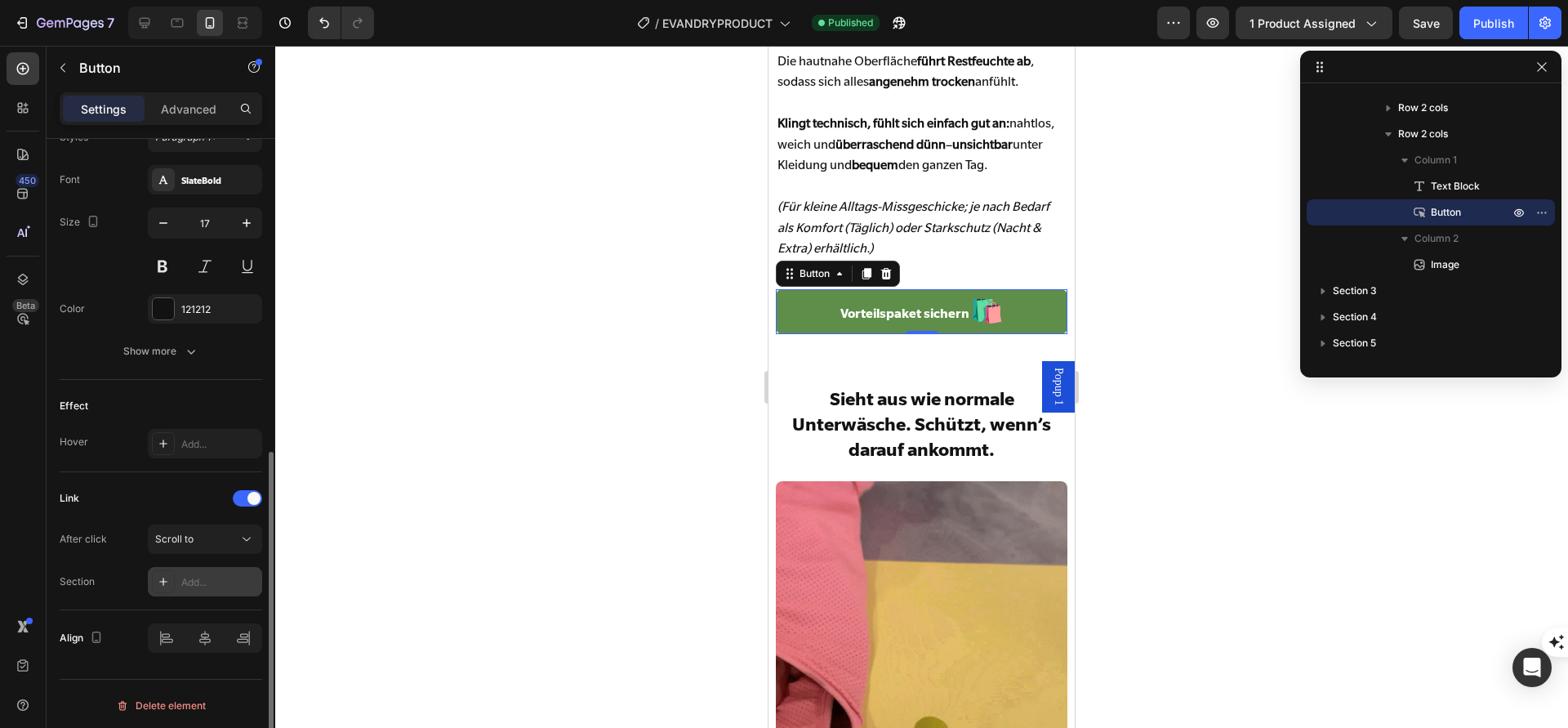
click at [204, 581] on div "Add..." at bounding box center [219, 583] width 77 height 15
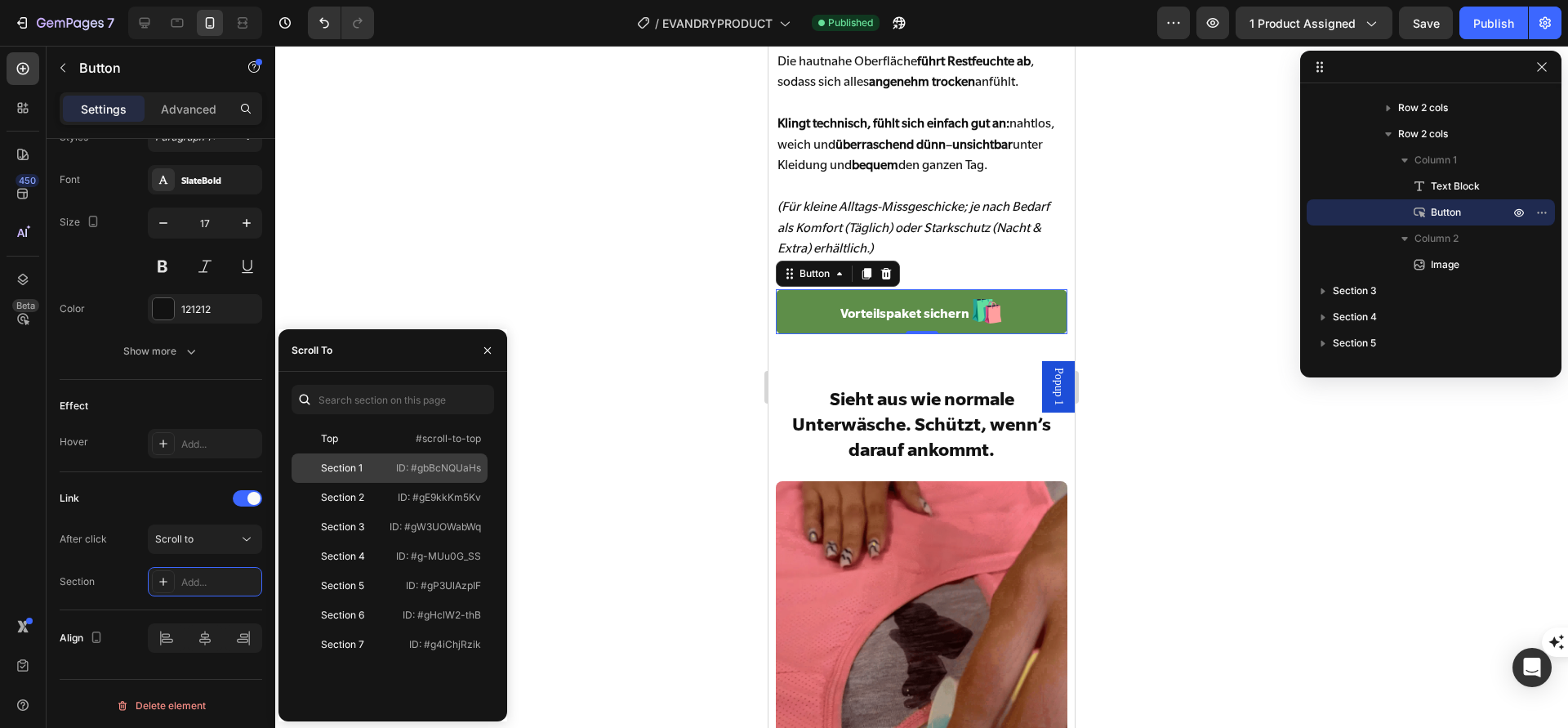
click at [436, 467] on p "ID: #gbBcNQUaHs" at bounding box center [438, 468] width 85 height 15
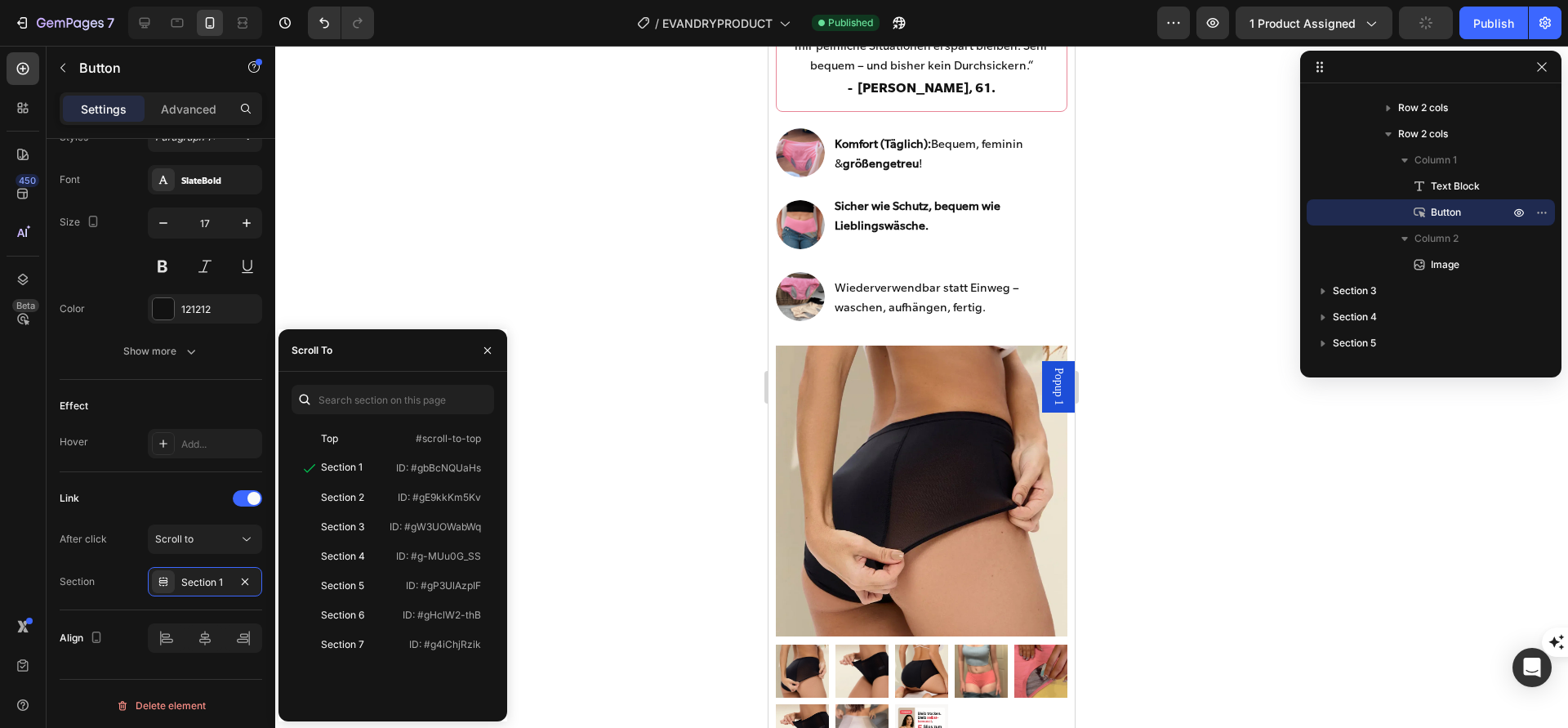
scroll to position [667, 0]
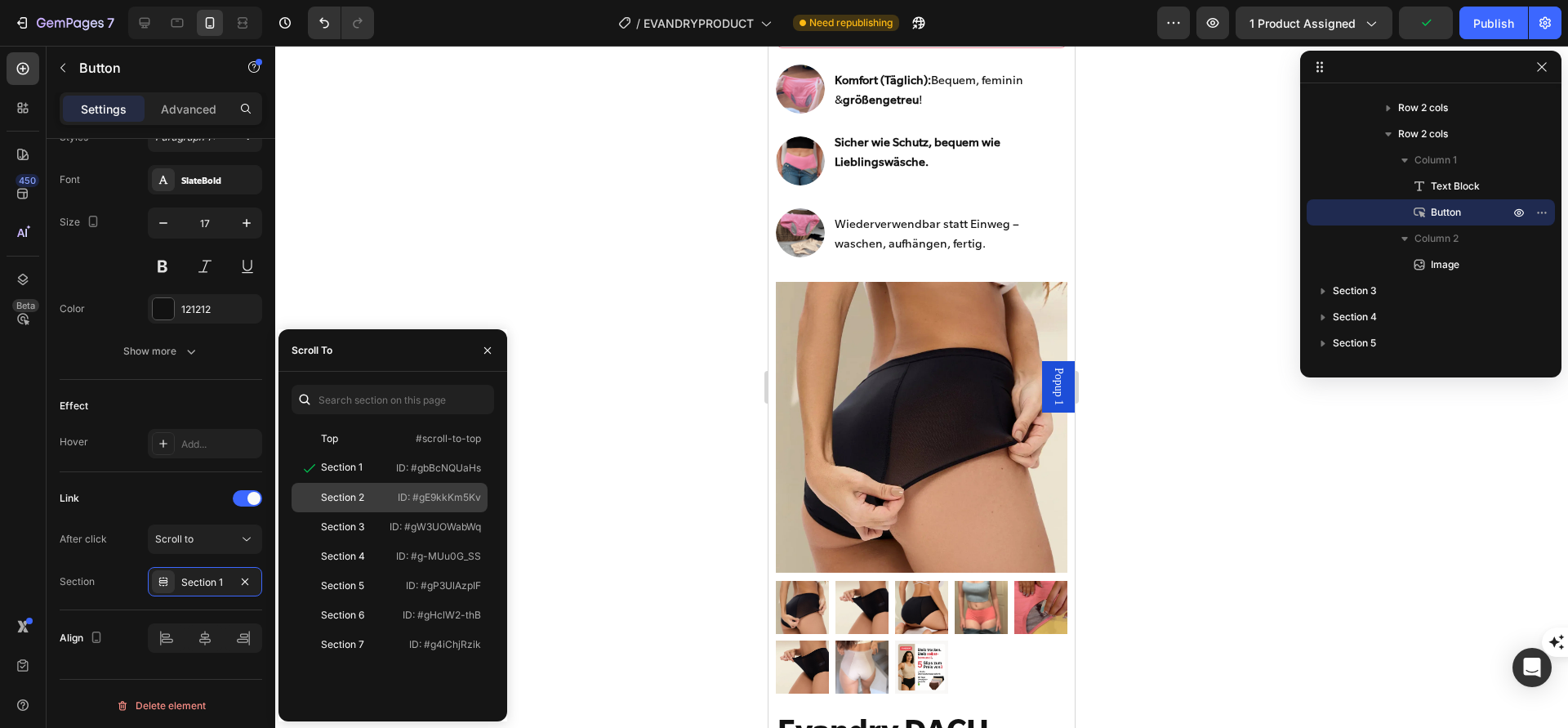
click at [383, 491] on div "Section 2" at bounding box center [344, 497] width 93 height 15
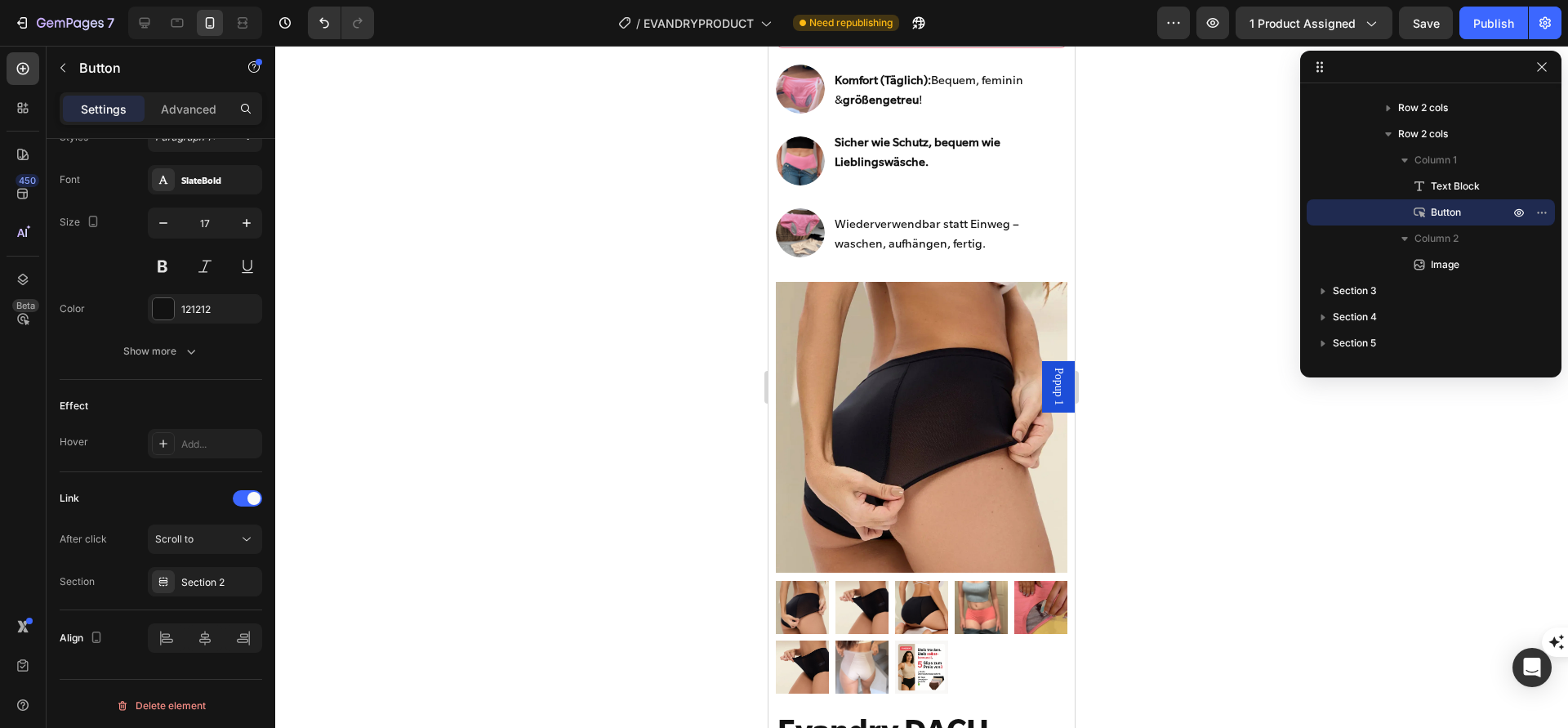
click at [667, 364] on div at bounding box center [922, 387] width 1293 height 682
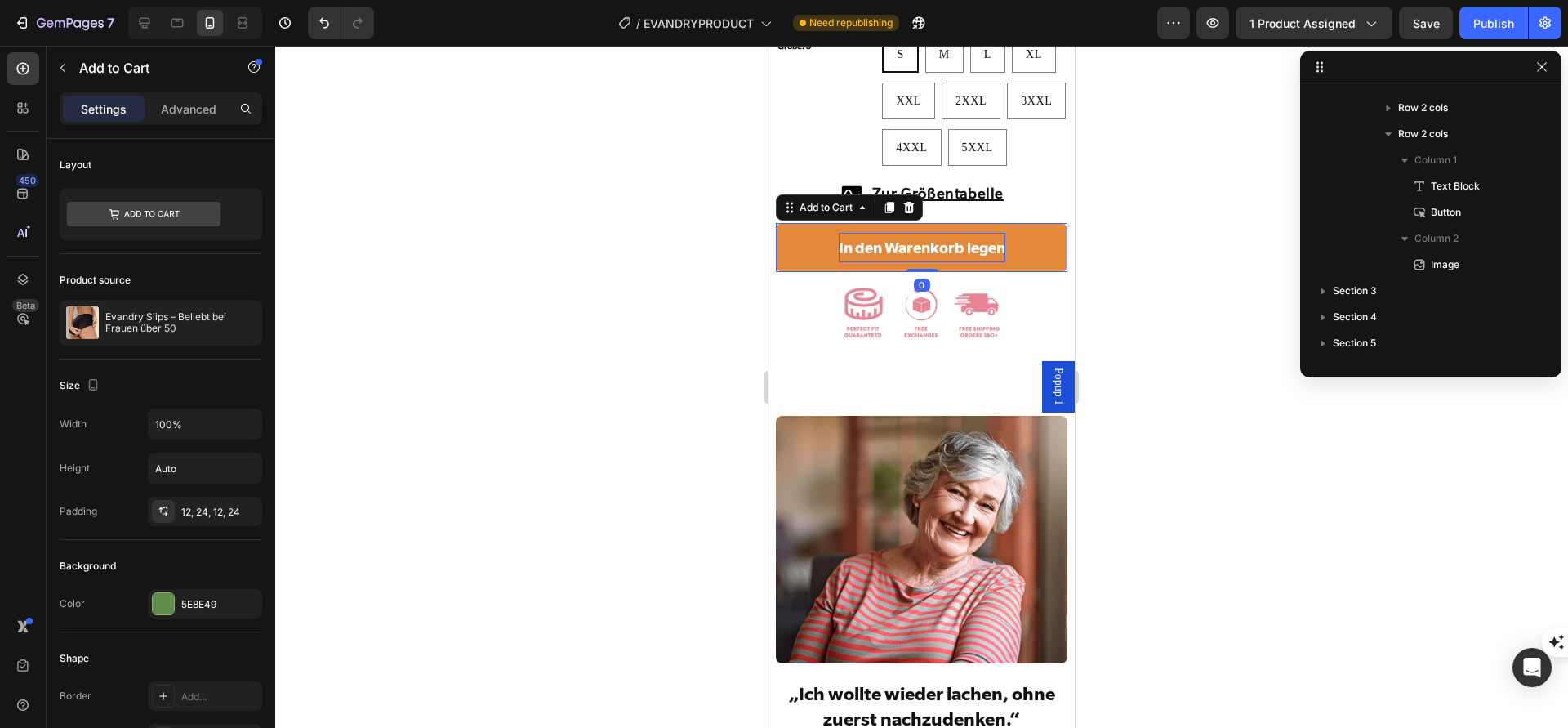
scroll to position [1224, 0]
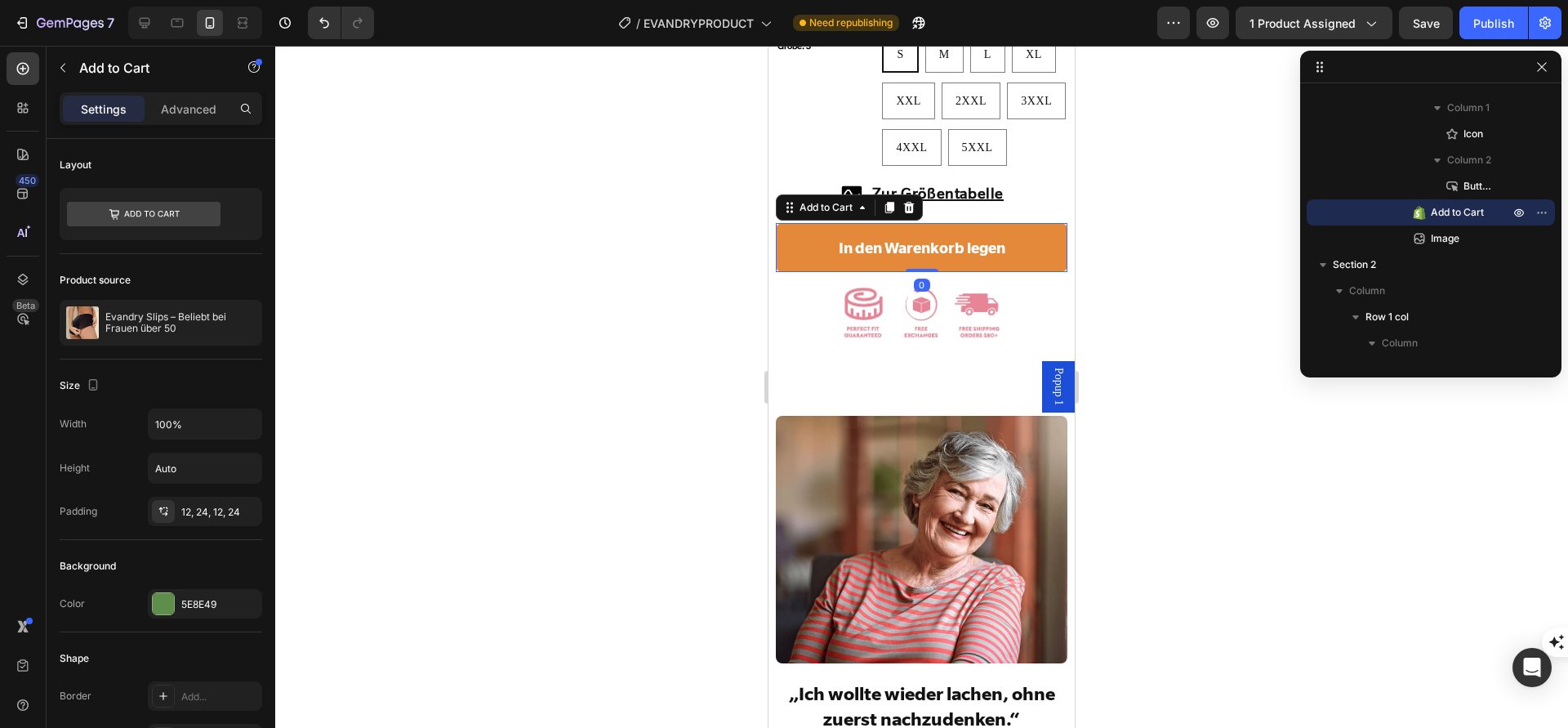
click at [802, 267] on button "In den Warenkorb legen" at bounding box center [921, 247] width 291 height 49
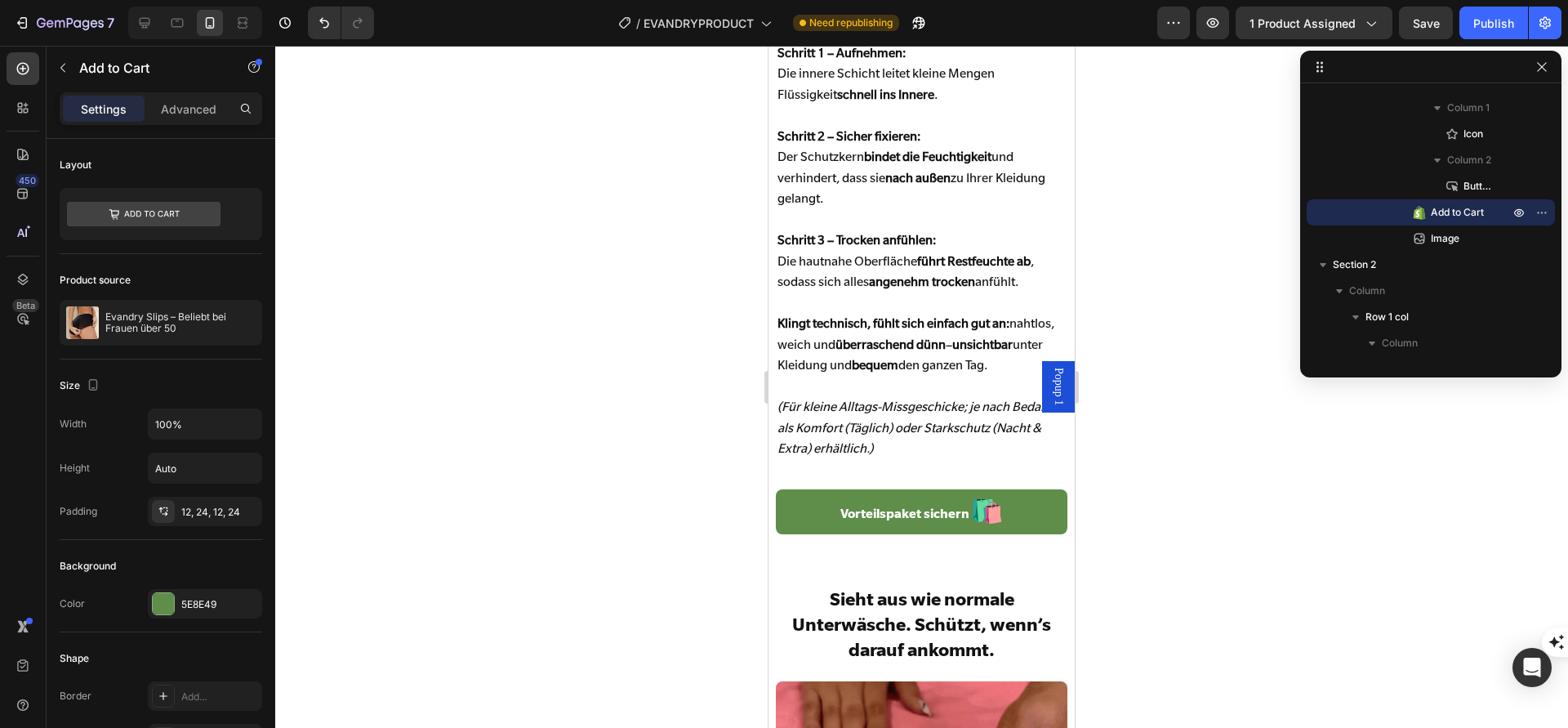
scroll to position [3789, 0]
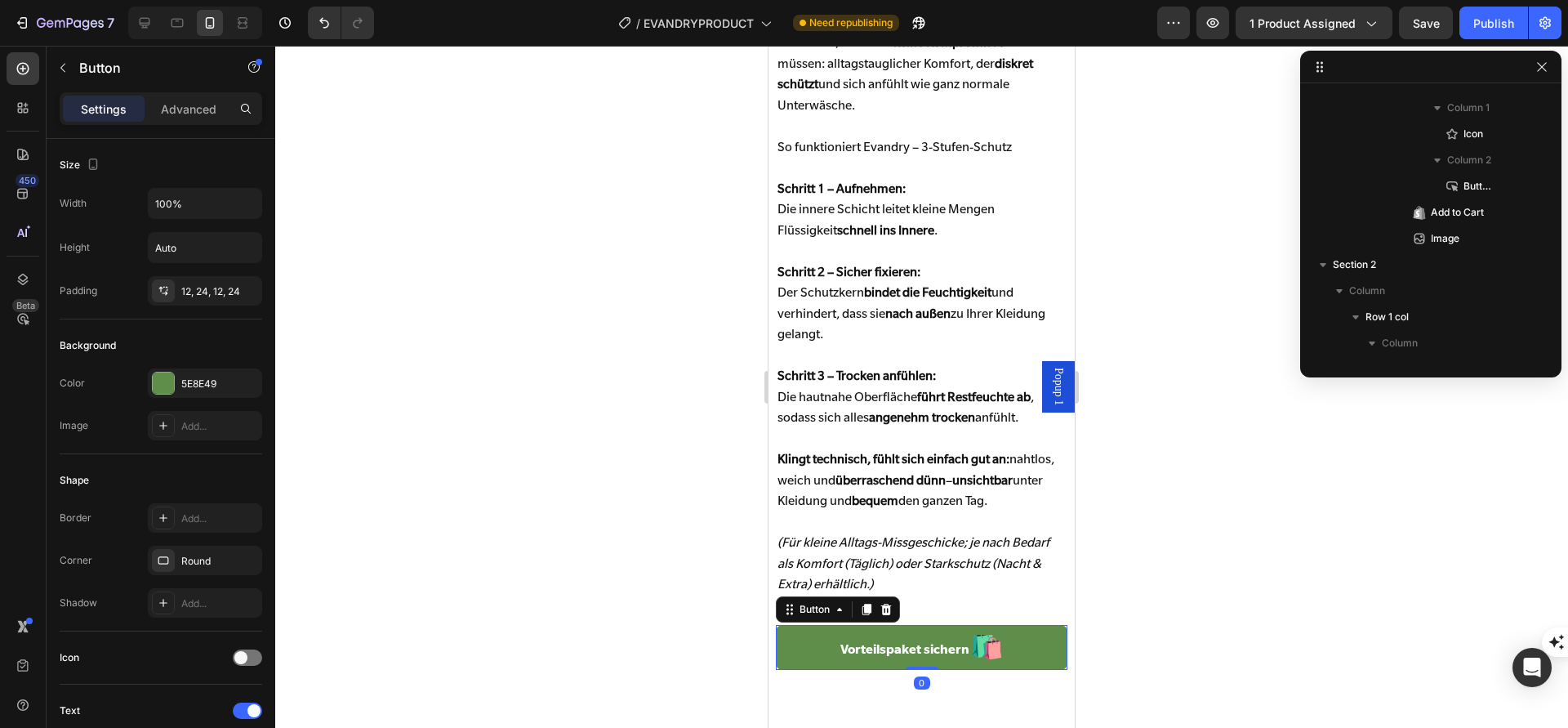
scroll to position [1642, 0]
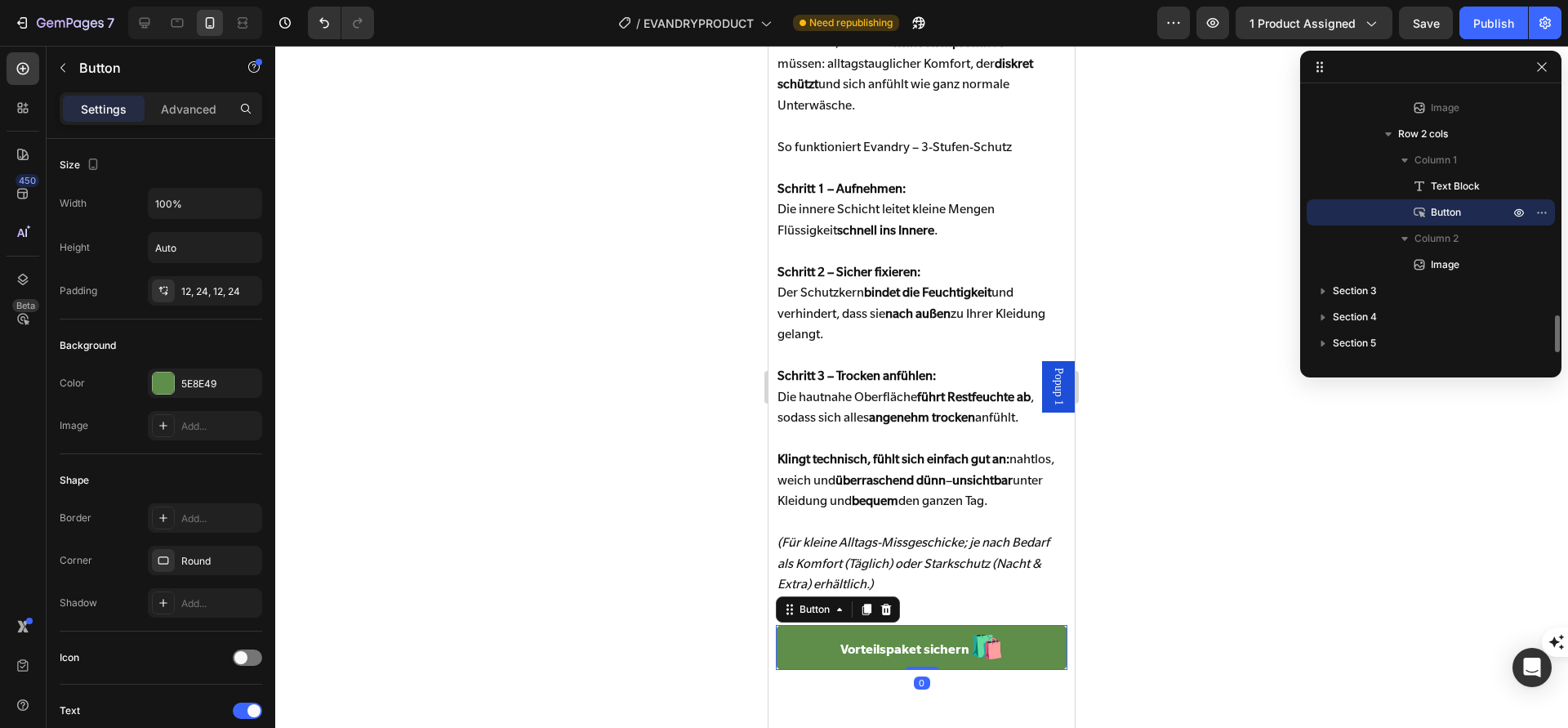
click at [818, 662] on link "Vorteilspaket sichern 🛍️" at bounding box center [921, 647] width 291 height 45
click at [1480, 23] on div "Publish" at bounding box center [1493, 23] width 41 height 17
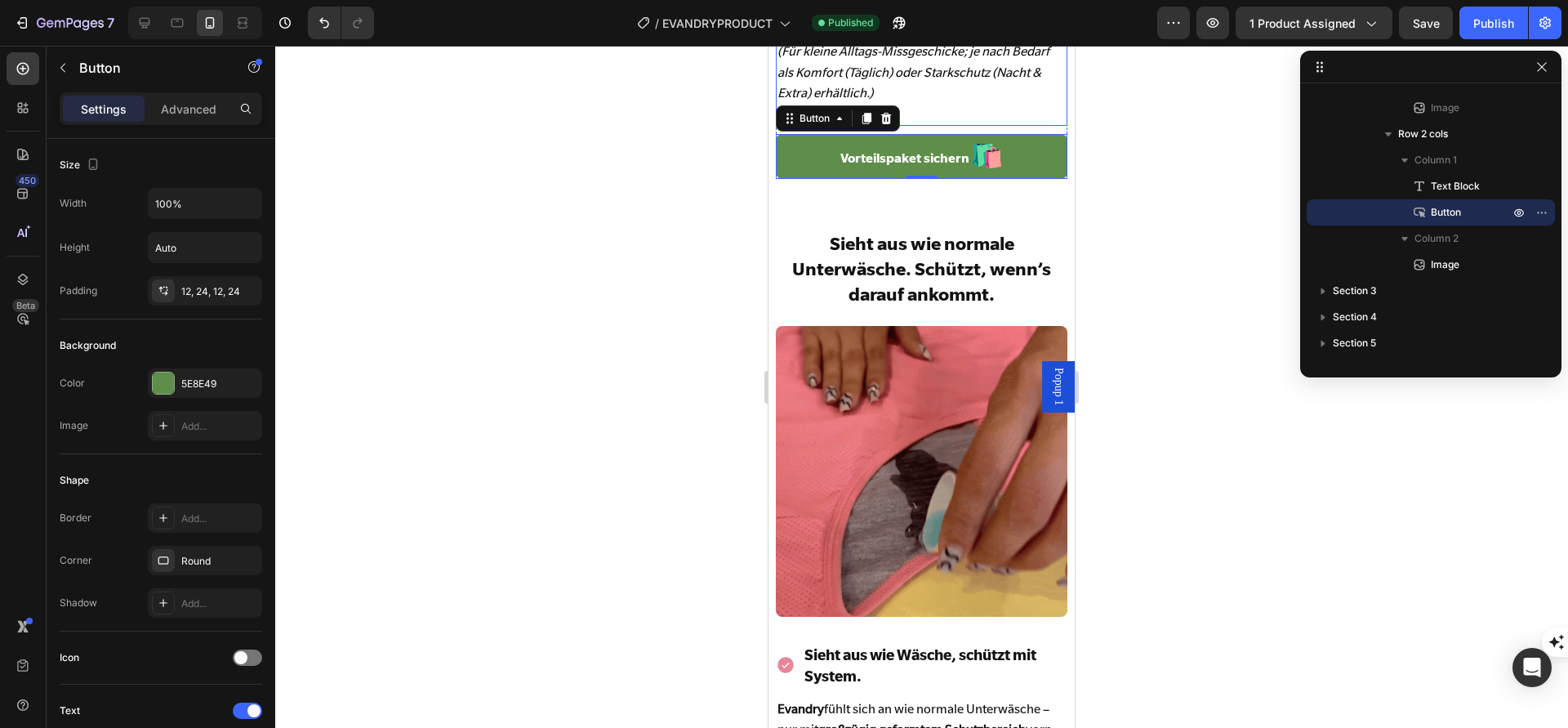
scroll to position [4294, 0]
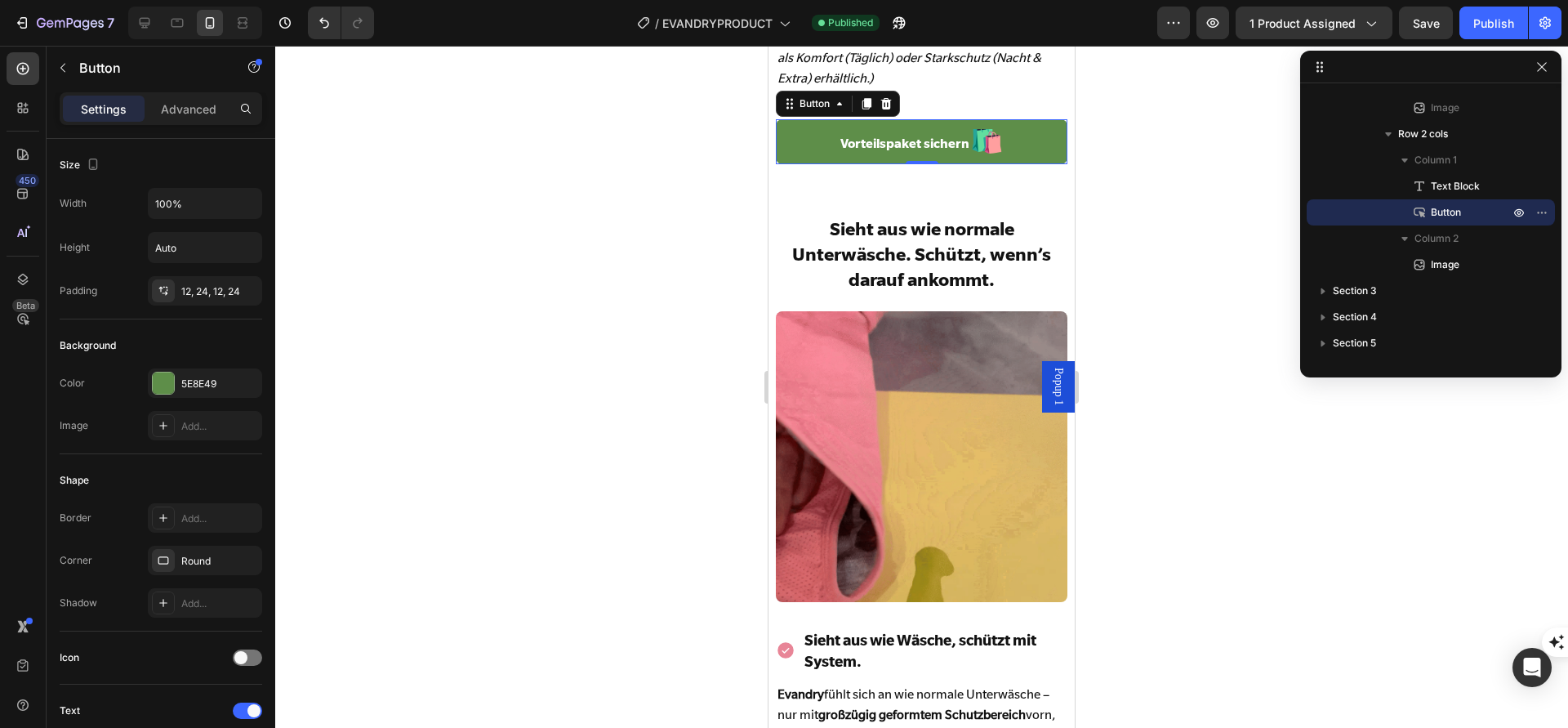
click at [824, 144] on link "Vorteilspaket sichern 🛍️" at bounding box center [921, 142] width 291 height 45
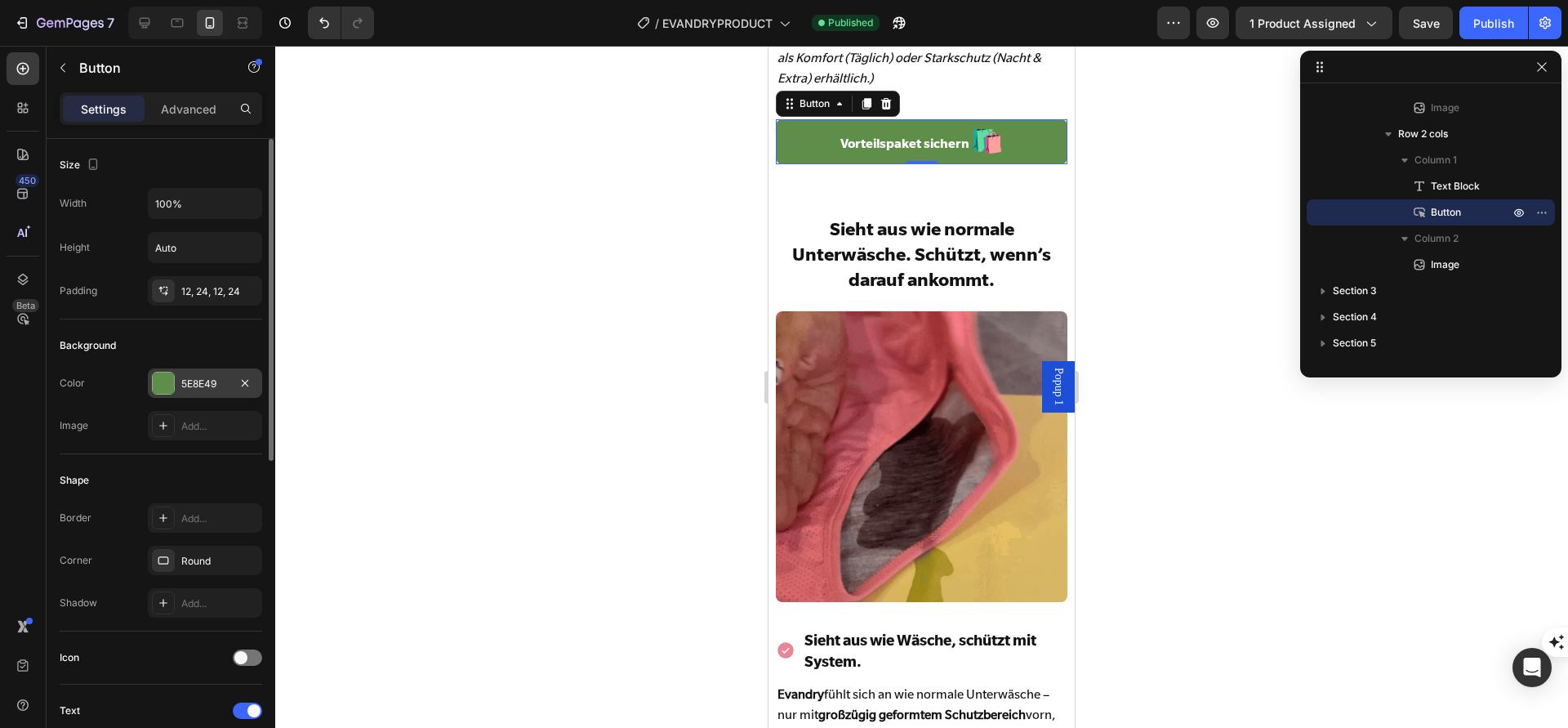
click at [157, 390] on div at bounding box center [164, 384] width 22 height 22
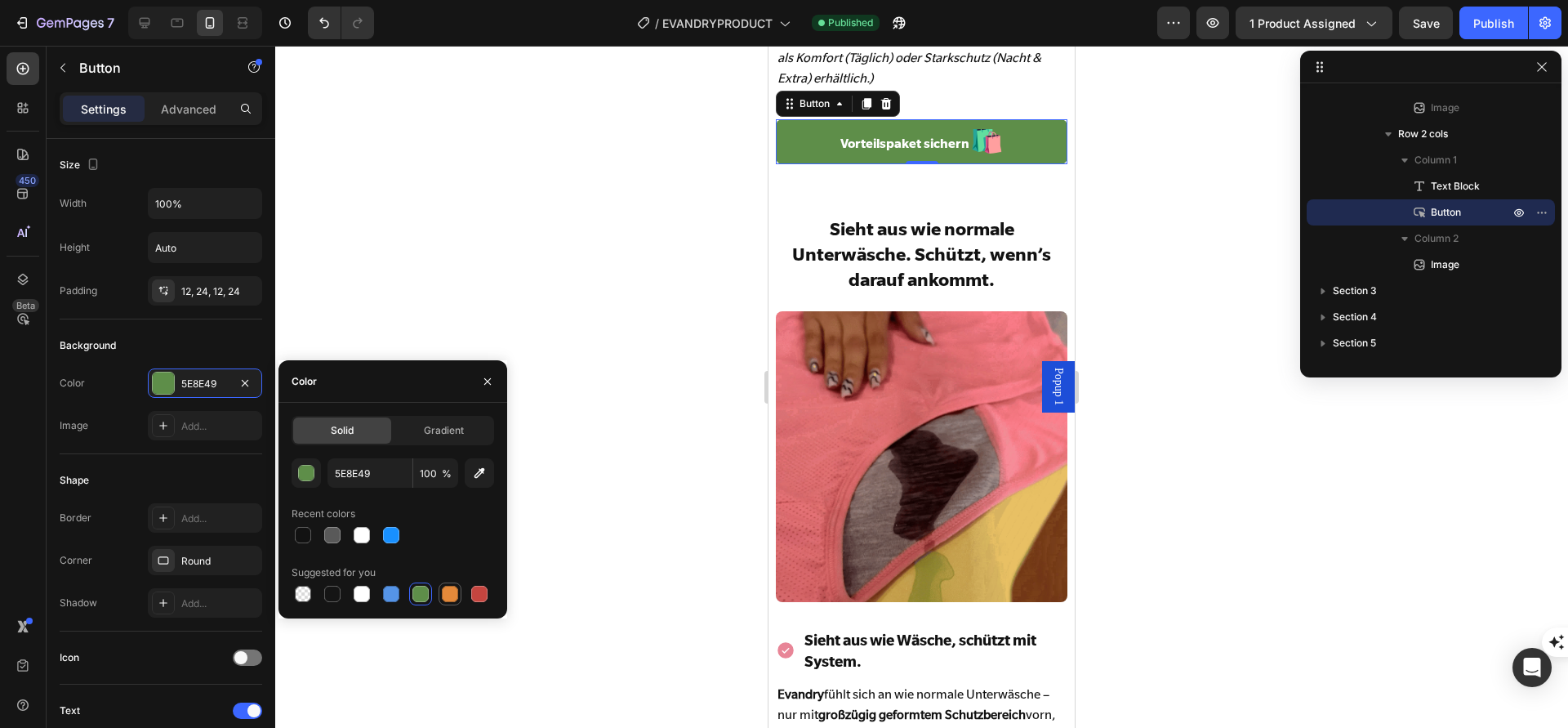
click at [444, 589] on div at bounding box center [450, 594] width 17 height 17
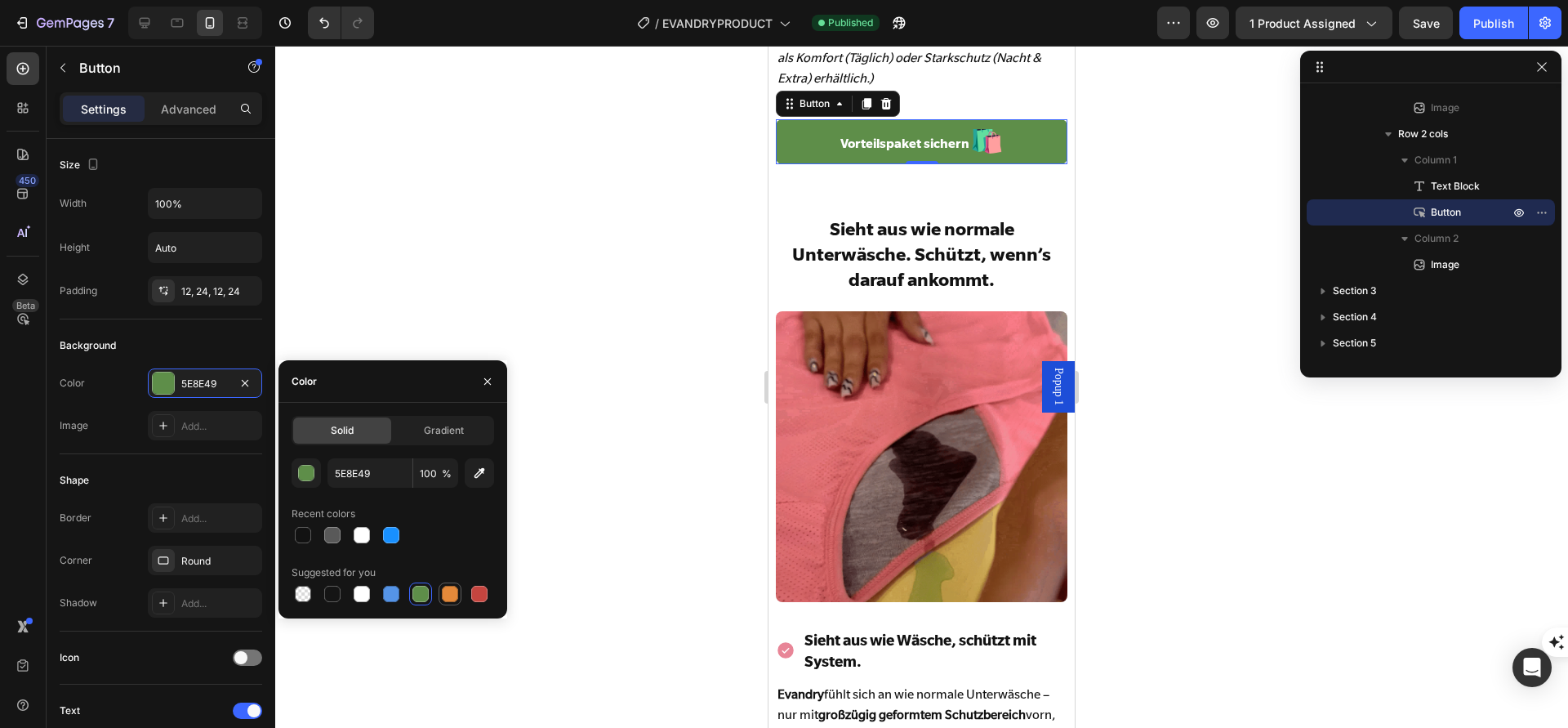
type input "E4893A"
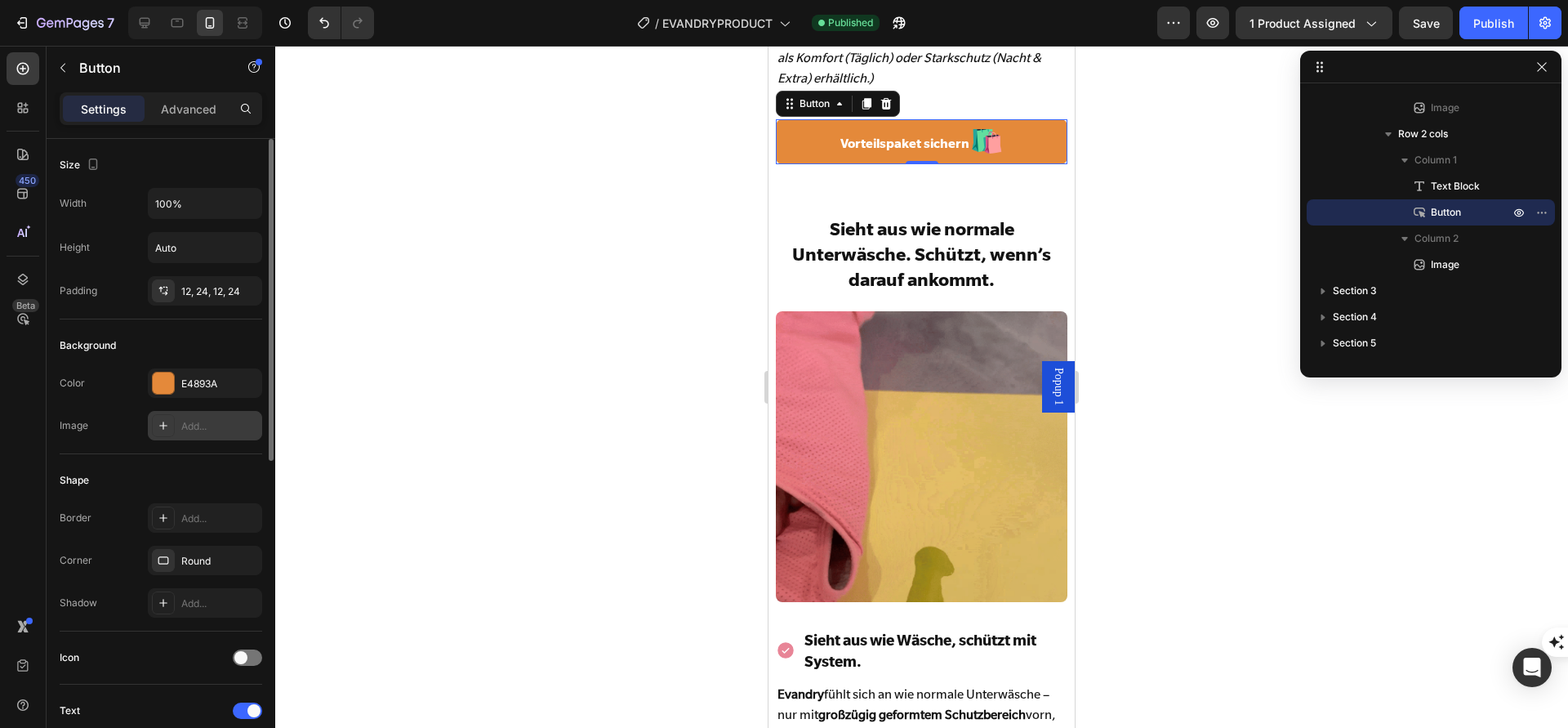
click at [199, 428] on div "Add..." at bounding box center [219, 427] width 77 height 15
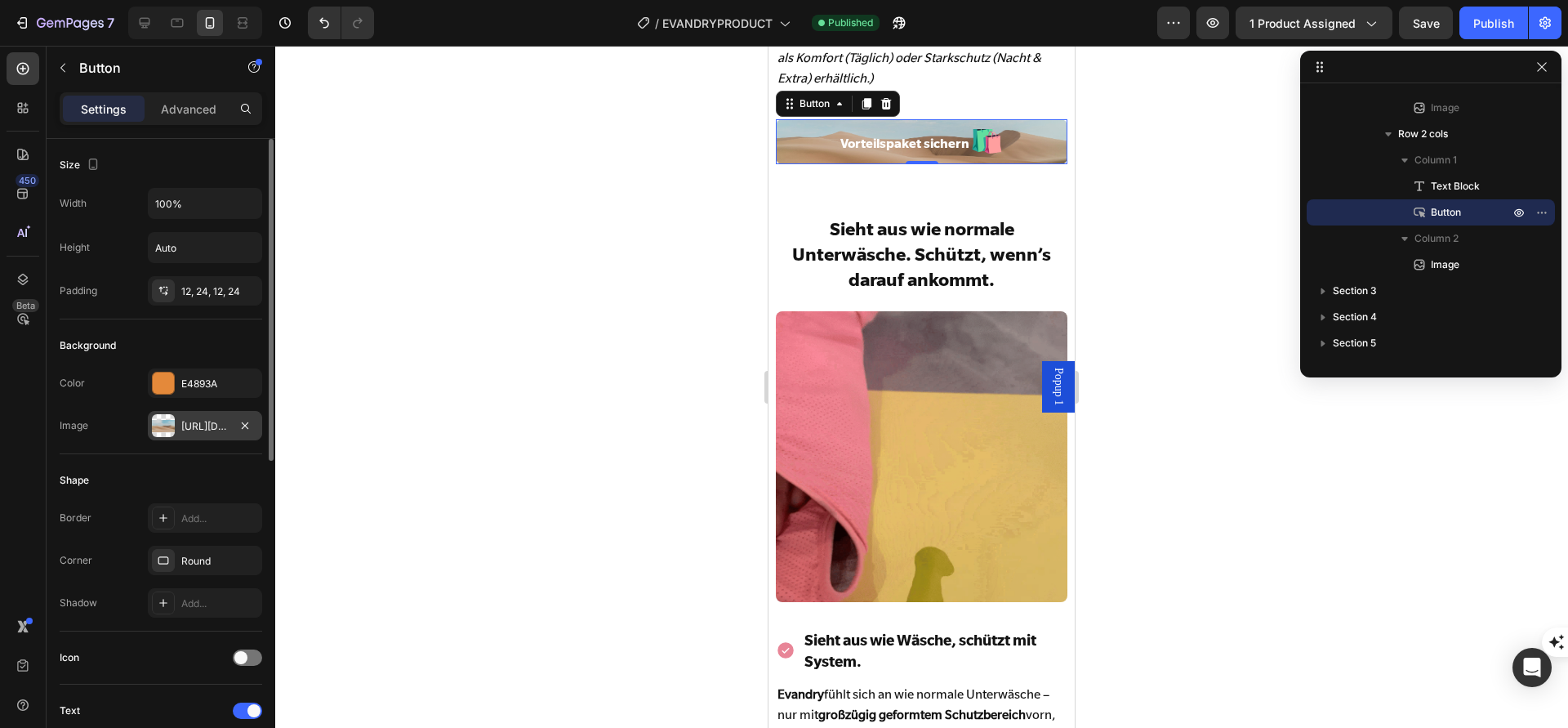
click at [130, 458] on div "Shape Border Add... Corner Round Shadow Add..." at bounding box center [161, 543] width 203 height 178
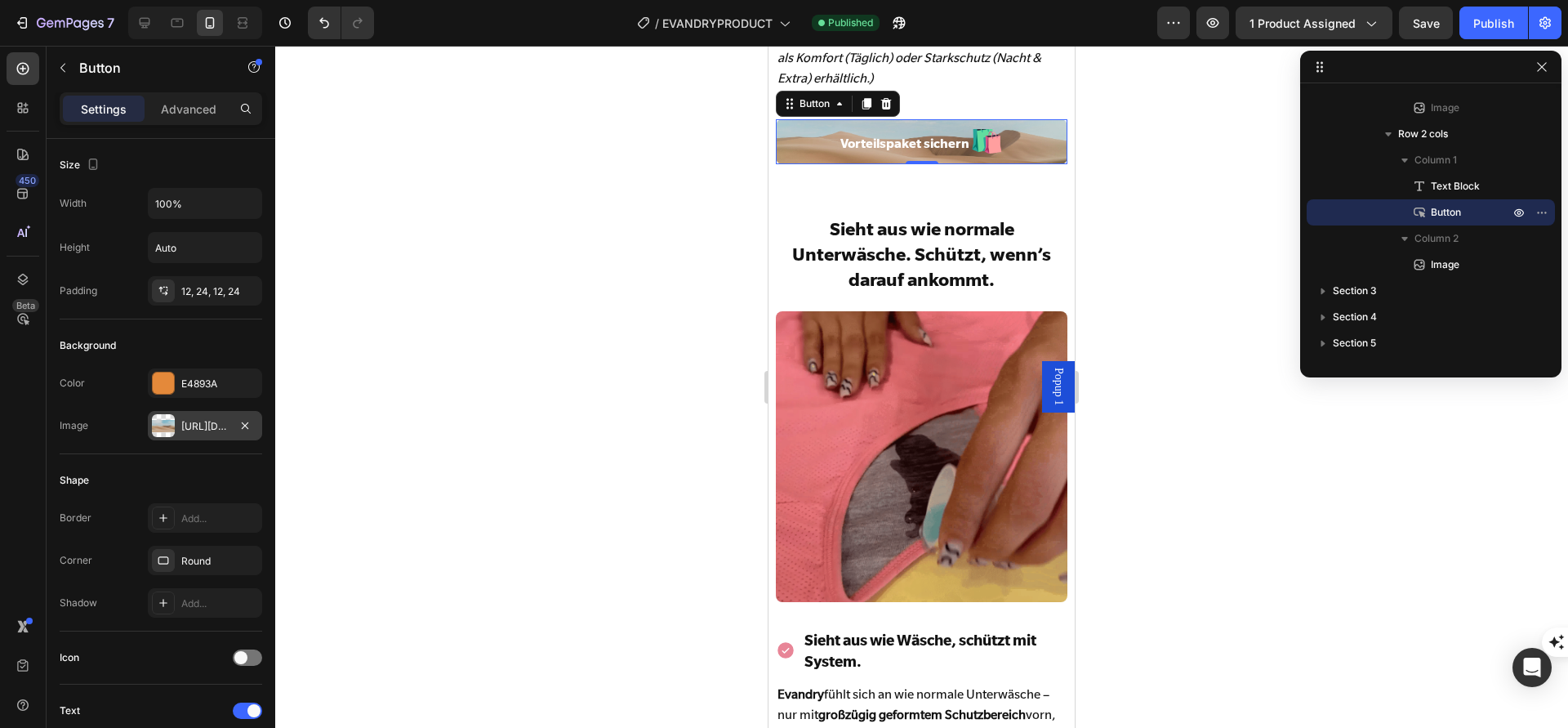
click at [217, 419] on div "[URL][DOMAIN_NAME]" at bounding box center [204, 427] width 47 height 15
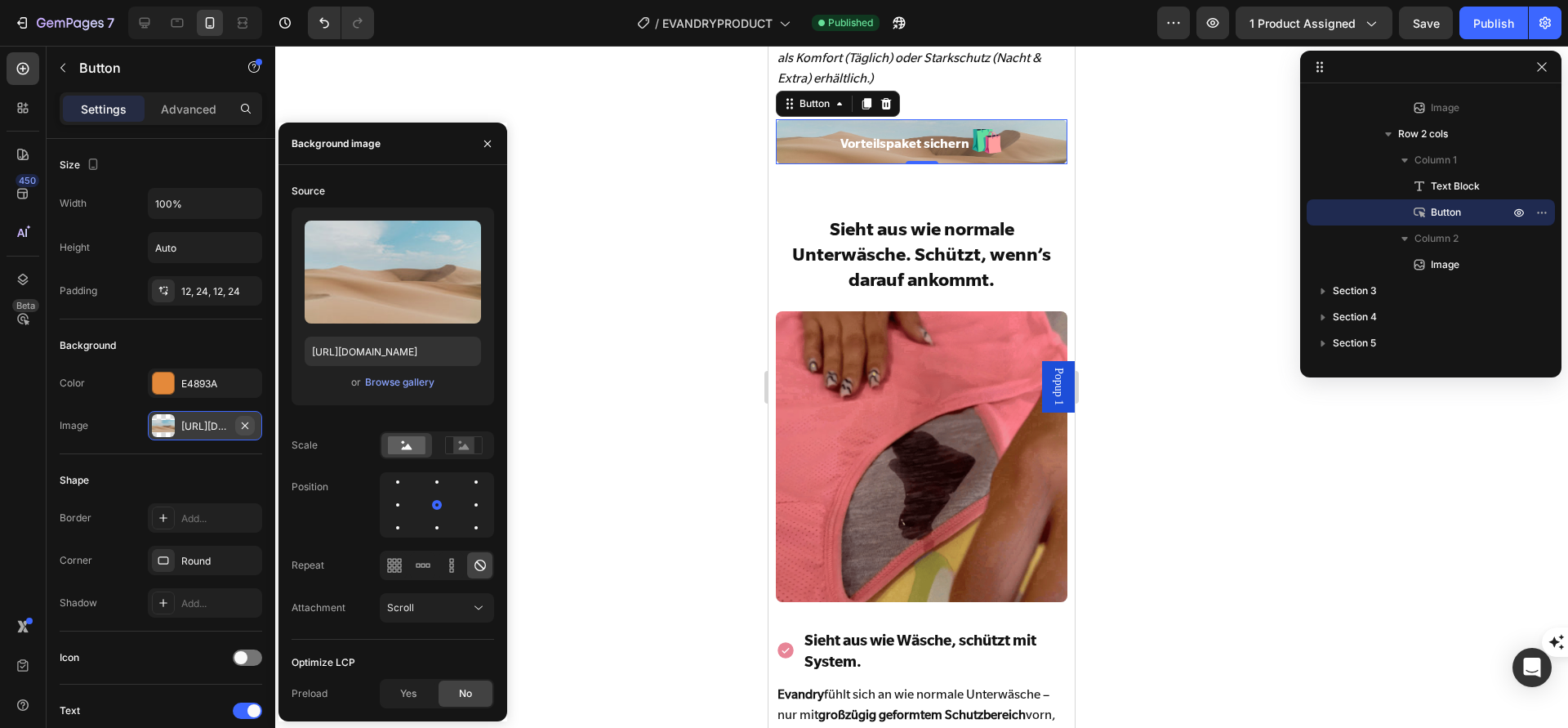
click at [246, 419] on icon "button" at bounding box center [245, 426] width 13 height 13
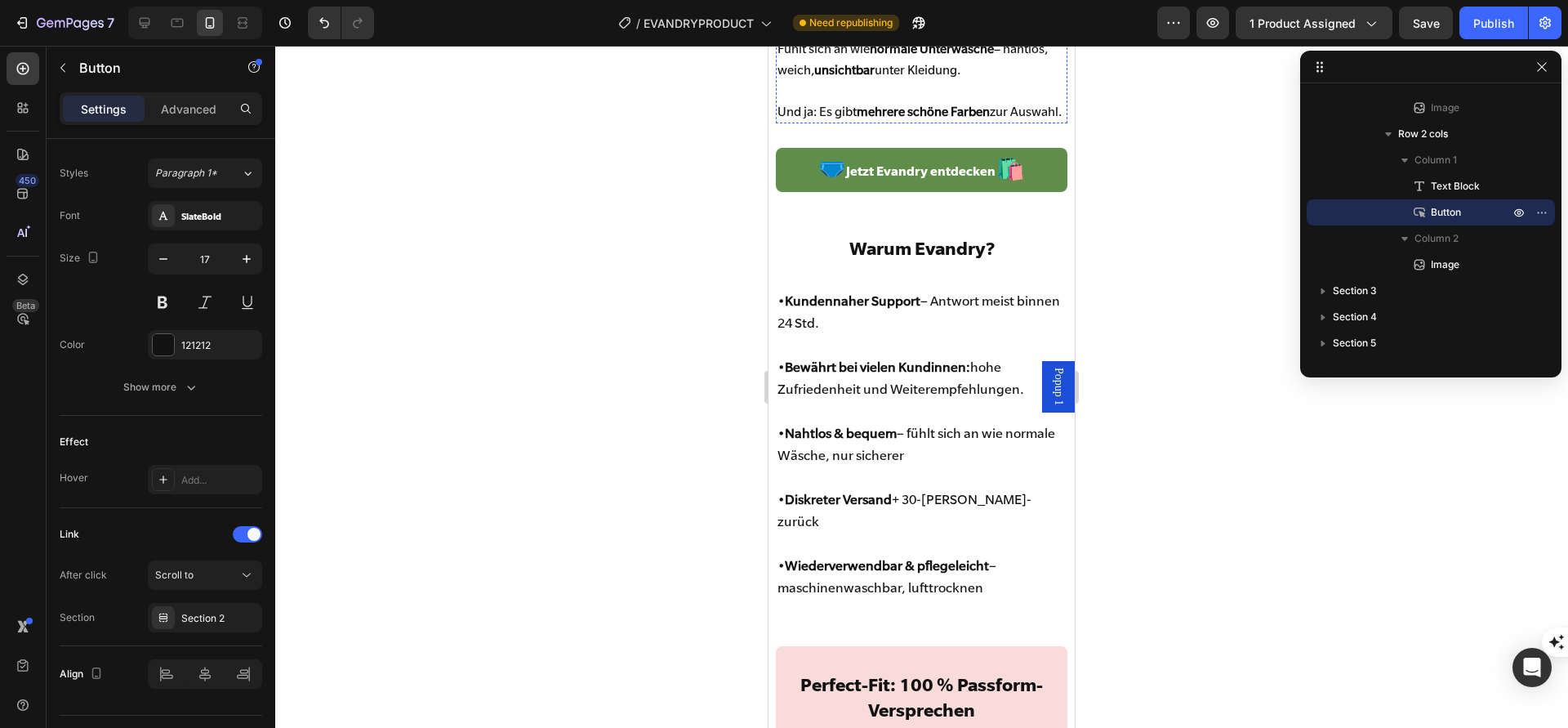
scroll to position [6227, 0]
click at [1040, 190] on link "🩲 Jetzt [PERSON_NAME] entdecken 🛍️" at bounding box center [921, 168] width 291 height 44
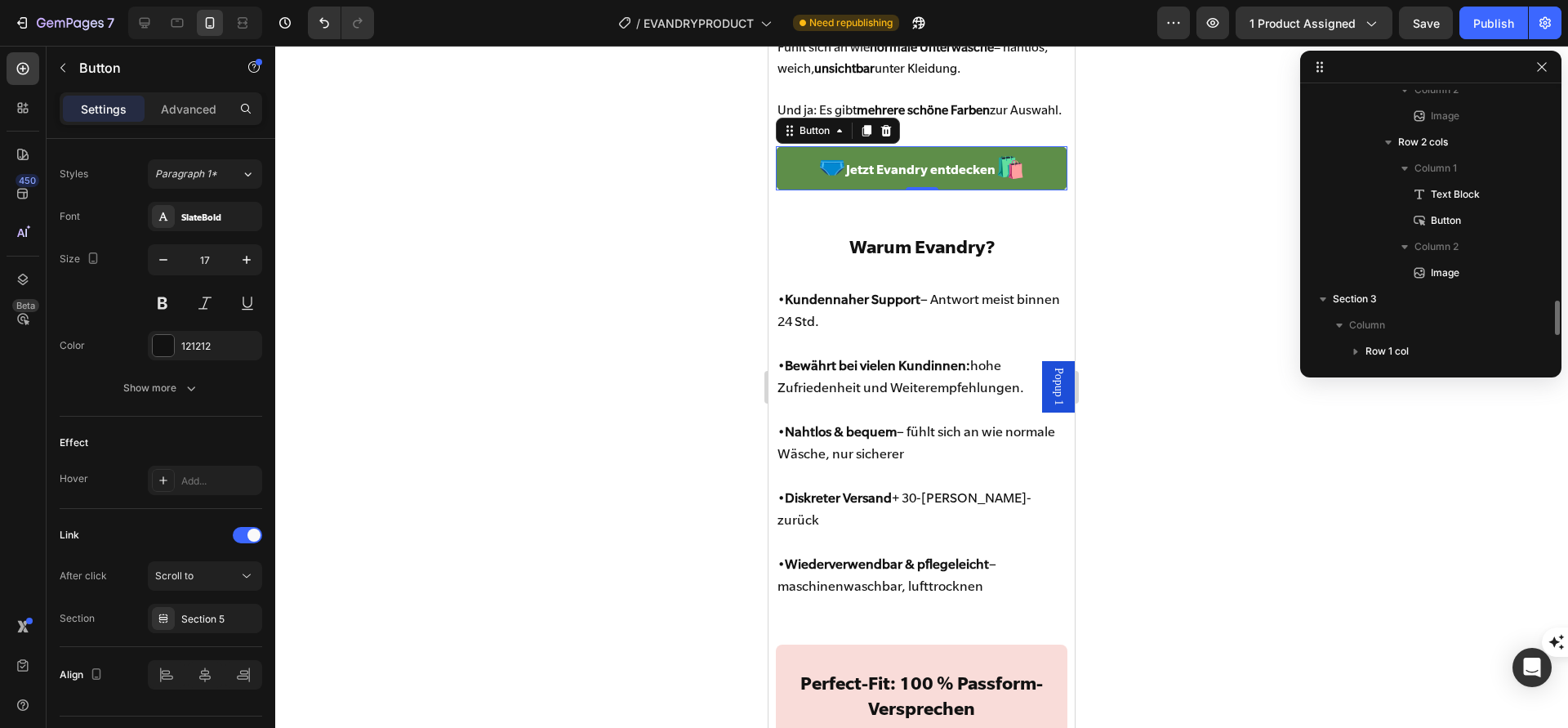
scroll to position [1615, 0]
click at [462, 457] on div at bounding box center [922, 387] width 1293 height 682
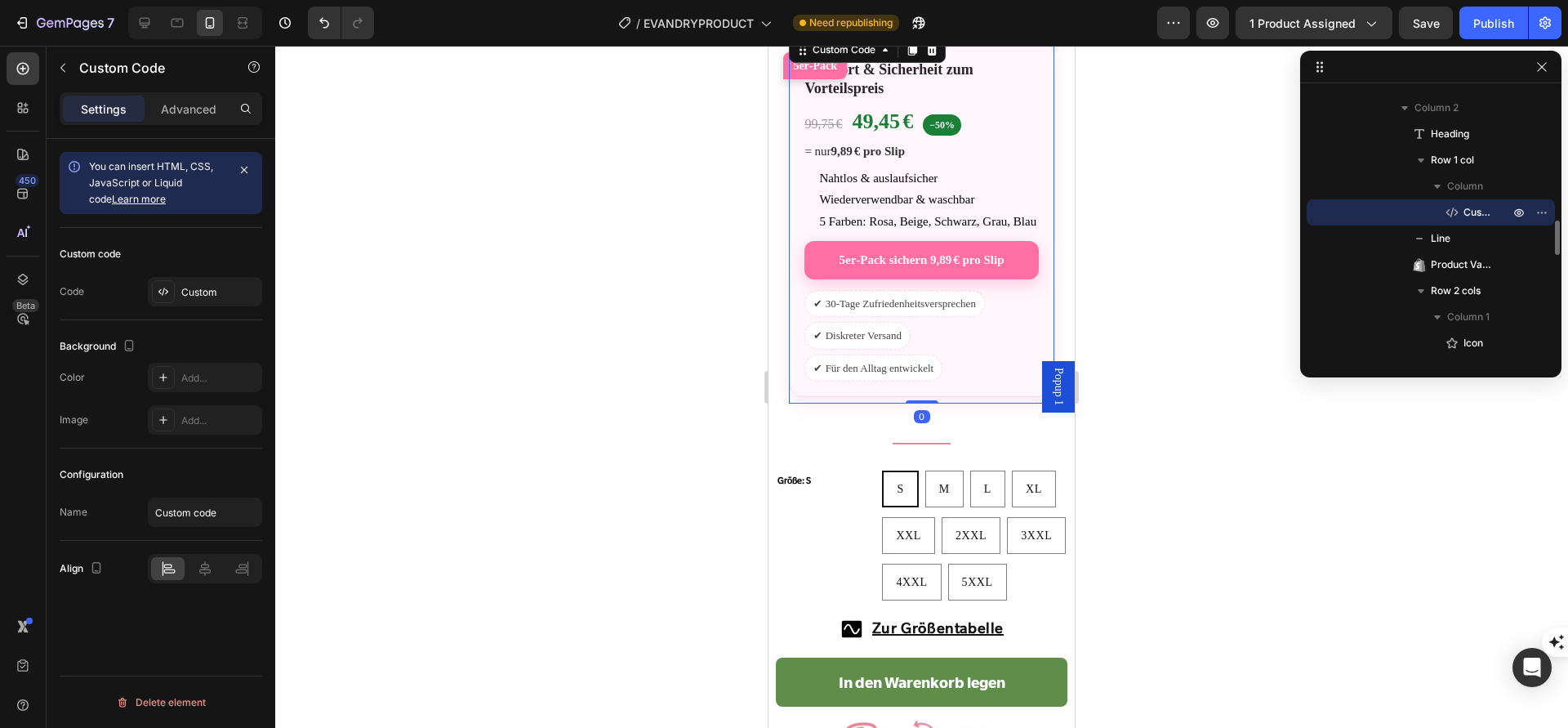
scroll to position [1427, 0]
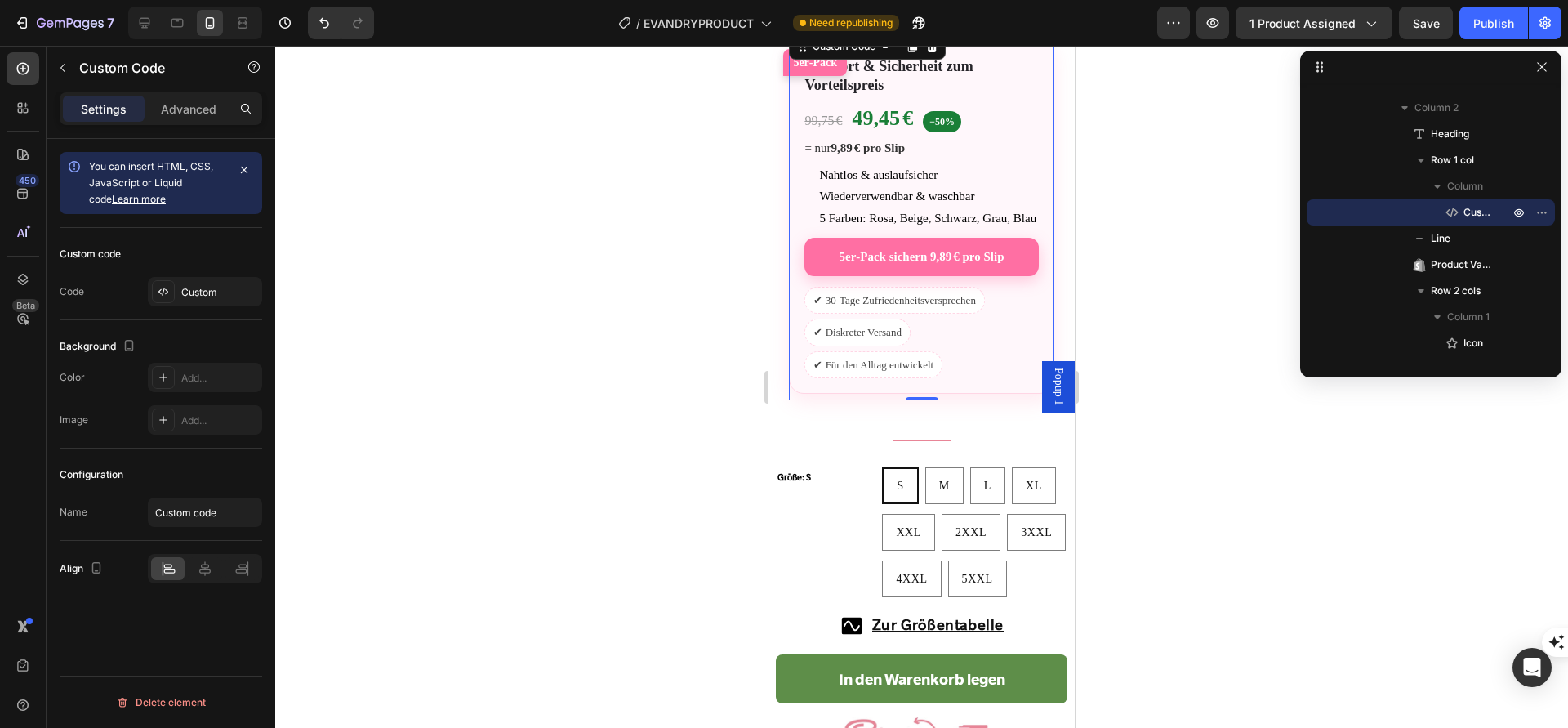
click at [858, 276] on link "5er‑Pack sichern 9,89 € pro Slip" at bounding box center [921, 257] width 233 height 38
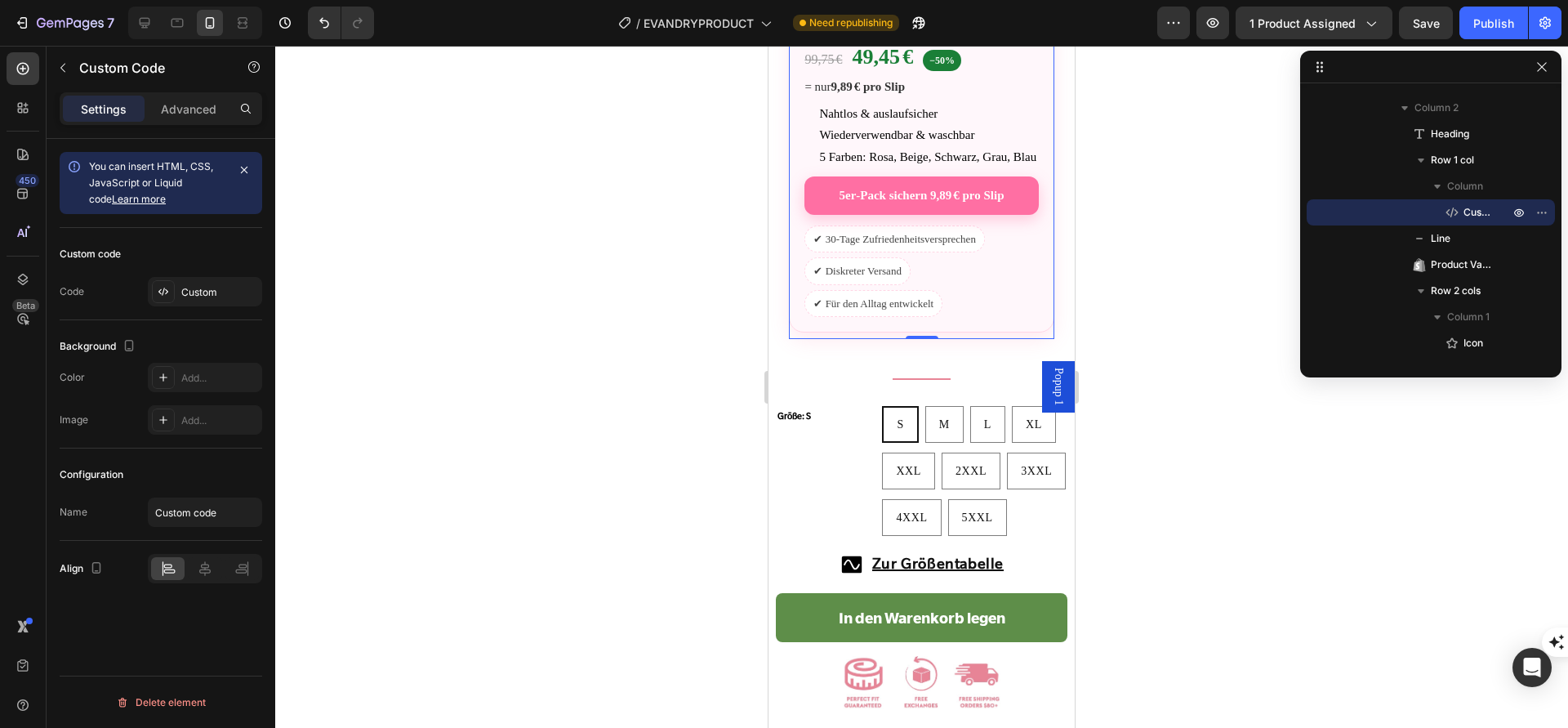
scroll to position [1500, 0]
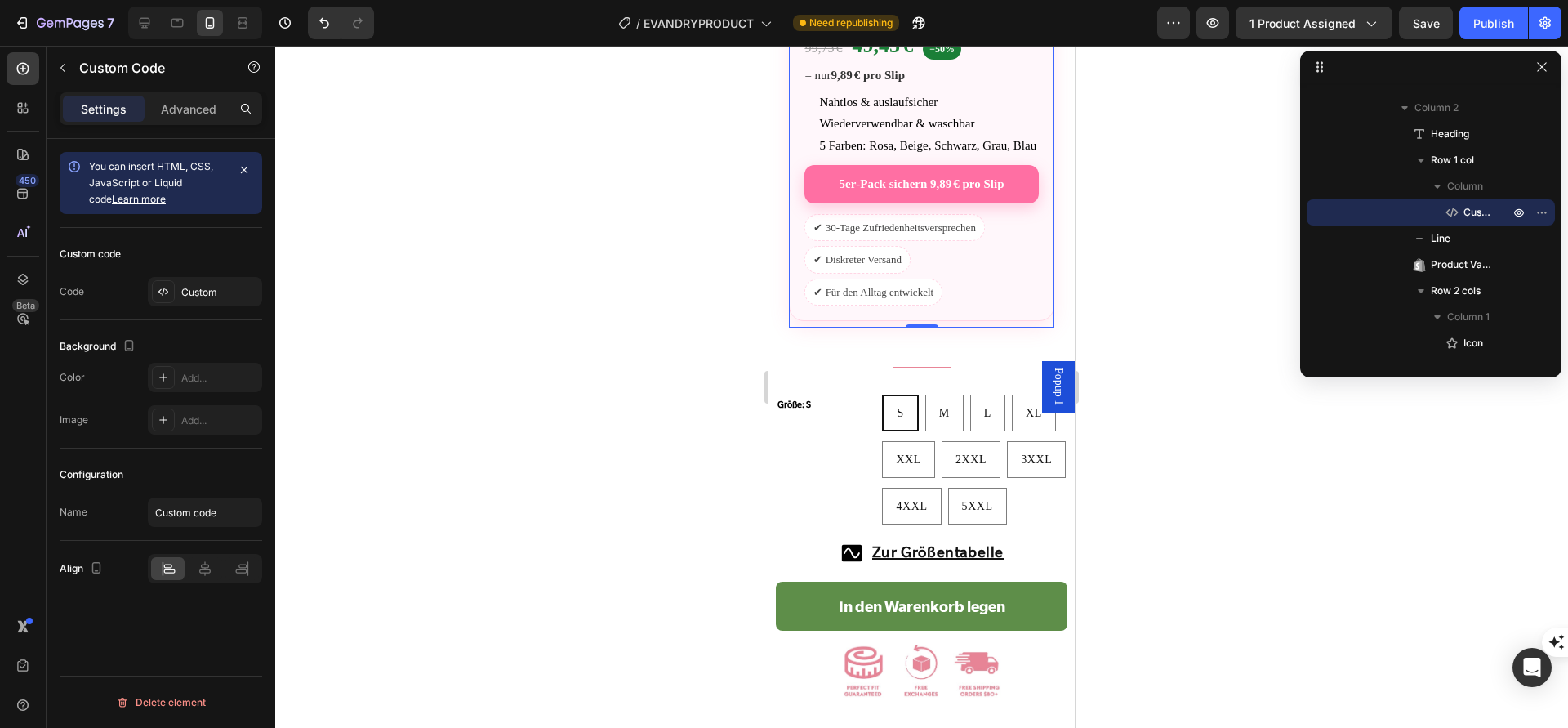
click at [1014, 191] on link "5er‑Pack sichern 9,89 € pro Slip" at bounding box center [921, 184] width 233 height 38
click at [1009, 203] on link "5er‑Pack sichern 9,89 € pro Slip" at bounding box center [921, 184] width 233 height 38
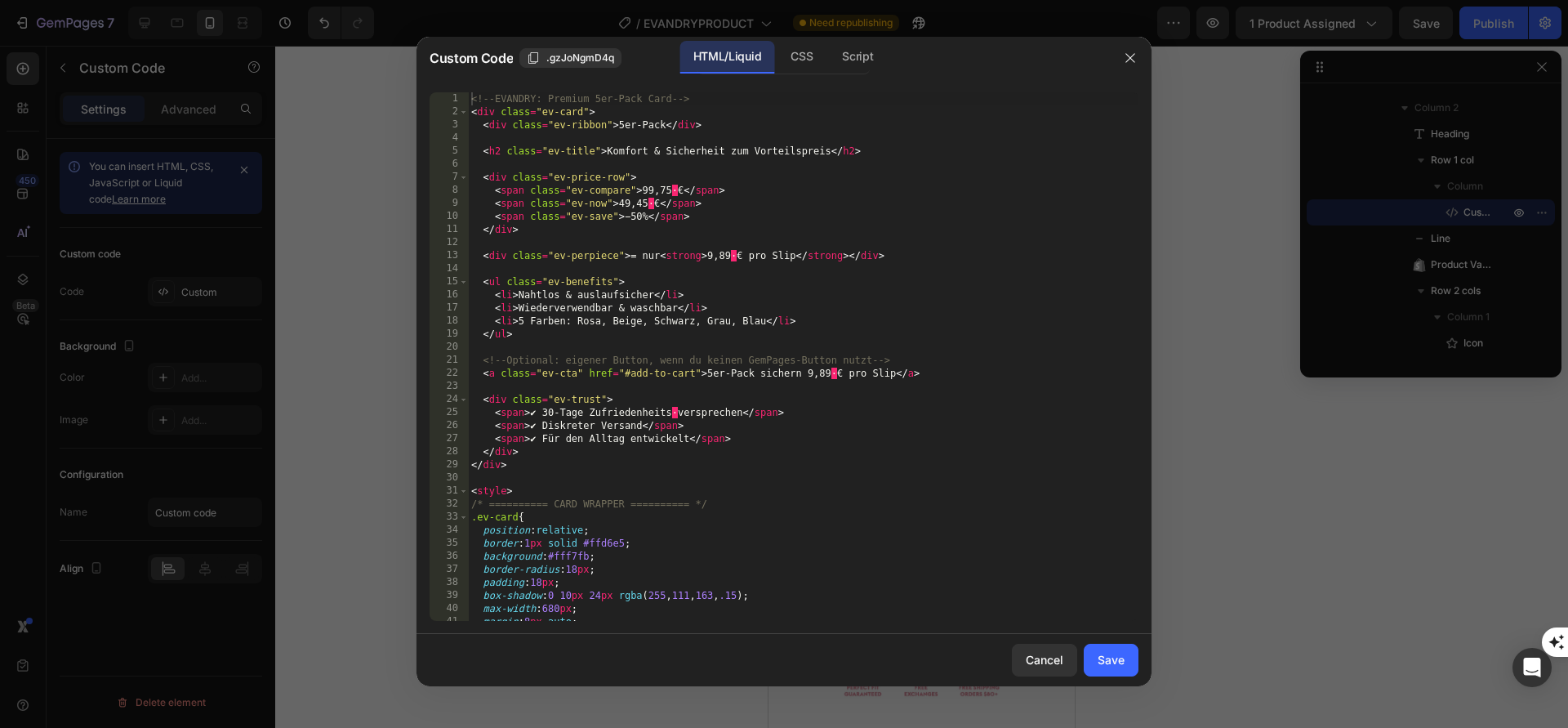
type textarea "<span class="ev-now">49,45 €</span>"
click at [1009, 208] on div "<!-- EVANDRY: Premium 5er-Pack Card --> < div class = "ev-card" > < div class =…" at bounding box center [804, 369] width 671 height 555
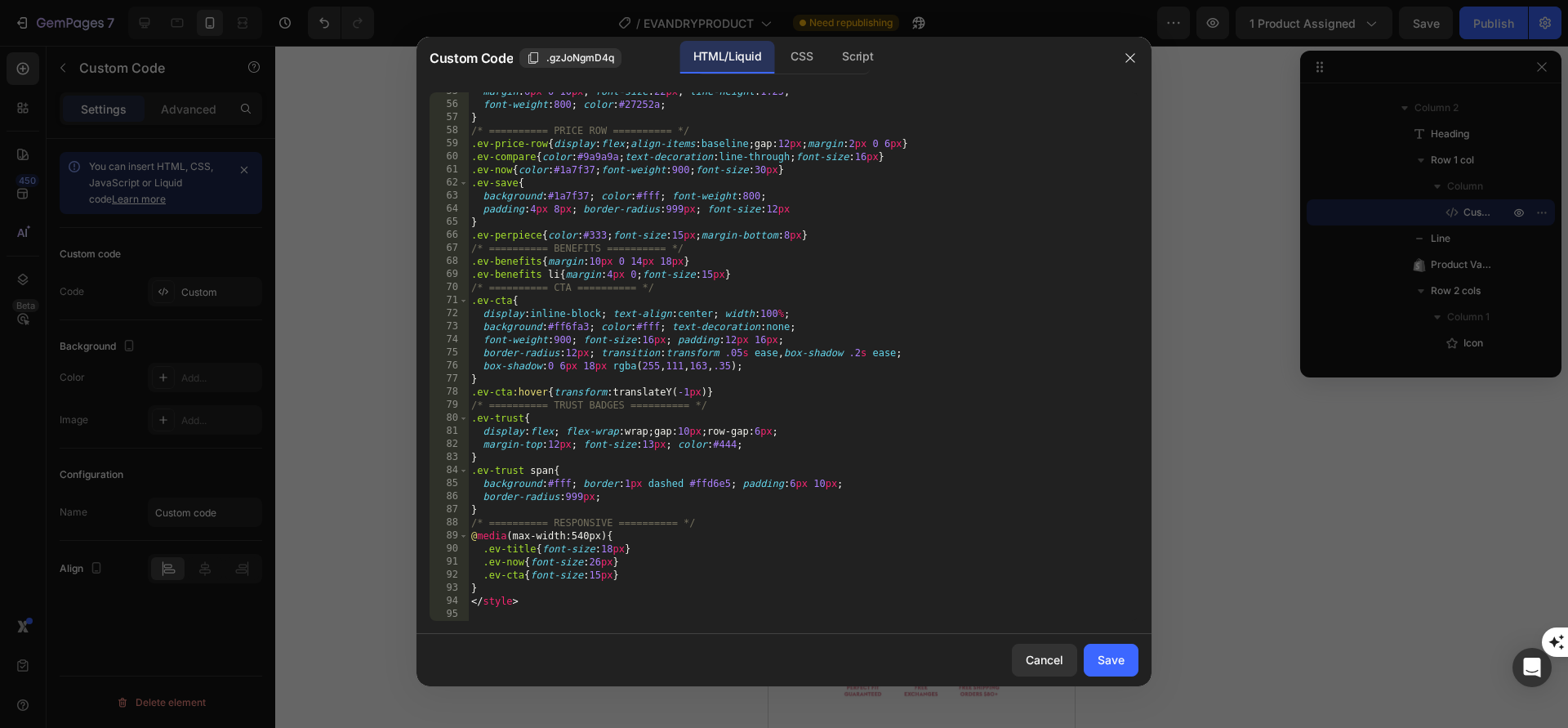
scroll to position [713, 0]
click at [1033, 662] on div "Cancel" at bounding box center [1044, 659] width 37 height 17
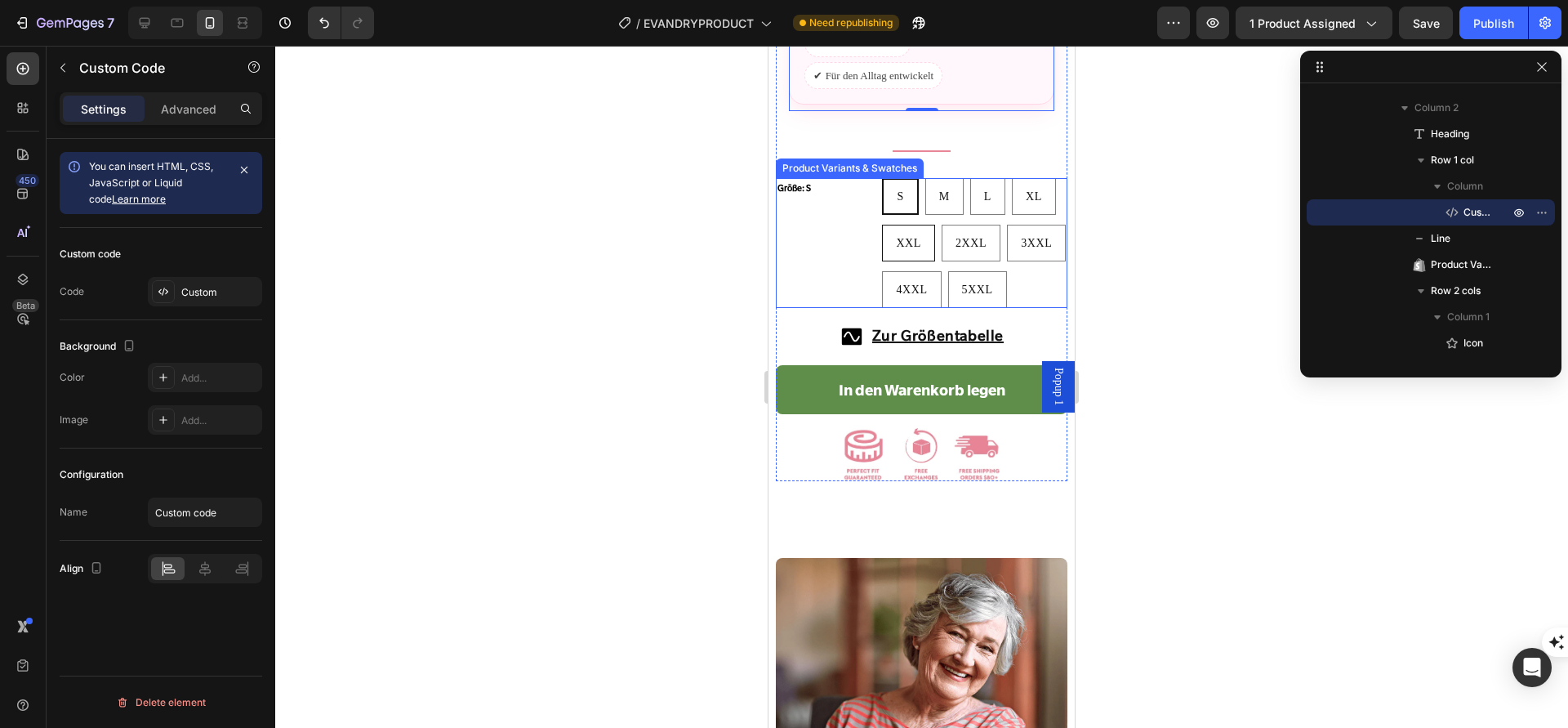
scroll to position [1743, 0]
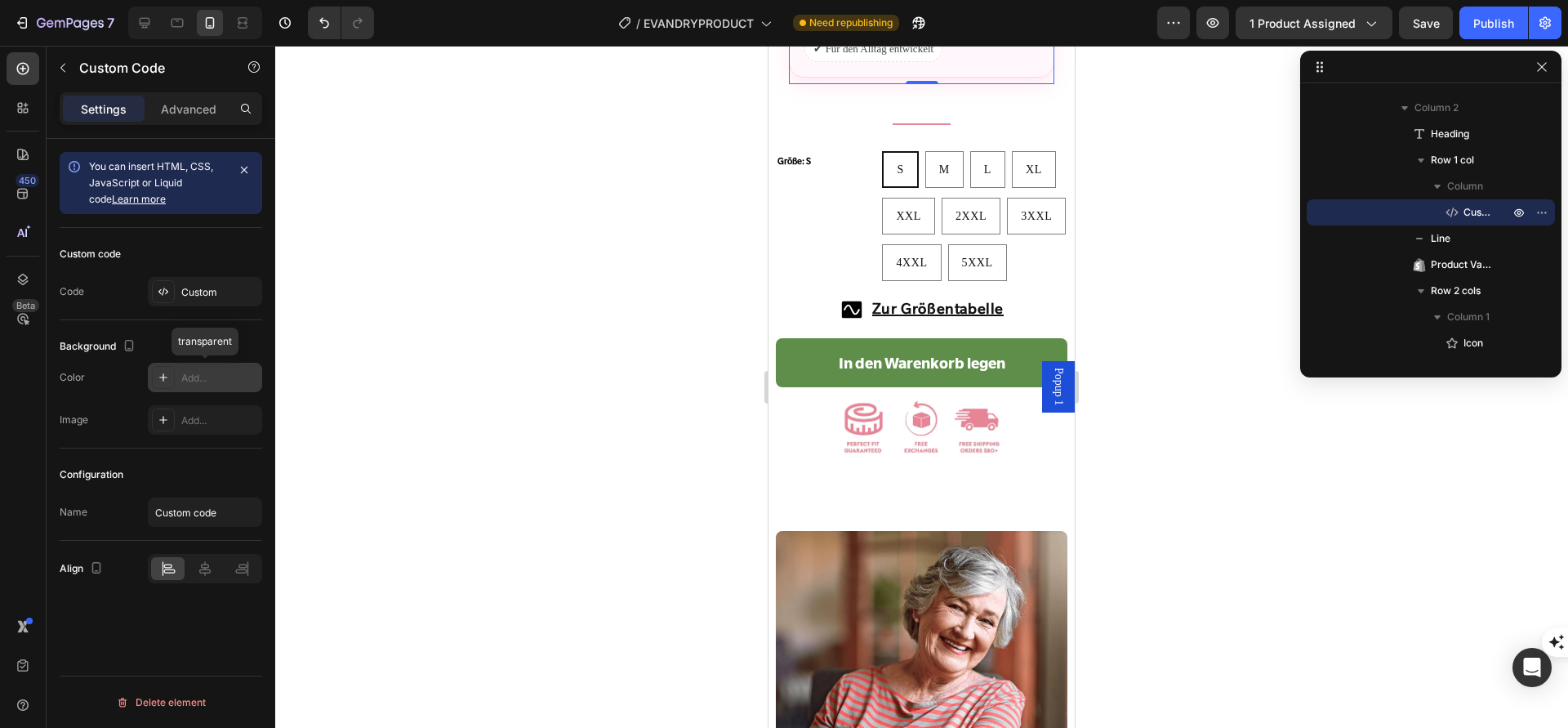
click at [208, 375] on div "Add..." at bounding box center [219, 379] width 77 height 15
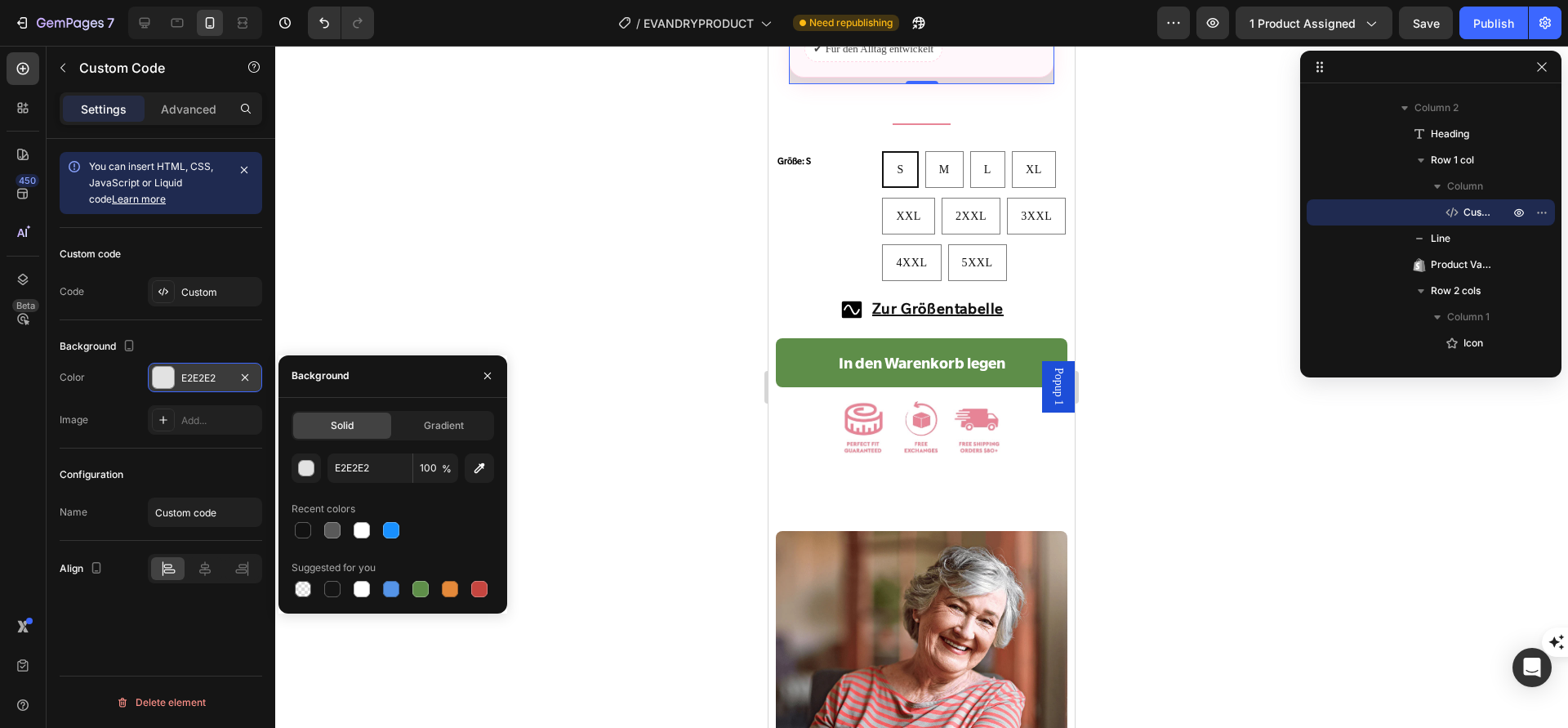
click at [441, 271] on div at bounding box center [922, 387] width 1293 height 682
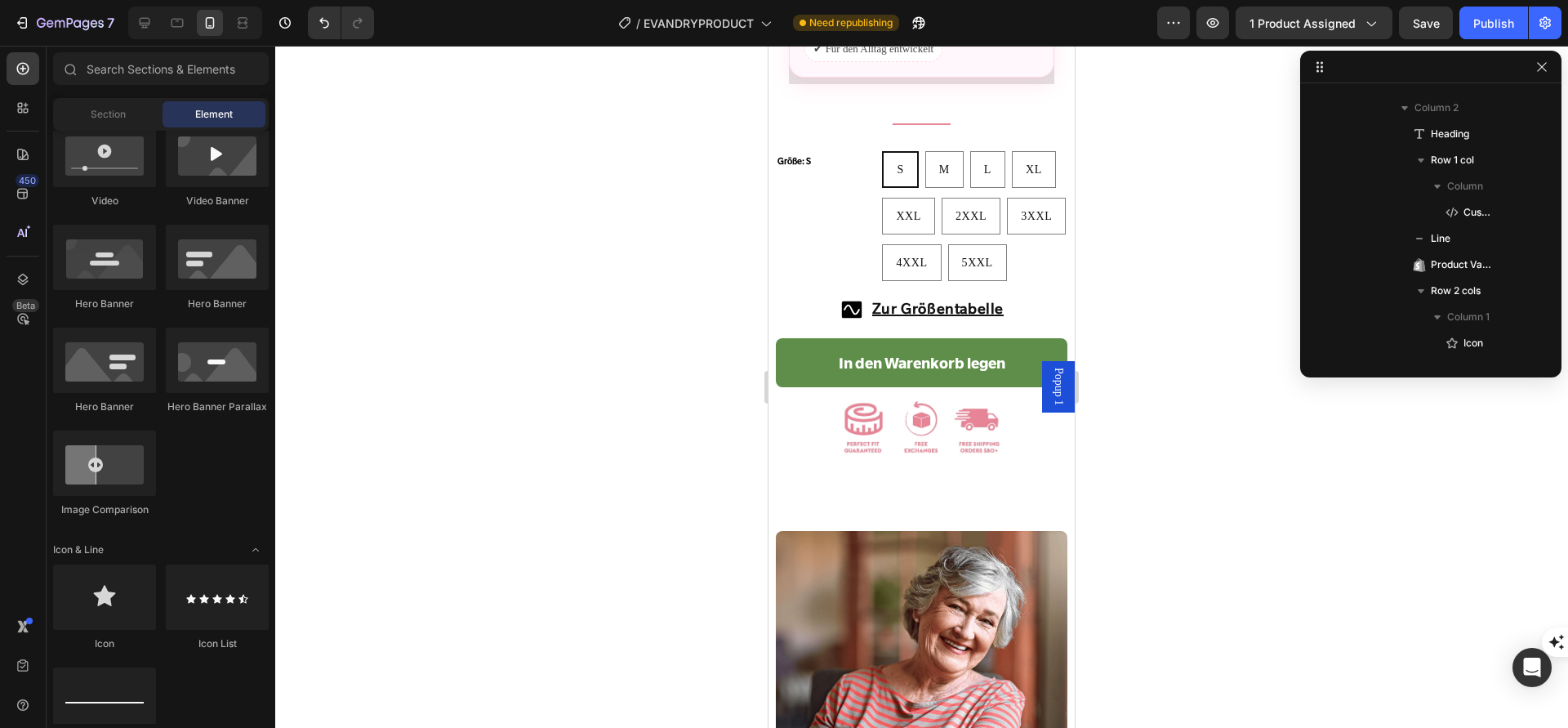
click at [403, 325] on div at bounding box center [922, 387] width 1293 height 682
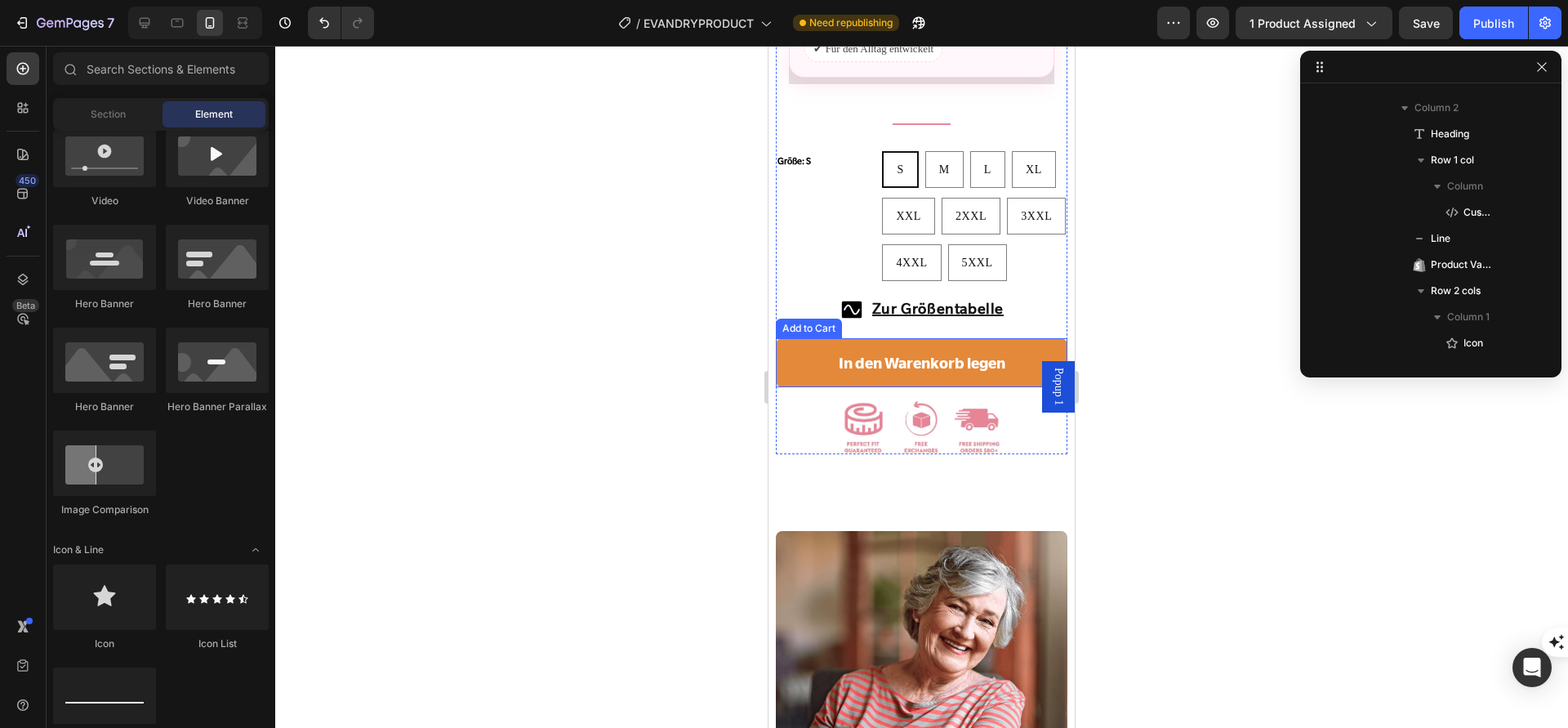
click at [829, 359] on button "In den Warenkorb legen" at bounding box center [921, 362] width 291 height 49
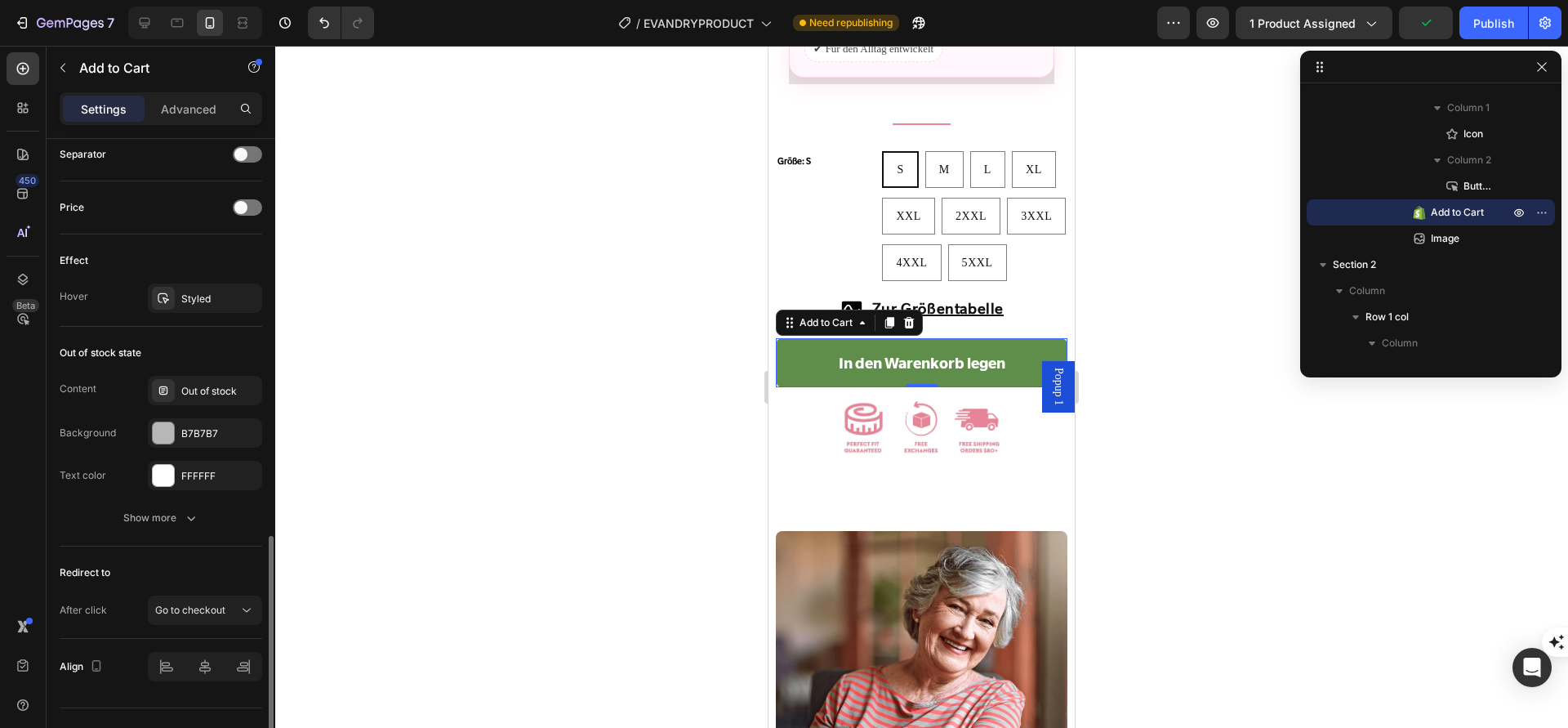
scroll to position [1087, 0]
click at [183, 516] on icon "button" at bounding box center [191, 515] width 17 height 17
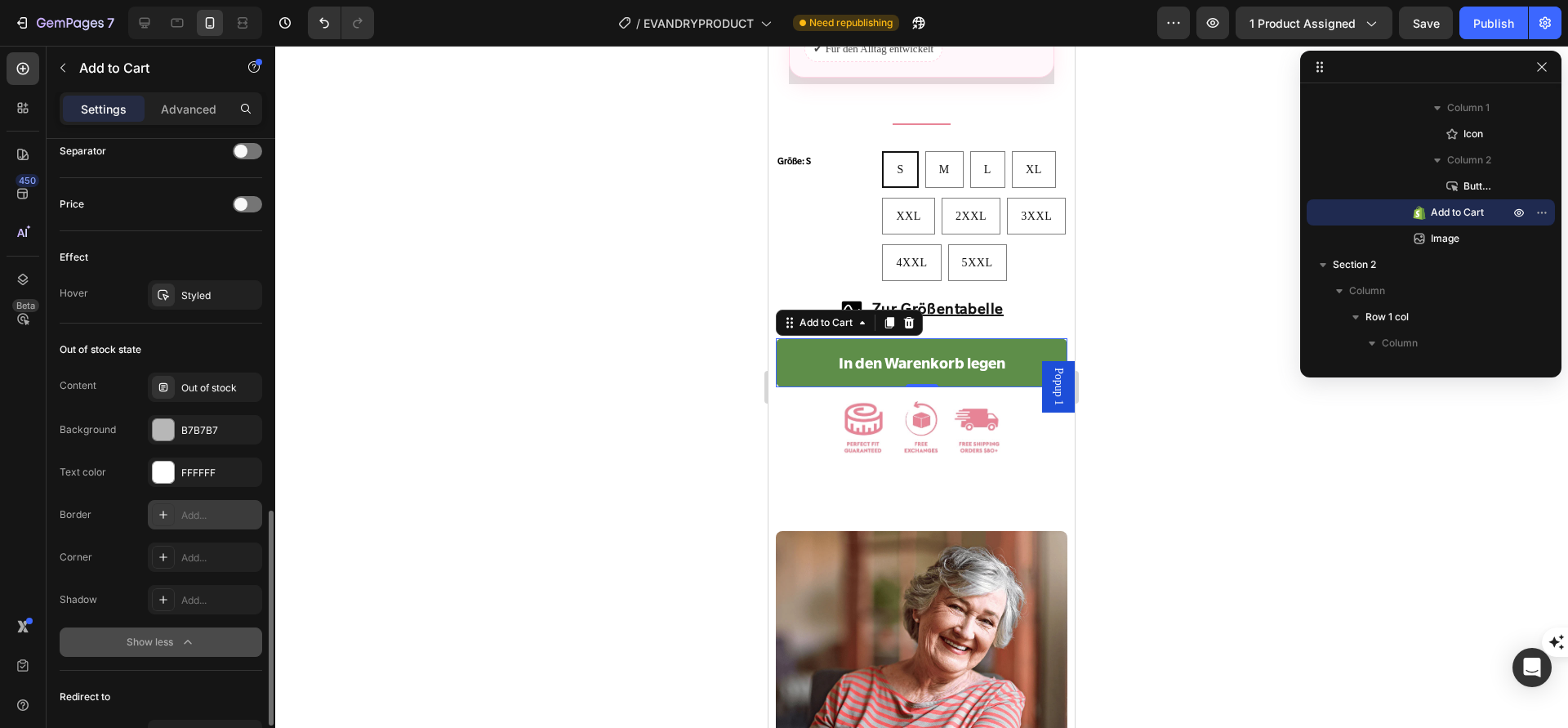
scroll to position [1238, 0]
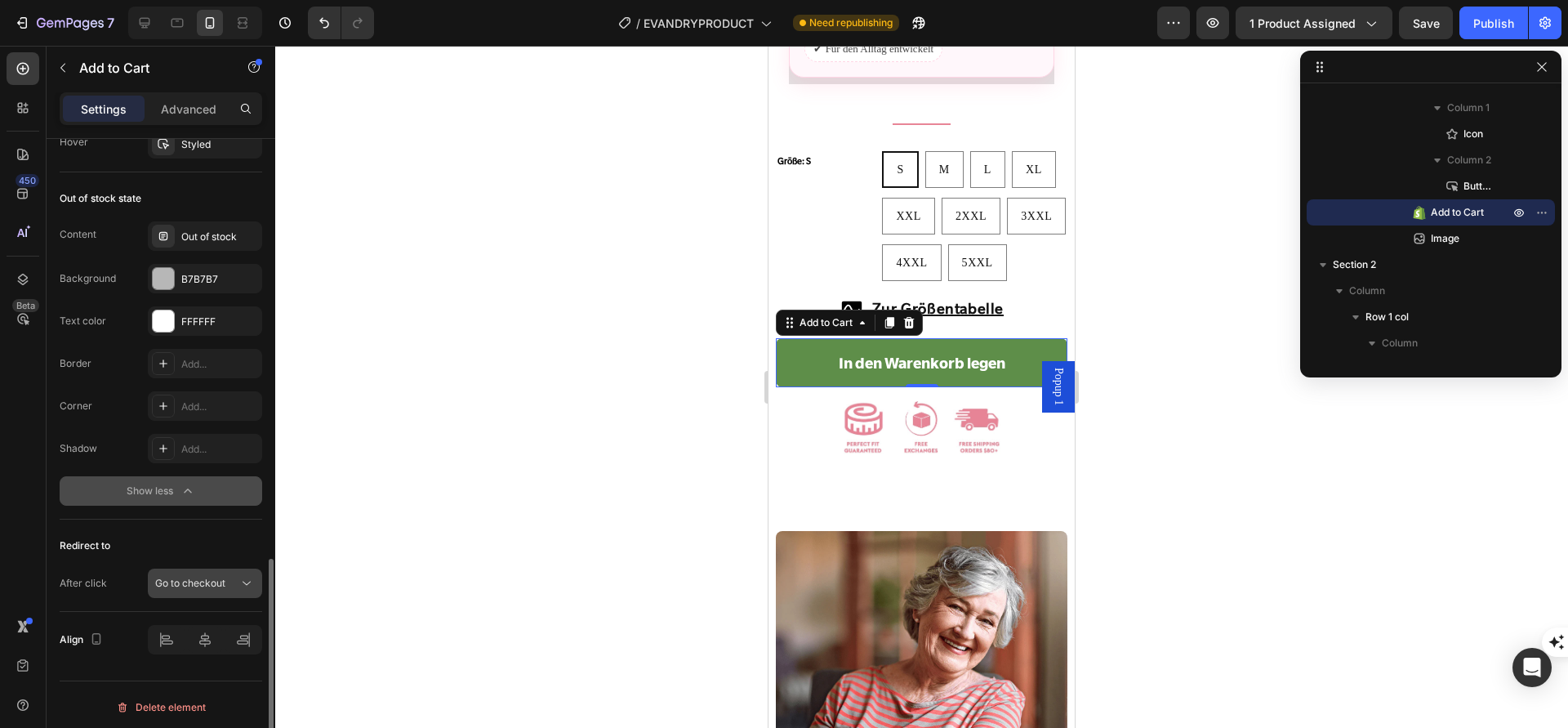
click at [197, 578] on span "Go to checkout" at bounding box center [190, 583] width 71 height 12
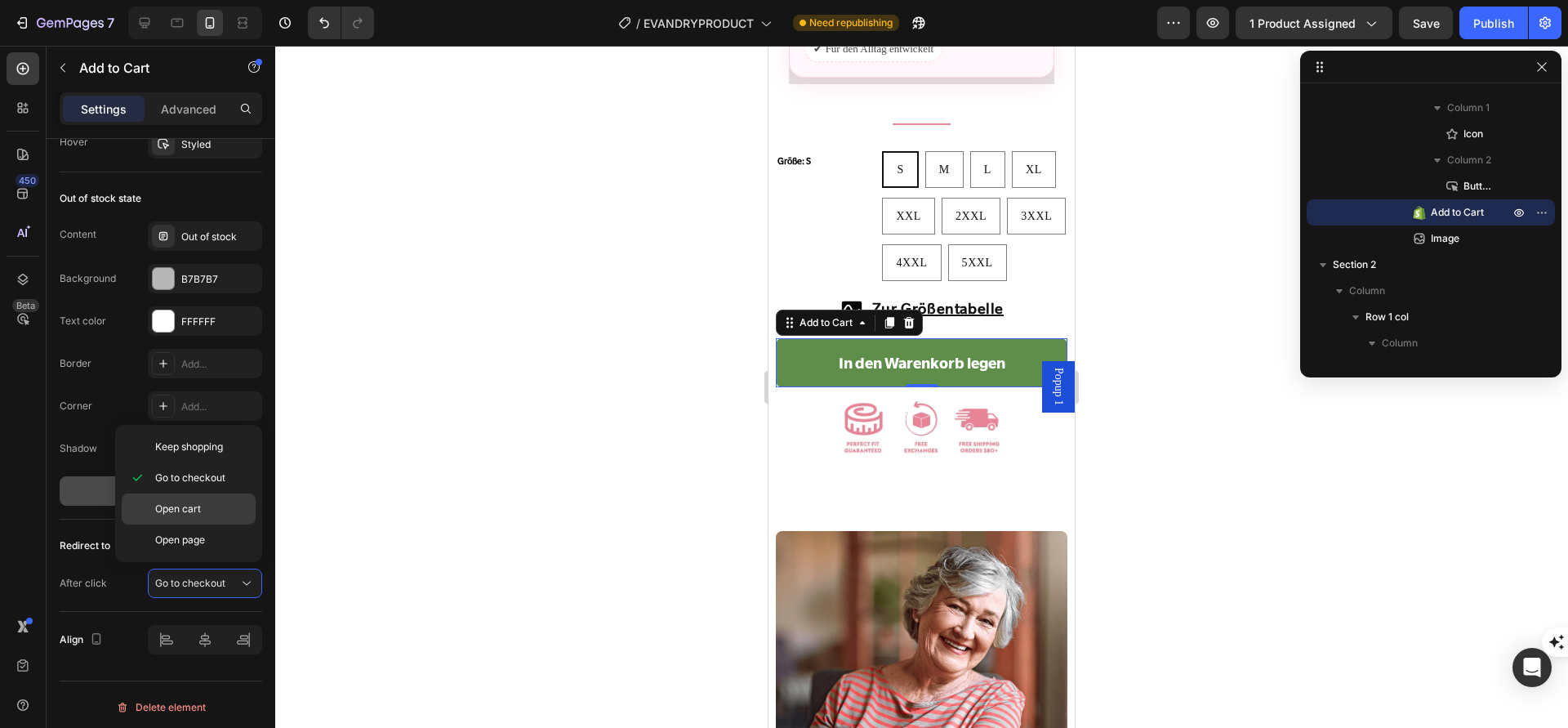
click at [220, 525] on div "Open cart" at bounding box center [188, 540] width 134 height 31
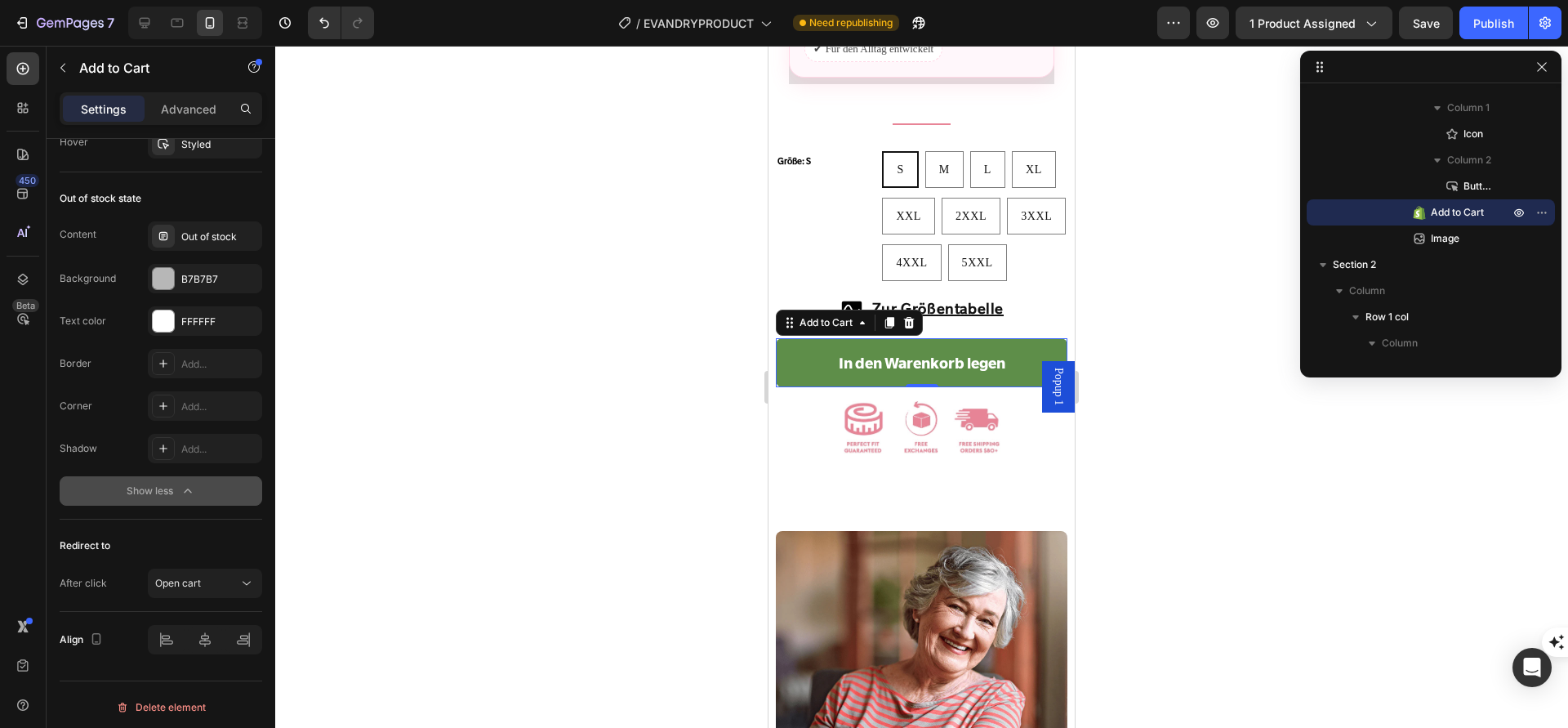
click at [441, 450] on div at bounding box center [922, 387] width 1293 height 682
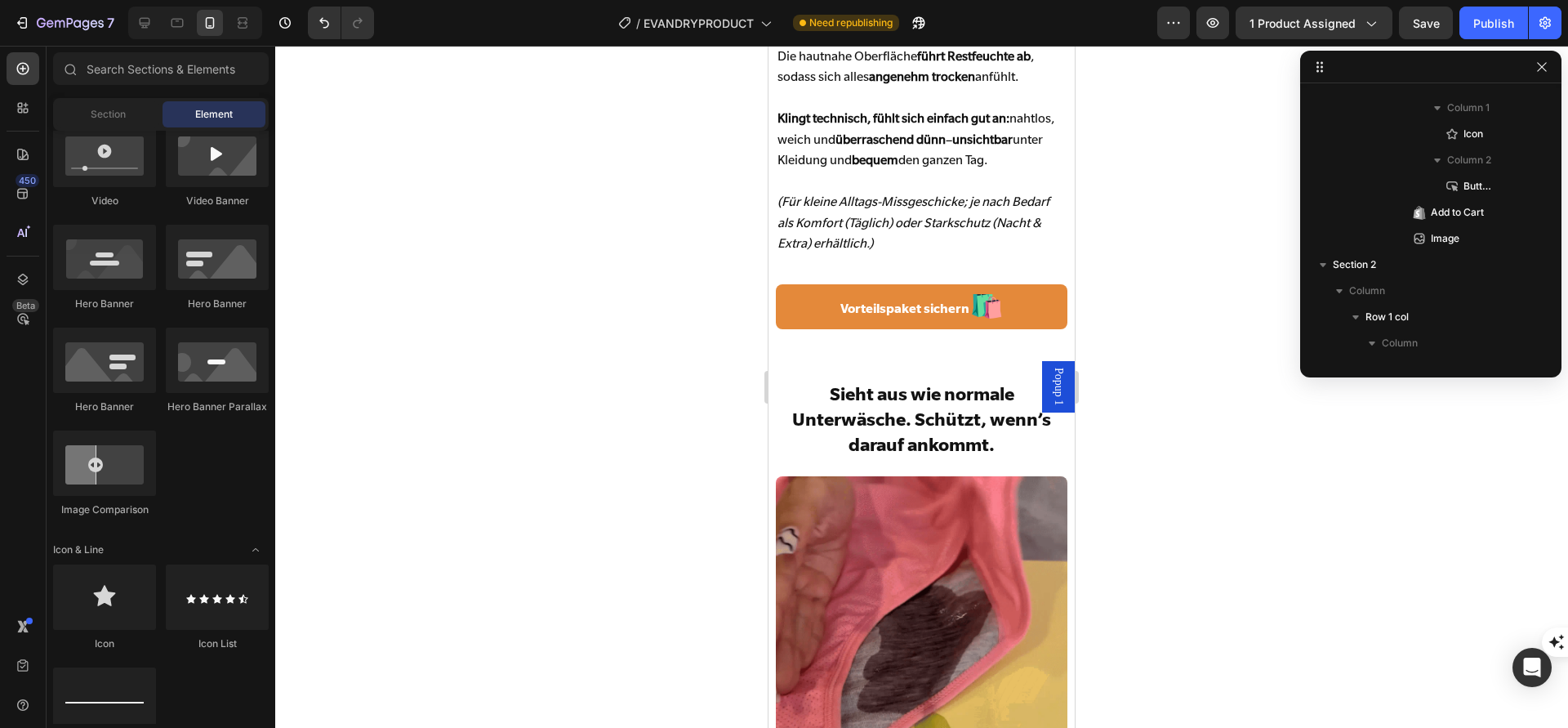
scroll to position [4150, 0]
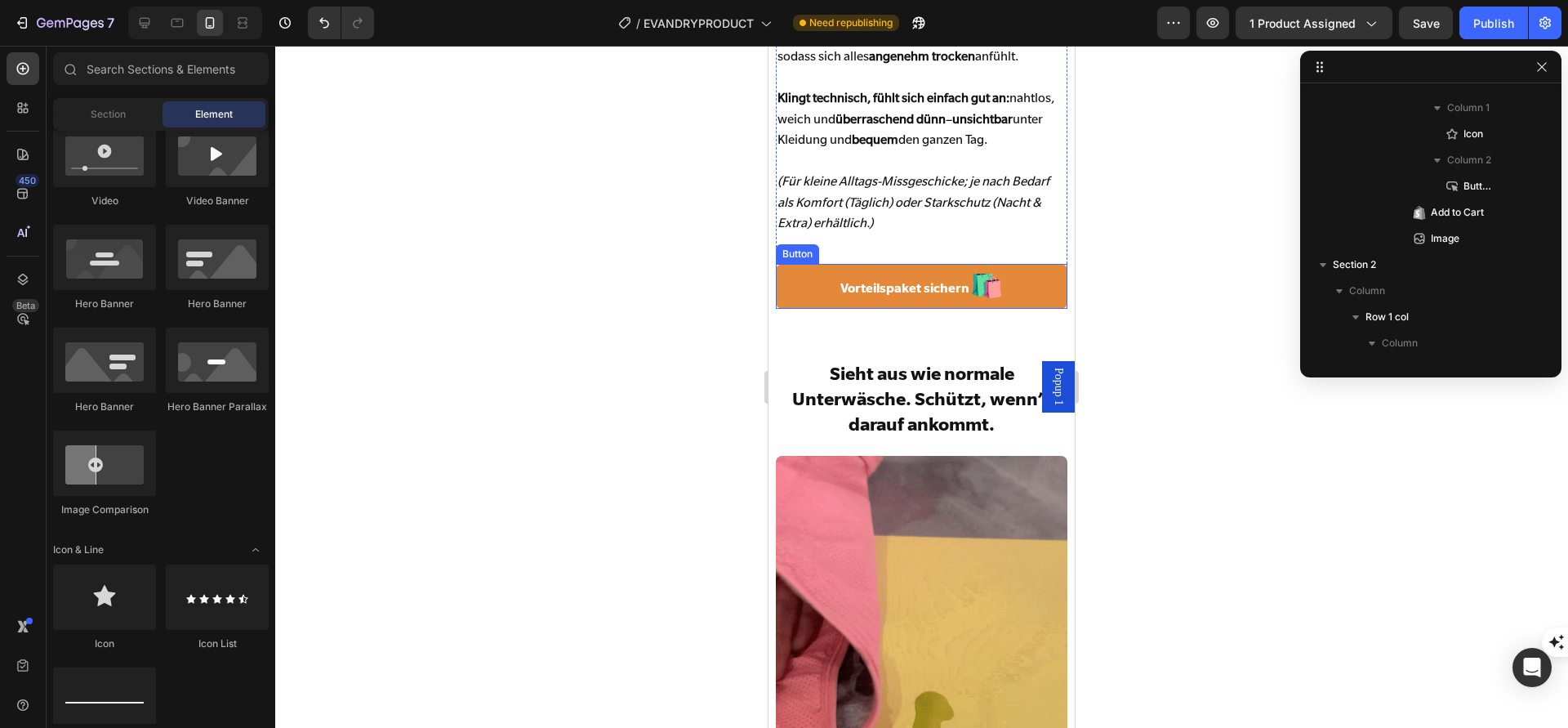
click at [823, 283] on link "Vorteilspaket sichern 🛍️" at bounding box center [921, 286] width 291 height 45
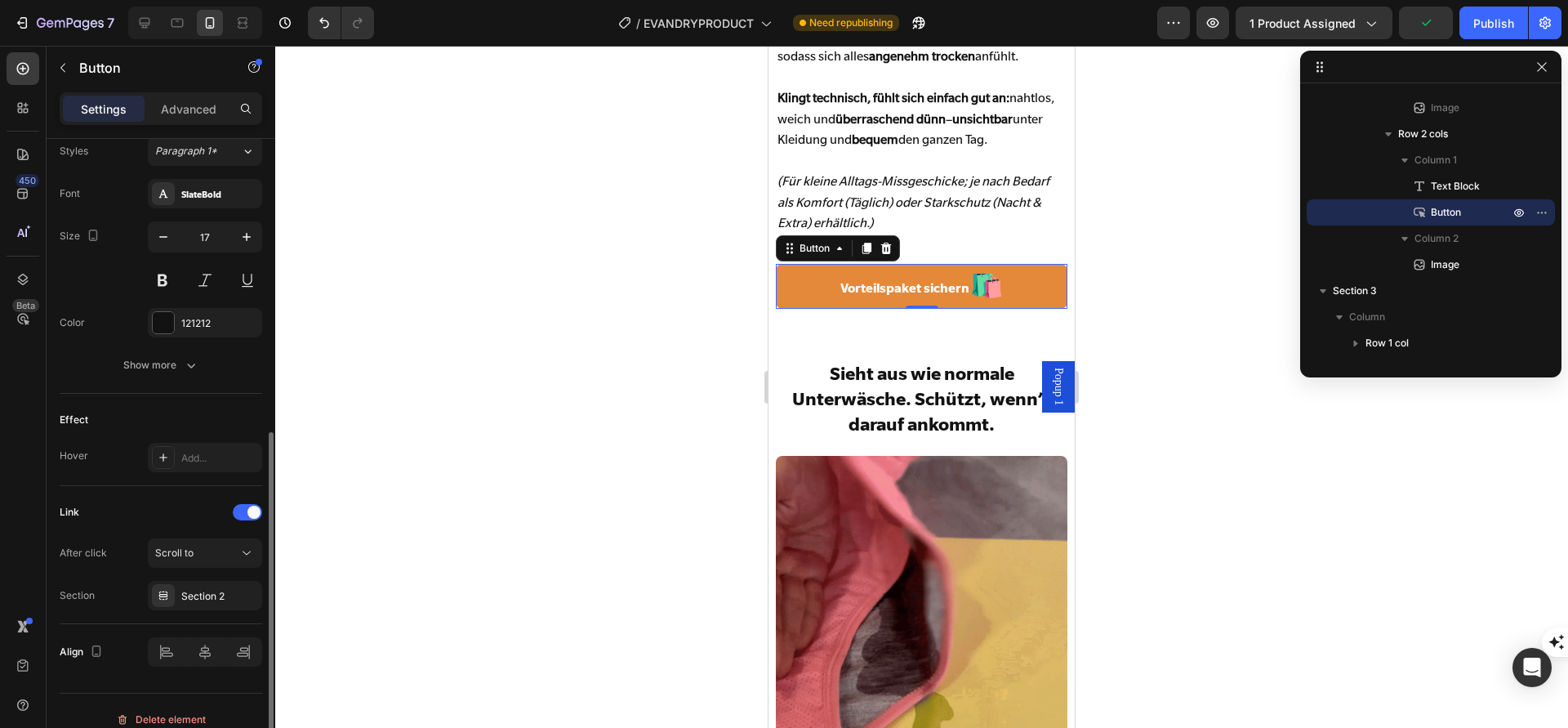
scroll to position [618, 0]
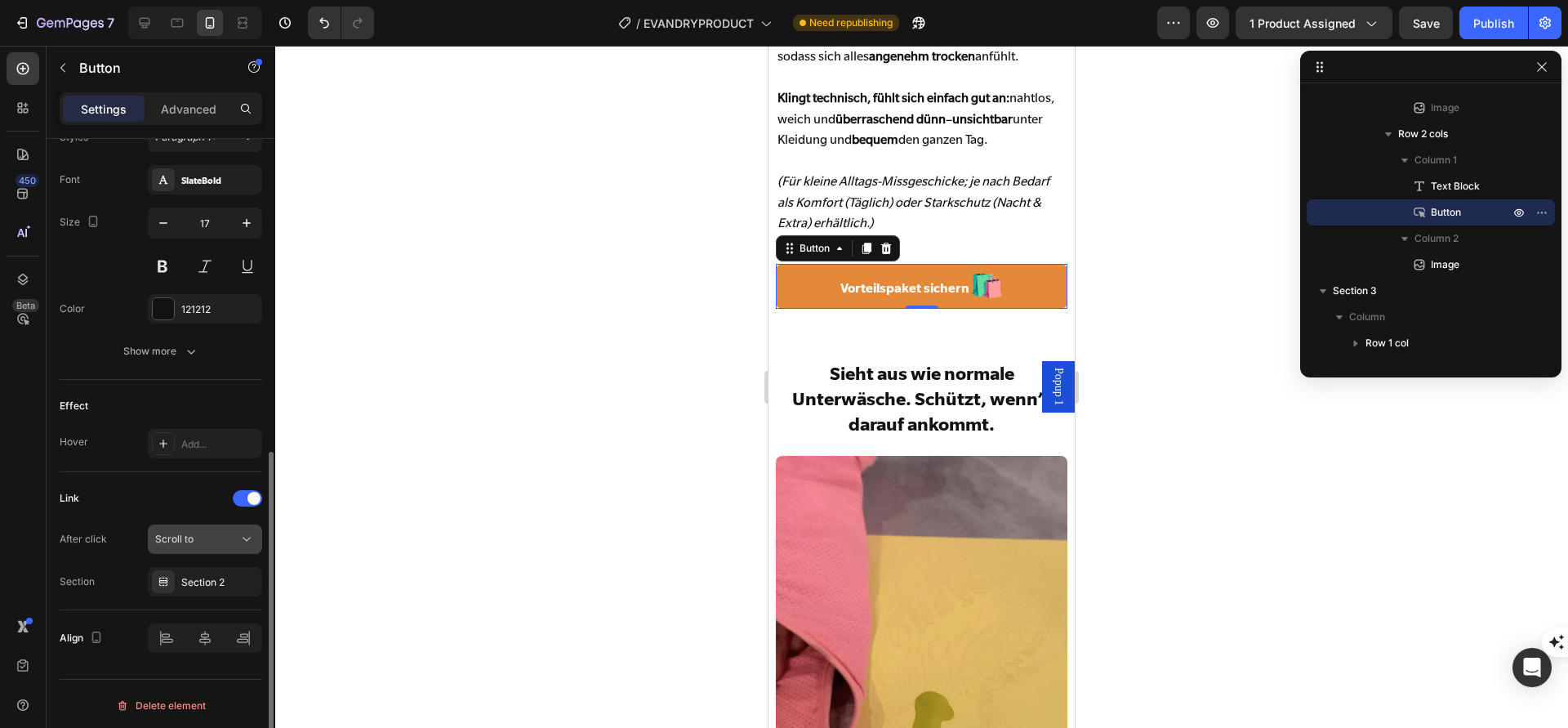
click at [242, 531] on icon at bounding box center [247, 540] width 17 height 17
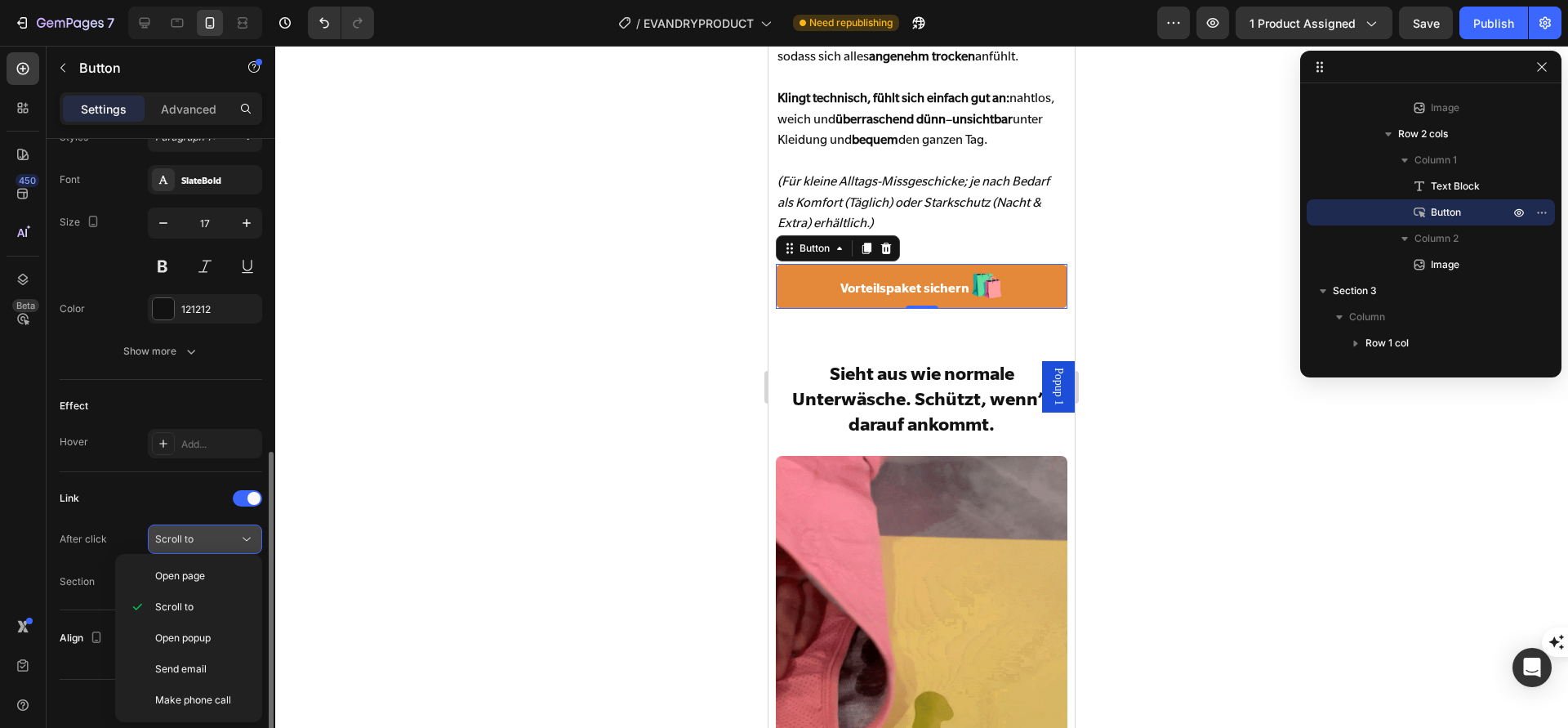
click at [242, 531] on icon at bounding box center [247, 540] width 17 height 17
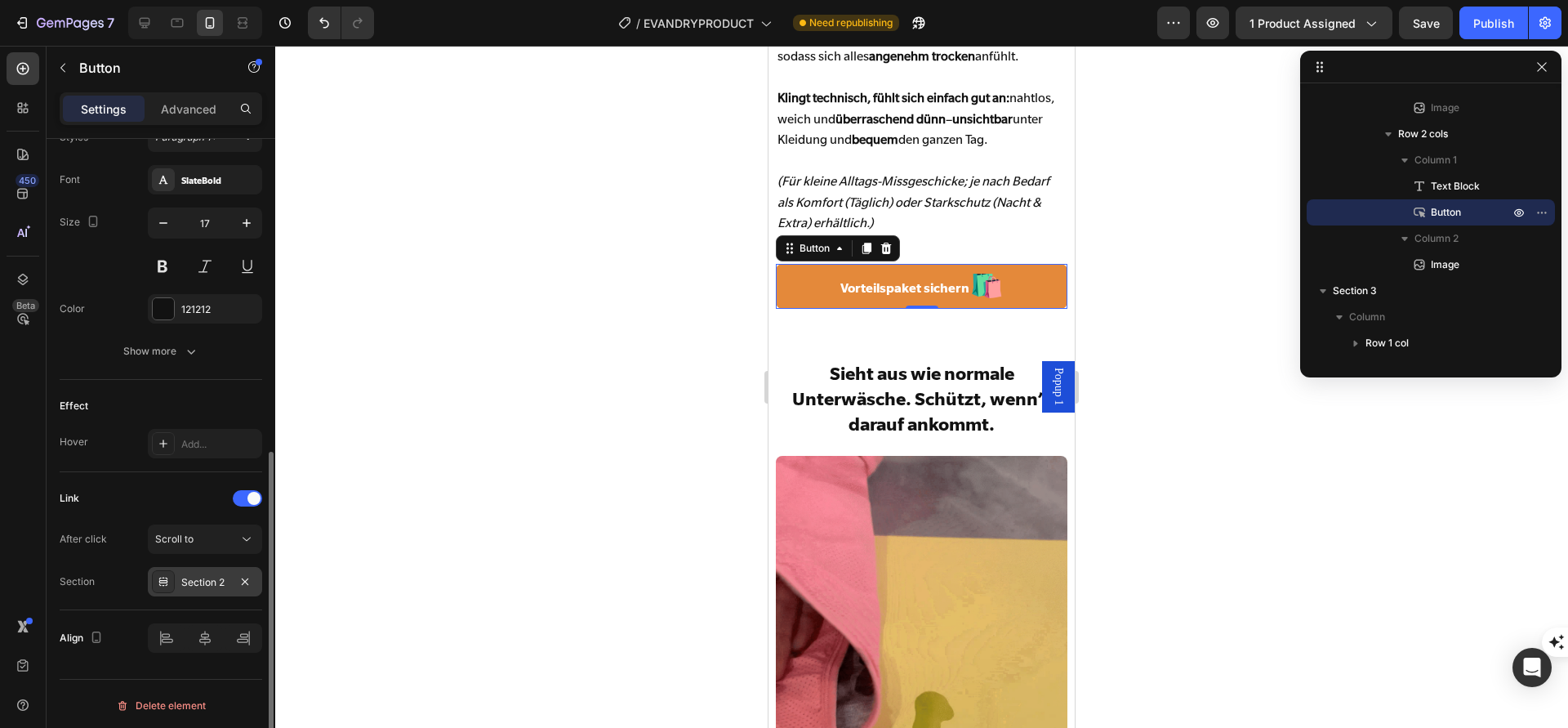
click at [222, 588] on div "Section 2" at bounding box center [205, 581] width 115 height 29
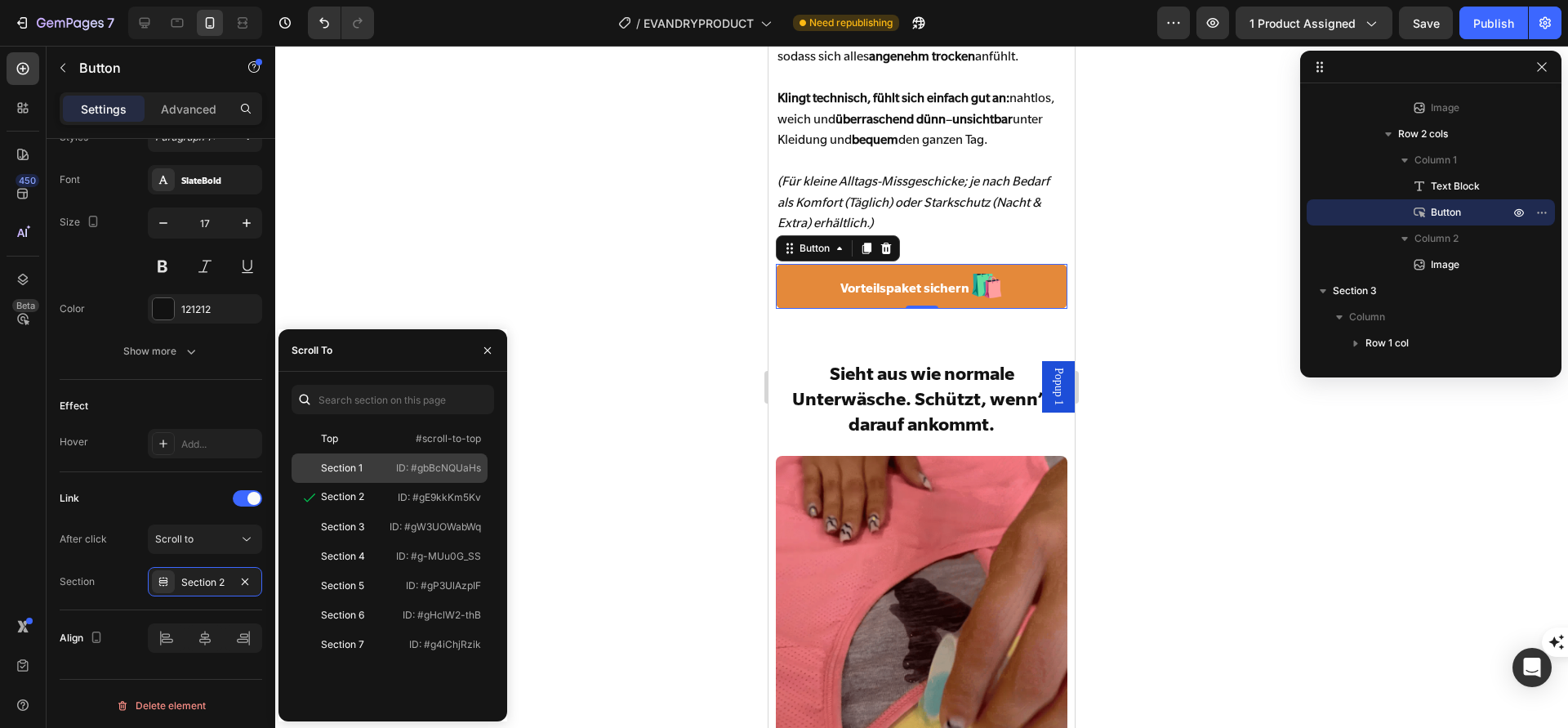
click at [359, 462] on div "Section 1" at bounding box center [342, 468] width 42 height 15
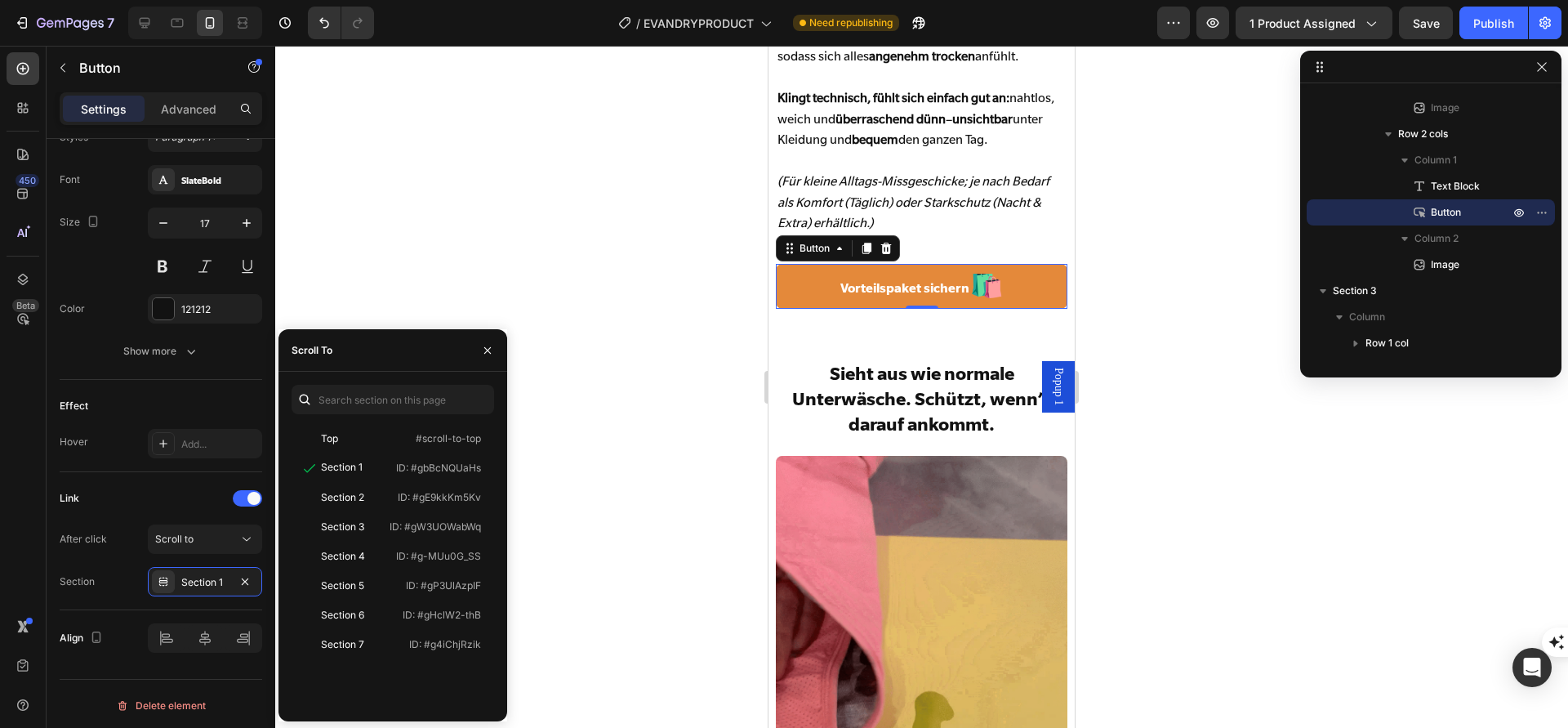
click at [656, 429] on div at bounding box center [922, 387] width 1293 height 682
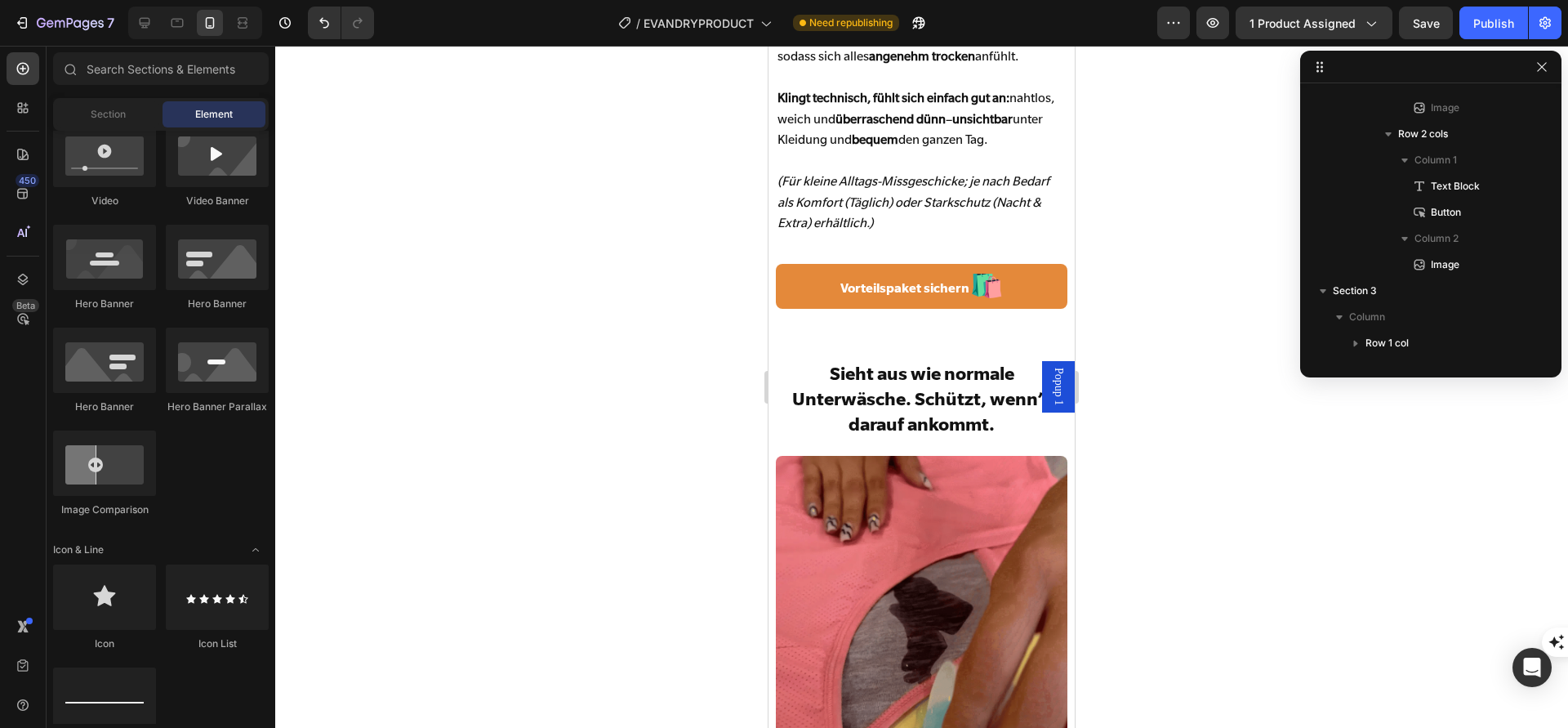
click at [683, 541] on div at bounding box center [922, 387] width 1293 height 682
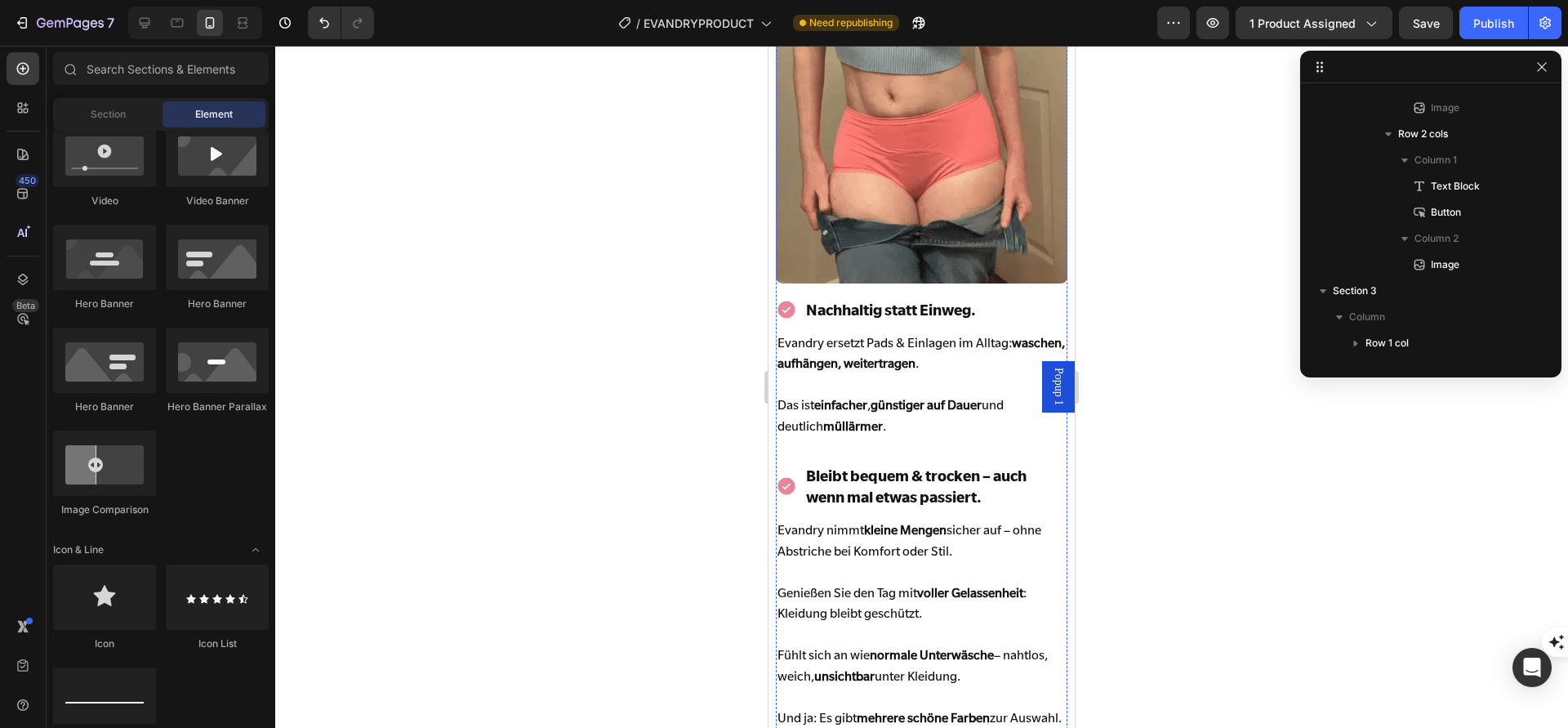
scroll to position [6152, 0]
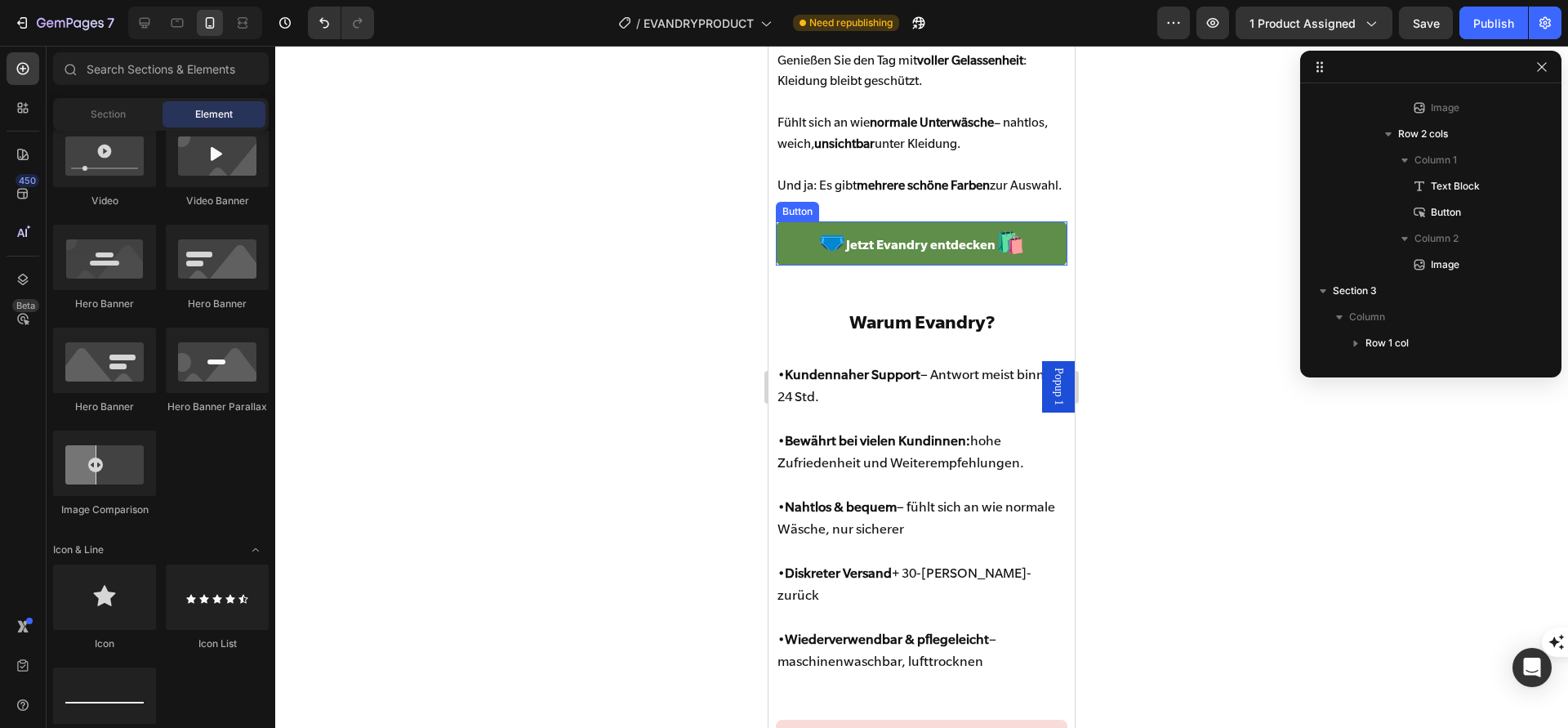
click at [812, 266] on link "🩲 Jetzt [PERSON_NAME] entdecken 🛍️" at bounding box center [921, 243] width 291 height 44
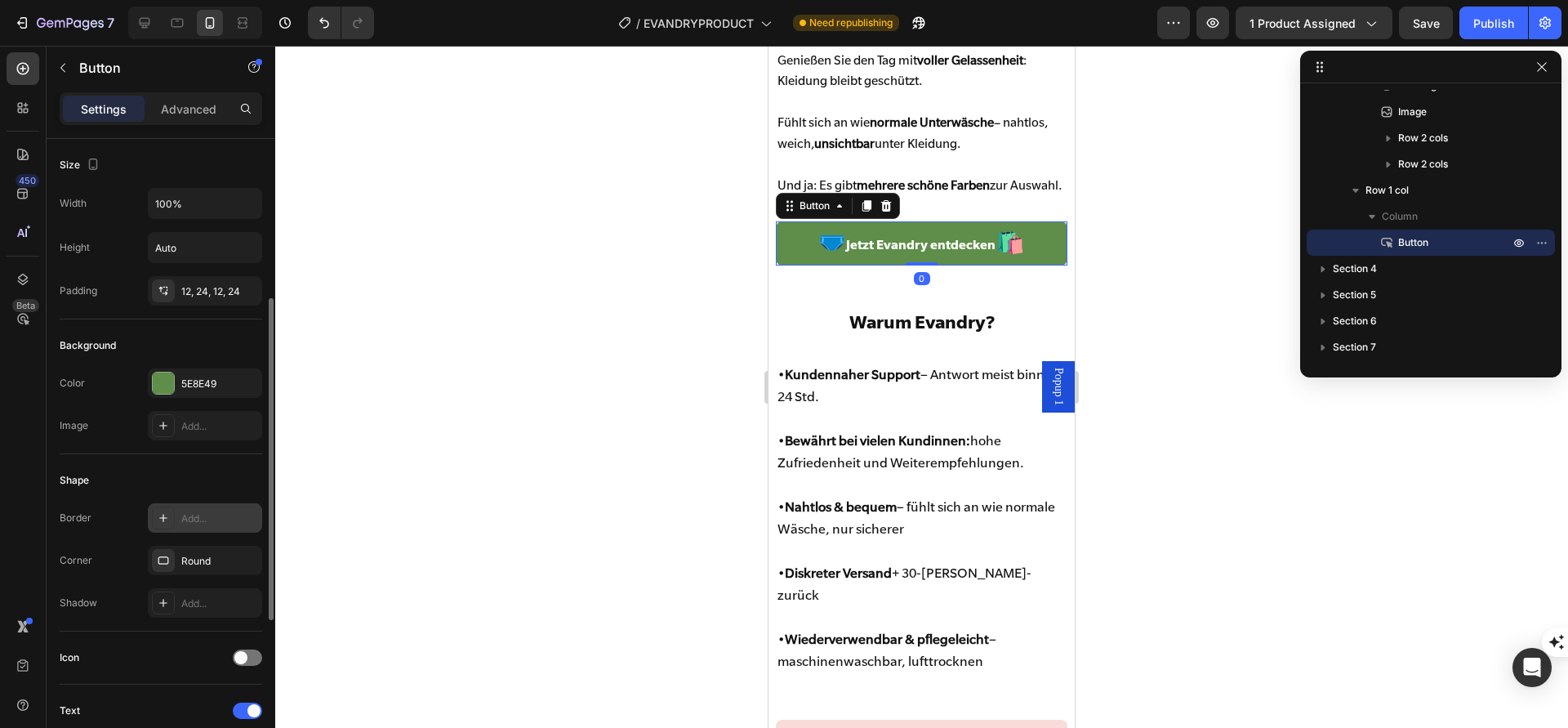
scroll to position [618, 0]
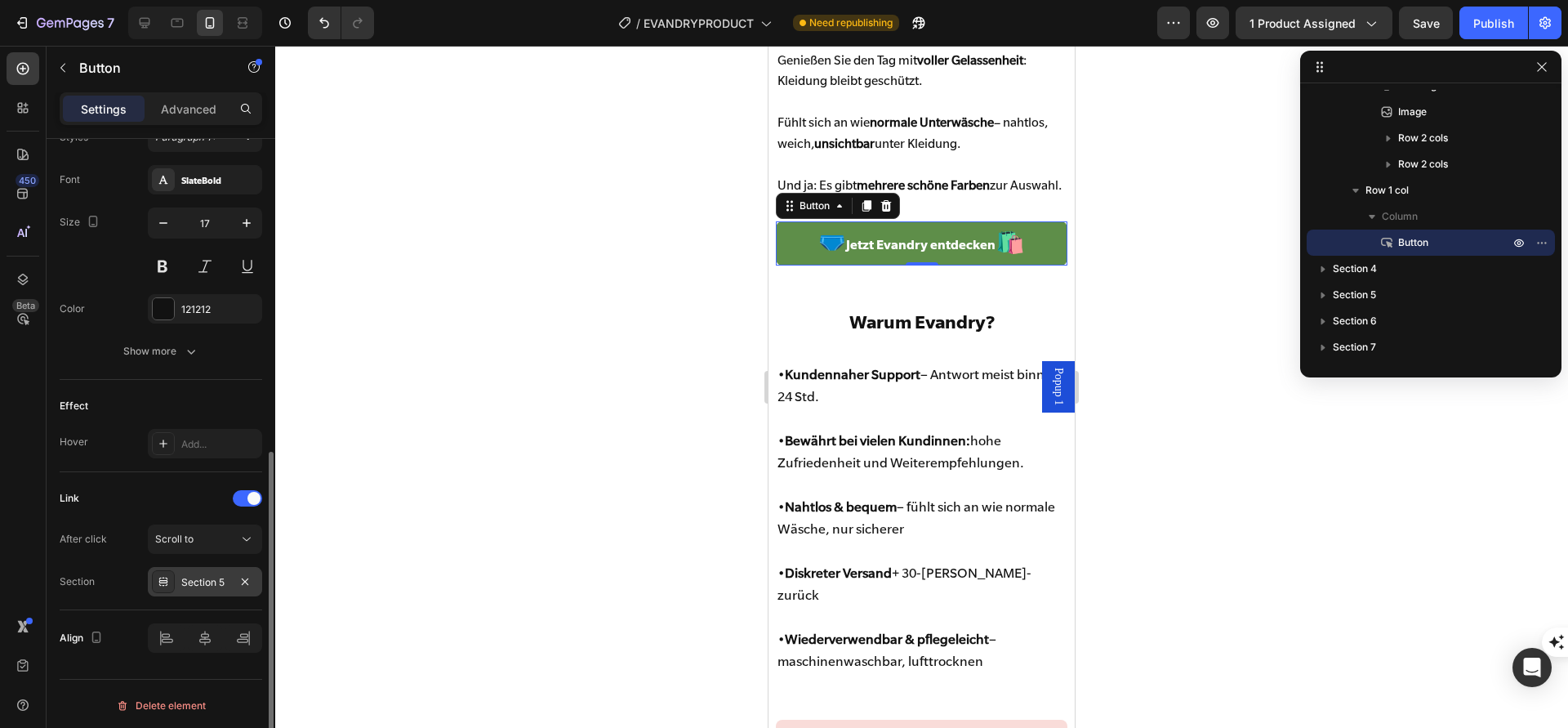
click at [223, 578] on div "Section 5" at bounding box center [204, 583] width 47 height 15
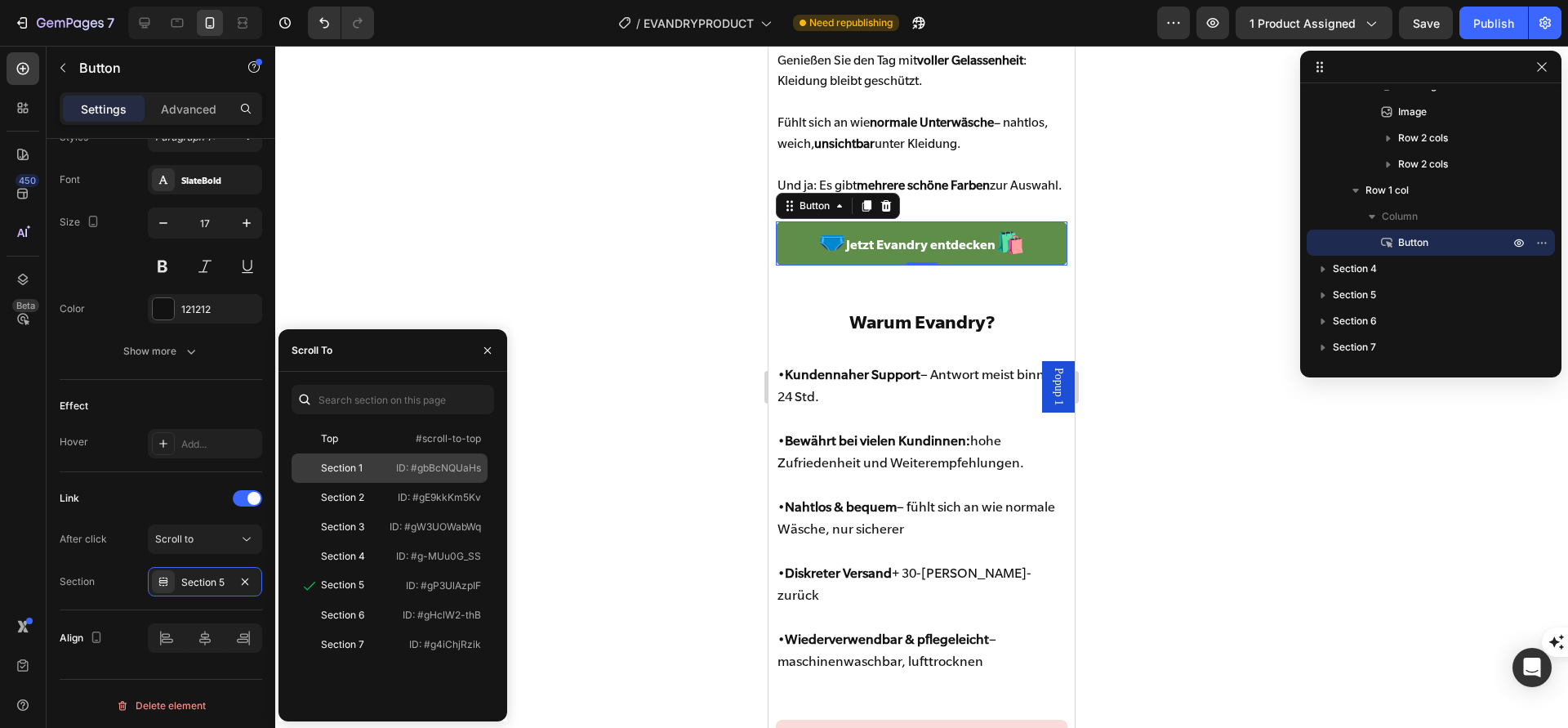
click at [364, 463] on div "Section 1" at bounding box center [344, 468] width 91 height 15
click at [368, 444] on div "Top" at bounding box center [345, 439] width 95 height 15
click at [373, 470] on div "Section 1" at bounding box center [344, 468] width 91 height 15
click at [654, 395] on div at bounding box center [922, 387] width 1293 height 682
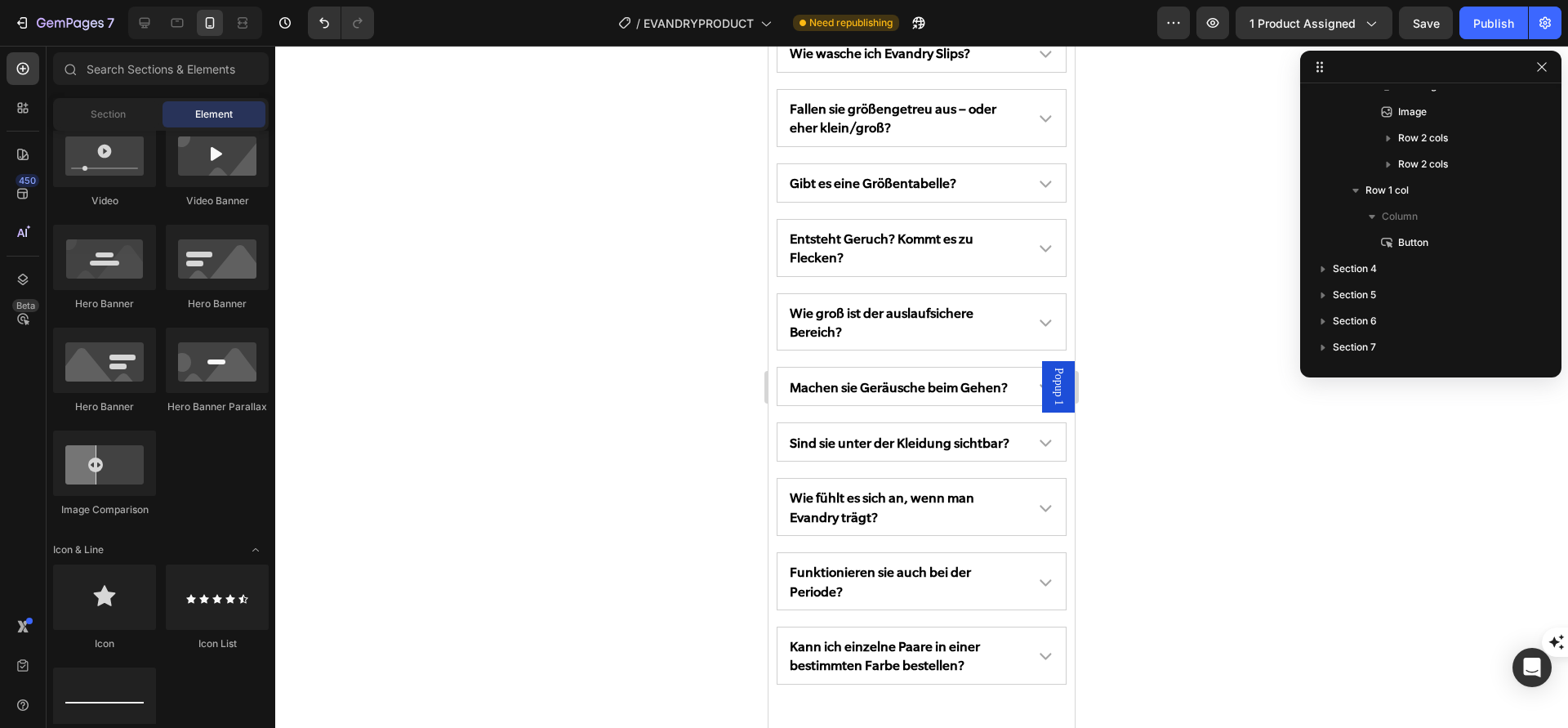
scroll to position [8602, 0]
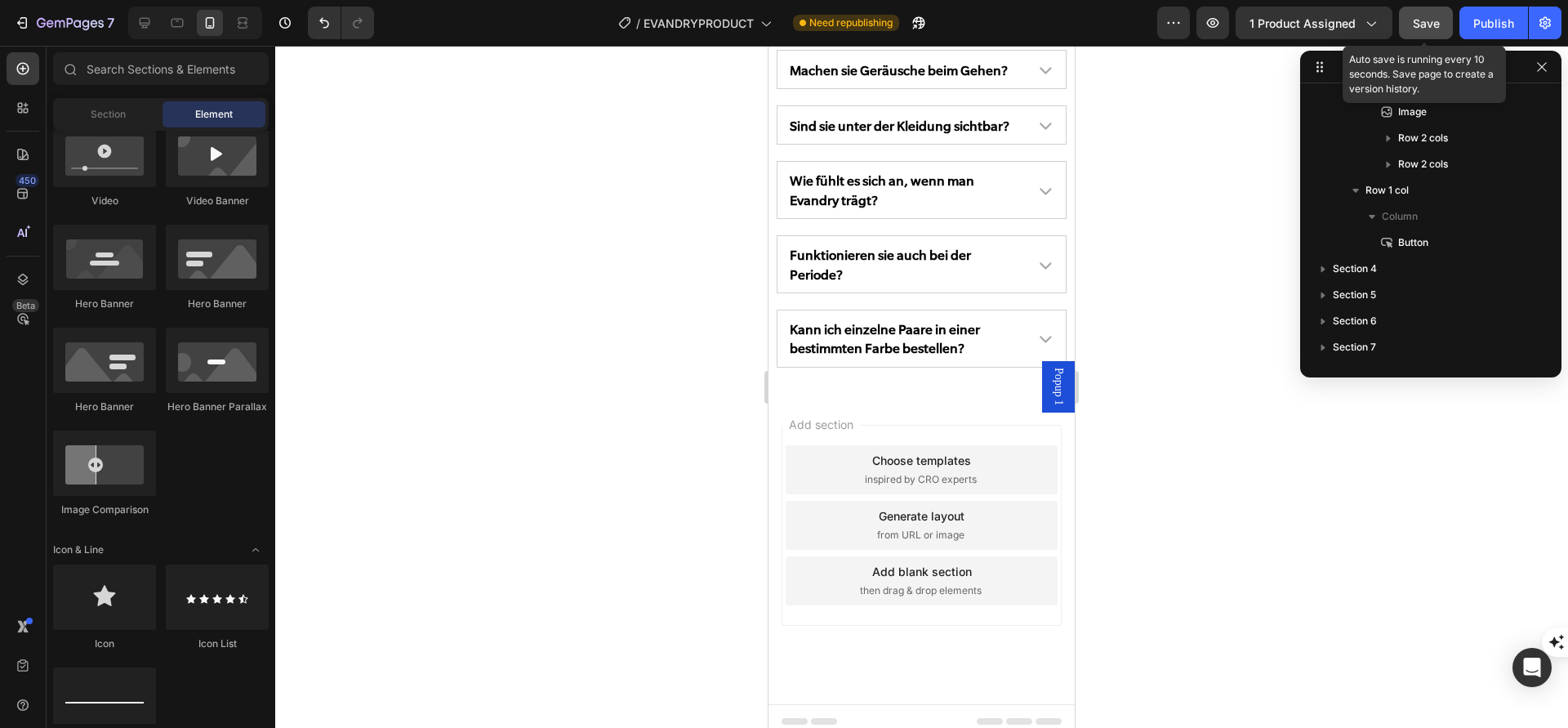
click at [1419, 13] on button "Save" at bounding box center [1426, 22] width 54 height 32
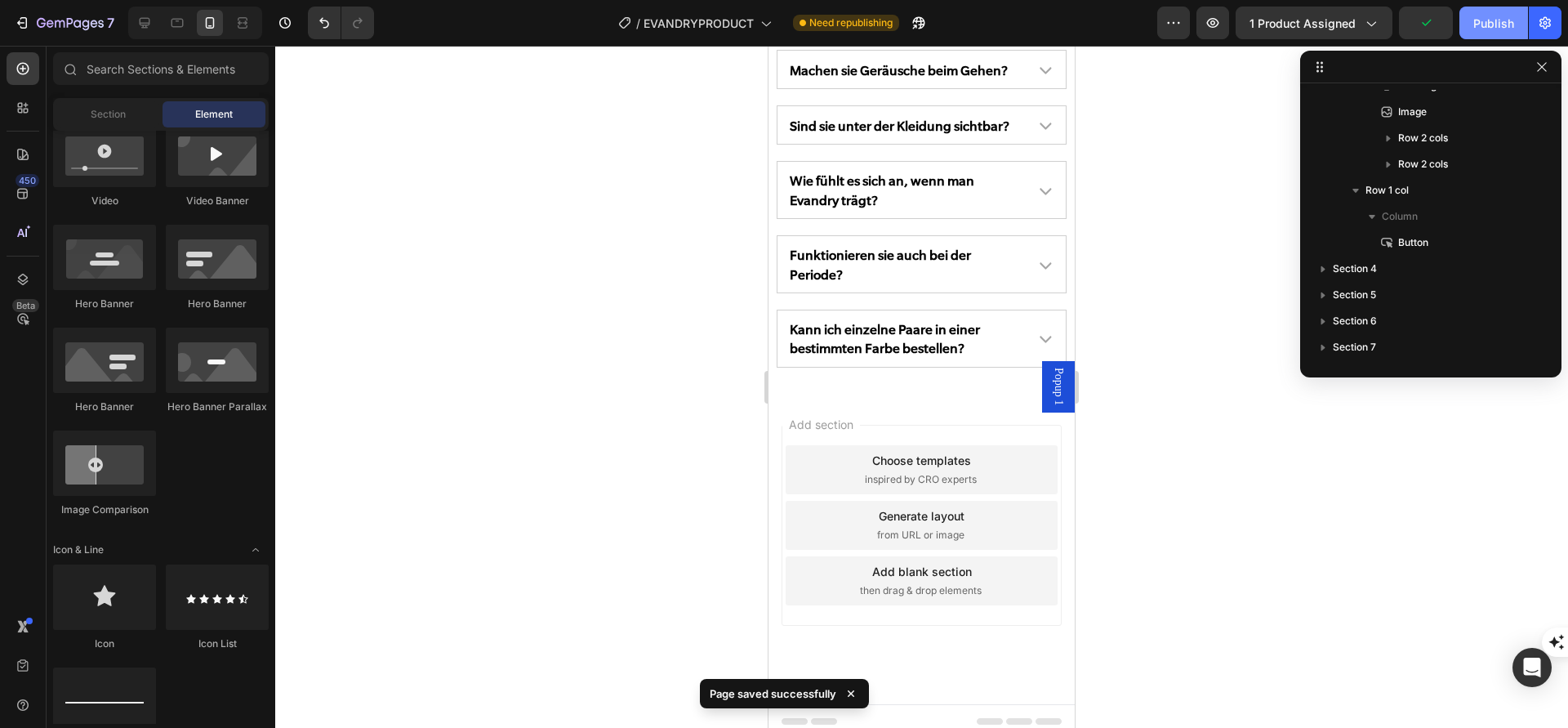
click at [1467, 15] on button "Publish" at bounding box center [1494, 22] width 69 height 32
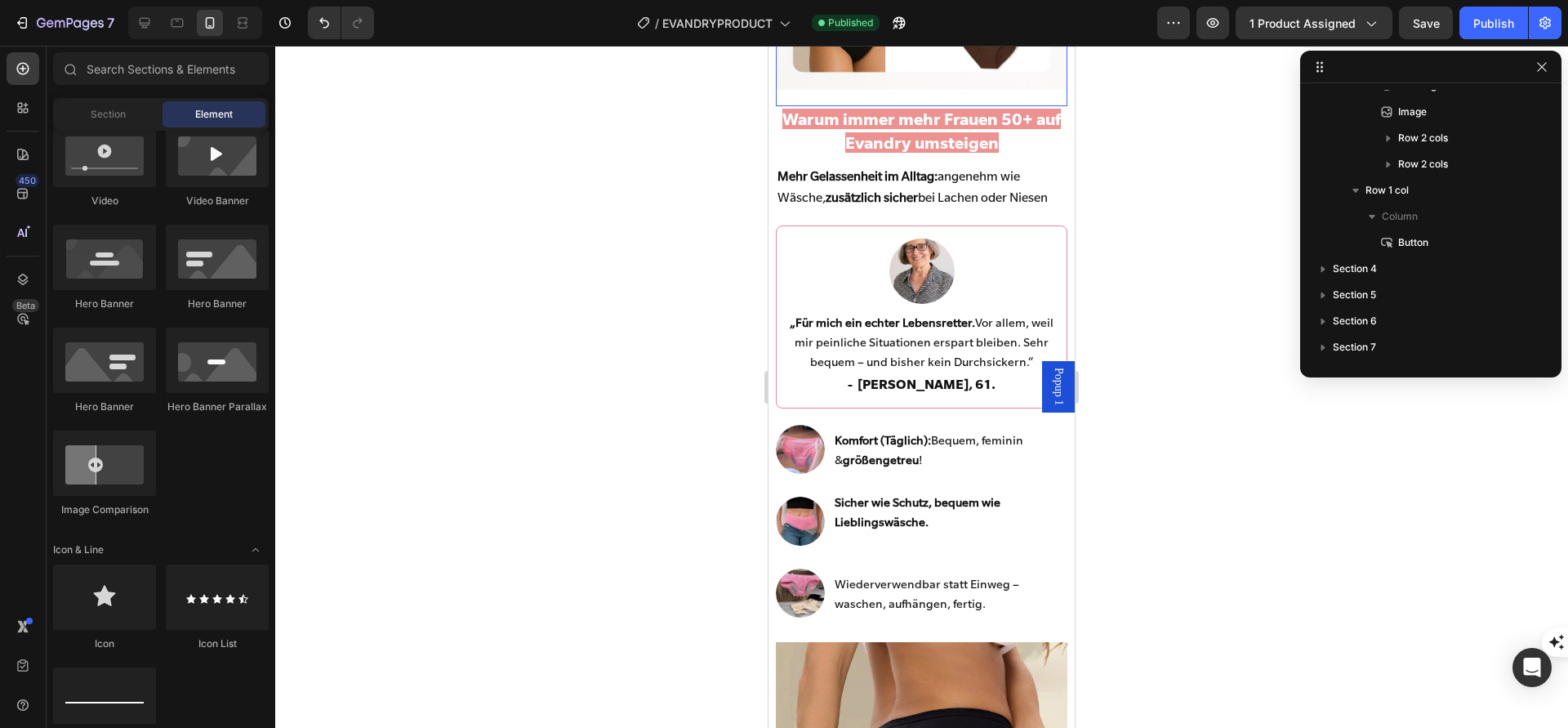
scroll to position [0, 0]
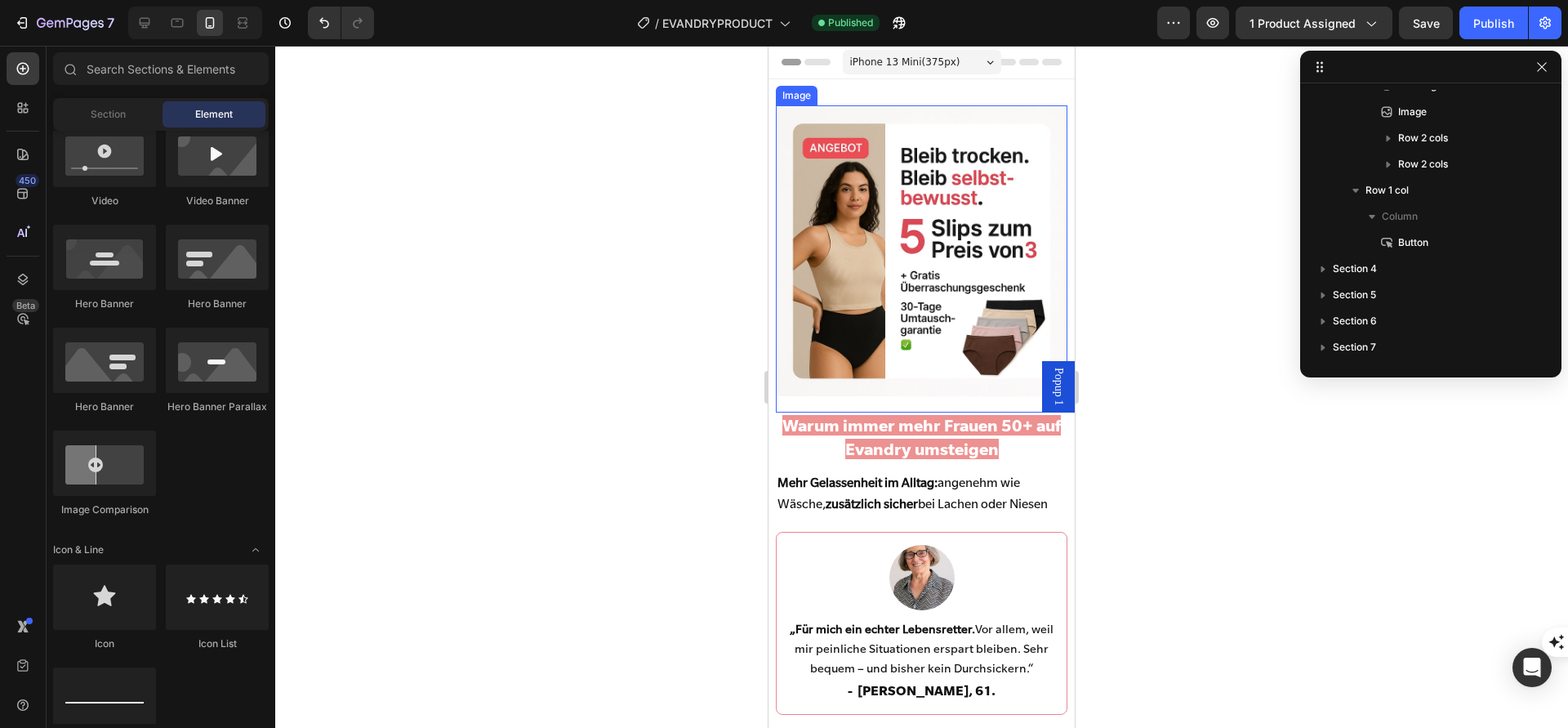
click at [949, 262] on img at bounding box center [921, 251] width 291 height 291
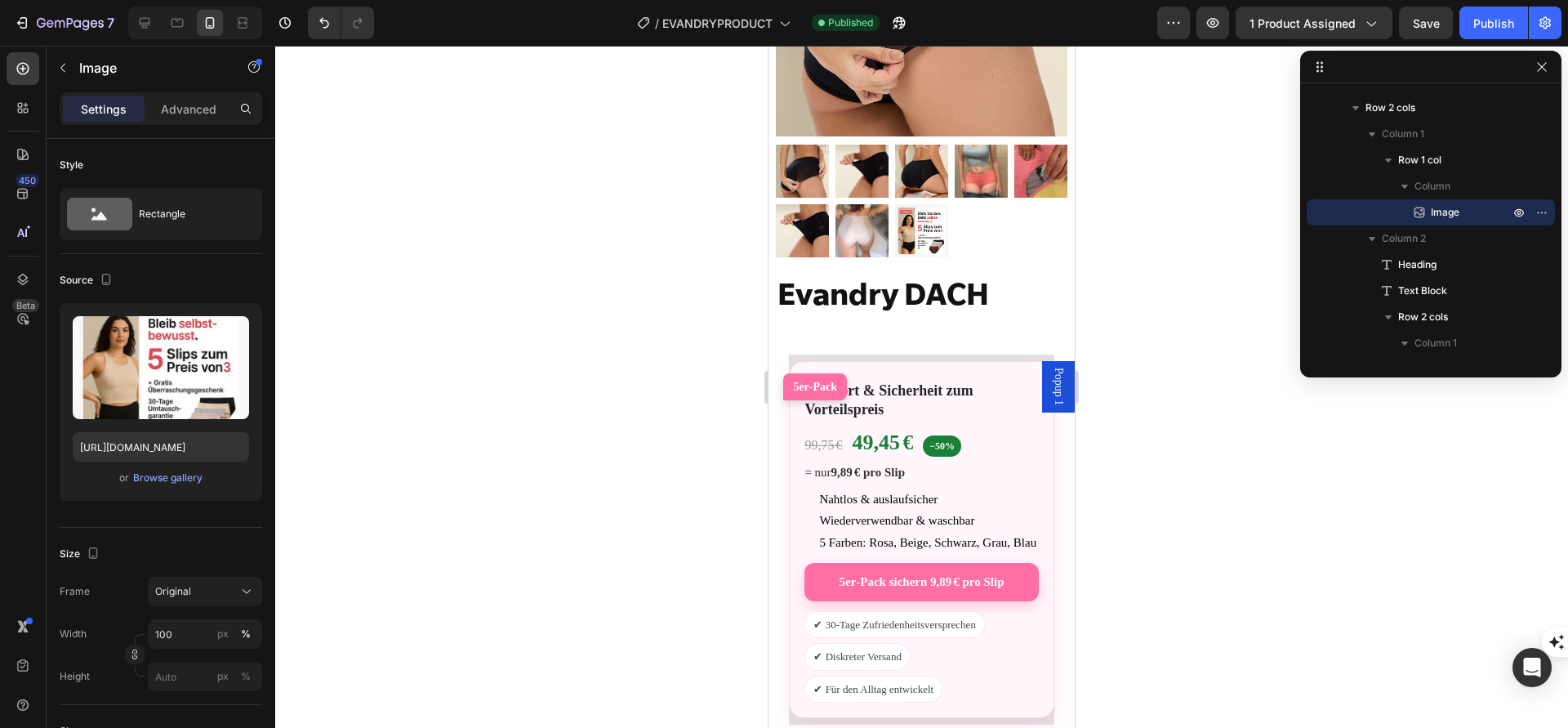
scroll to position [1202, 0]
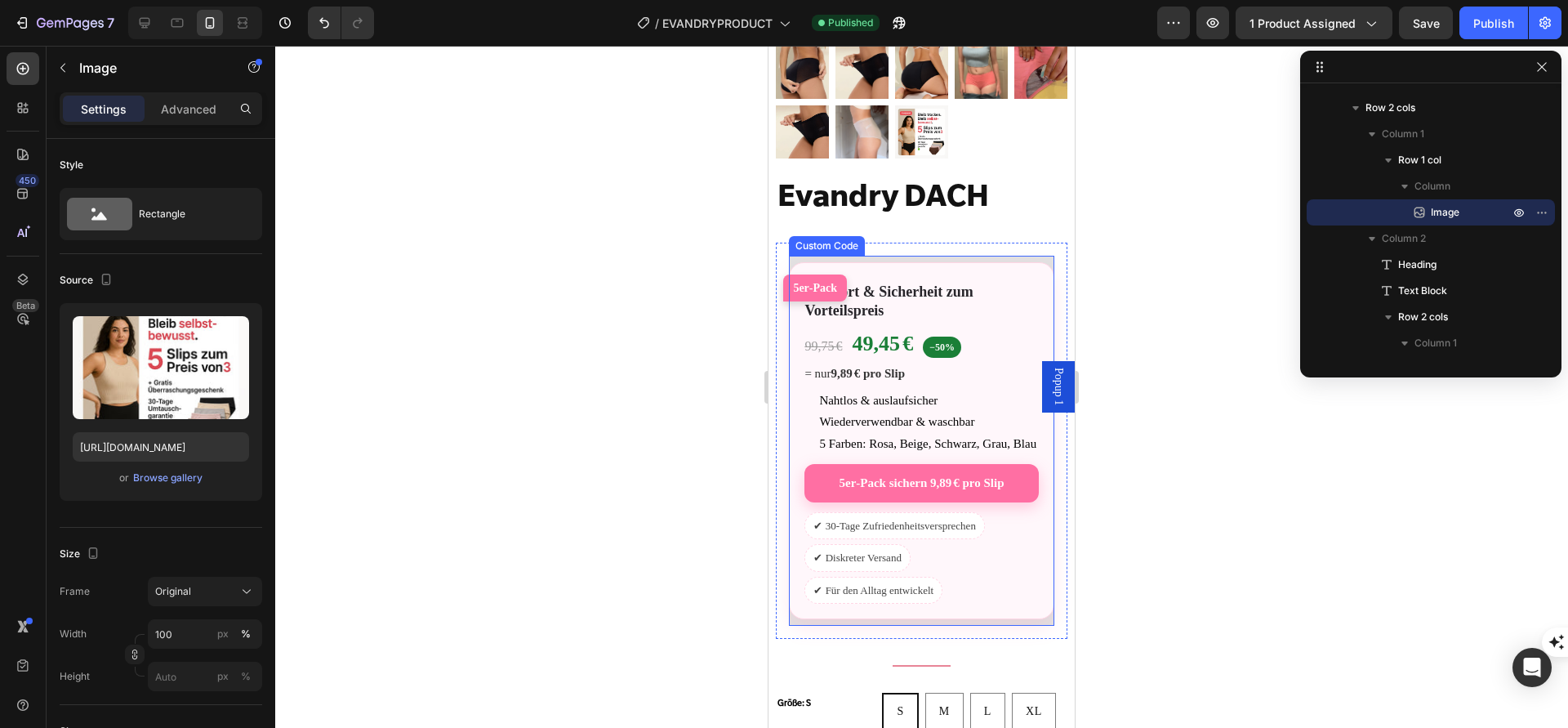
click at [950, 334] on div "99,75 € 49,45 € −50%" at bounding box center [921, 344] width 233 height 32
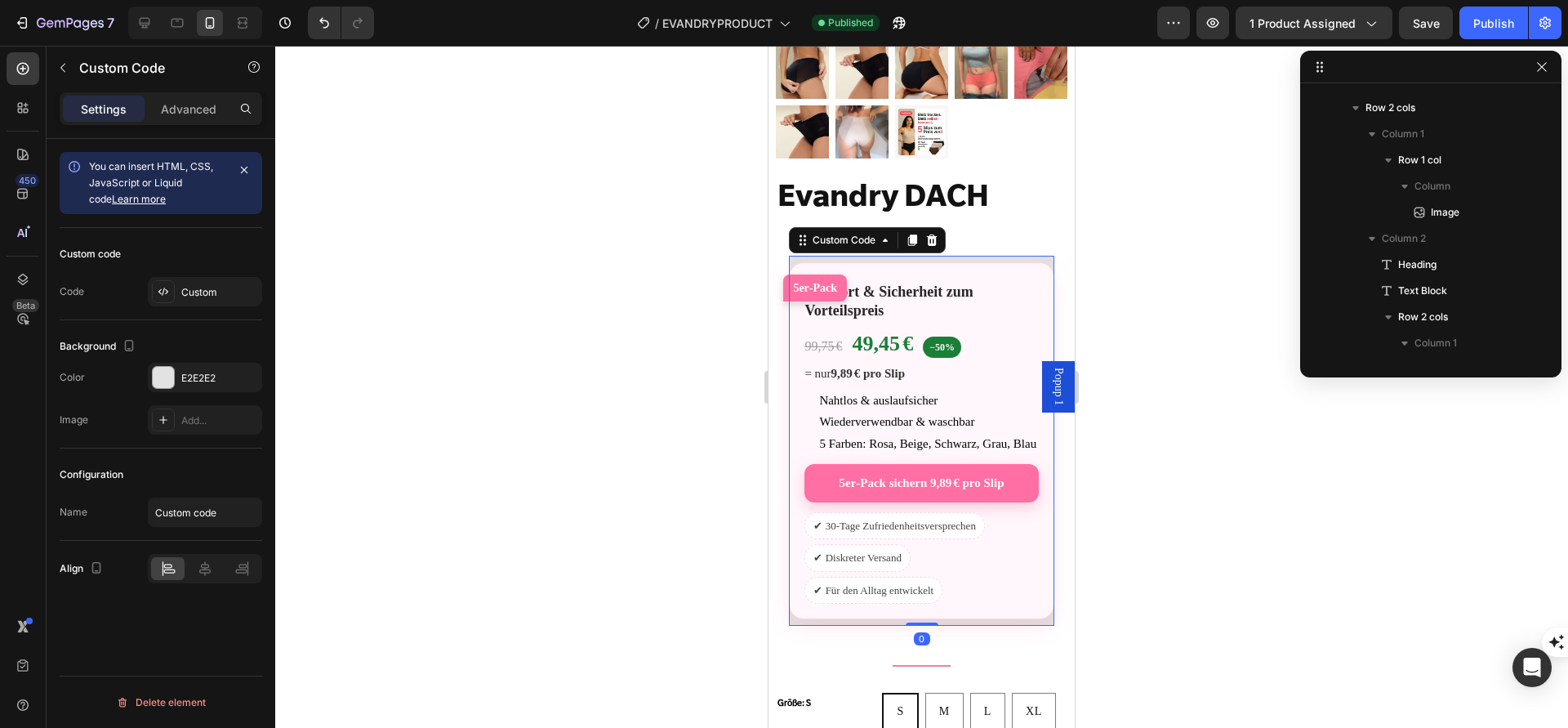
scroll to position [1014, 0]
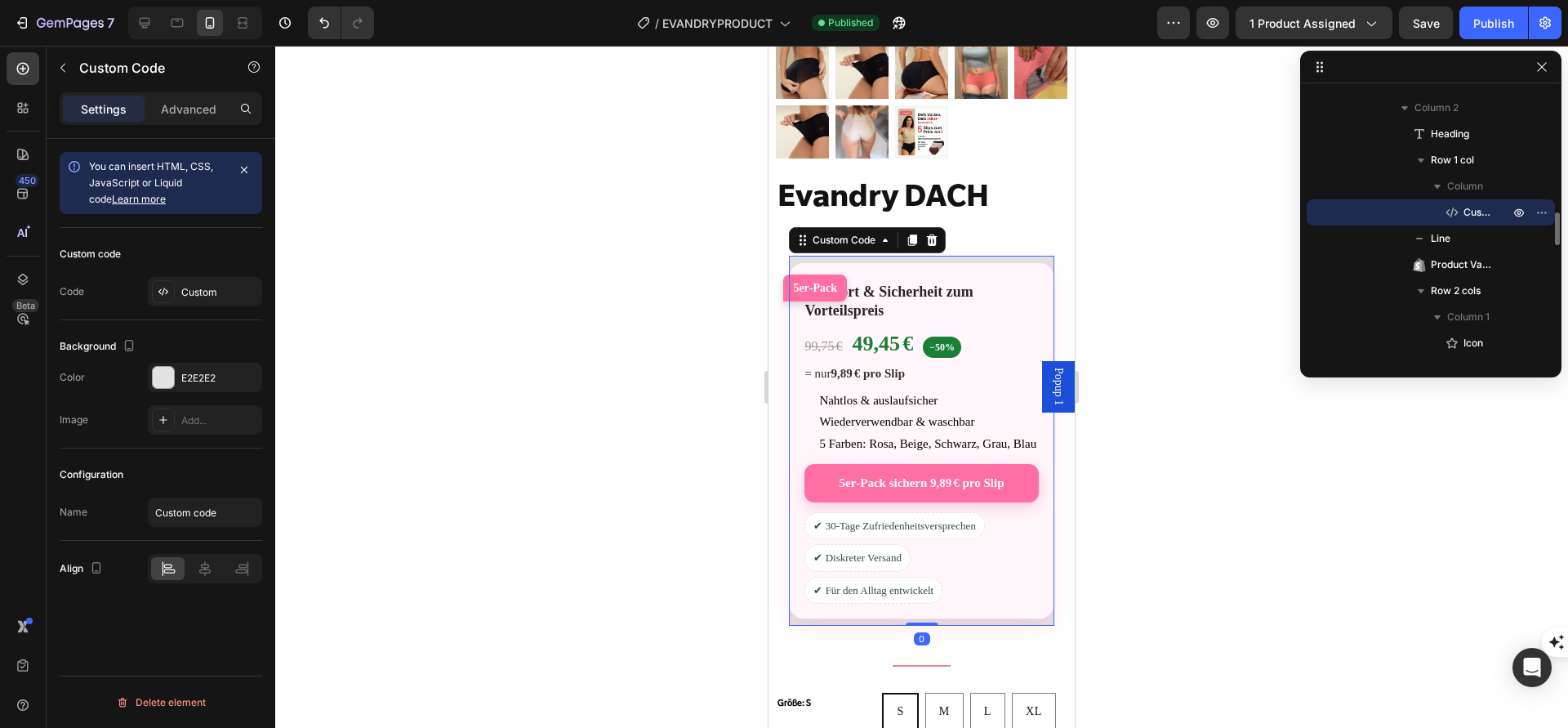
click at [950, 334] on div "99,75 € 49,45 € −50%" at bounding box center [921, 344] width 233 height 32
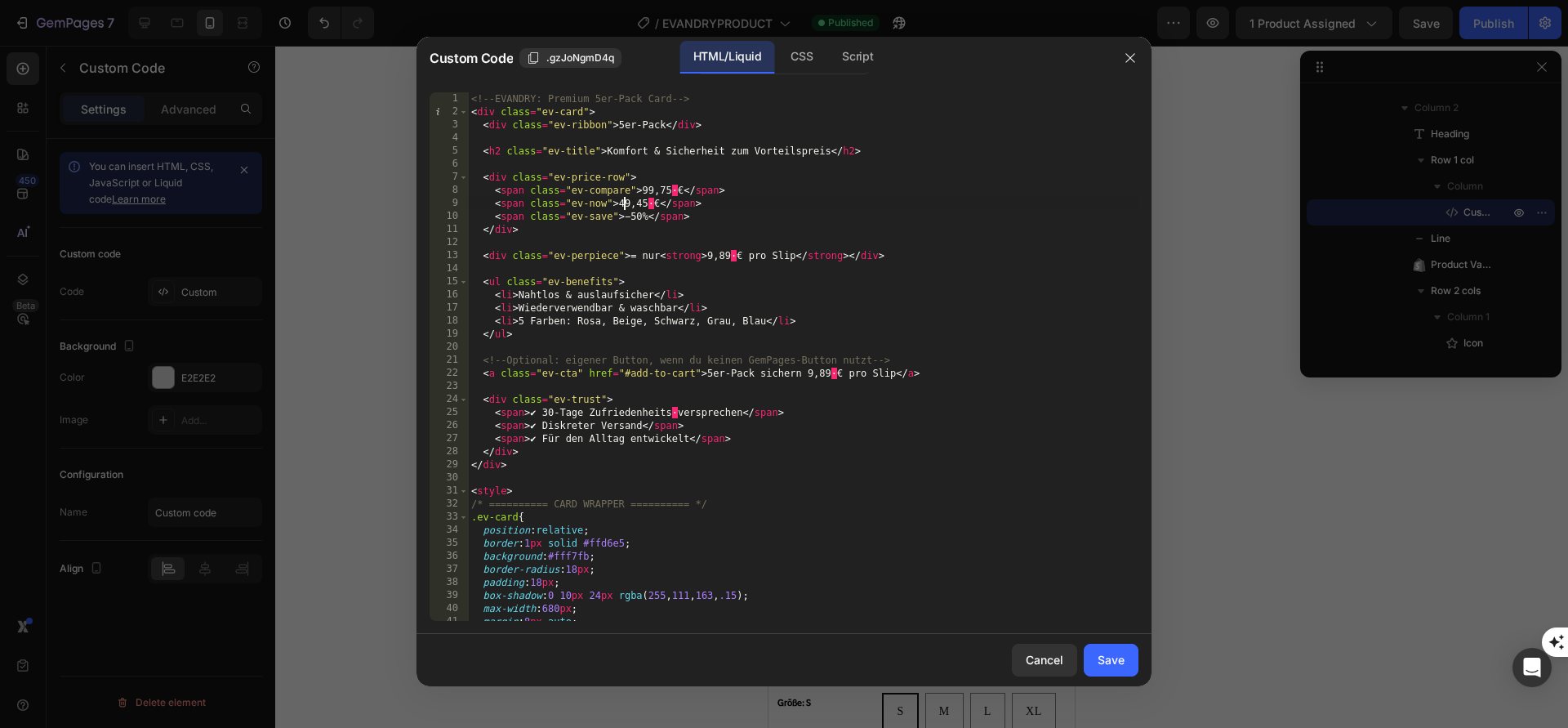
click at [625, 205] on div "<!-- EVANDRY: Premium 5er-Pack Card --> < div class = "ev-card" > < div class =…" at bounding box center [804, 369] width 671 height 555
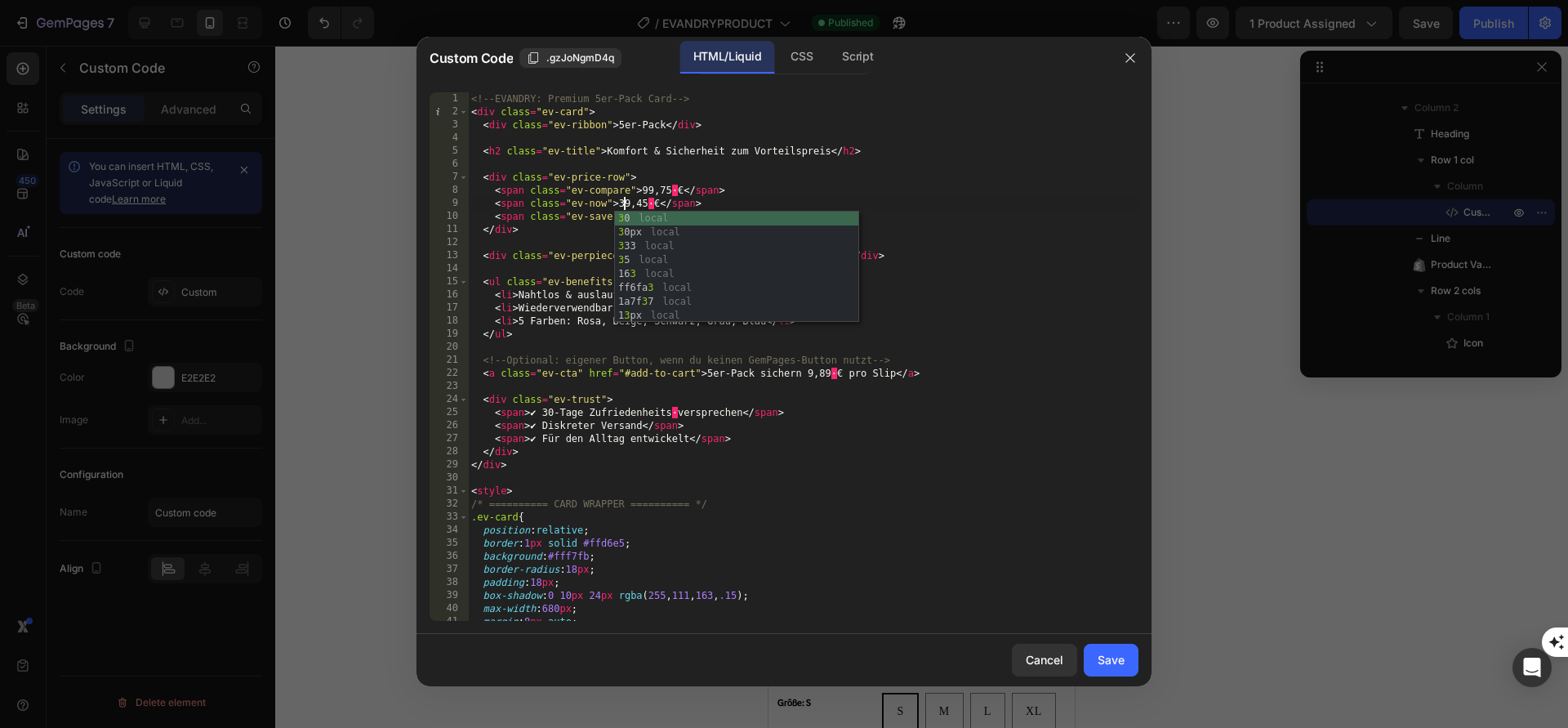
scroll to position [0, 12]
click at [946, 323] on div "<!-- EVANDRY: Premium 5er-Pack Card --> < div class = "ev-card" > < div class =…" at bounding box center [804, 369] width 671 height 555
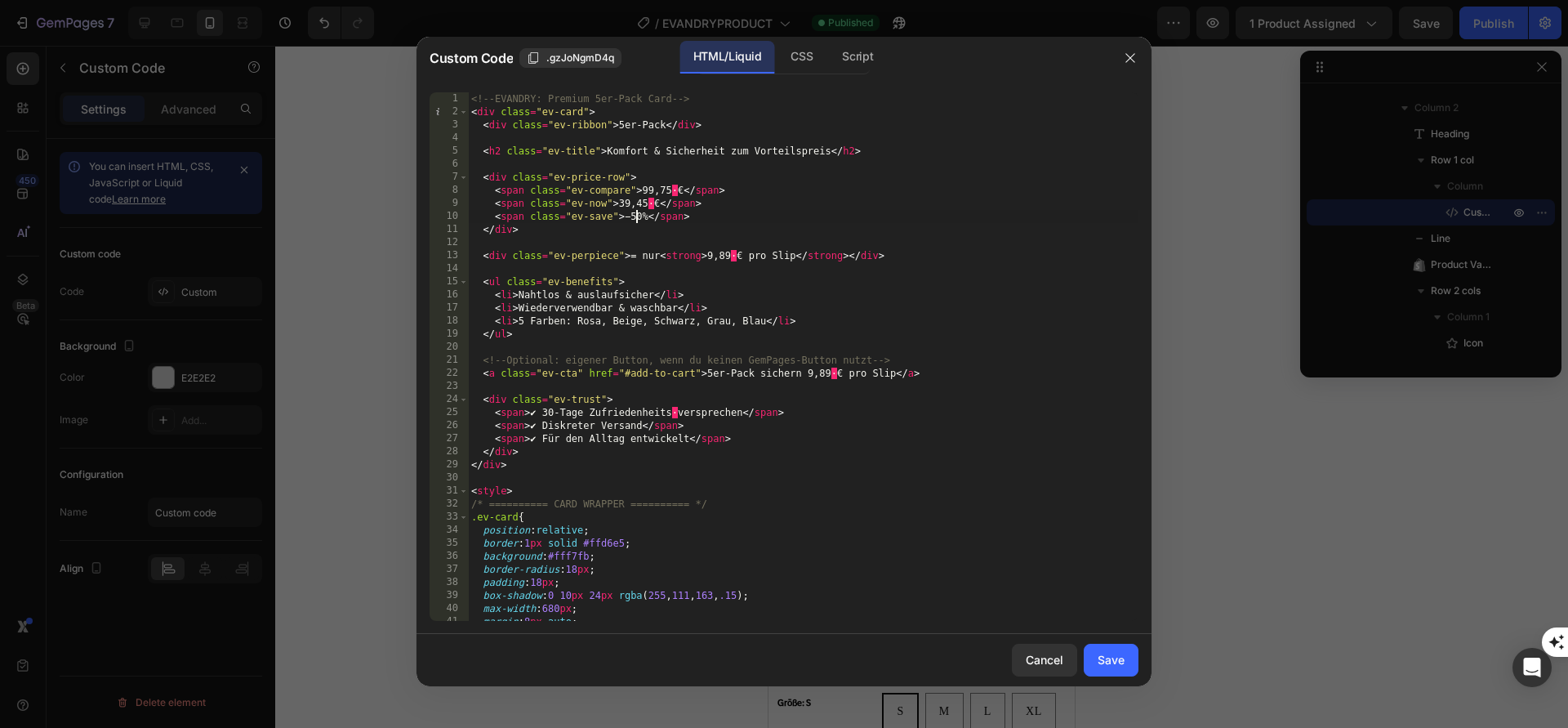
click at [637, 219] on div "<!-- EVANDRY: Premium 5er-Pack Card --> < div class = "ev-card" > < div class =…" at bounding box center [804, 369] width 671 height 555
click at [720, 257] on div "<!-- EVANDRY: Premium 5er-Pack Card --> < div class = "ev-card" > < div class =…" at bounding box center [804, 369] width 671 height 555
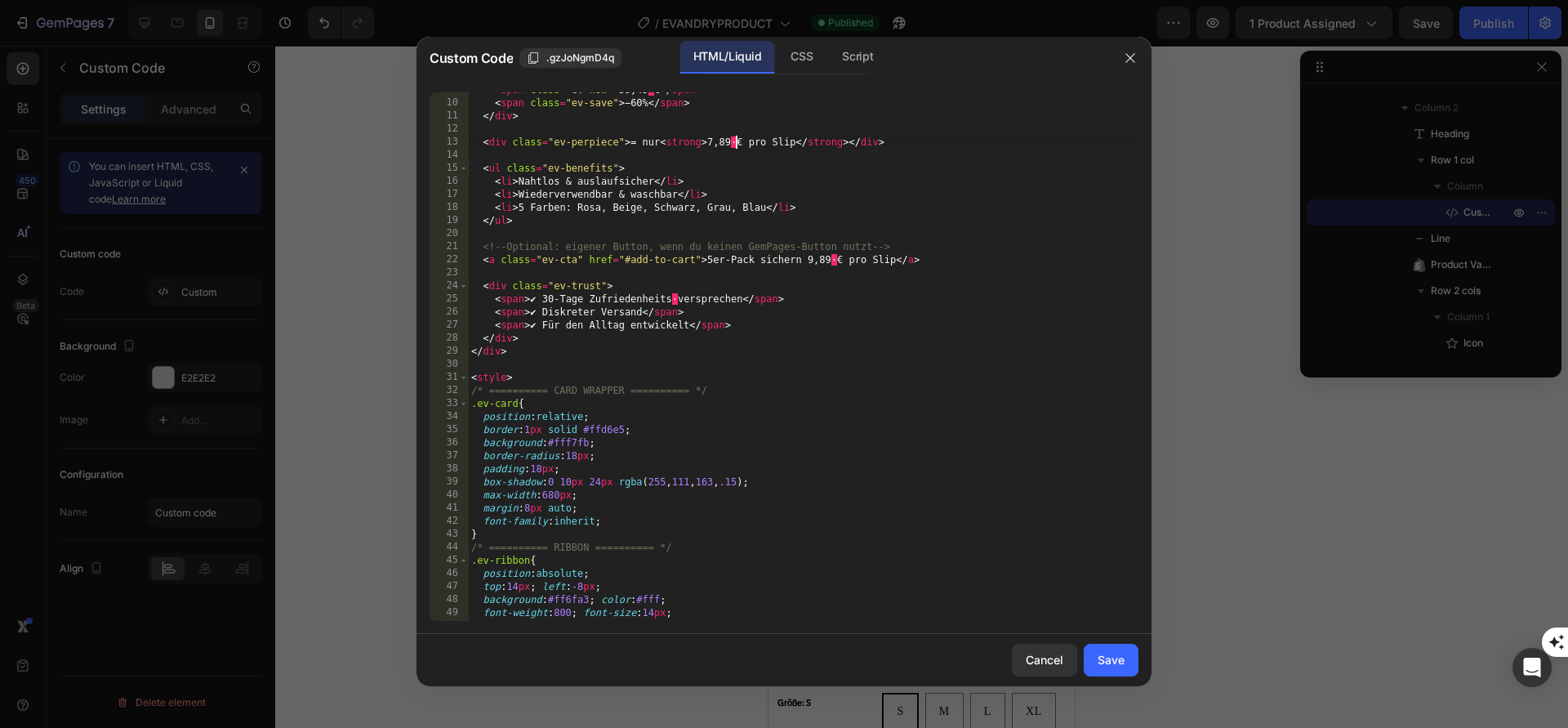
scroll to position [115, 0]
type textarea "<div class="ev-perpiece">= nur <strong>7,89 € pro Slip</strong></div>"
click at [1102, 666] on div "Save" at bounding box center [1111, 659] width 27 height 17
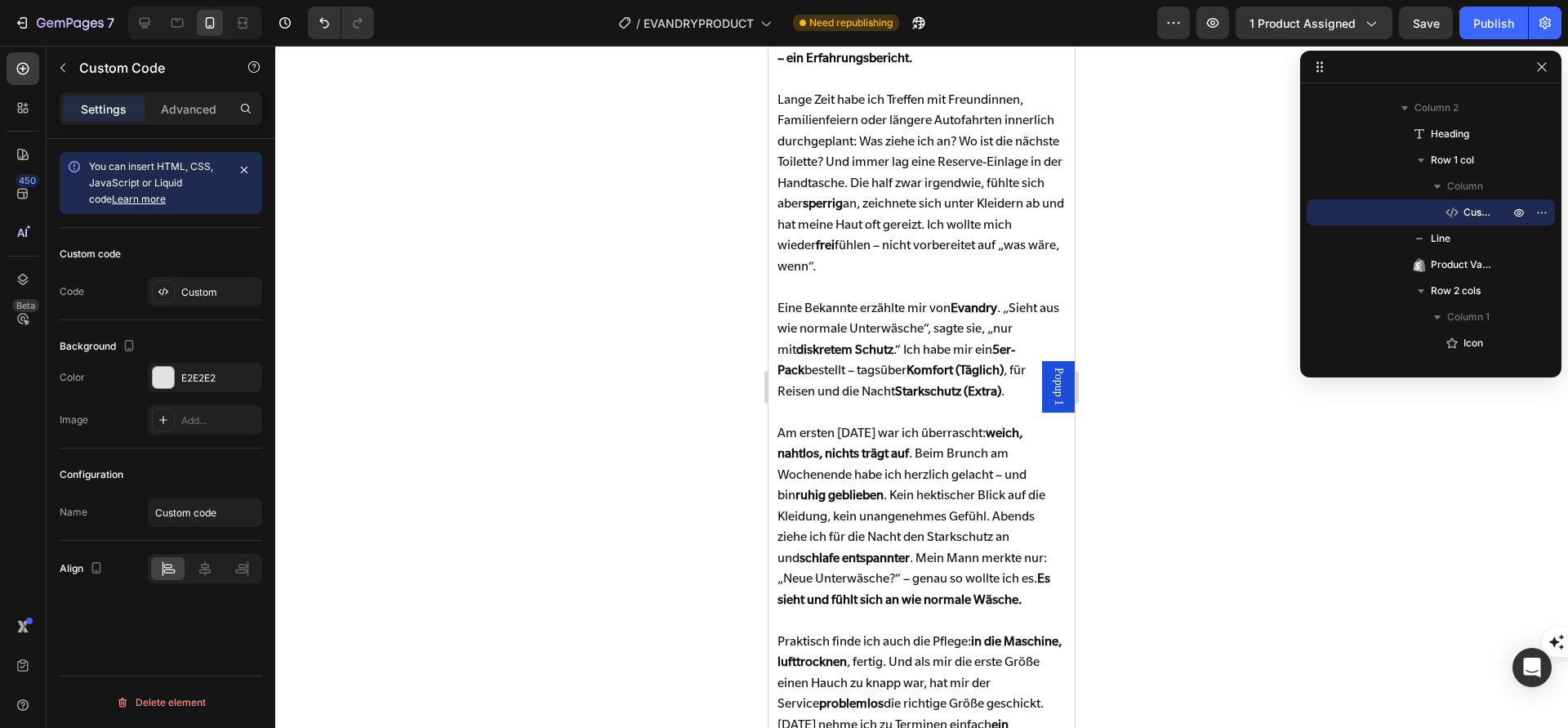
scroll to position [2615, 0]
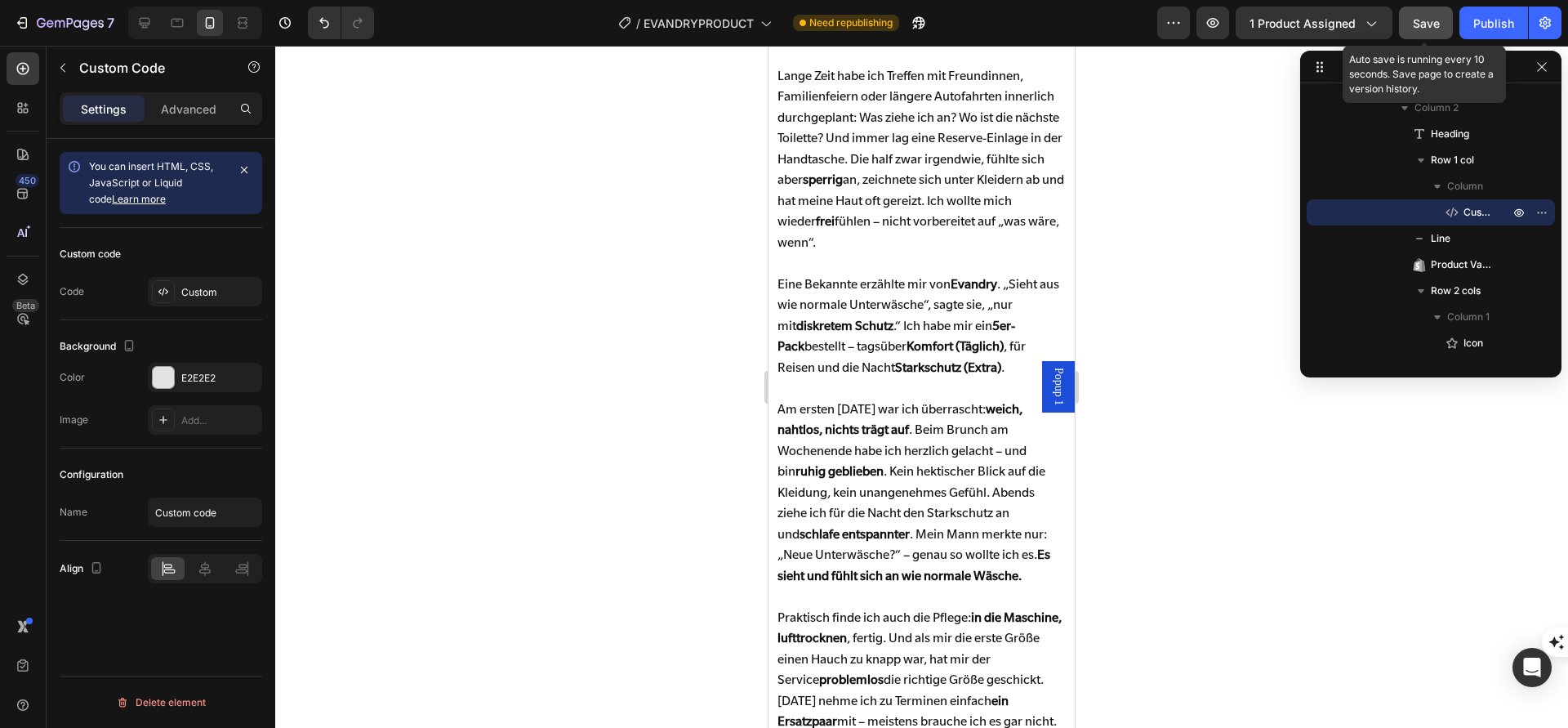
click at [1434, 24] on span "Save" at bounding box center [1426, 23] width 27 height 14
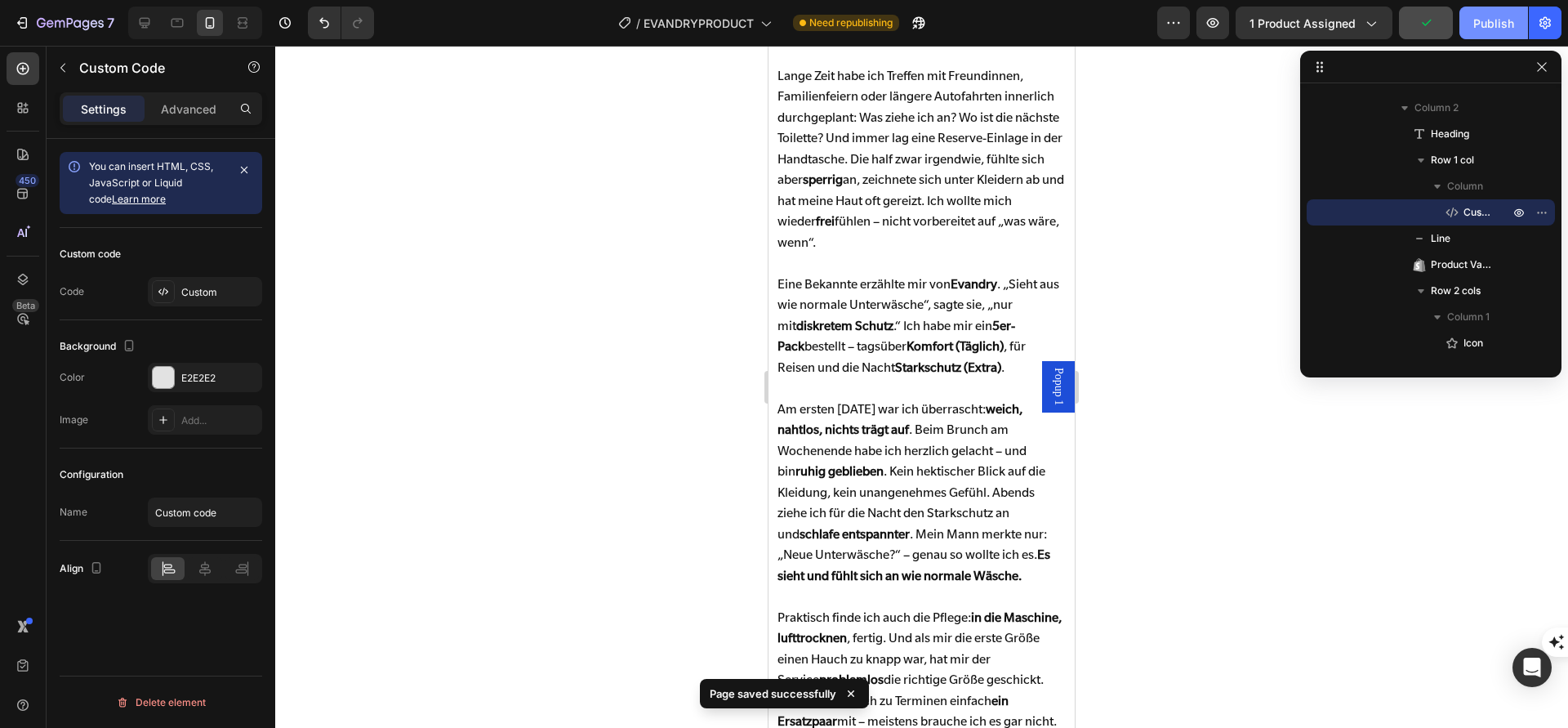
click at [1468, 24] on button "Publish" at bounding box center [1494, 22] width 69 height 32
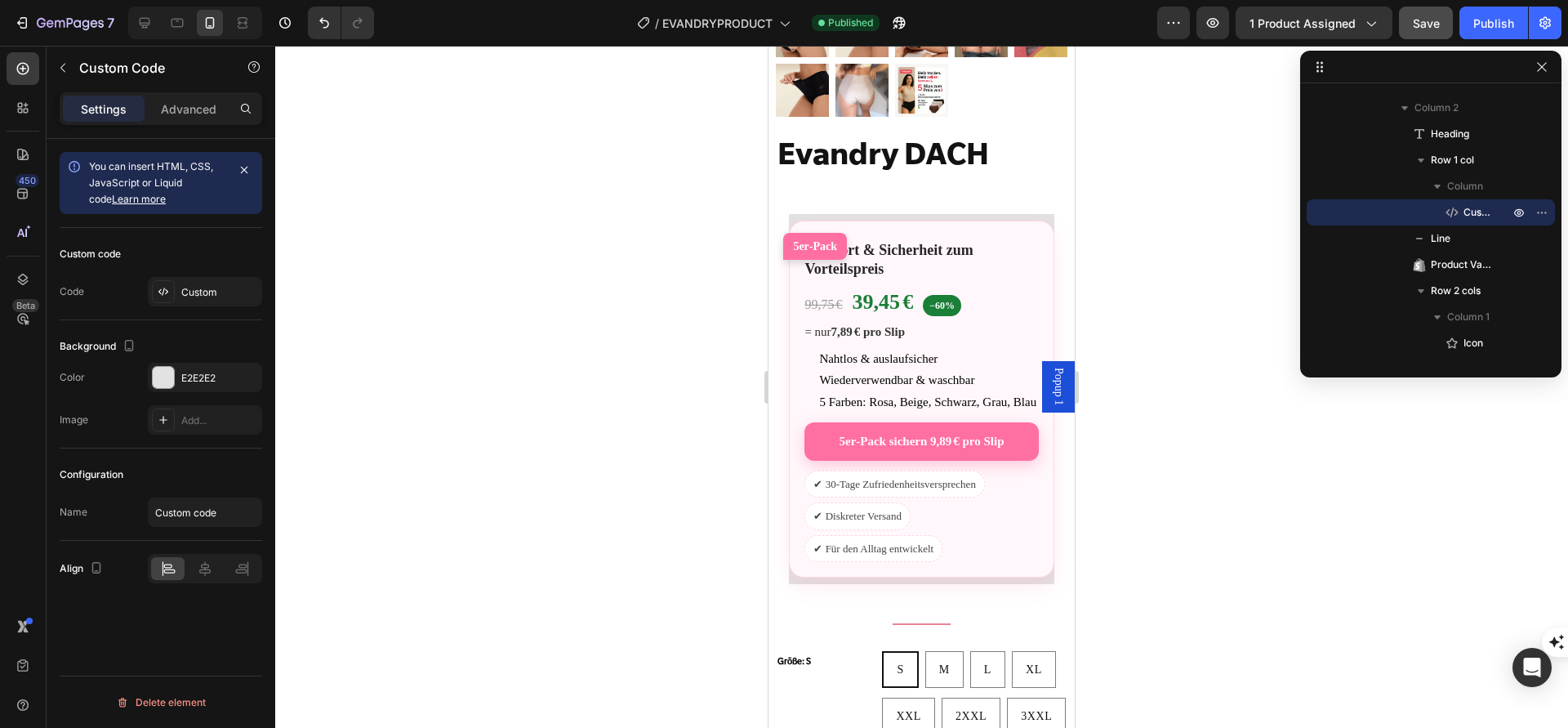
scroll to position [1287, 0]
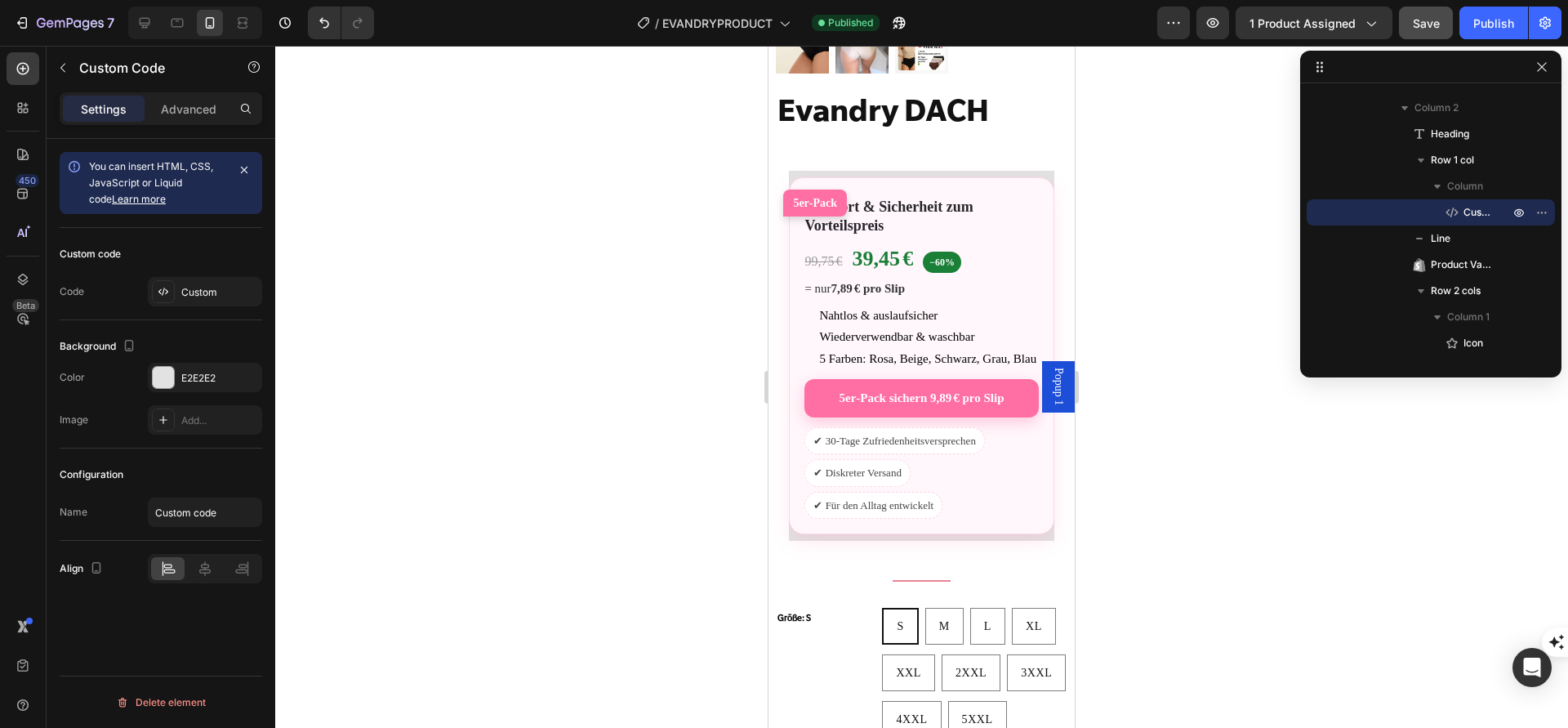
click at [982, 317] on li "Nahtlos & auslaufsicher" at bounding box center [929, 315] width 219 height 19
click at [945, 411] on link "5er‑Pack sichern 9,89 € pro Slip" at bounding box center [921, 398] width 233 height 38
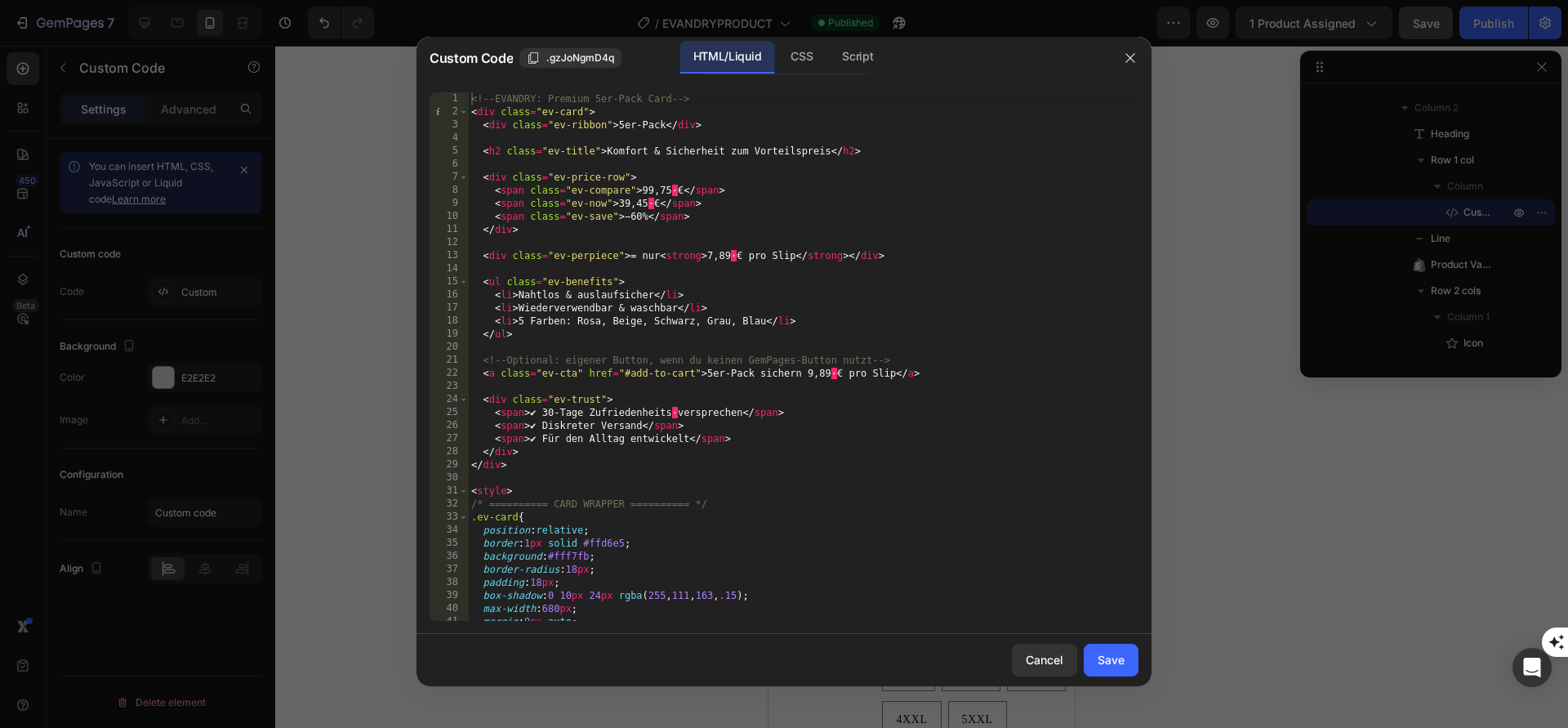
click at [1245, 347] on div at bounding box center [784, 364] width 1568 height 728
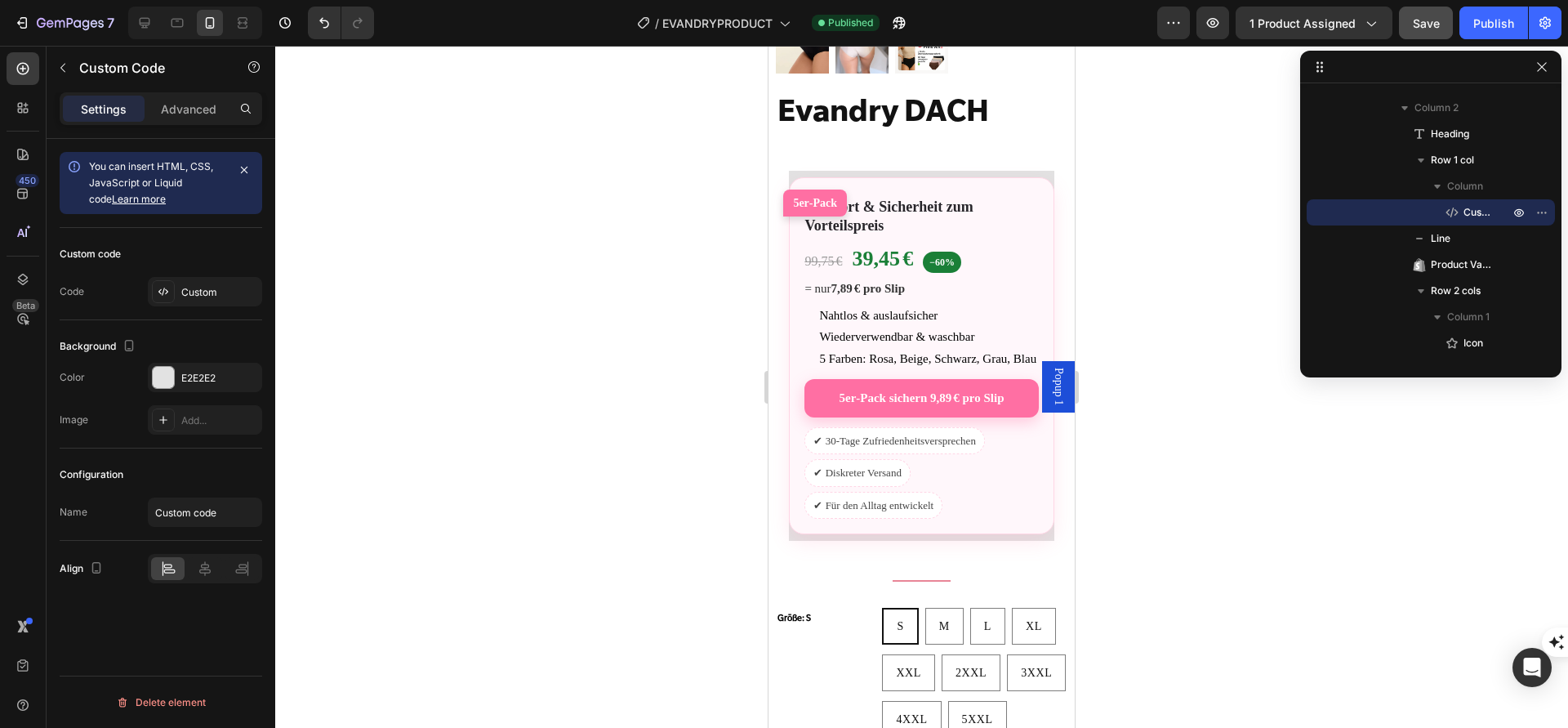
click at [898, 388] on div "5er‑Pack Komfort & Sicherheit zum Vorteilspreis 99,75 € 39,45 € −60% = nur 7,89…" at bounding box center [921, 356] width 265 height 357
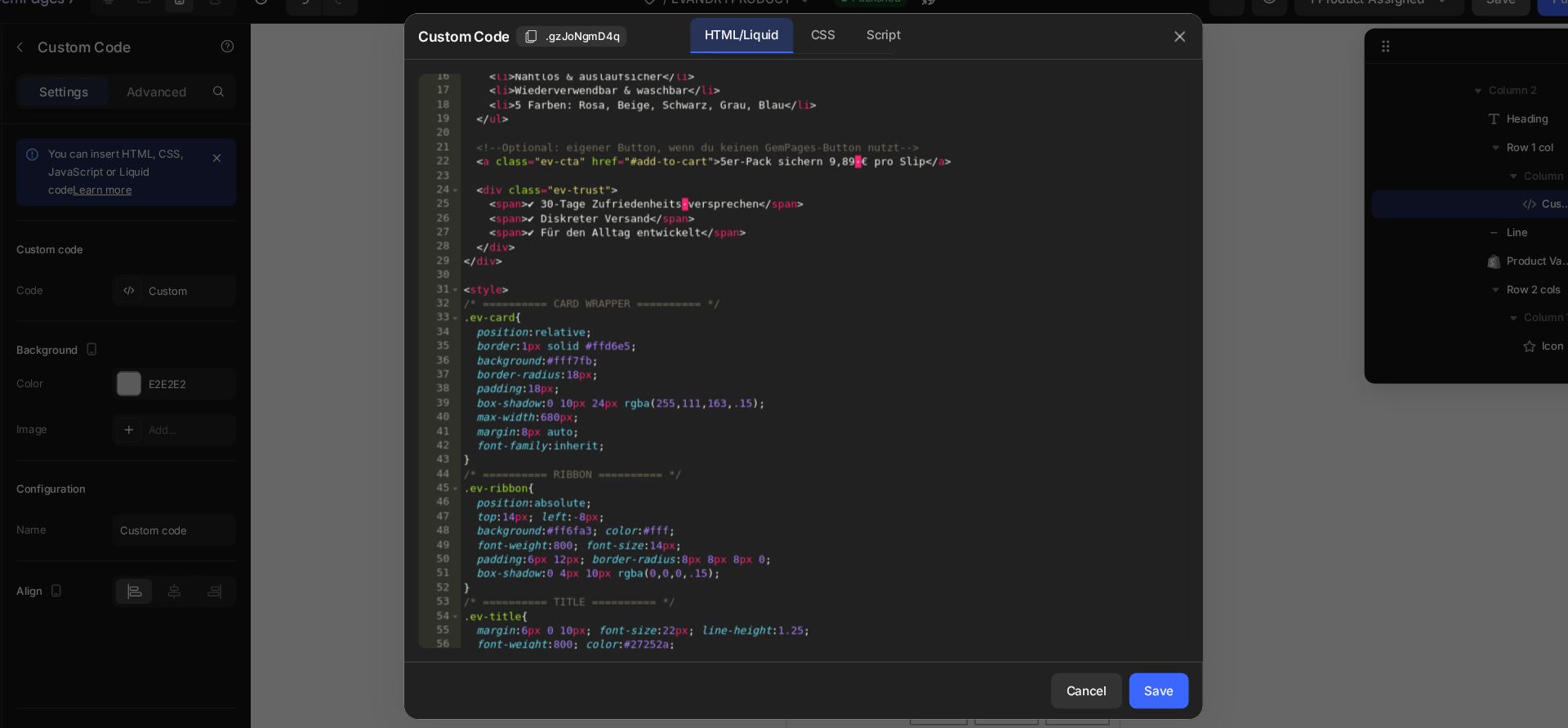
scroll to position [196, 0]
click at [709, 178] on div "< li > Nahtlos & auslaufsicher </ li > < li > Wiederverwendbar & waschbar </ li…" at bounding box center [804, 369] width 671 height 555
paste textarea "⬇️"
click at [907, 176] on div "< li > Nahtlos & auslaufsicher </ li > < li > Wiederverwendbar & waschbar </ li…" at bounding box center [804, 369] width 671 height 555
paste textarea "⬇️"
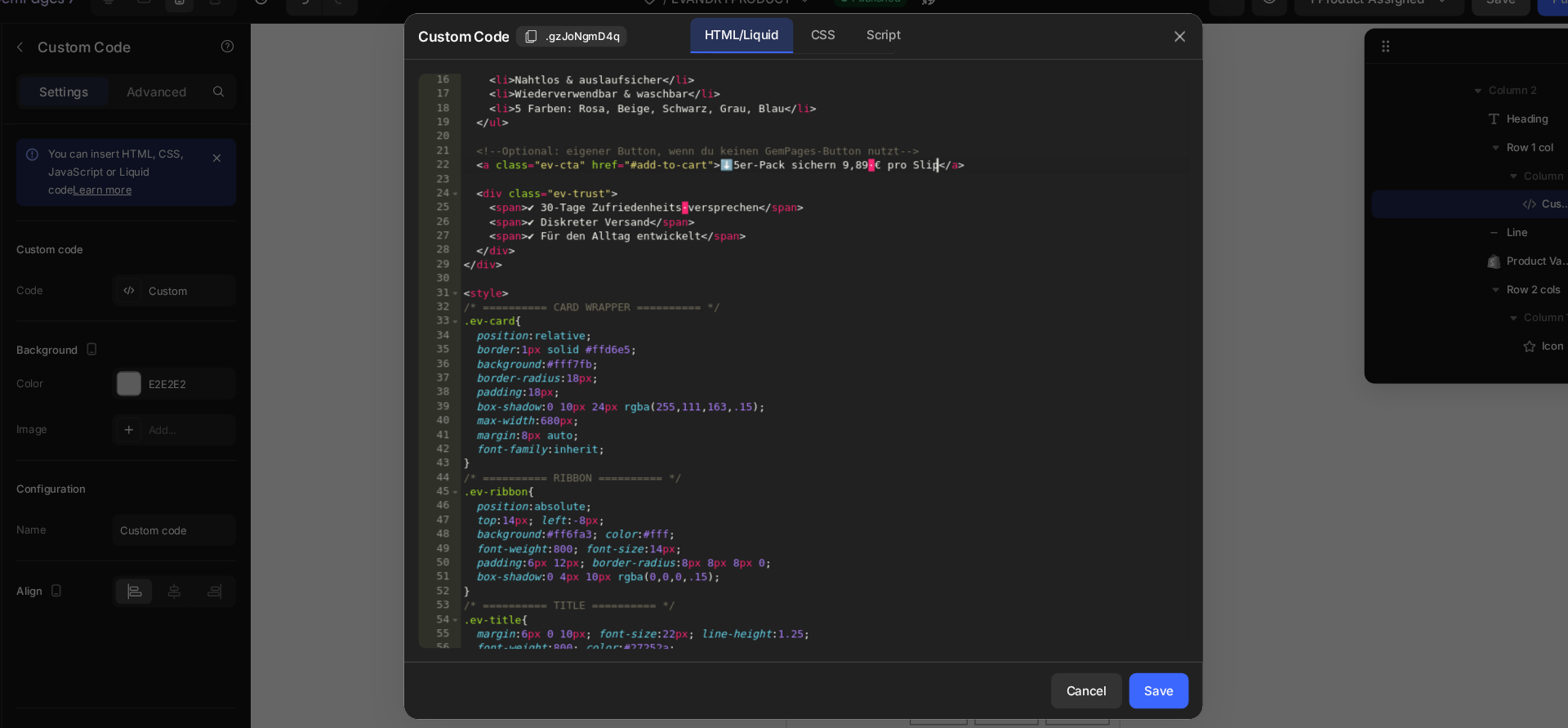
type textarea "<a class="ev-cta" href="#add-to-cart">⬇️5er‑Pack sichern 9,89 € pro Slip⬇️</a>"
click at [1119, 667] on div "Save" at bounding box center [1111, 659] width 27 height 17
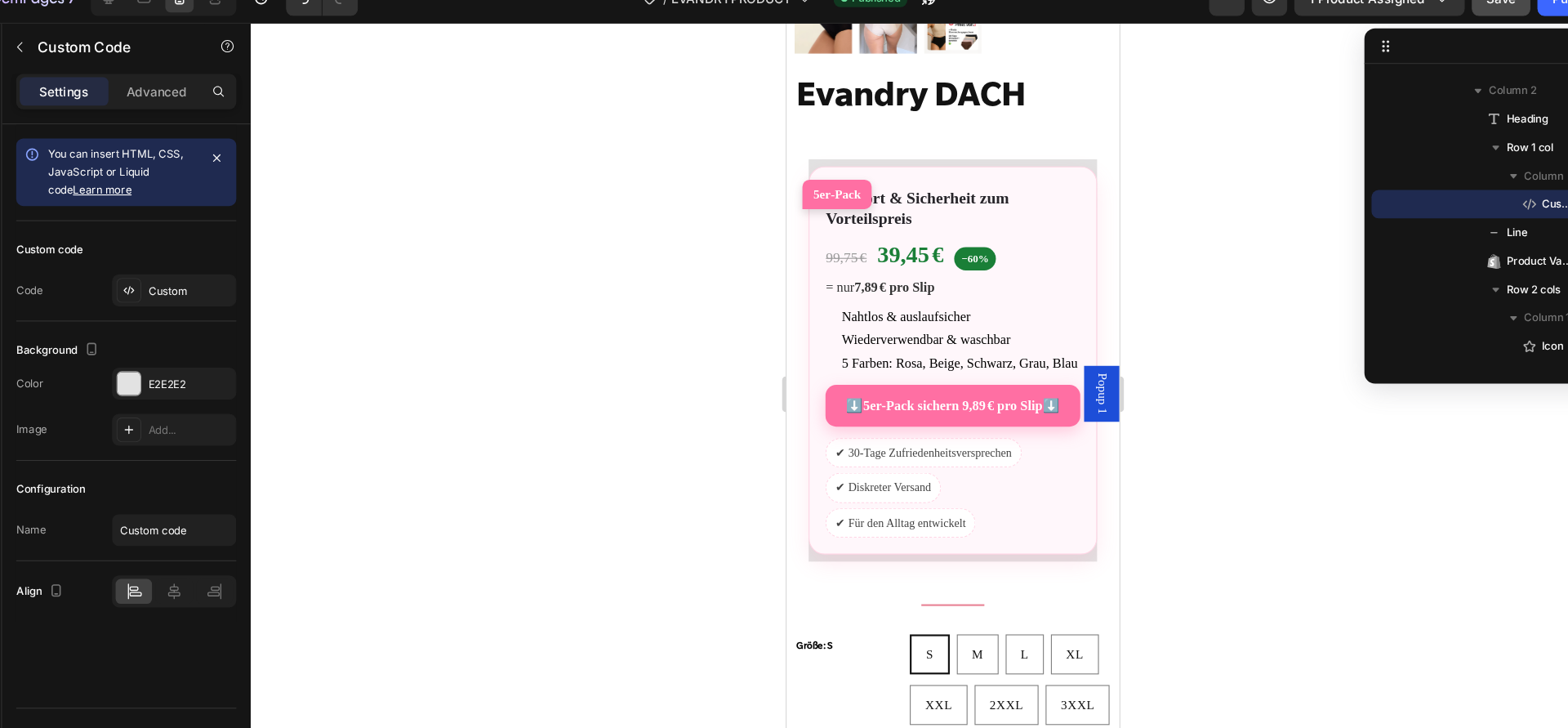
click at [981, 393] on link "⬇️5er‑Pack sichern 9,89 € pro Slip⬇️" at bounding box center [939, 374] width 233 height 38
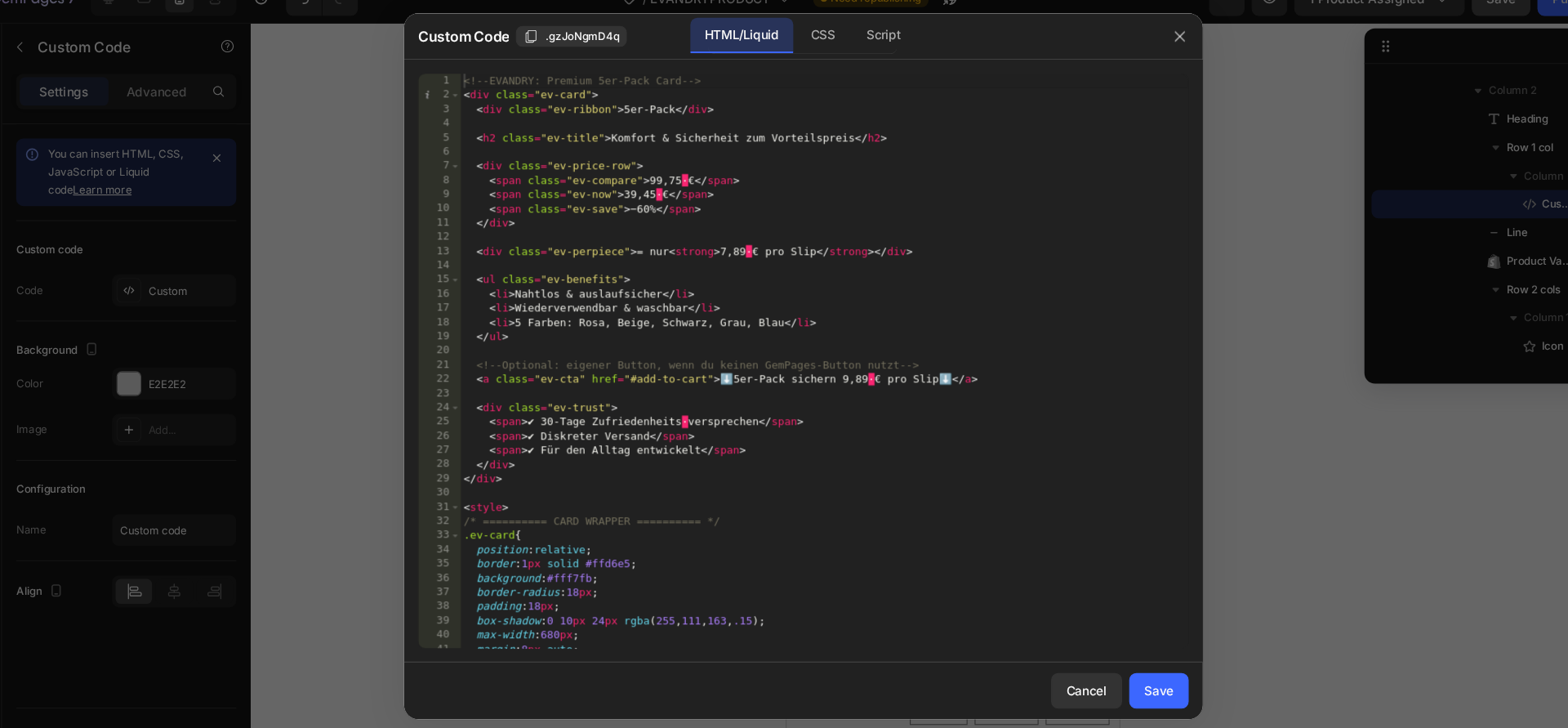
click at [804, 379] on div "<!-- EVANDRY: Premium 5er-Pack Card --> < div class = "ev-card" > < div class =…" at bounding box center [804, 369] width 671 height 555
type textarea "<a class="ev-cta" href="#add-to-cart">⬇️5er‑Pack nür 9,89 € pro Slip⬇️</a>"
click at [1109, 660] on div "Save" at bounding box center [1111, 659] width 27 height 17
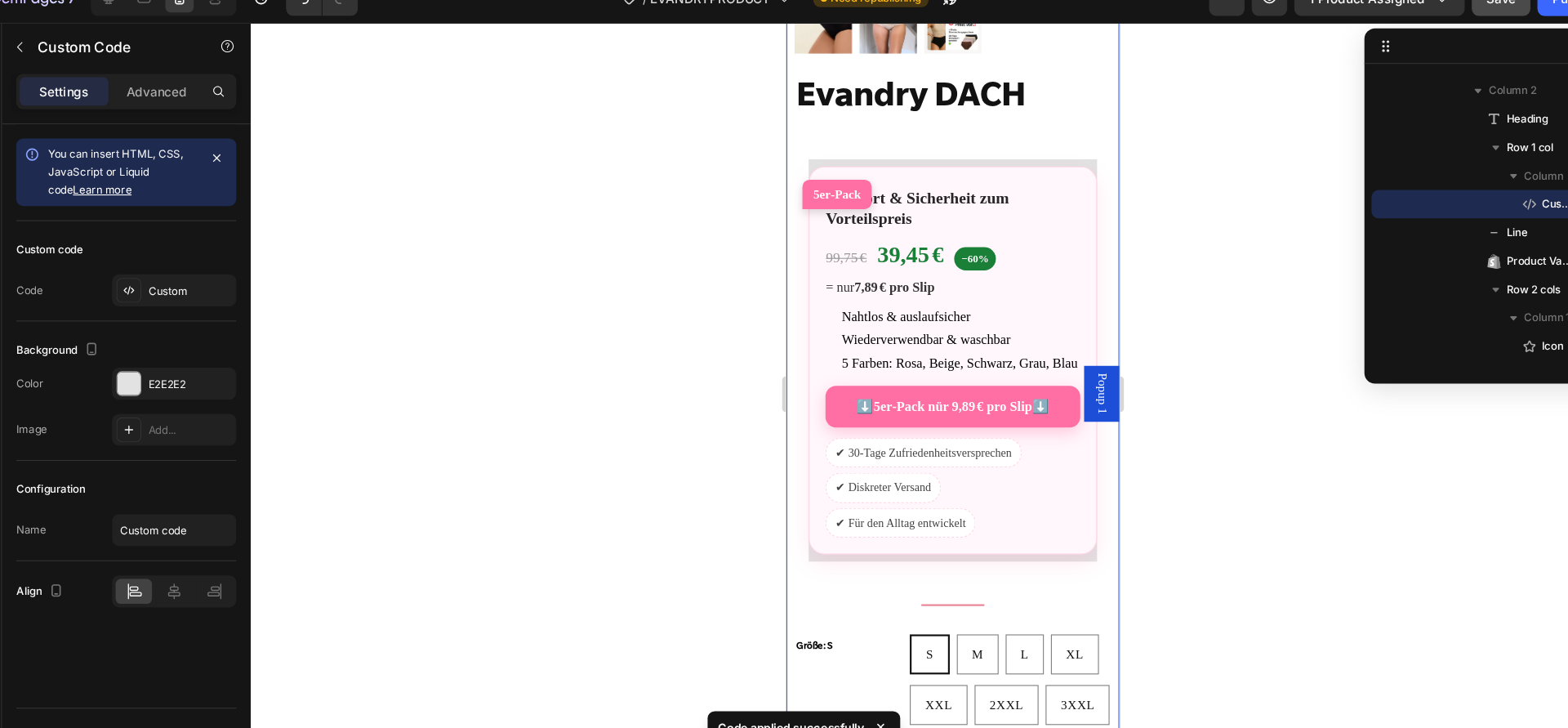
scroll to position [0, 0]
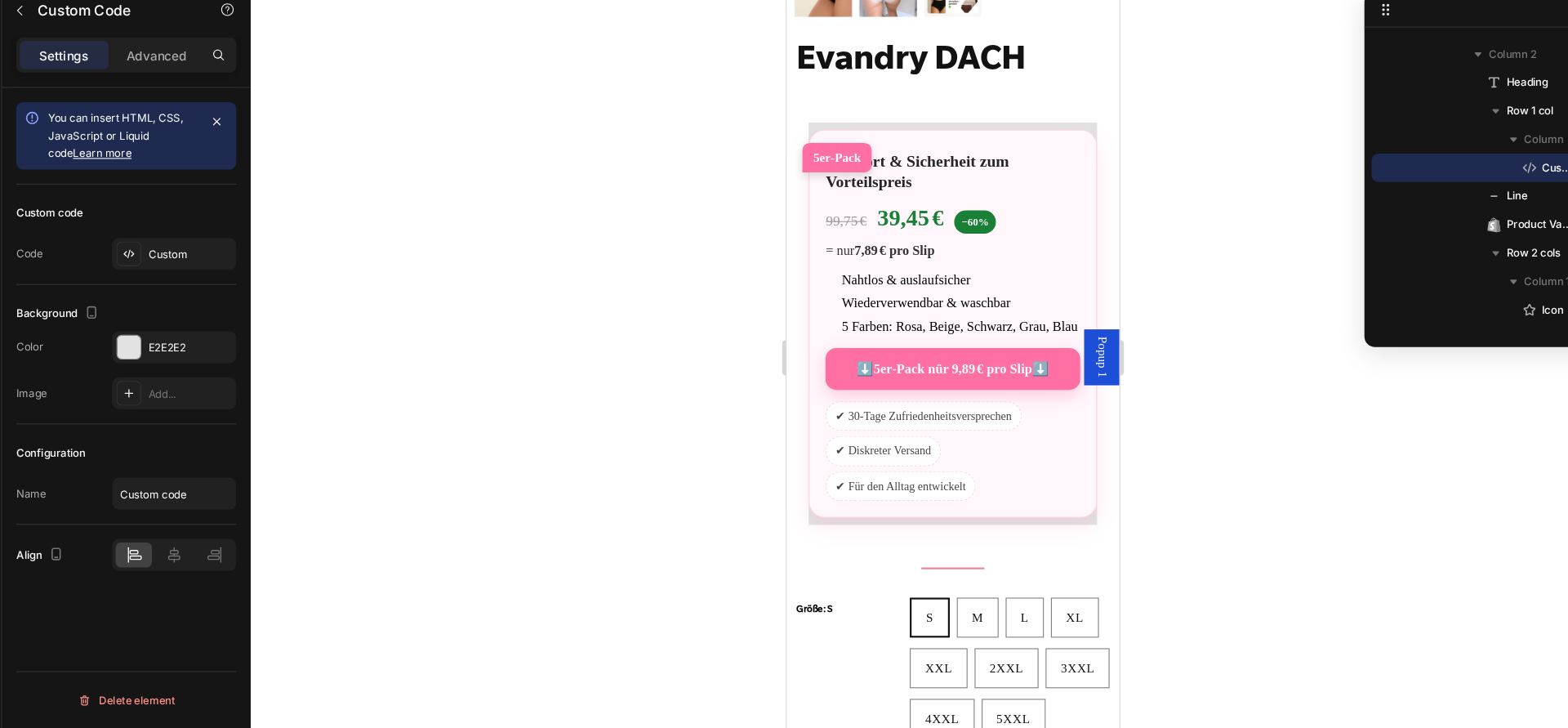
click at [1031, 358] on link "⬇️5er‑Pack nür 9,89 € pro Slip⬇️" at bounding box center [939, 339] width 233 height 38
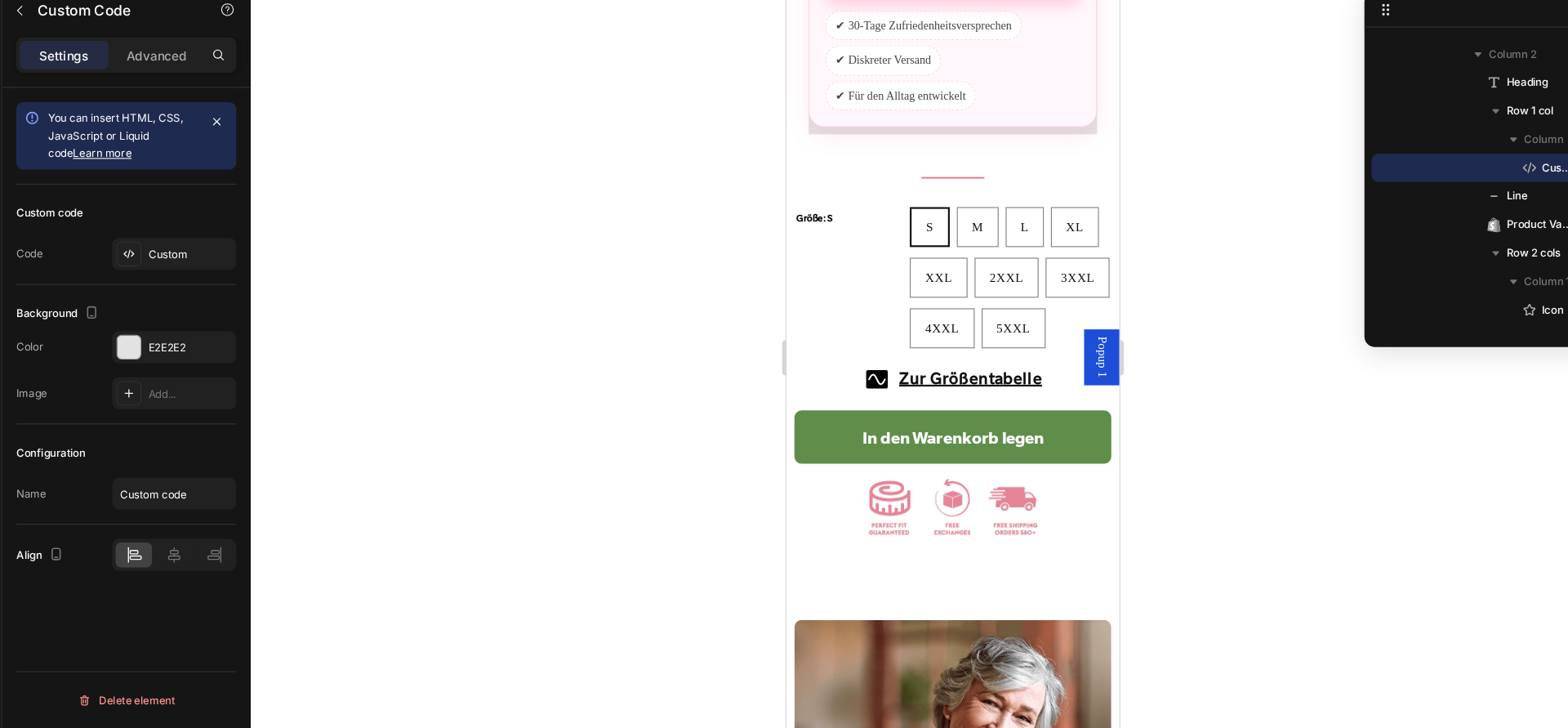
scroll to position [1647, 0]
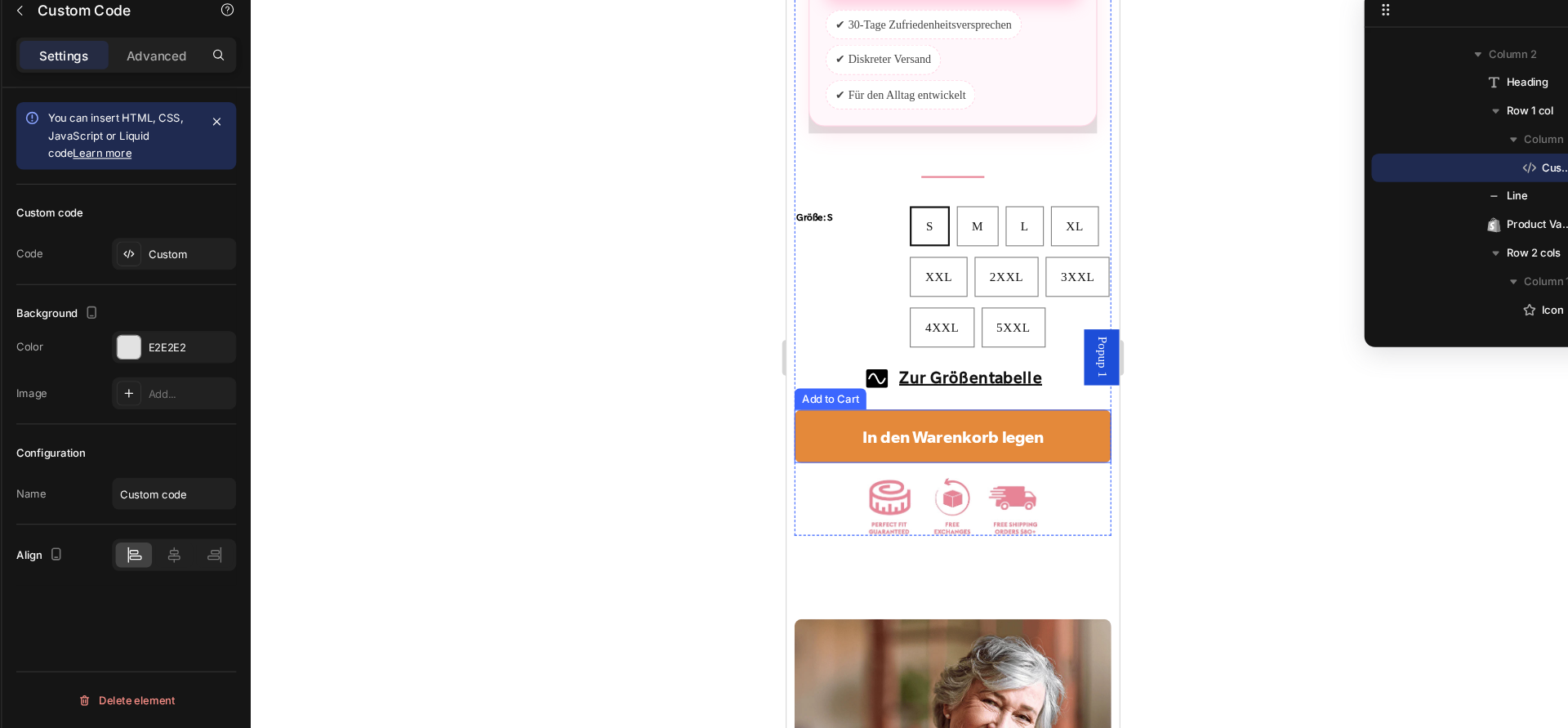
click at [1070, 425] on button "In den Warenkorb legen" at bounding box center [940, 400] width 291 height 49
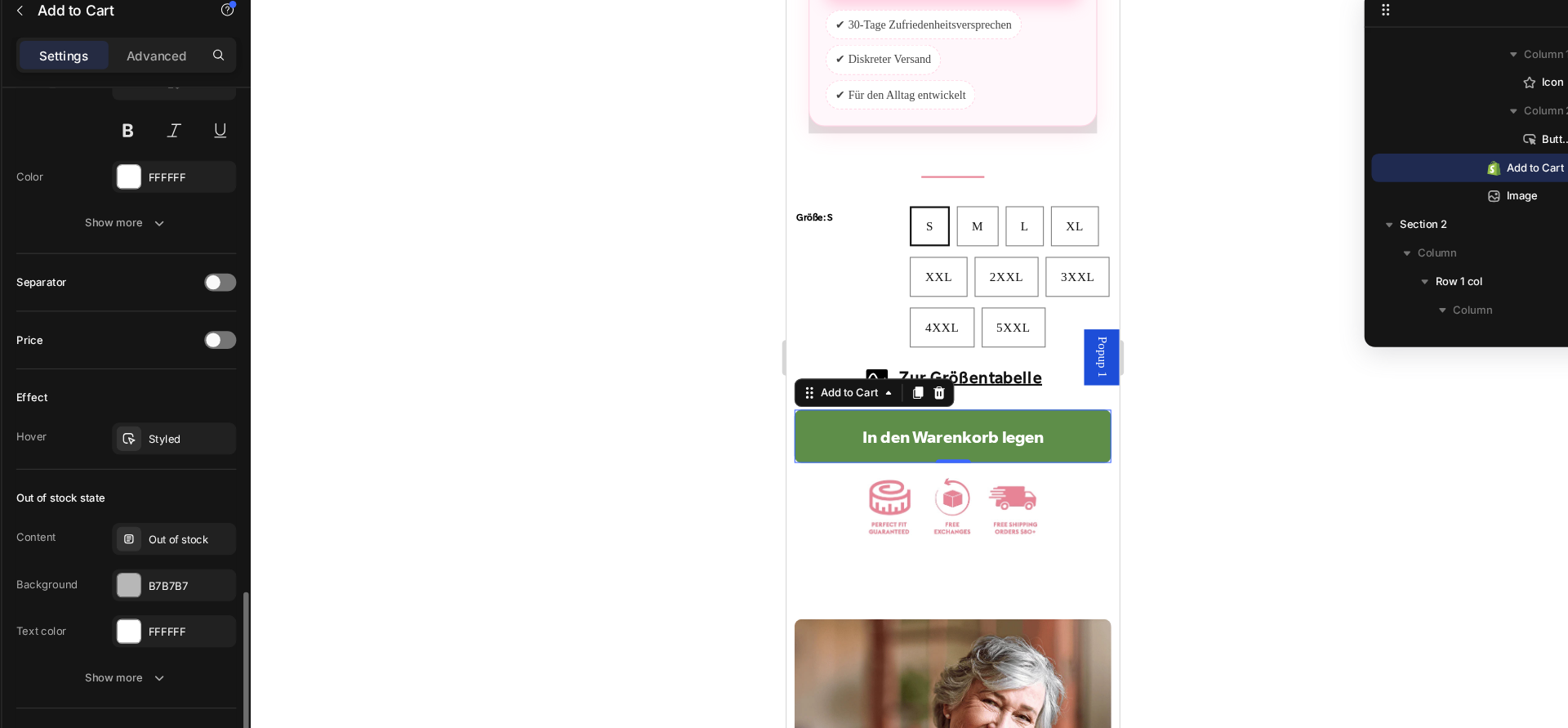
scroll to position [824, 0]
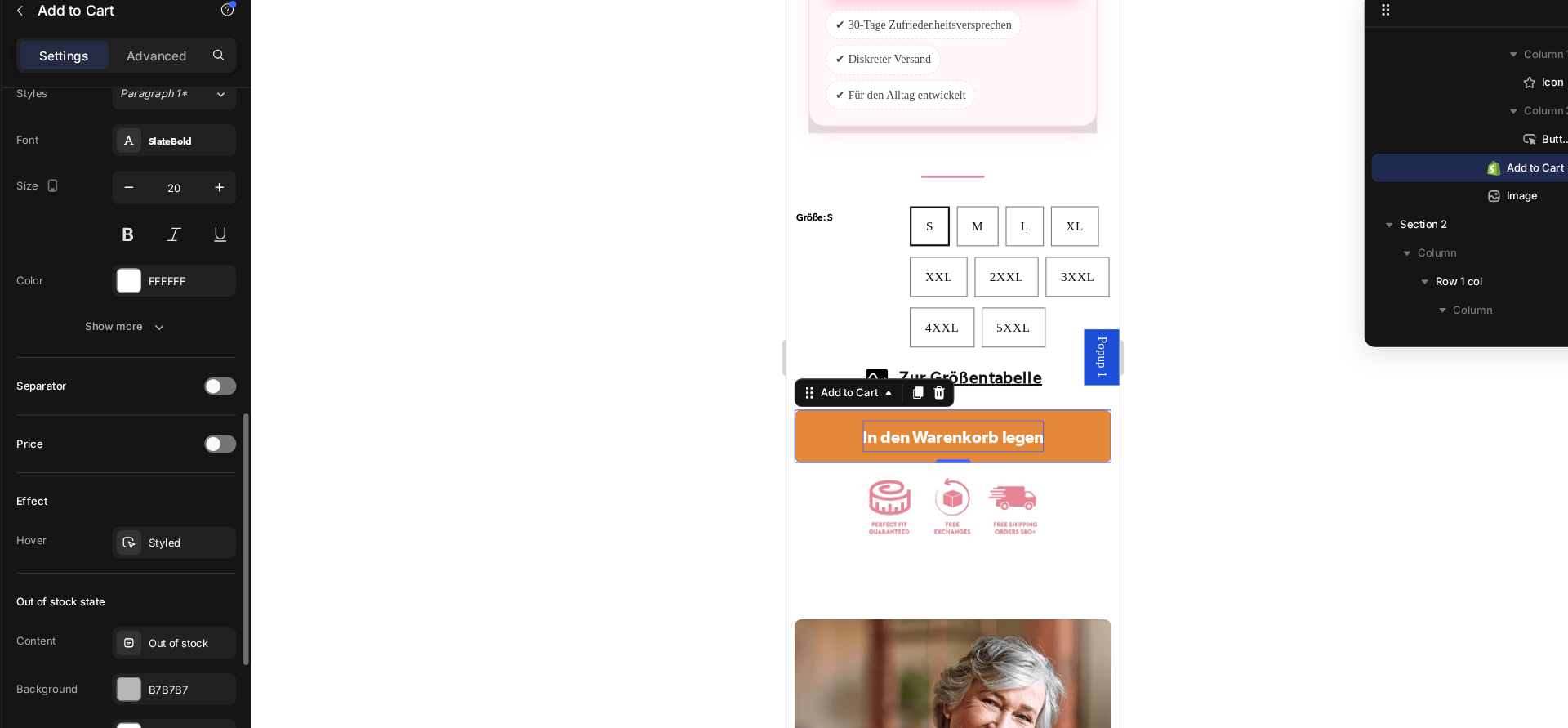
click at [883, 410] on div "In den Warenkorb legen" at bounding box center [940, 399] width 167 height 29
click at [883, 410] on p "In den Warenkorb legen" at bounding box center [940, 399] width 167 height 29
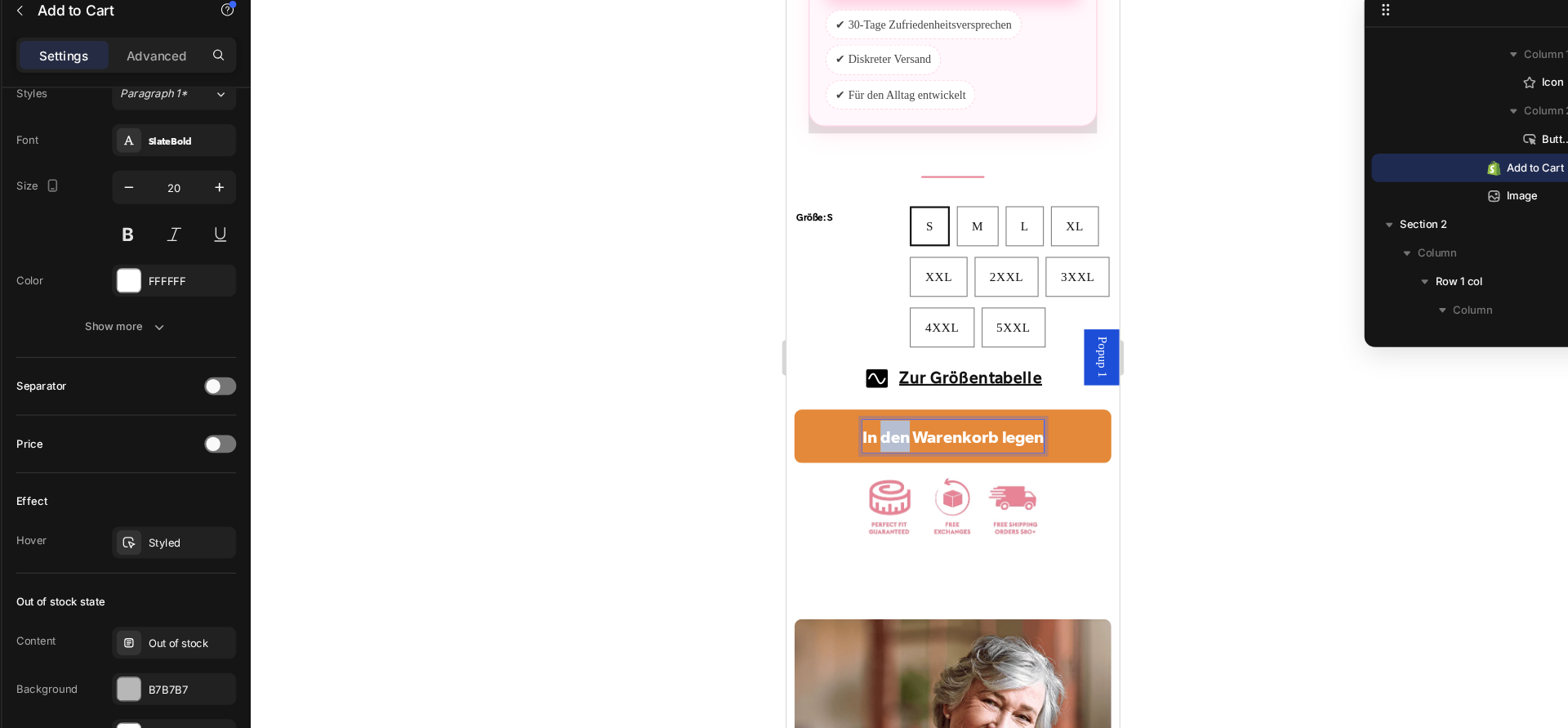
click at [873, 413] on p "In den Warenkorb legen" at bounding box center [940, 399] width 167 height 29
click at [794, 376] on button "🛍️ In den Warenkorb legen" at bounding box center [940, 400] width 291 height 49
click at [794, 376] on button "🛍️. In den Warenkorb legen" at bounding box center [940, 400] width 291 height 49
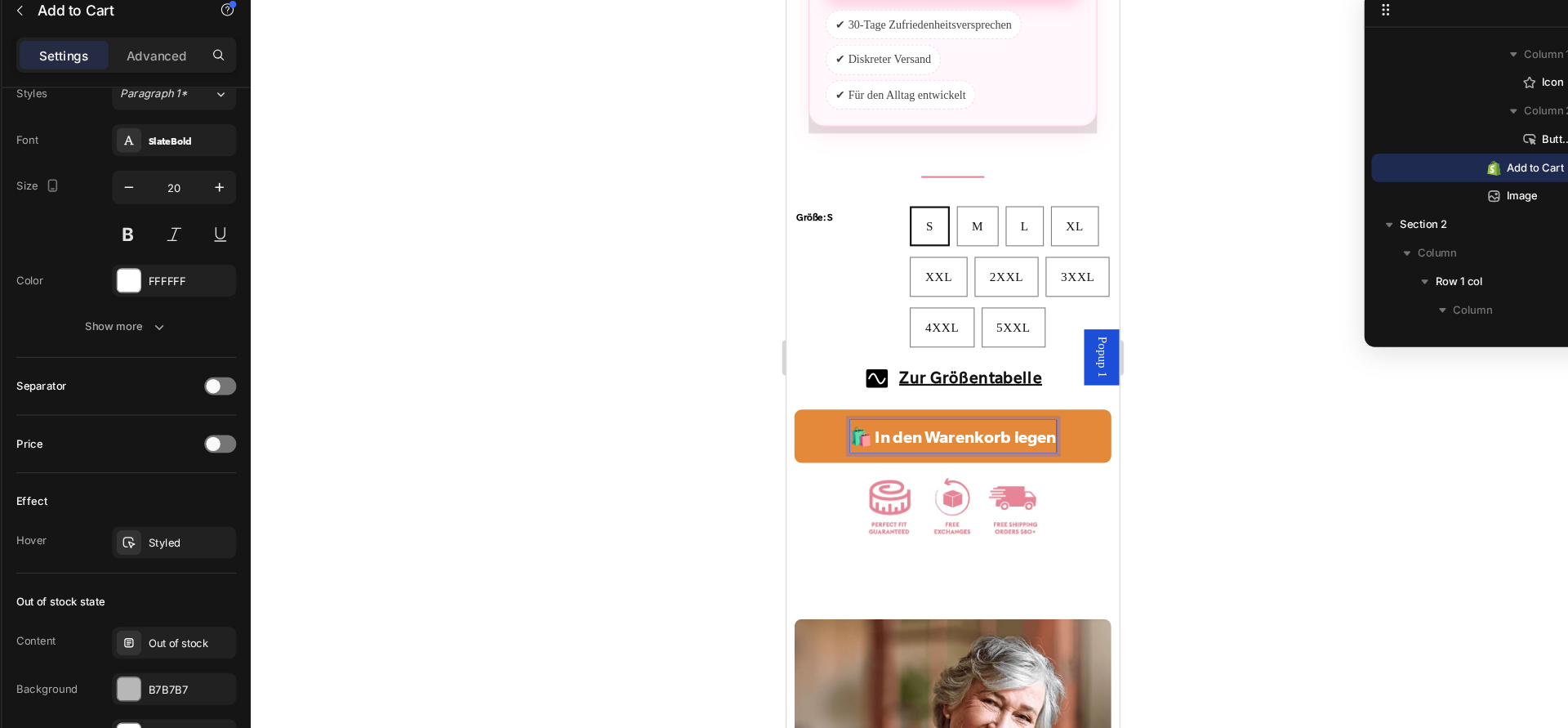
click at [794, 376] on button "🛍️ In den Warenkorb legen" at bounding box center [940, 400] width 291 height 49
click at [1030, 415] on p "🛍️ In den Warenkorb legen" at bounding box center [940, 399] width 192 height 29
click at [794, 376] on button "🛍️ In den Warenkorb legen" at bounding box center [940, 400] width 291 height 49
click at [1223, 492] on div at bounding box center [922, 387] width 1293 height 682
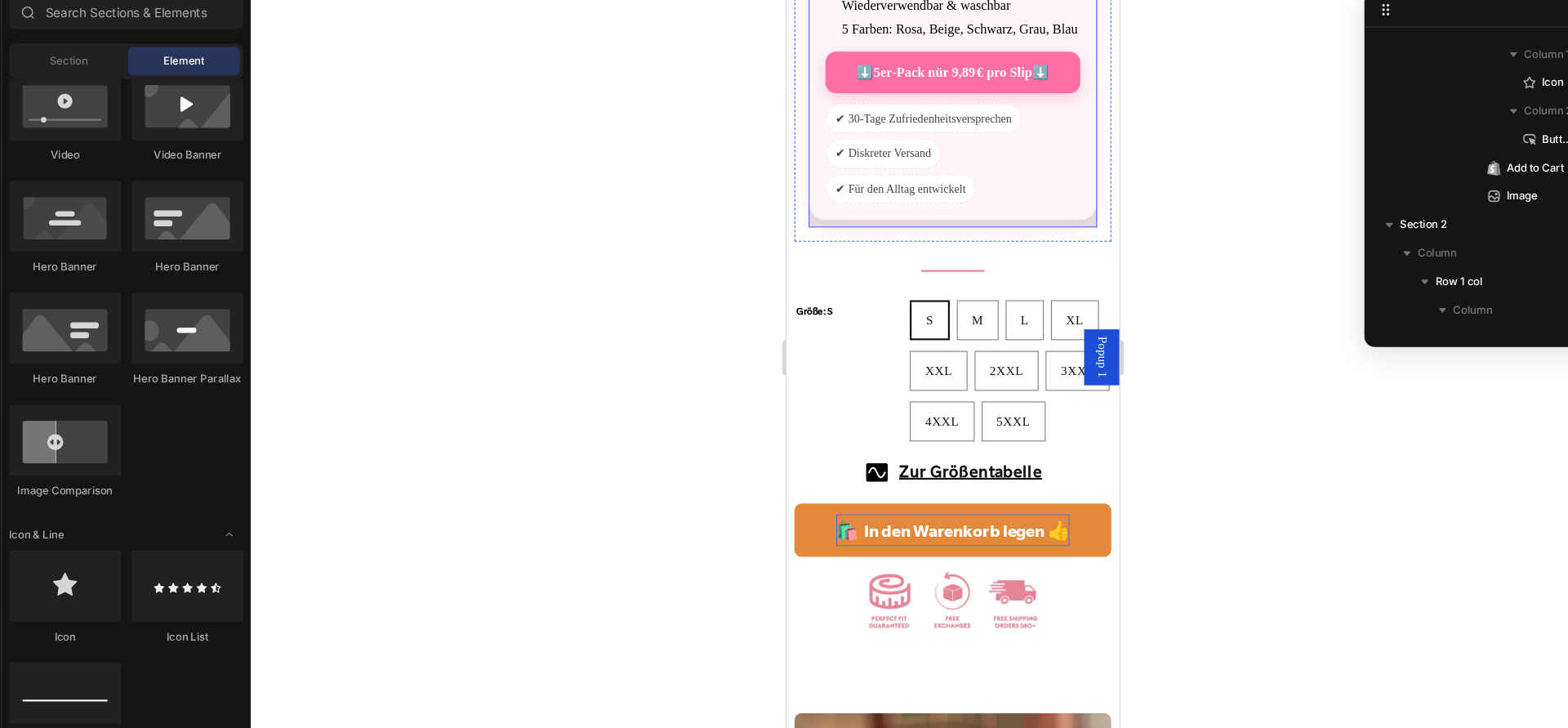
scroll to position [1564, 0]
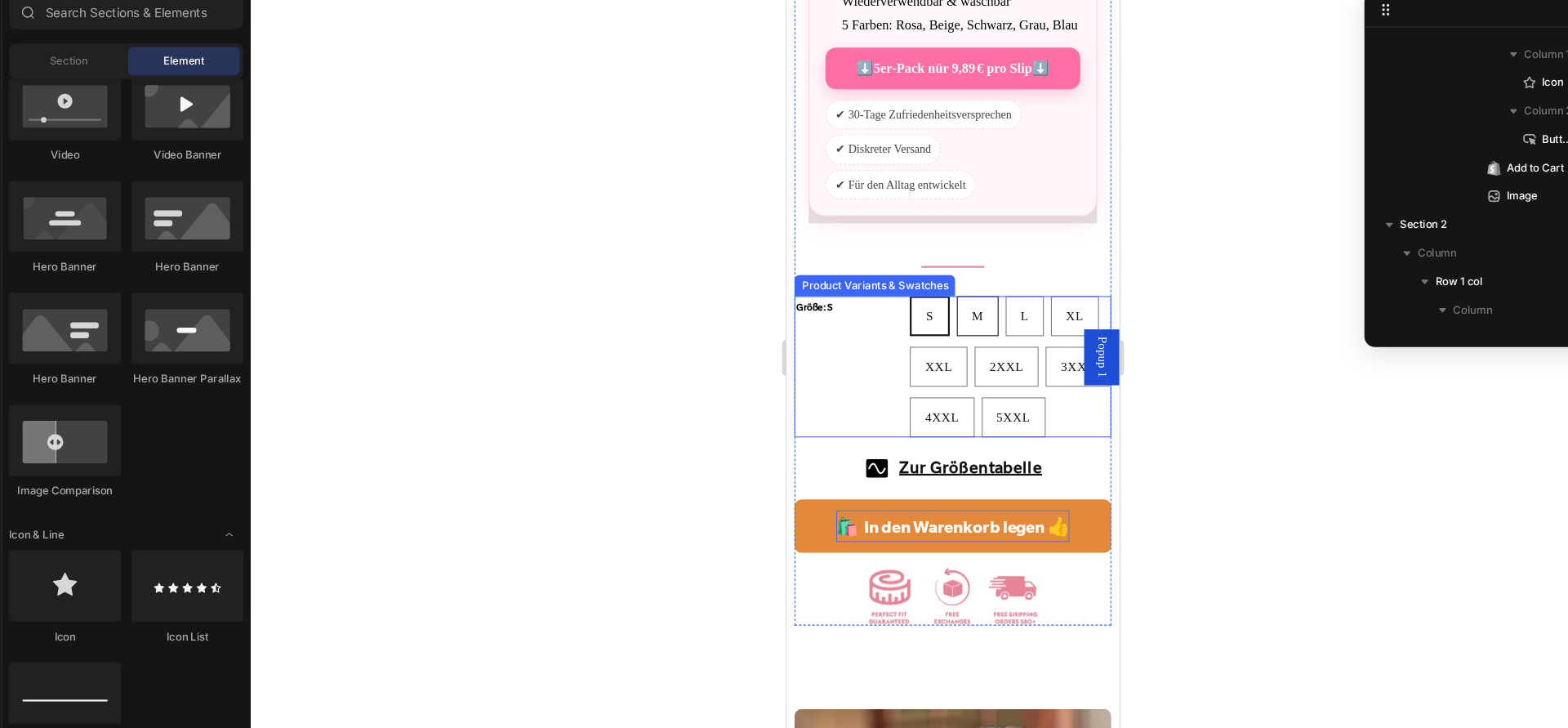
click at [958, 305] on div "M" at bounding box center [963, 291] width 37 height 29
click at [944, 272] on input "M M M" at bounding box center [943, 271] width 1 height 1
radio input "true"
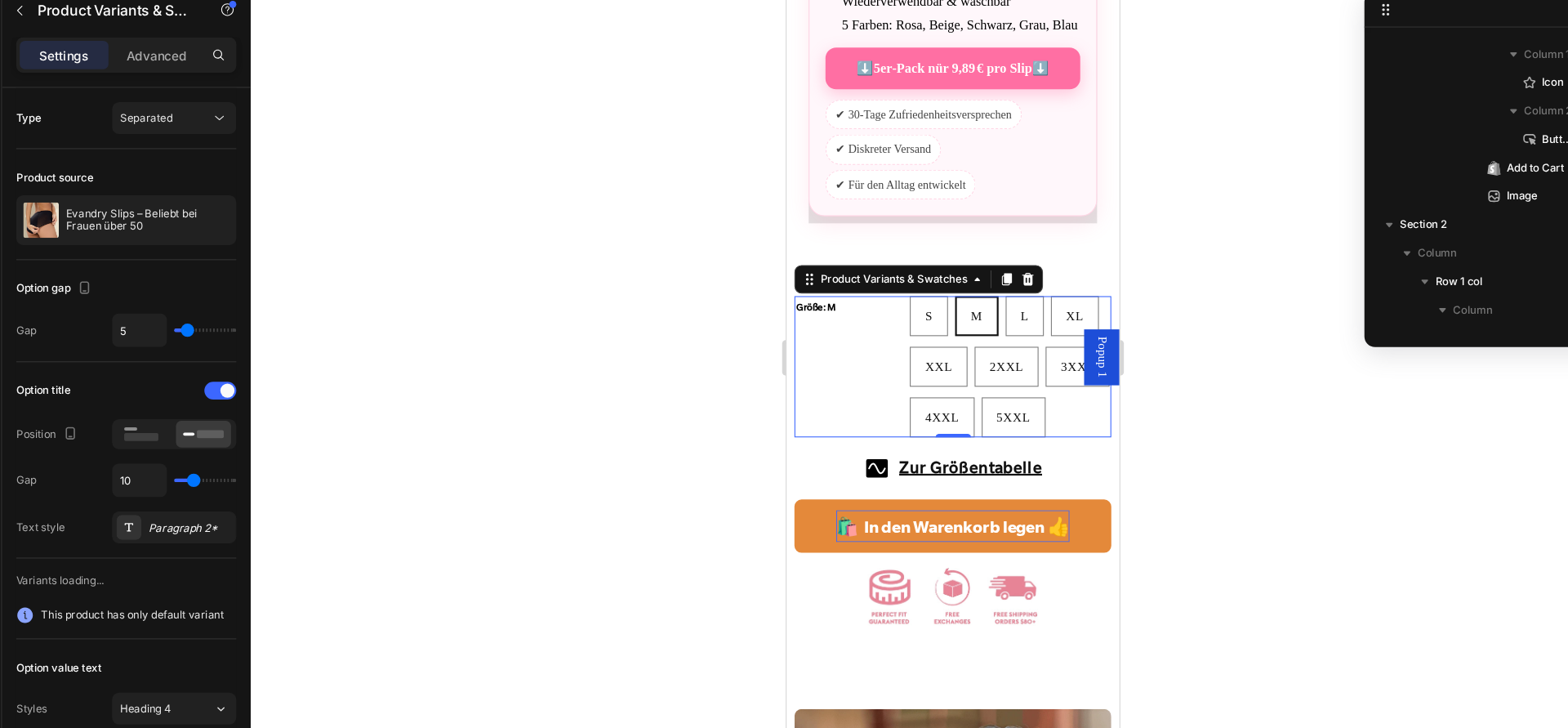
scroll to position [1067, 0]
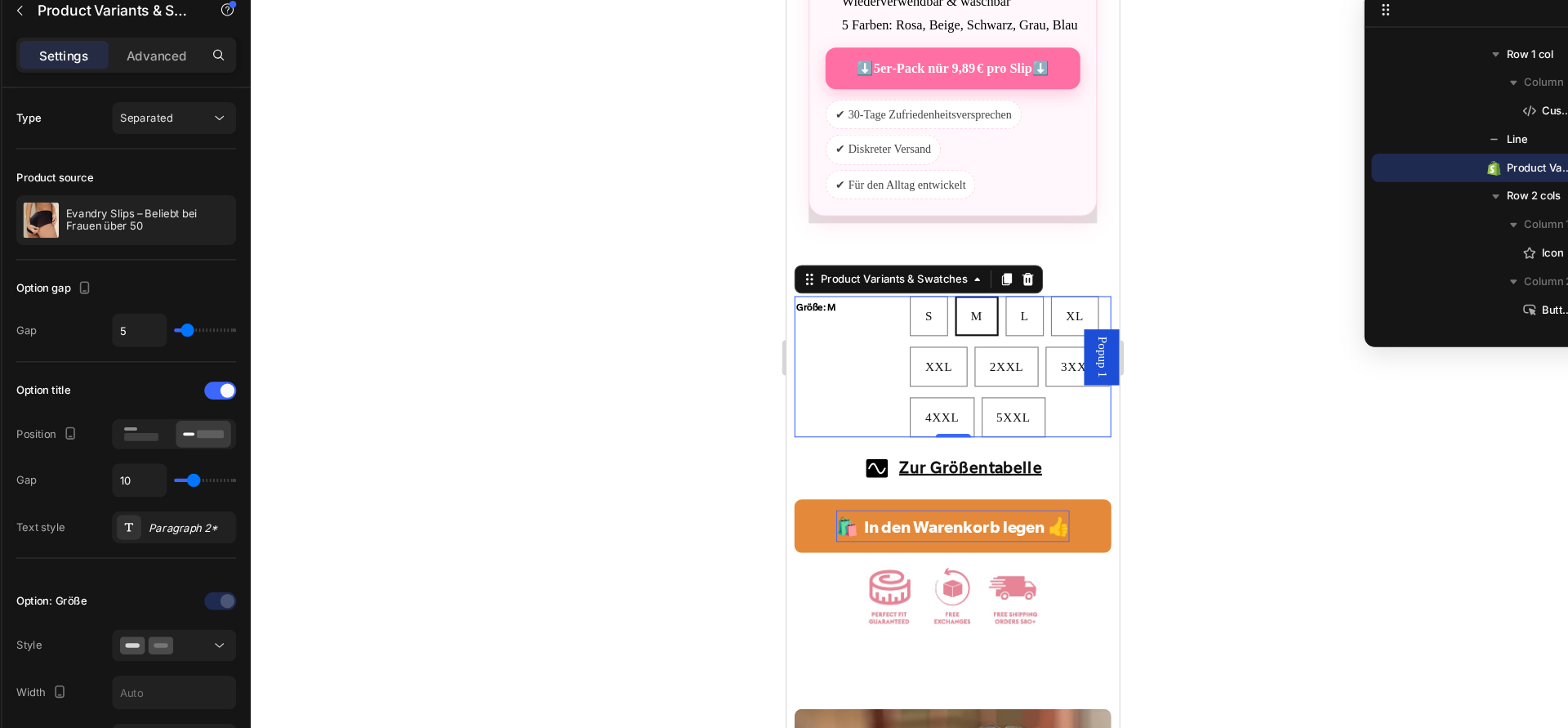
click at [598, 457] on div at bounding box center [922, 387] width 1293 height 682
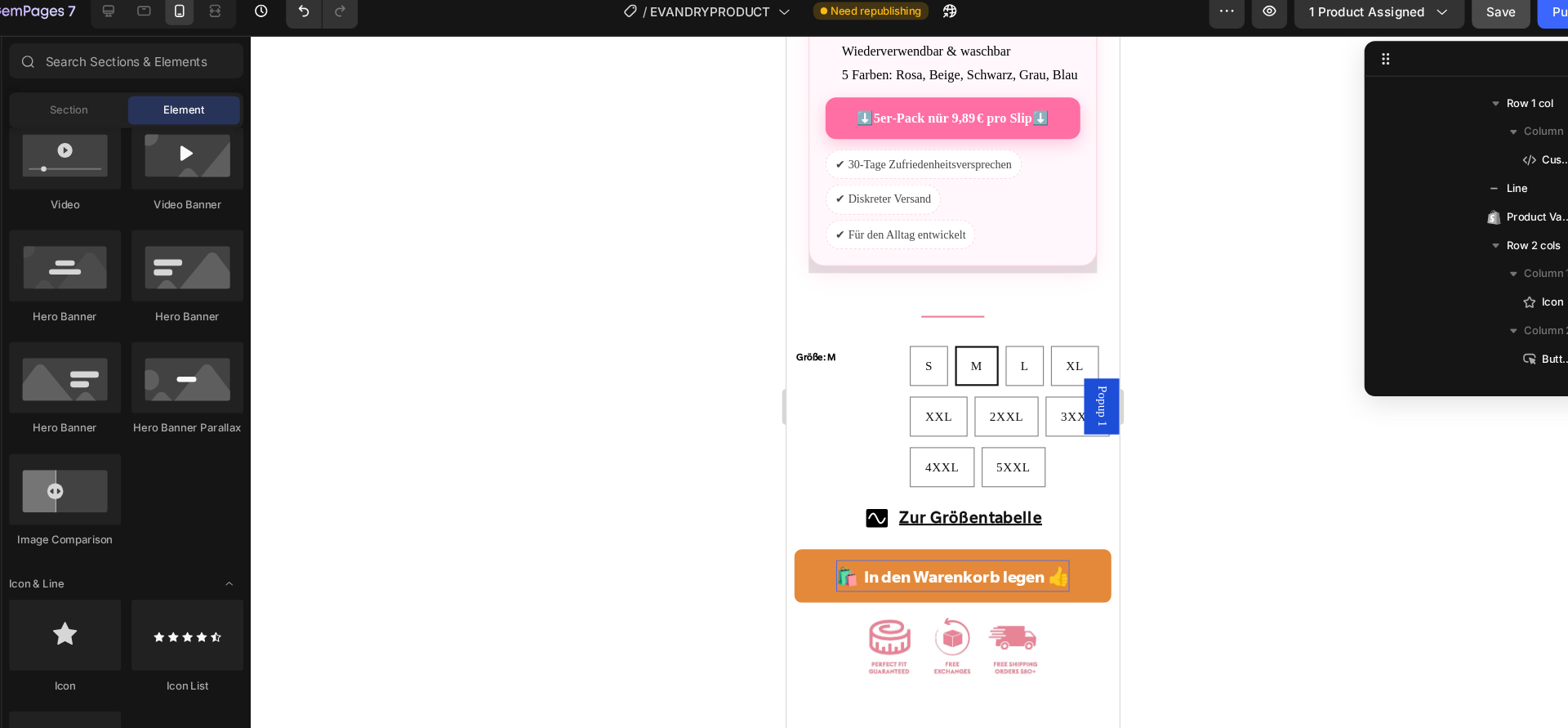
scroll to position [0, 0]
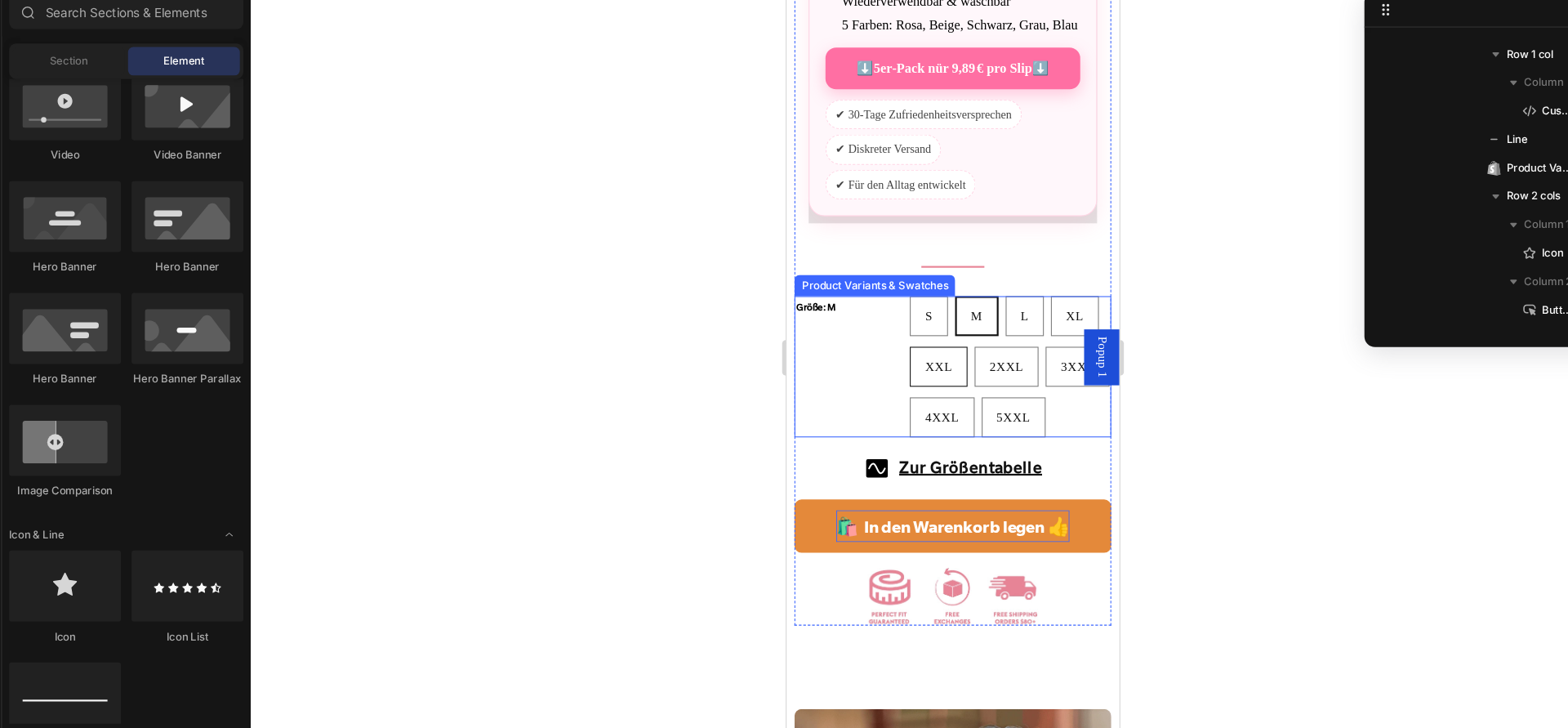
click at [903, 352] on div "XXL" at bounding box center [926, 337] width 51 height 29
click at [900, 319] on input "XXL XXL XXL" at bounding box center [899, 318] width 1 height 1
radio input "true"
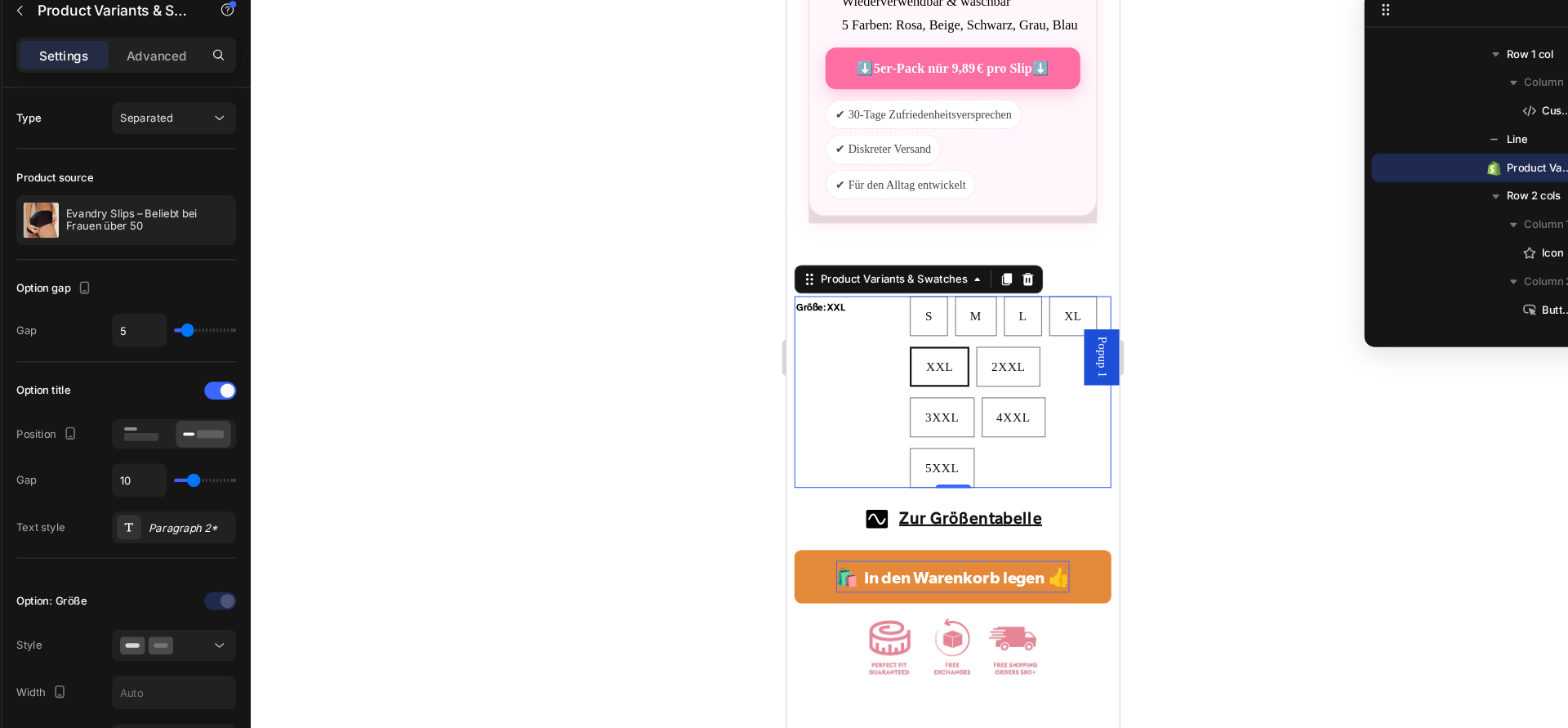
click at [886, 364] on div "Größe: XXL" at bounding box center [843, 360] width 98 height 177
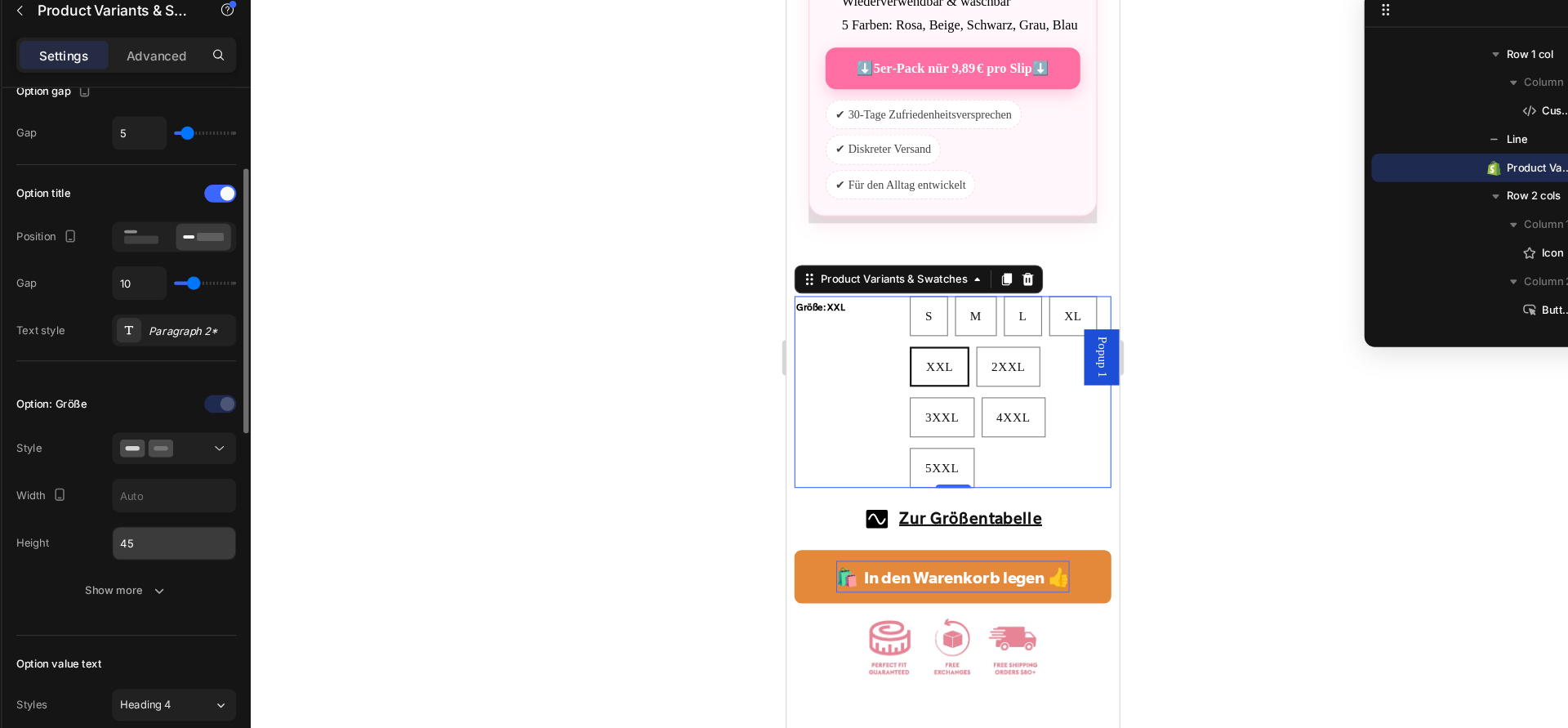
scroll to position [185, 0]
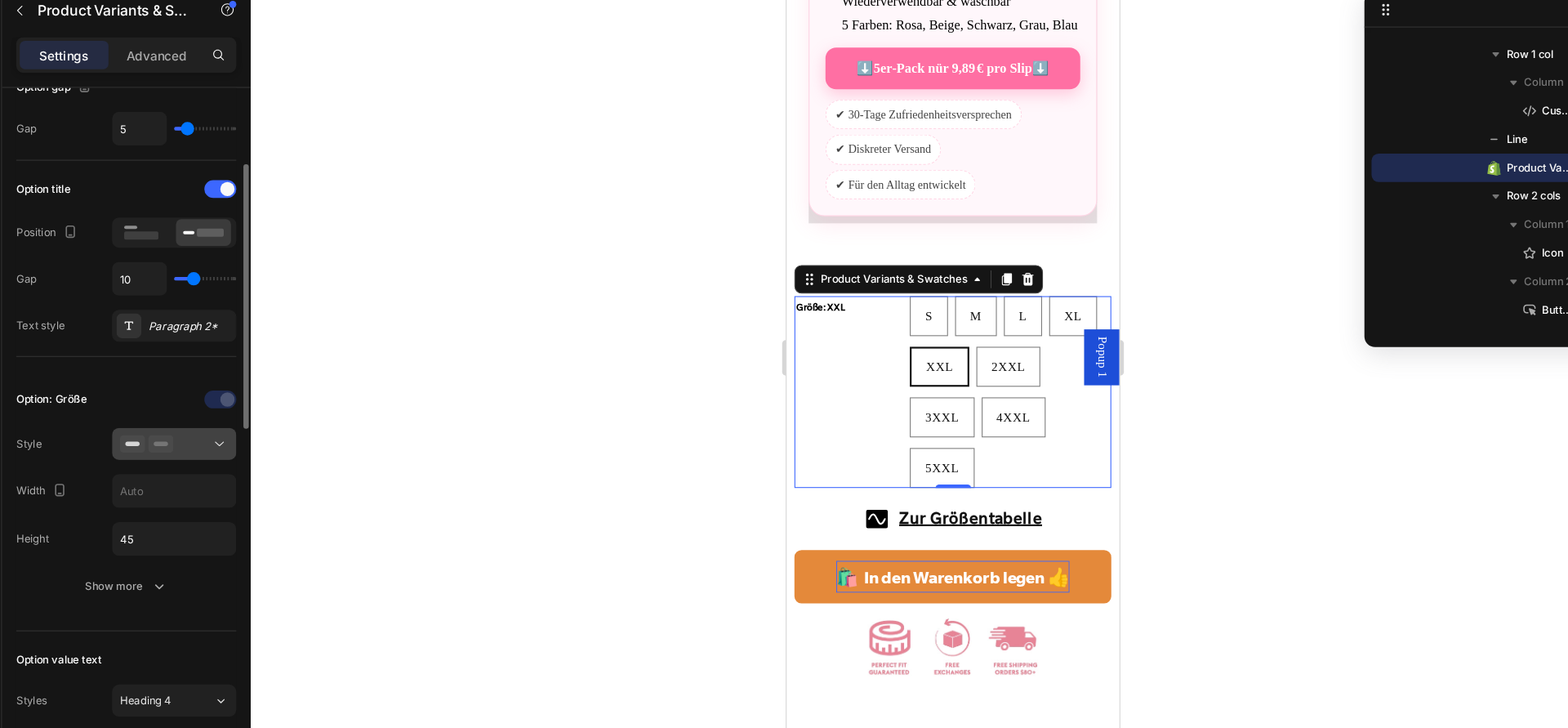
click at [252, 472] on button at bounding box center [205, 466] width 115 height 29
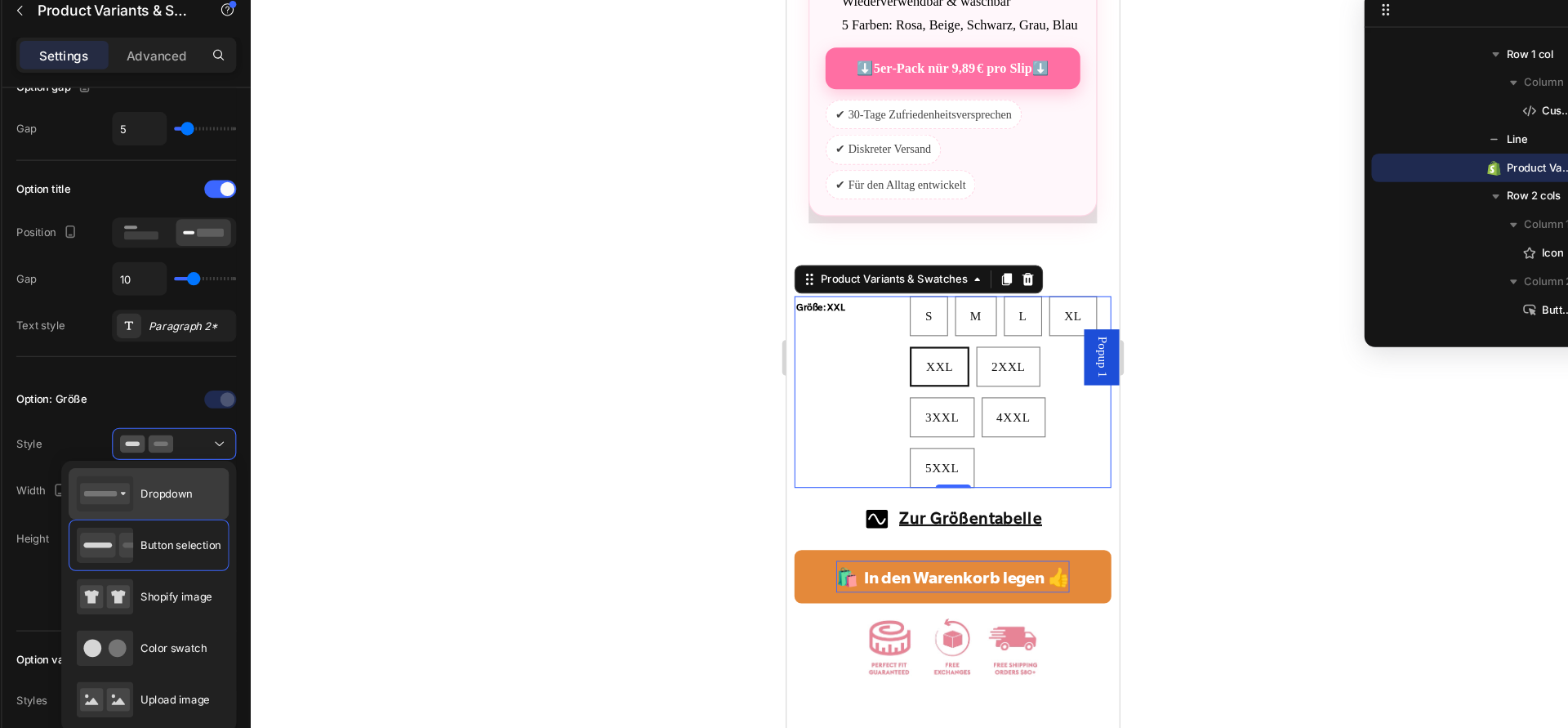
click at [229, 512] on div "Dropdown" at bounding box center [182, 511] width 148 height 47
type input "100%"
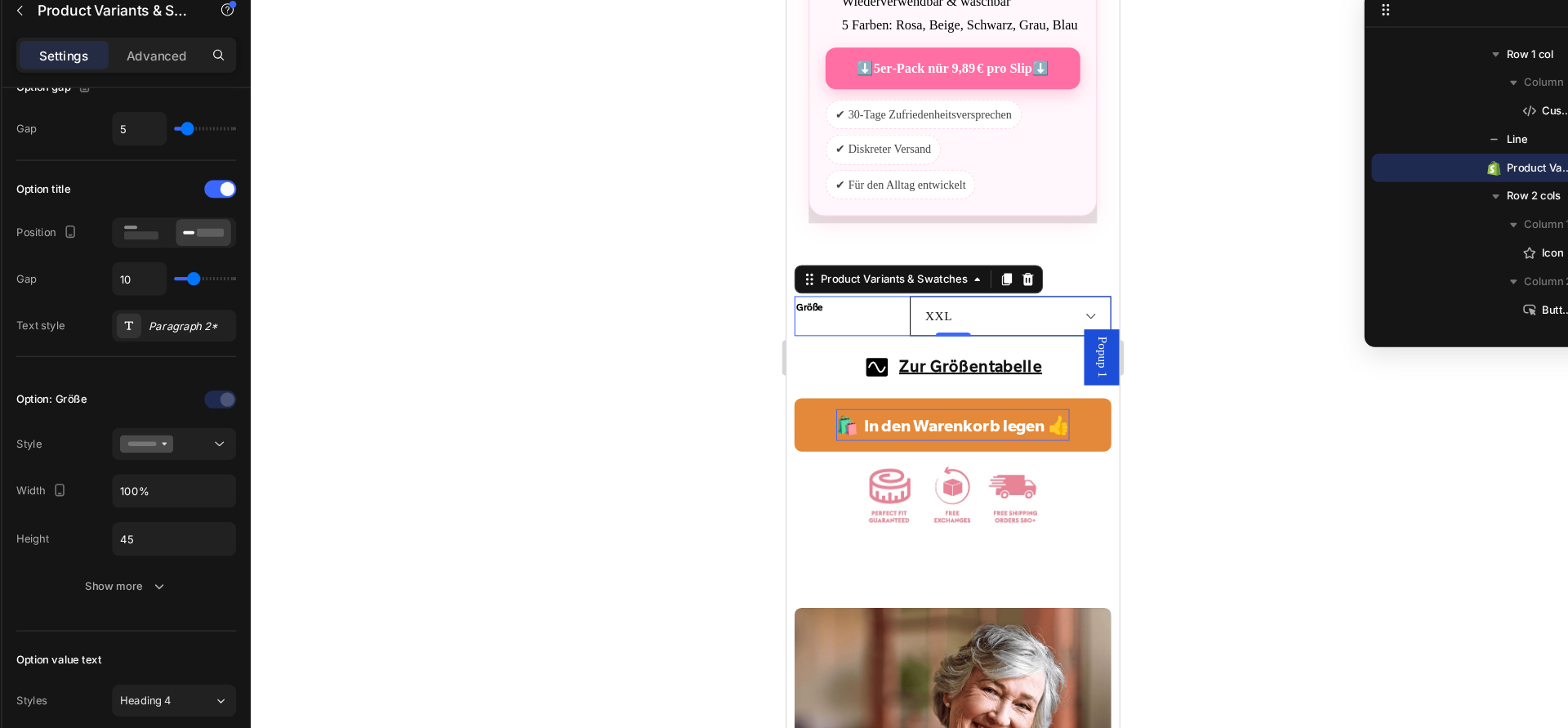
click at [905, 309] on select "S M L XL XXL 2XXL 3XXL 4XXL 5XXL" at bounding box center [992, 291] width 184 height 37
click at [900, 272] on select "S M L XL XXL 2XXL 3XXL 4XXL 5XXL" at bounding box center [992, 291] width 184 height 37
select select "XL"
click at [756, 408] on div at bounding box center [922, 387] width 1293 height 682
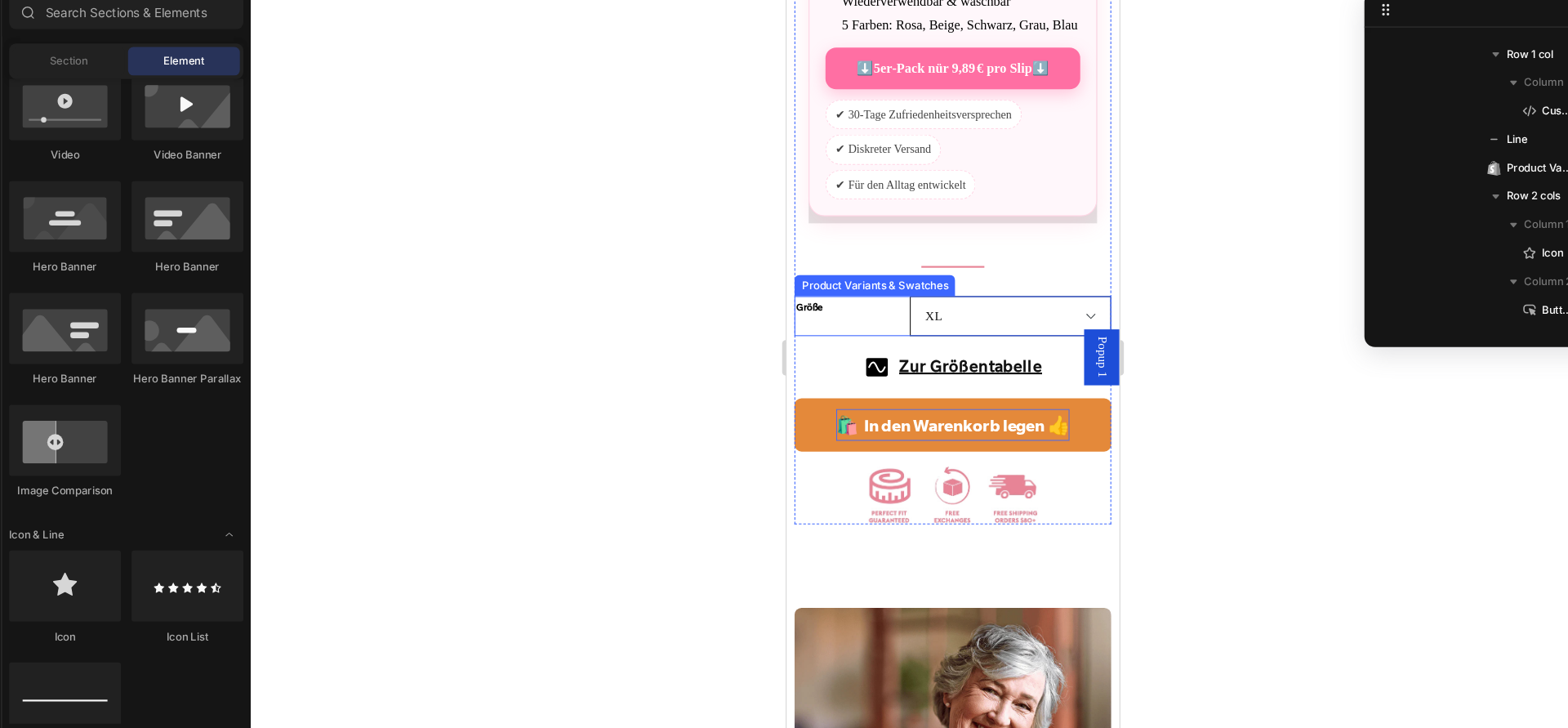
click at [936, 304] on select "S M L XL XXL 2XXL 3XXL 4XXL 5XXL" at bounding box center [992, 291] width 184 height 37
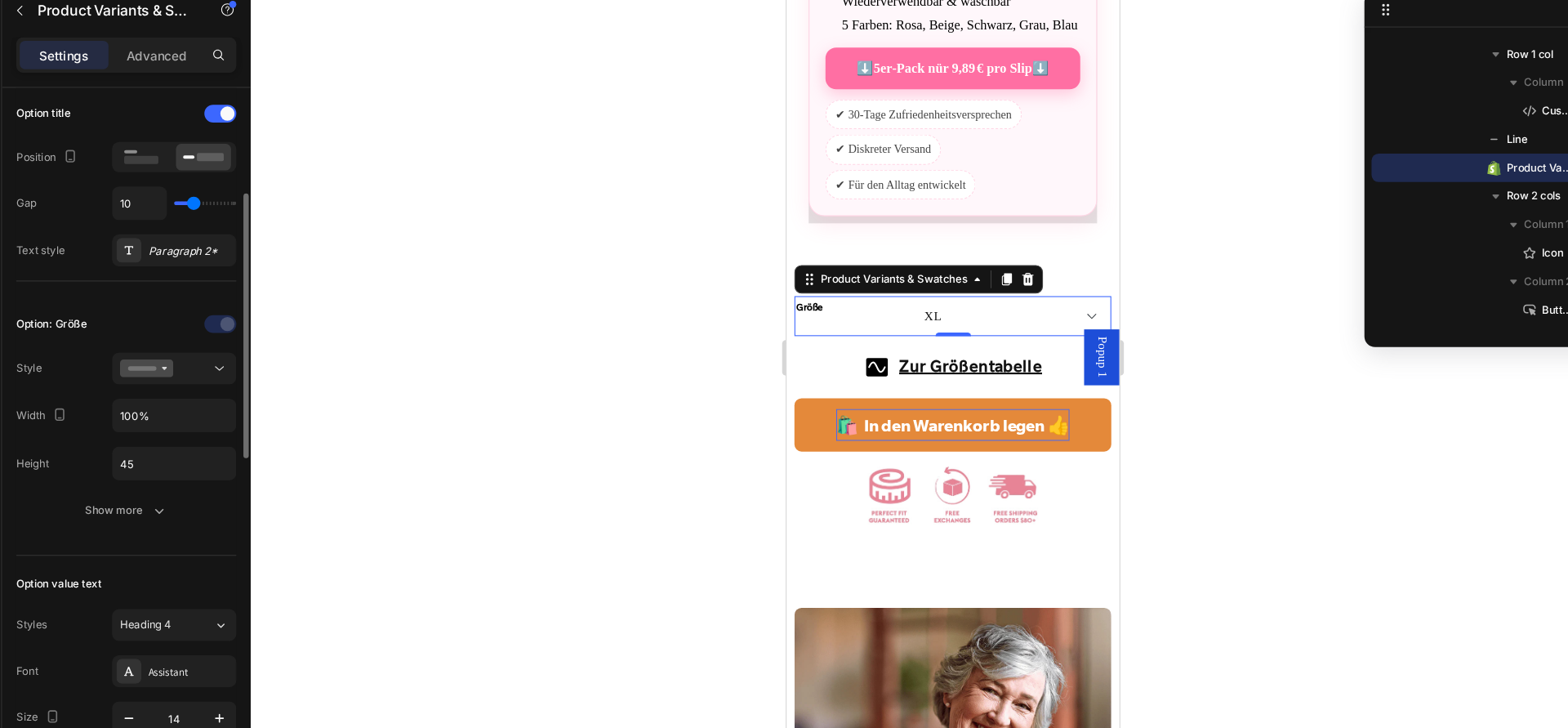
scroll to position [257, 0]
click at [198, 518] on icon "button" at bounding box center [191, 526] width 17 height 17
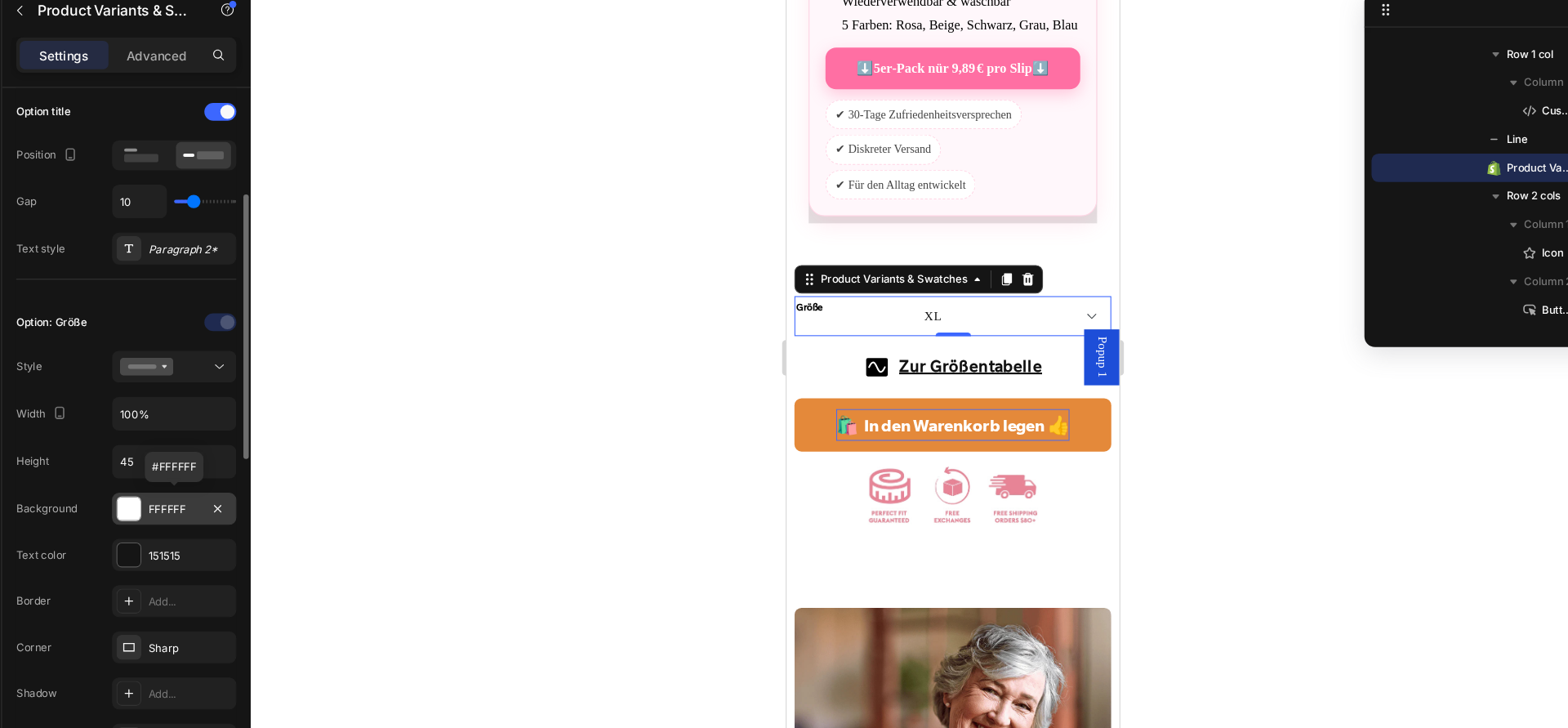
click at [155, 528] on div at bounding box center [164, 526] width 22 height 22
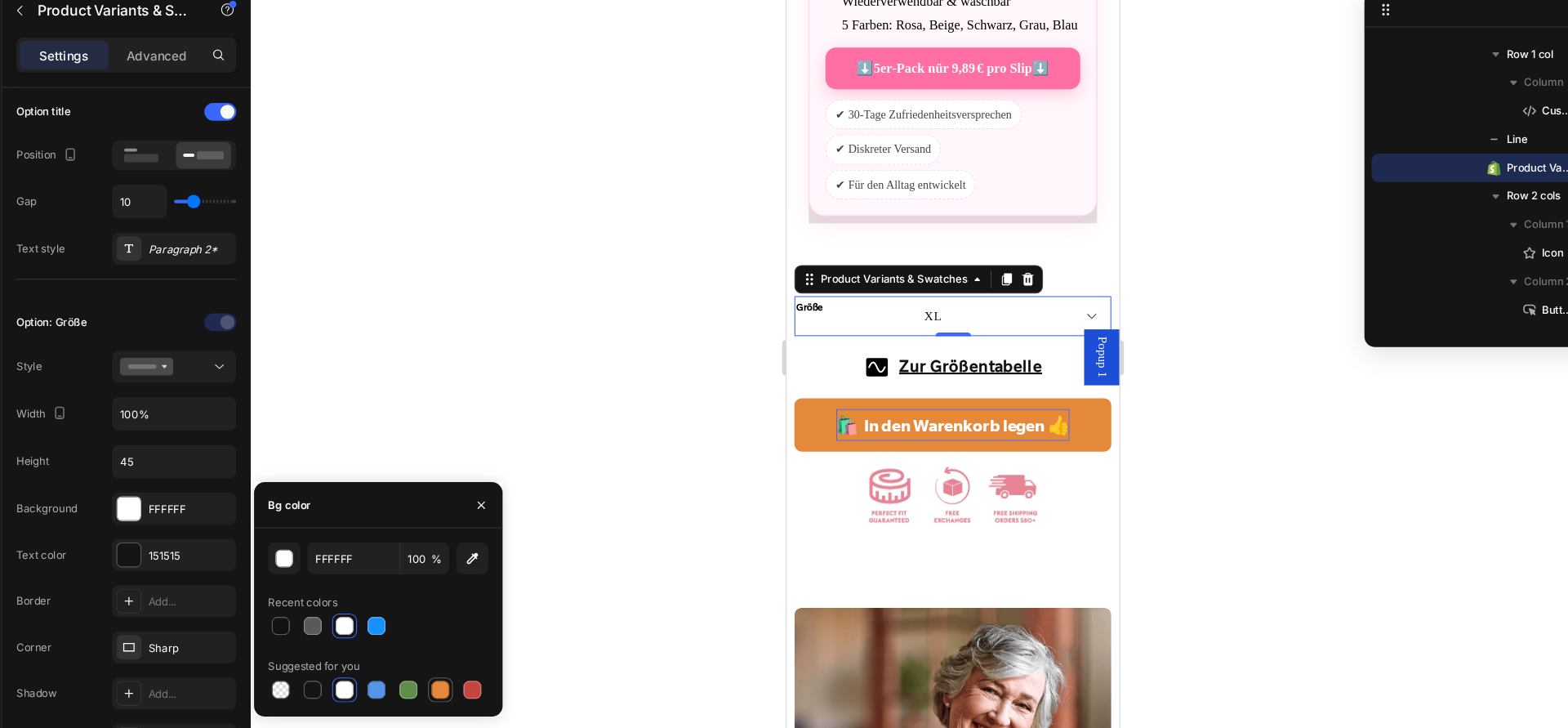
click at [455, 694] on div at bounding box center [450, 693] width 17 height 17
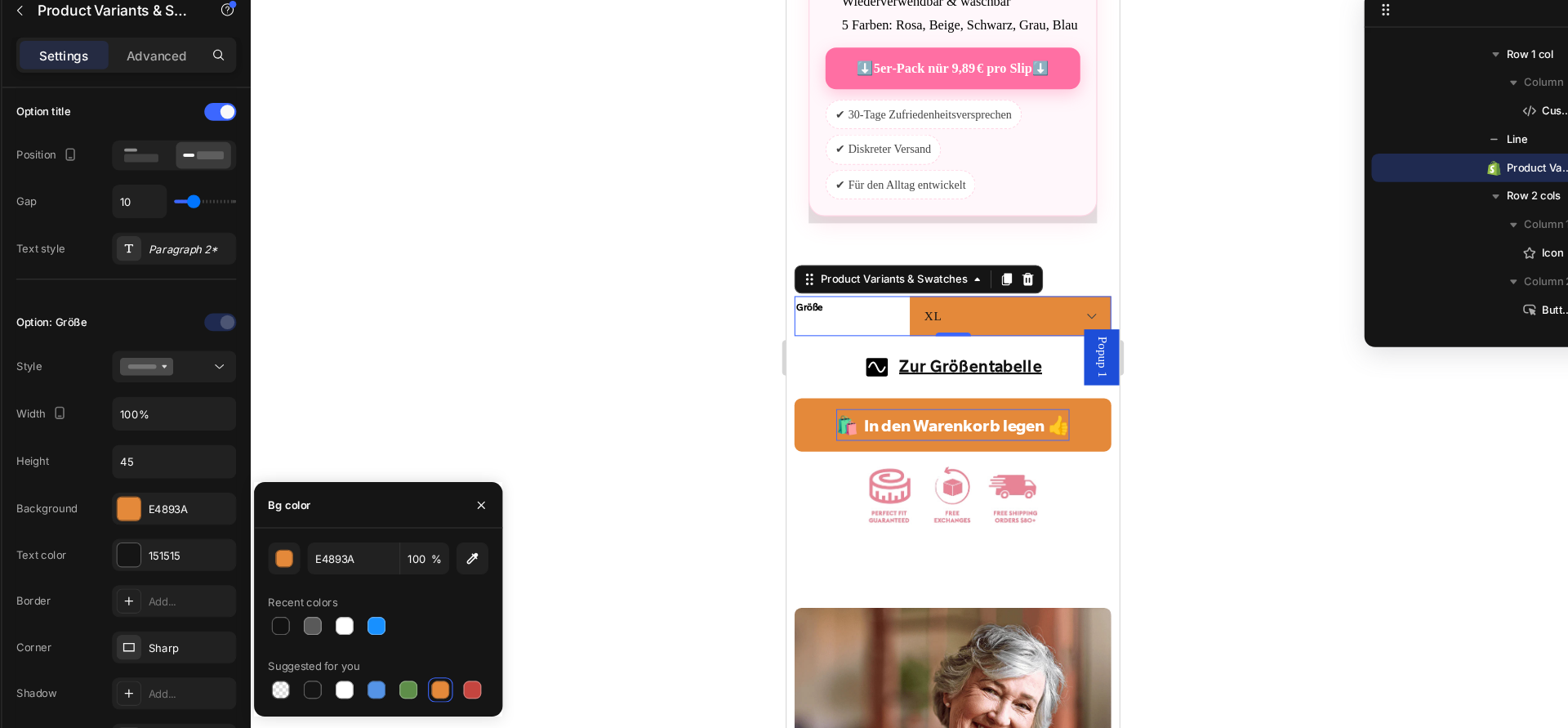
click at [866, 309] on div "Größe" at bounding box center [843, 291] width 98 height 37
click at [365, 631] on div at bounding box center [362, 634] width 17 height 17
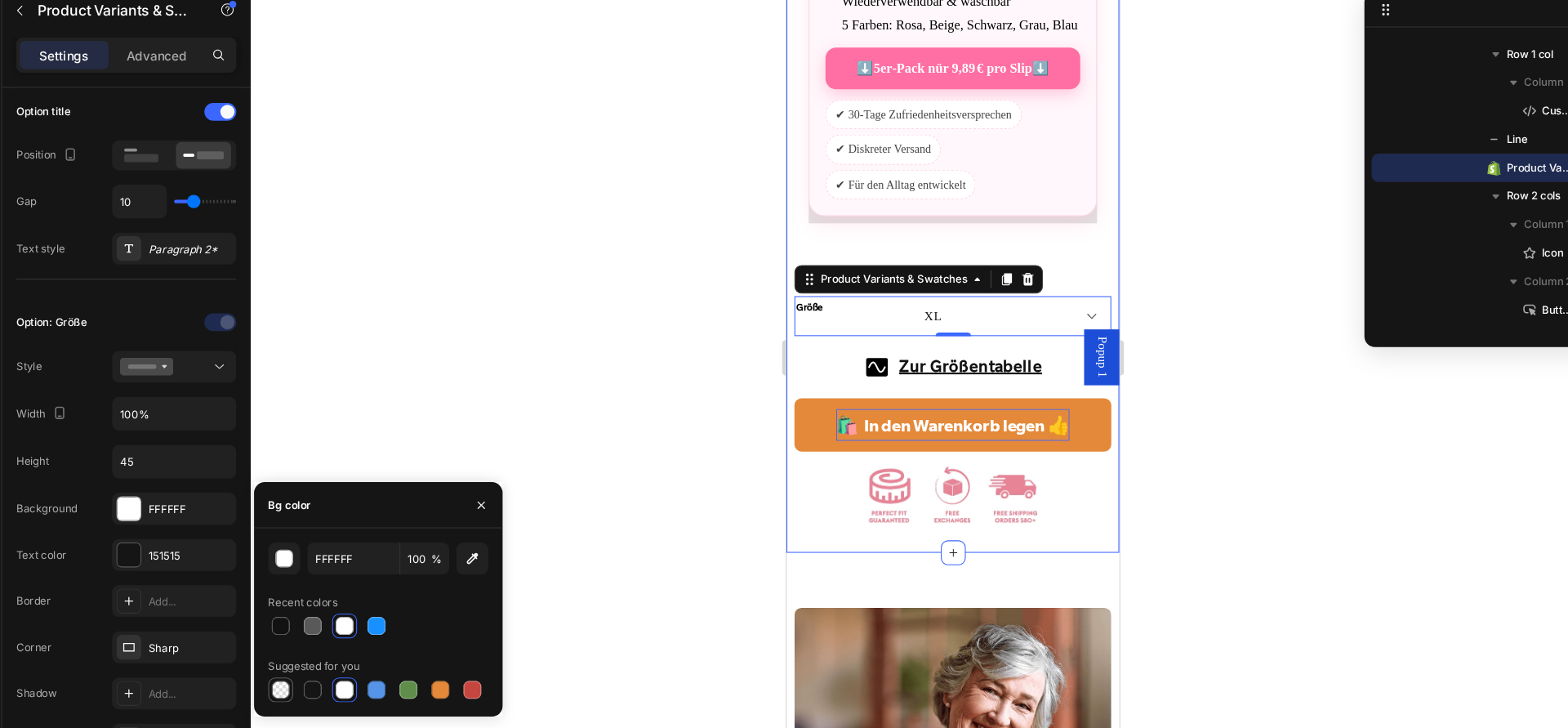
click at [305, 695] on div at bounding box center [303, 693] width 17 height 17
type input "000000"
type input "0"
click at [401, 687] on div at bounding box center [392, 693] width 23 height 23
type input "5594E7"
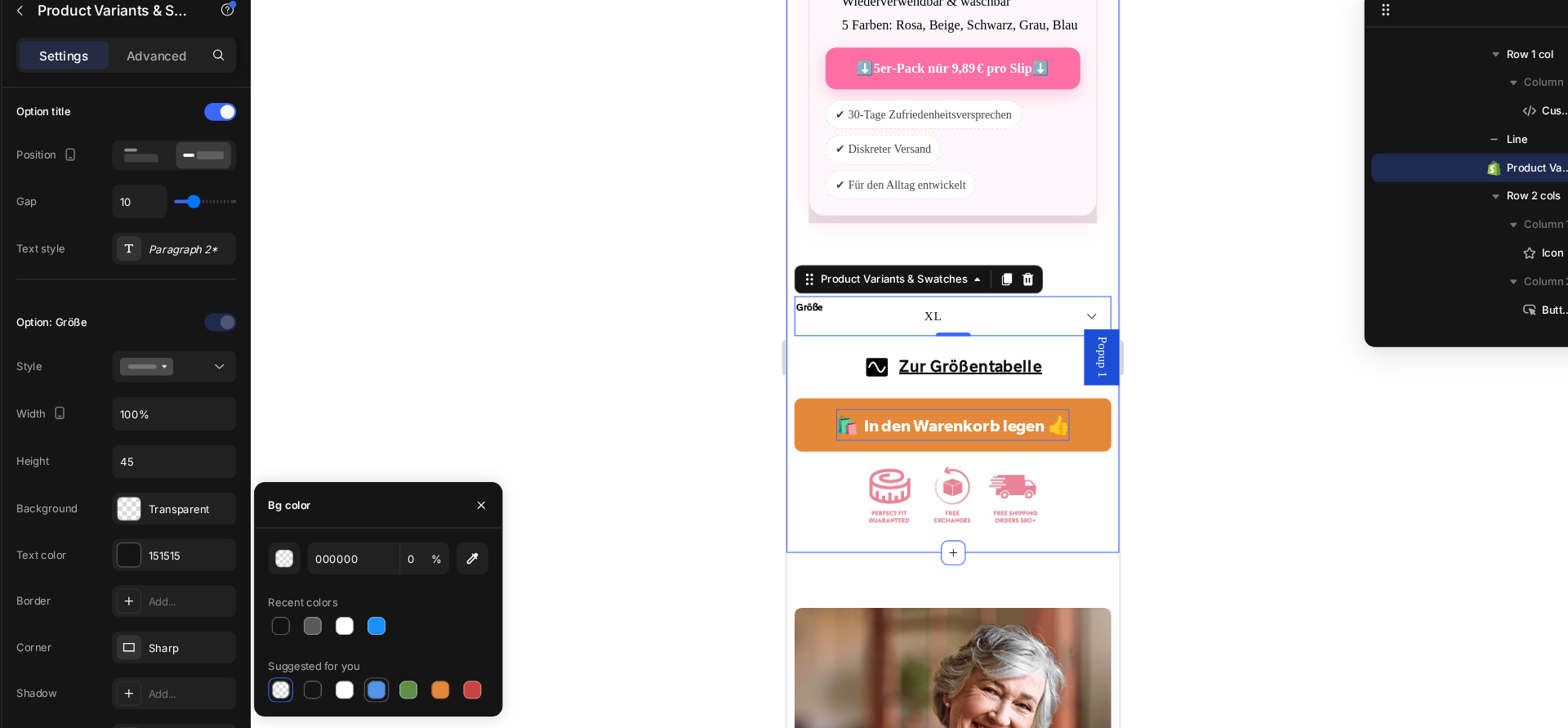
type input "100"
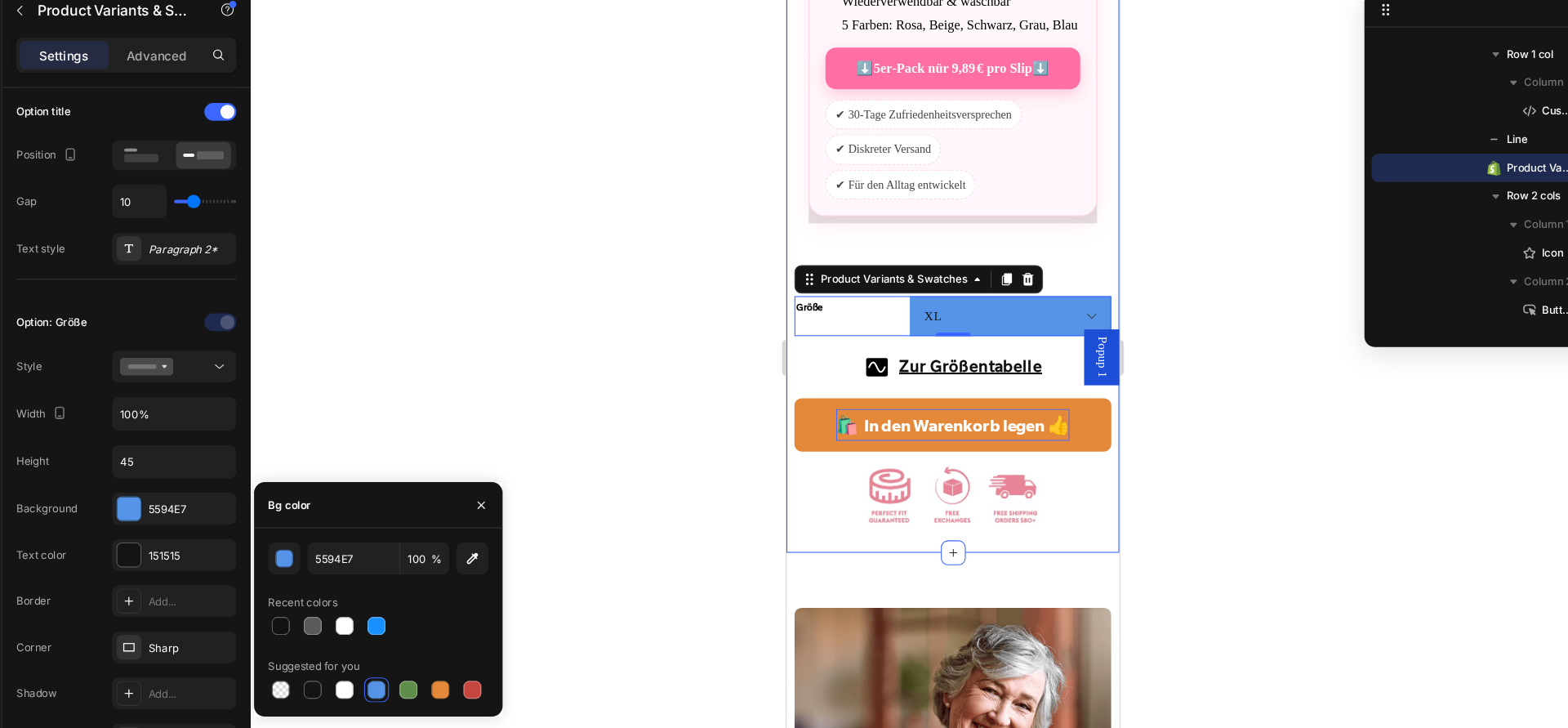
drag, startPoint x: 398, startPoint y: 687, endPoint x: 383, endPoint y: 679, distance: 17.0
click at [398, 686] on div at bounding box center [392, 693] width 17 height 17
click at [310, 627] on div at bounding box center [303, 634] width 20 height 20
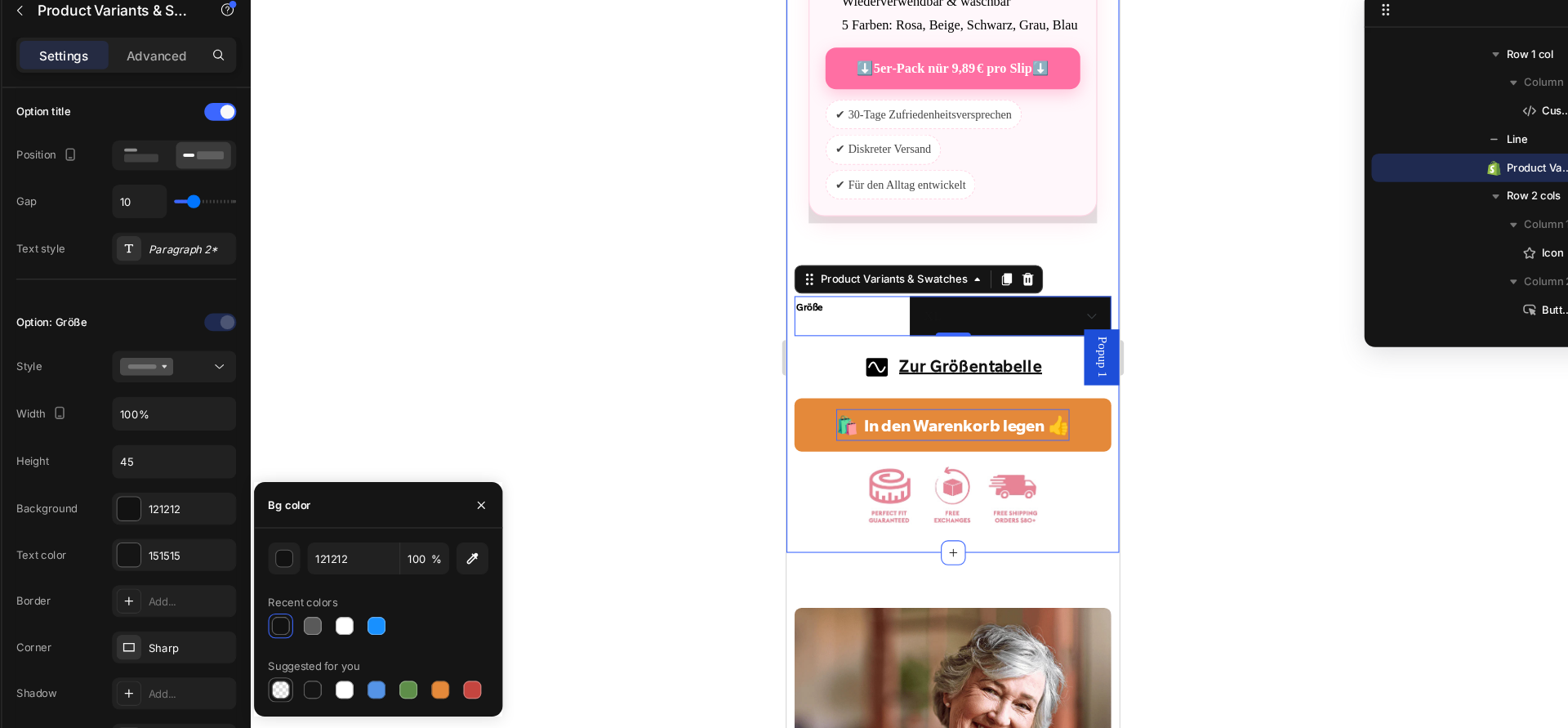
click at [305, 691] on div at bounding box center [303, 693] width 17 height 17
type input "000000"
type input "0"
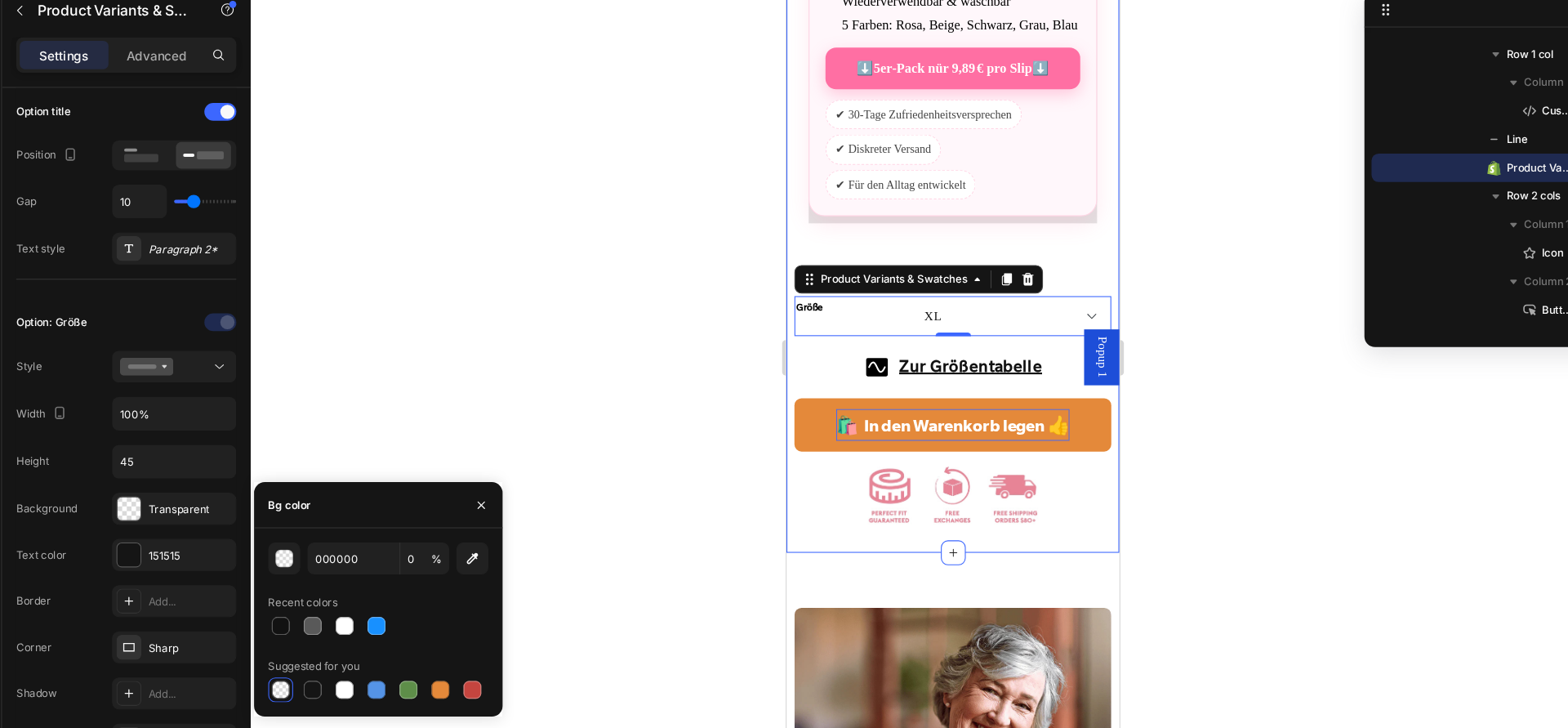
click at [597, 486] on div at bounding box center [922, 387] width 1293 height 682
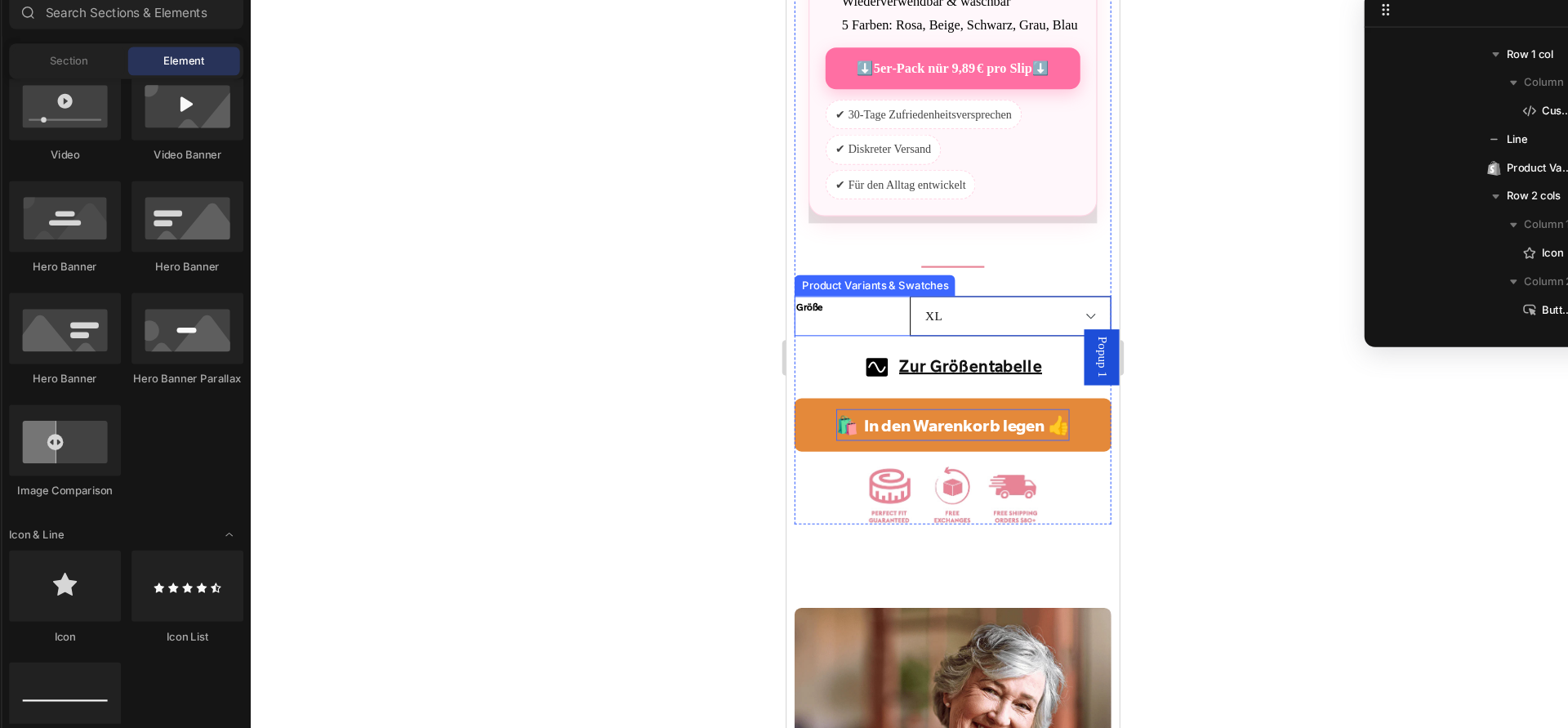
click at [1030, 291] on select "S M L XL XXL 2XXL 3XXL 4XXL 5XXL" at bounding box center [992, 291] width 184 height 37
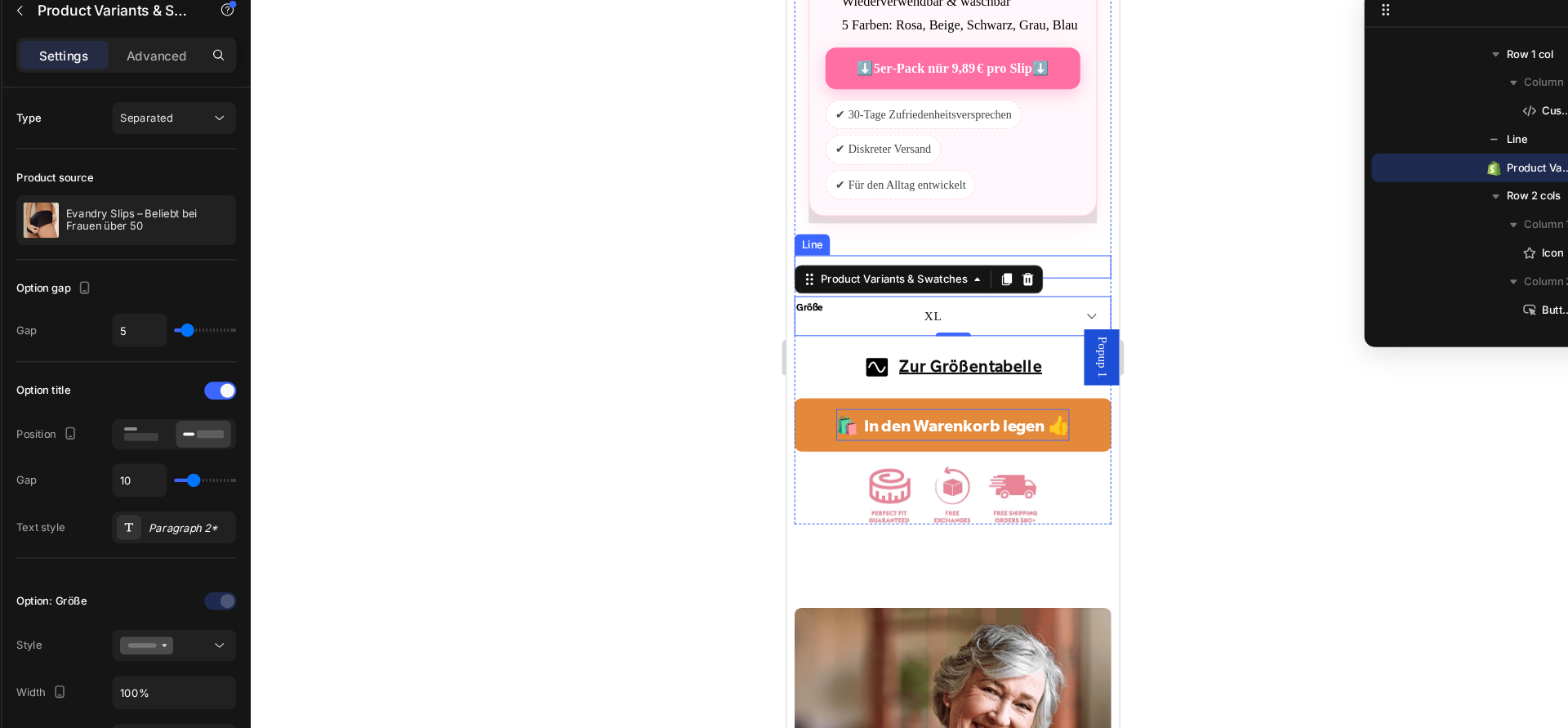
click at [819, 252] on div "Title Line" at bounding box center [940, 245] width 291 height 22
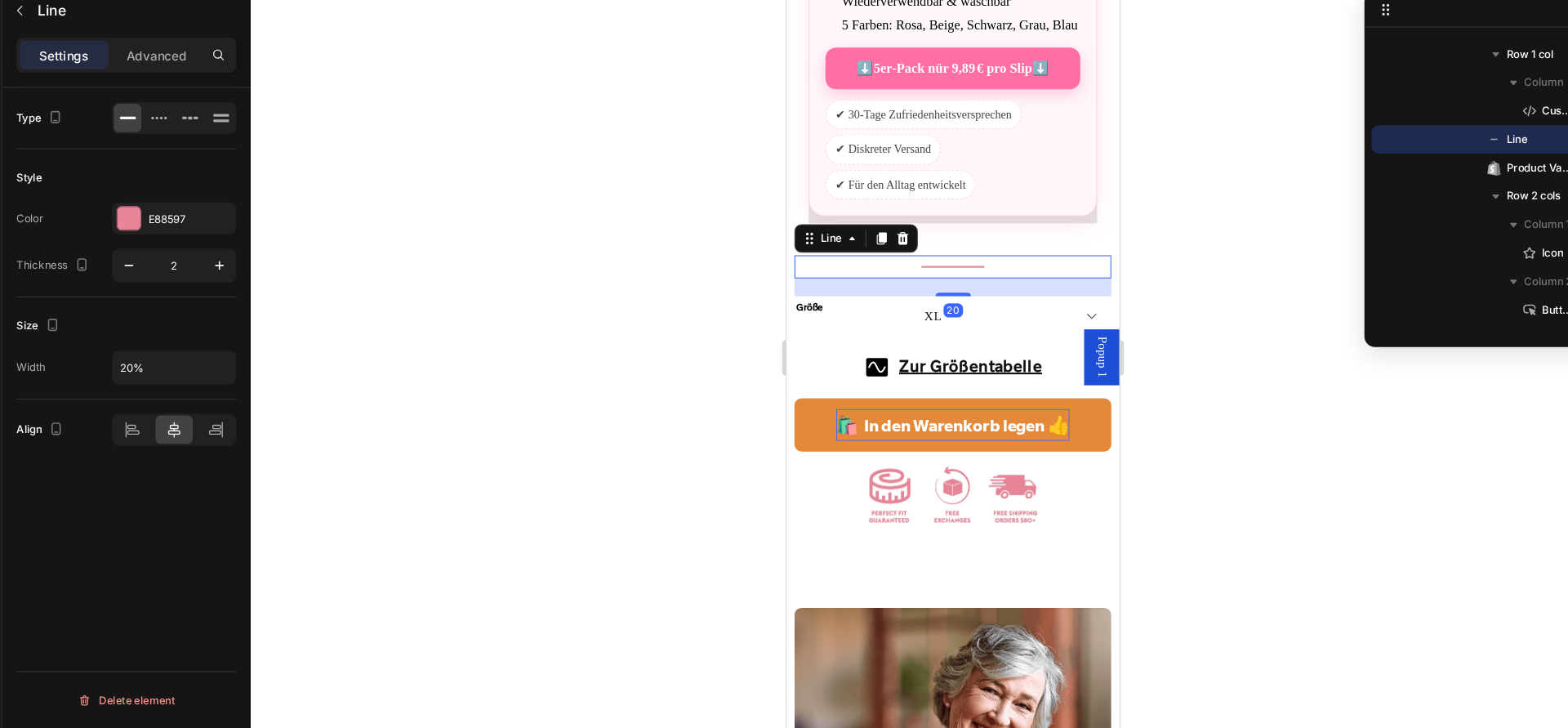
click at [815, 272] on div "20" at bounding box center [940, 264] width 291 height 17
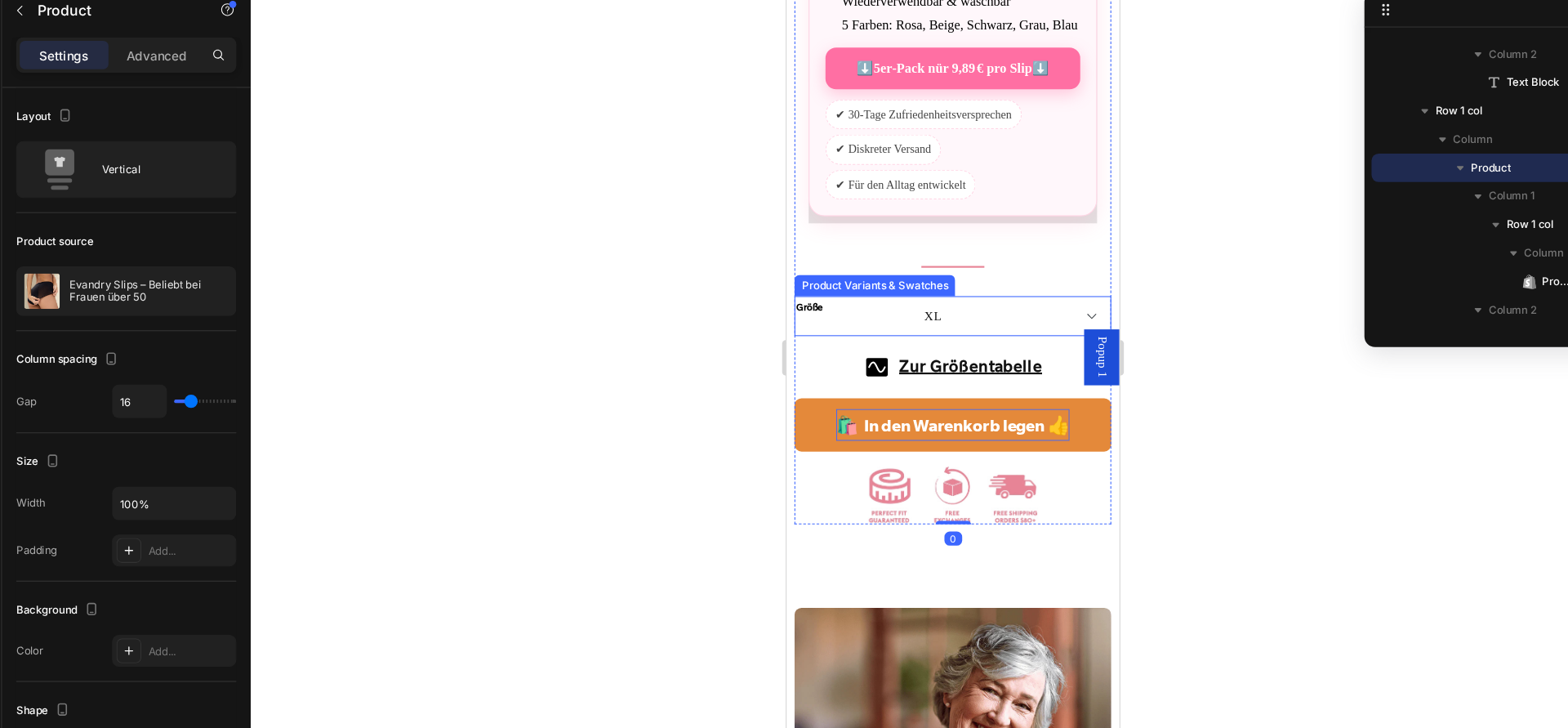
click at [818, 309] on div "Größe" at bounding box center [843, 291] width 98 height 37
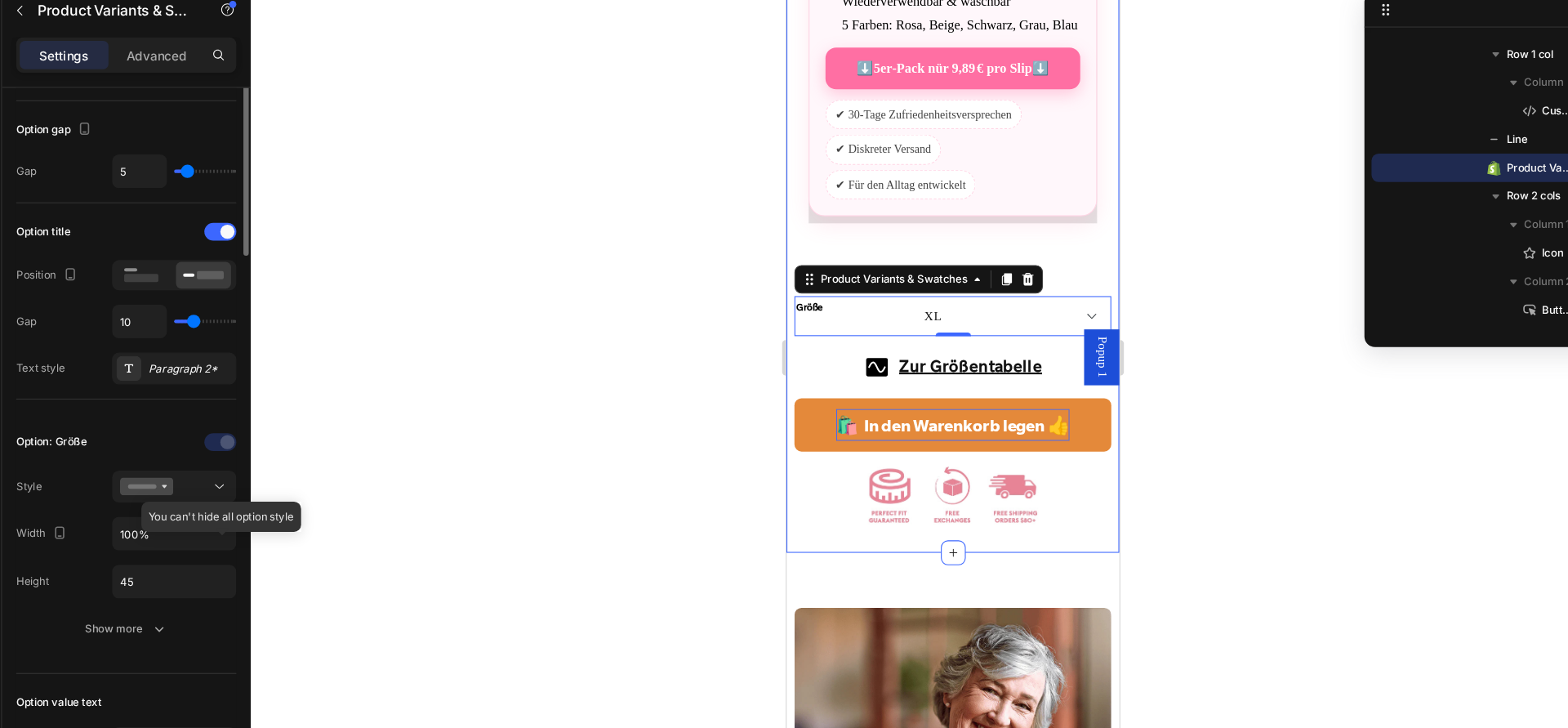
scroll to position [156, 0]
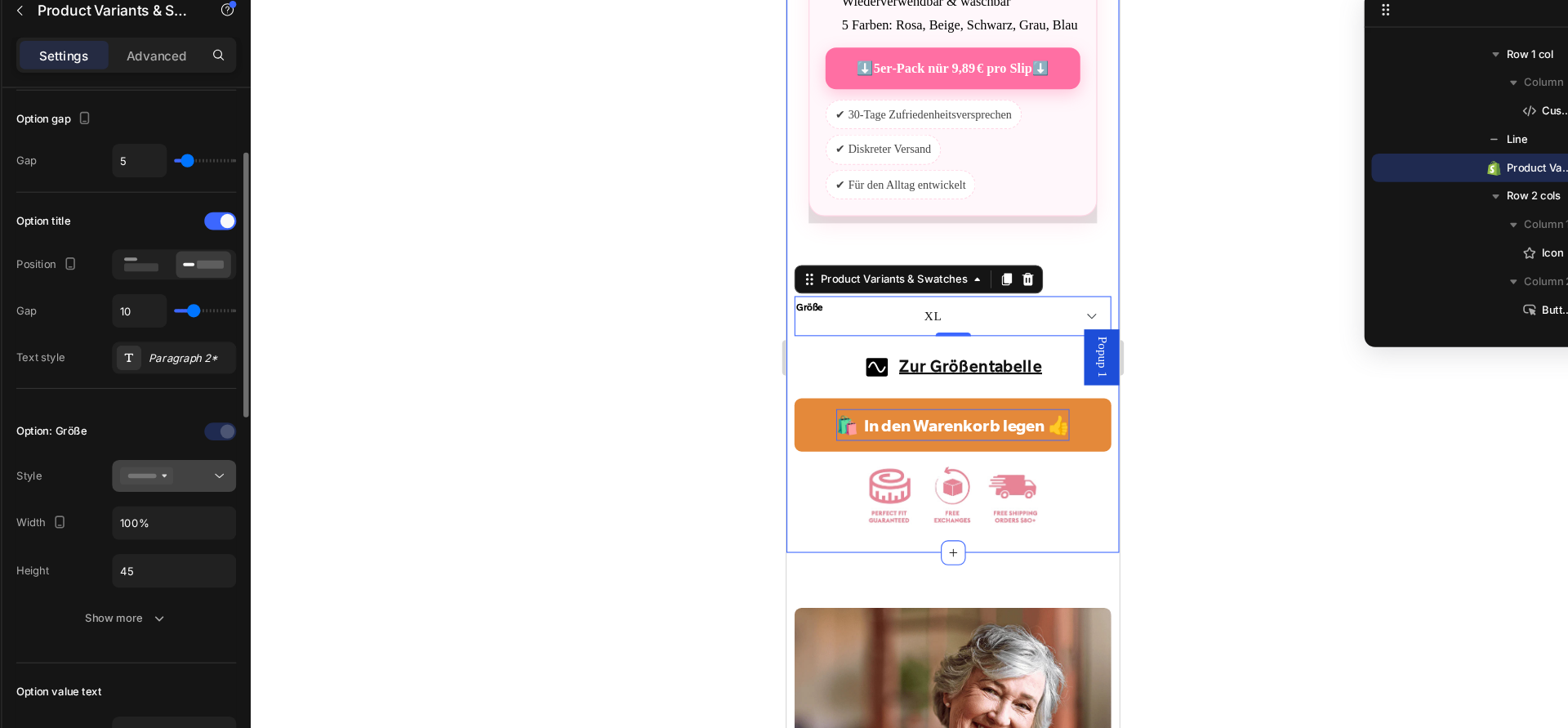
click at [255, 495] on button at bounding box center [205, 496] width 115 height 29
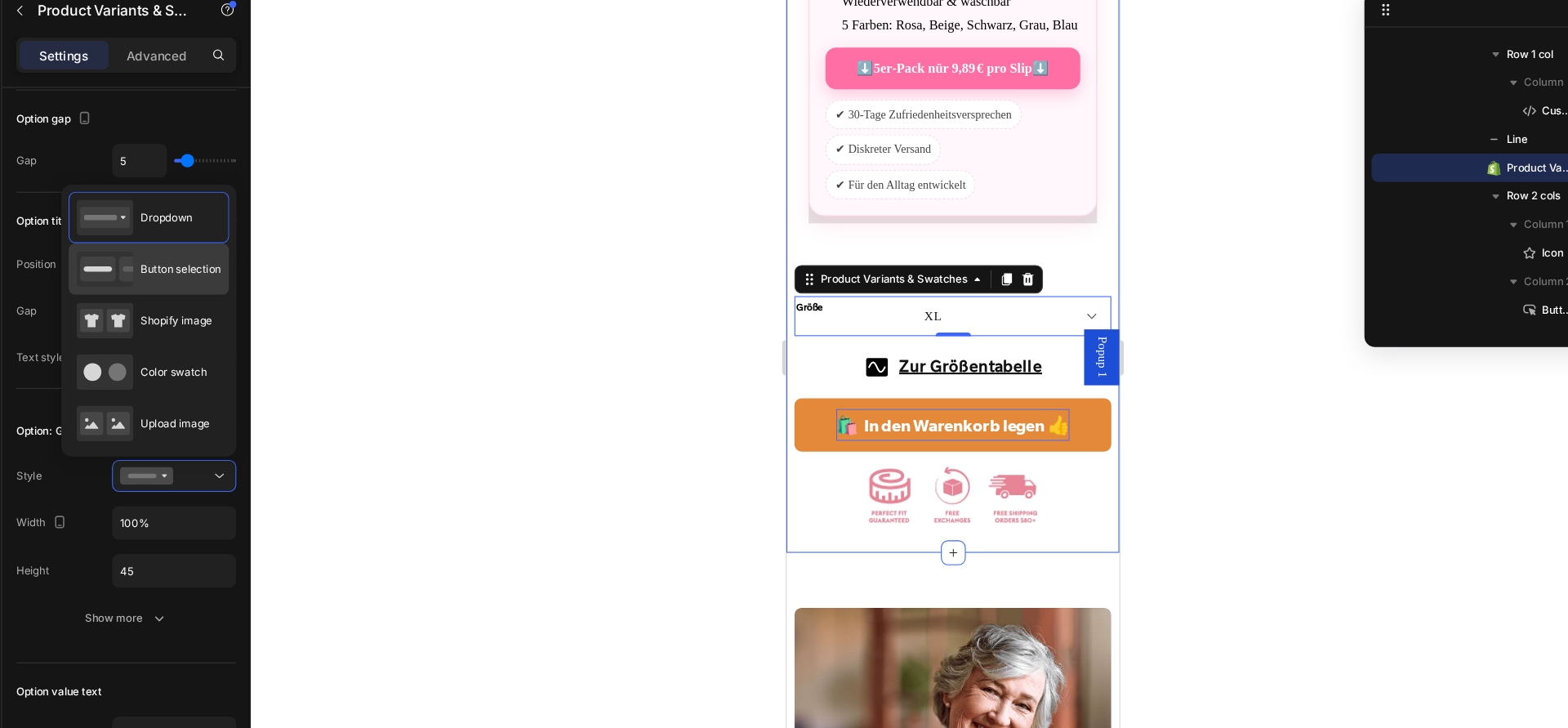
click at [217, 318] on div "Button selection" at bounding box center [182, 305] width 133 height 32
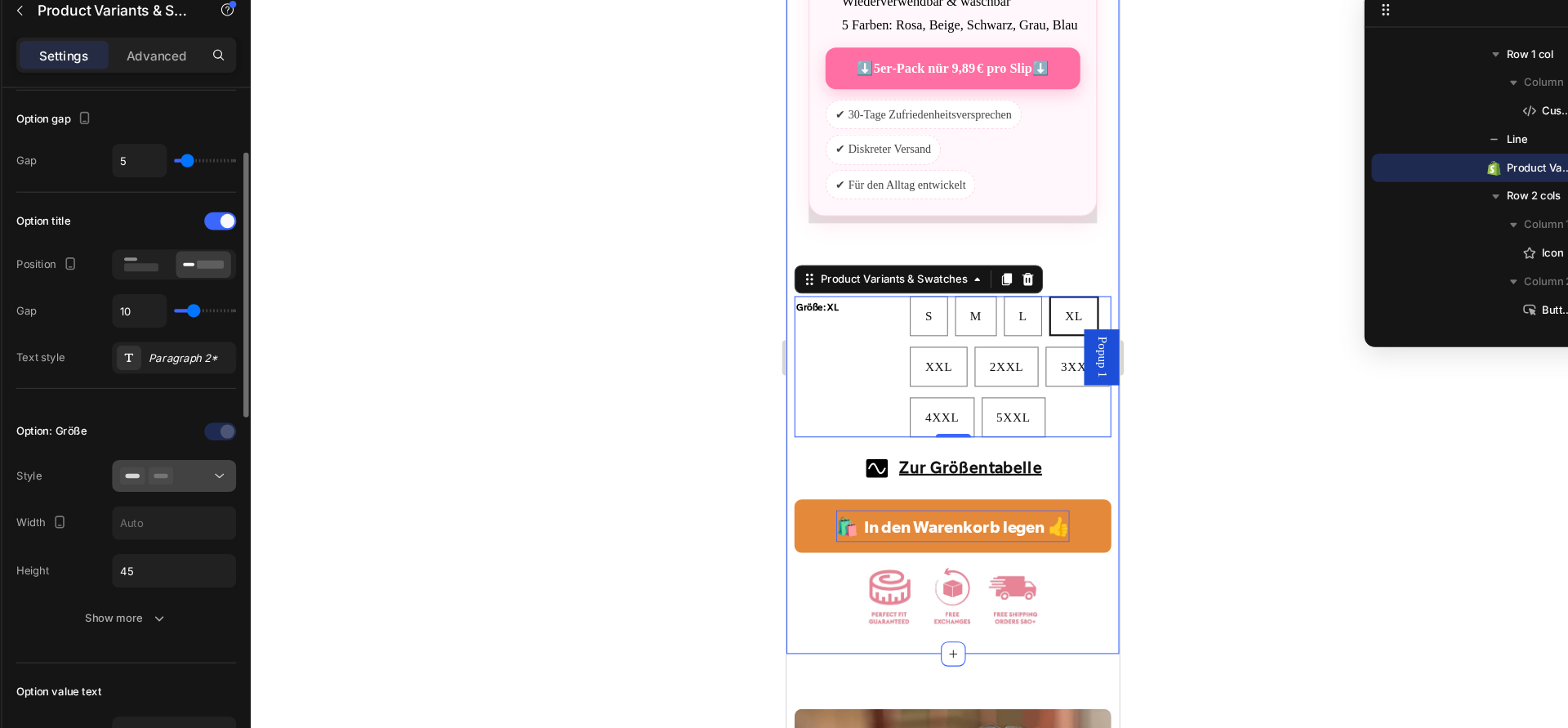
click at [239, 505] on button at bounding box center [205, 496] width 115 height 29
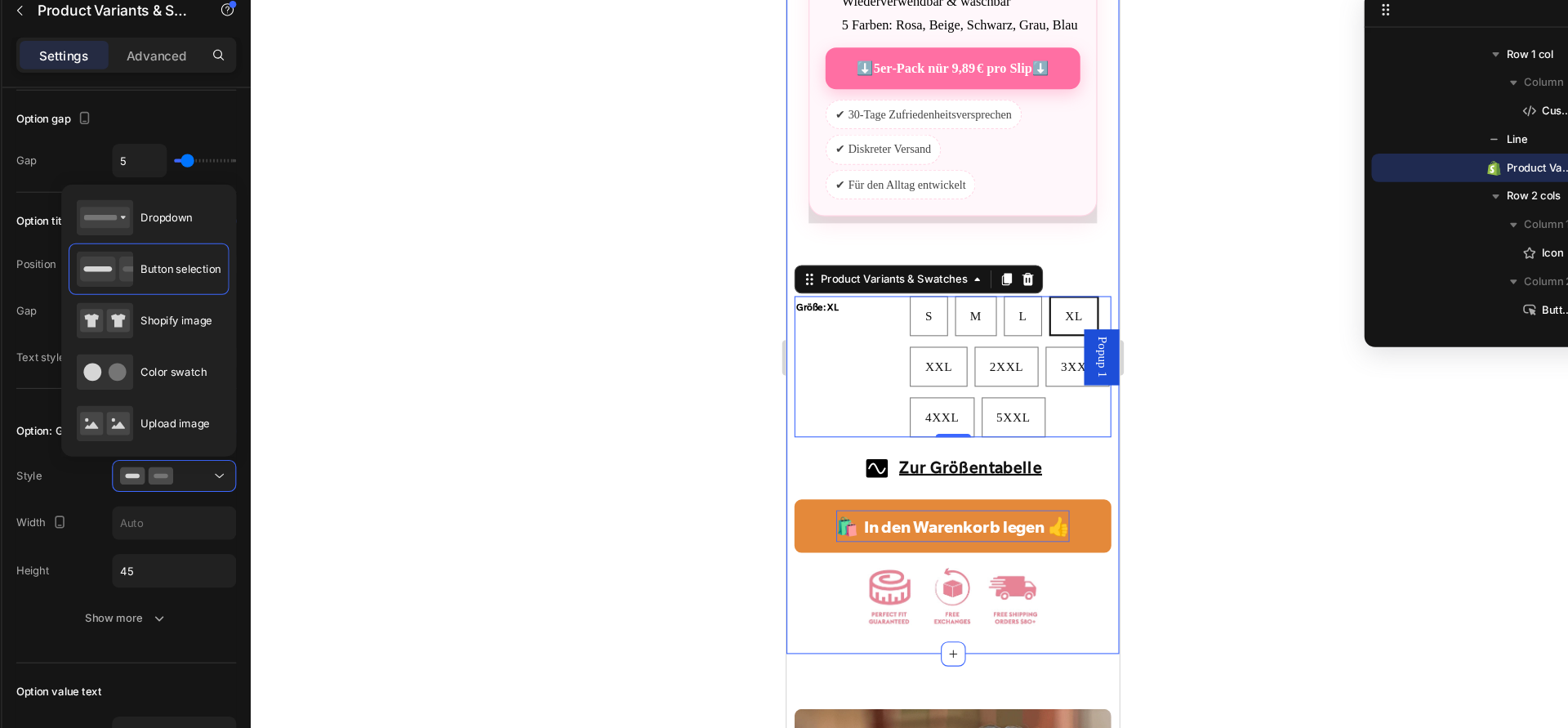
scroll to position [0, 0]
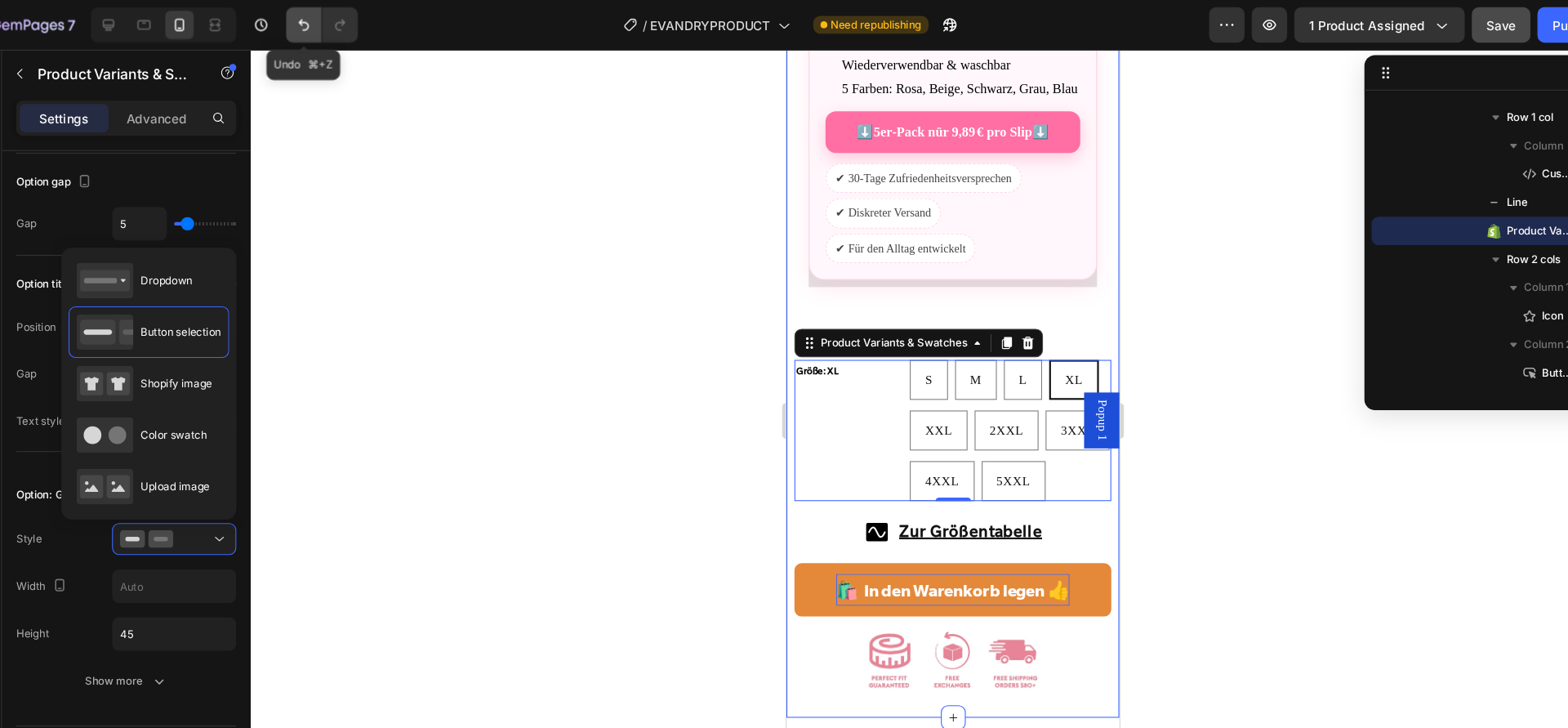
click at [324, 15] on icon "Undo/Redo" at bounding box center [325, 23] width 17 height 17
type input "100%"
select select "XL"
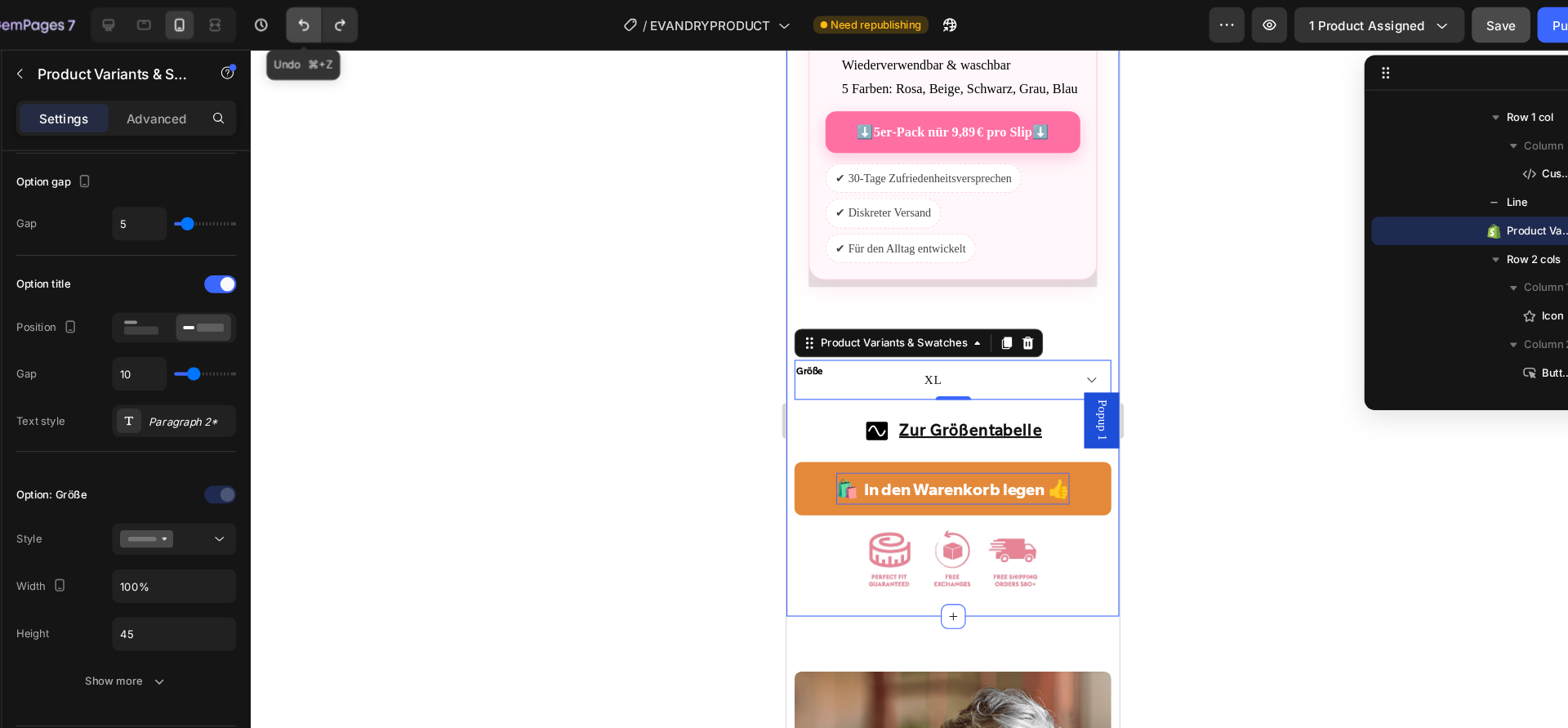
click at [324, 15] on icon "Undo/Redo" at bounding box center [325, 23] width 17 height 17
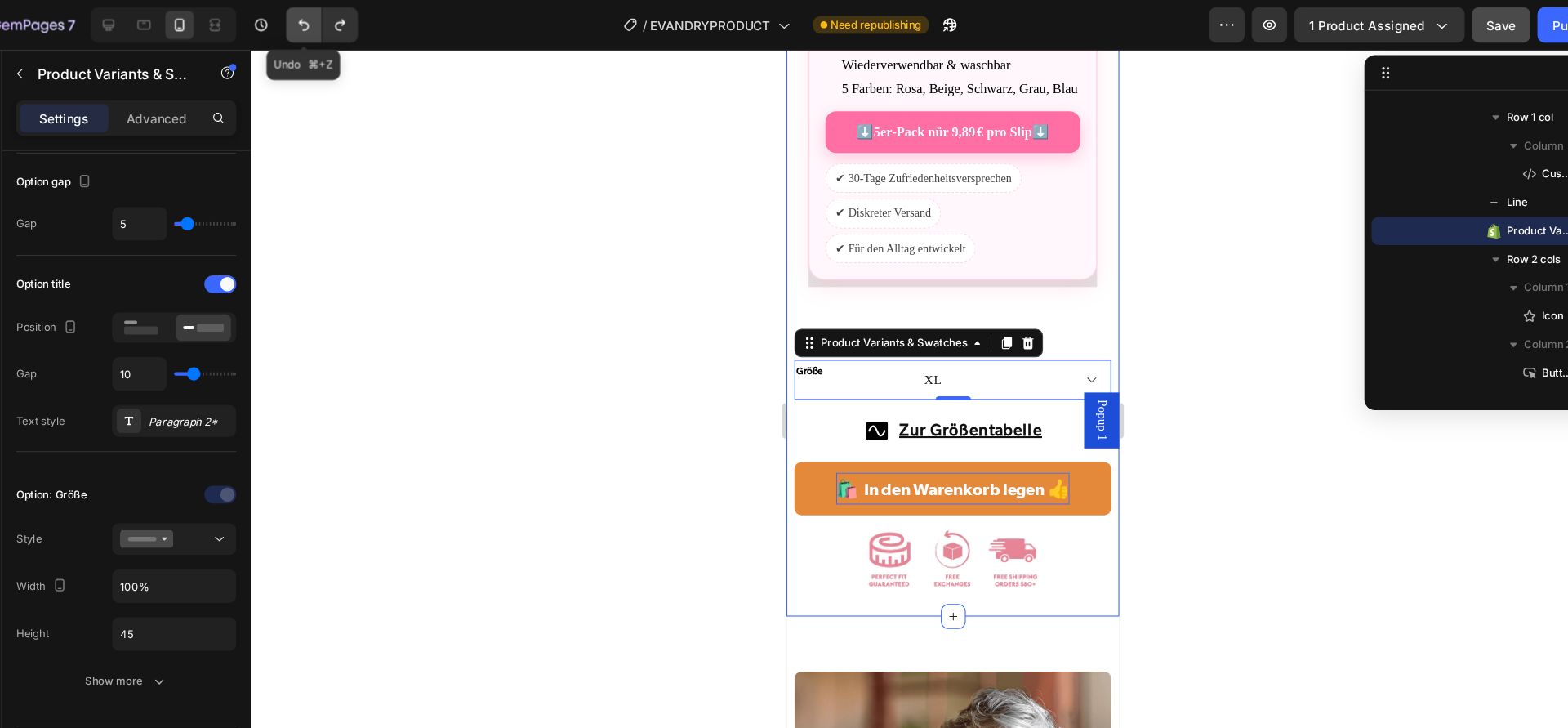
click at [324, 15] on icon "Undo/Redo" at bounding box center [325, 23] width 17 height 17
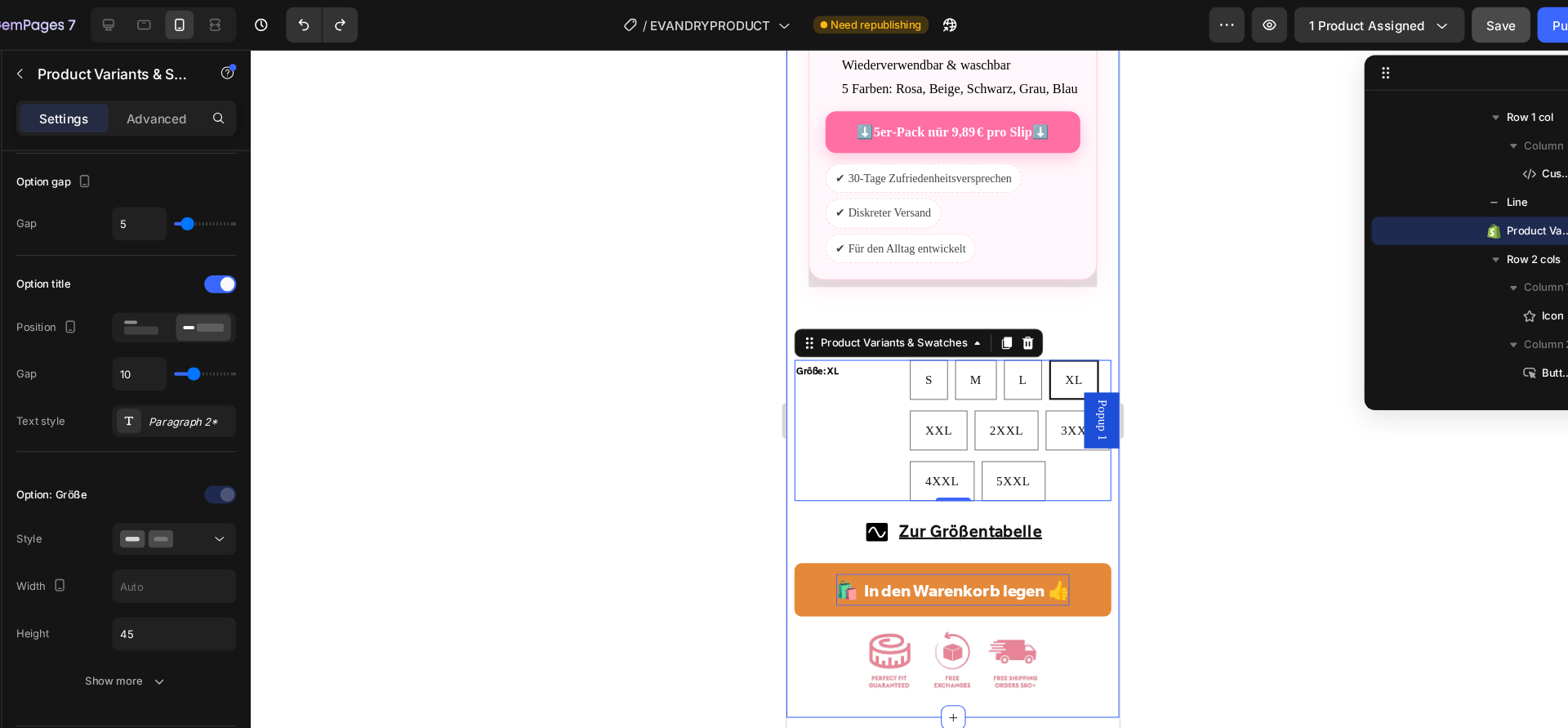
click at [557, 374] on div at bounding box center [922, 387] width 1293 height 682
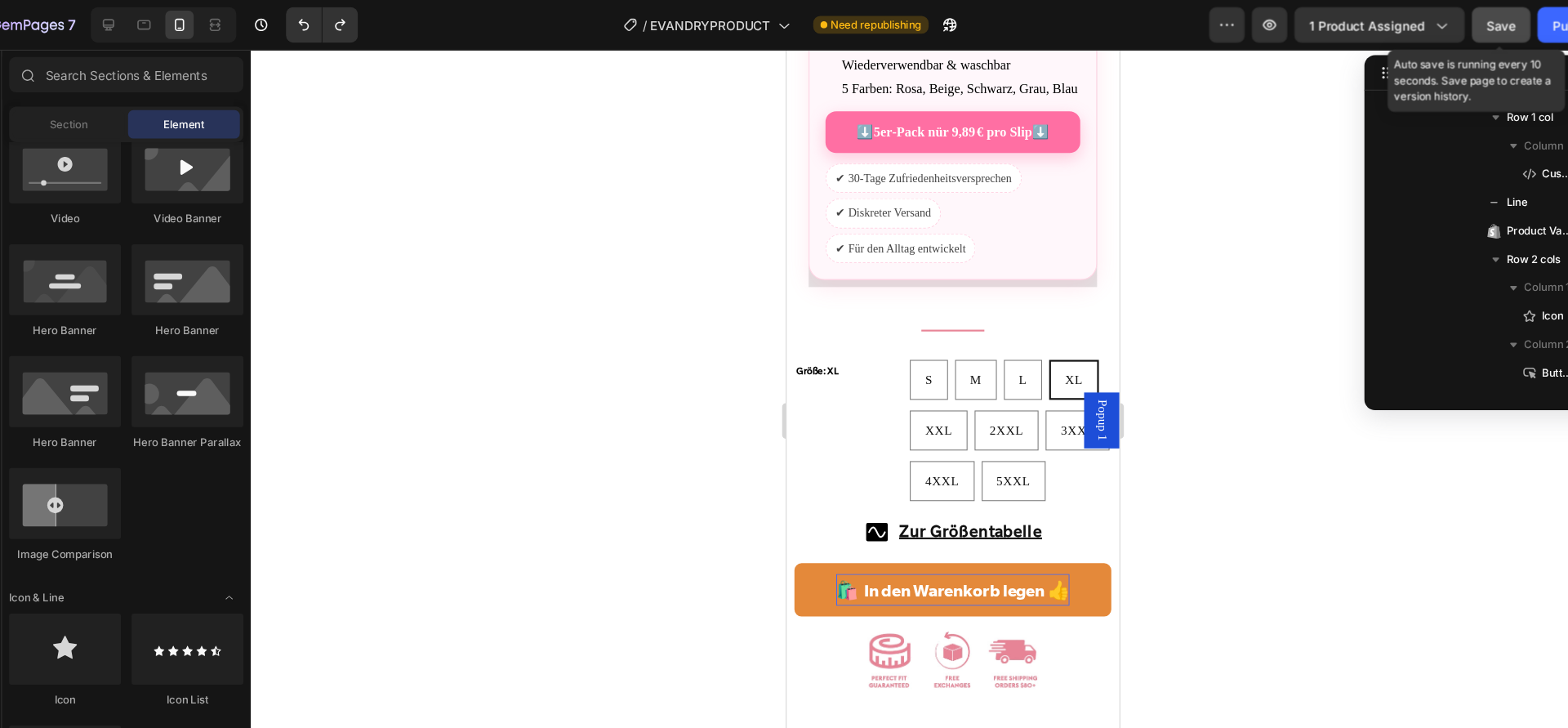
click at [1419, 29] on span "Save" at bounding box center [1426, 23] width 27 height 14
click at [1466, 27] on button "Publish" at bounding box center [1494, 22] width 69 height 32
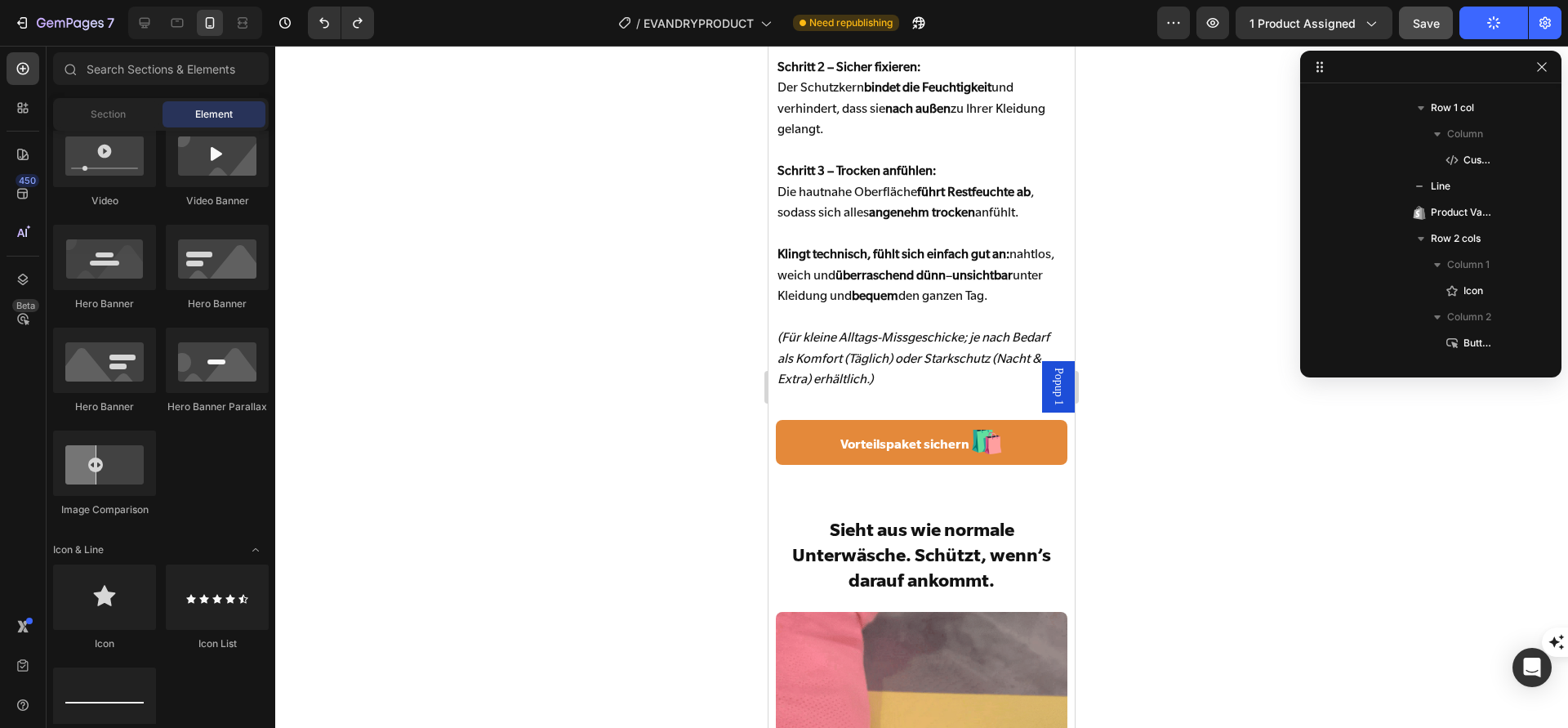
scroll to position [4971, 0]
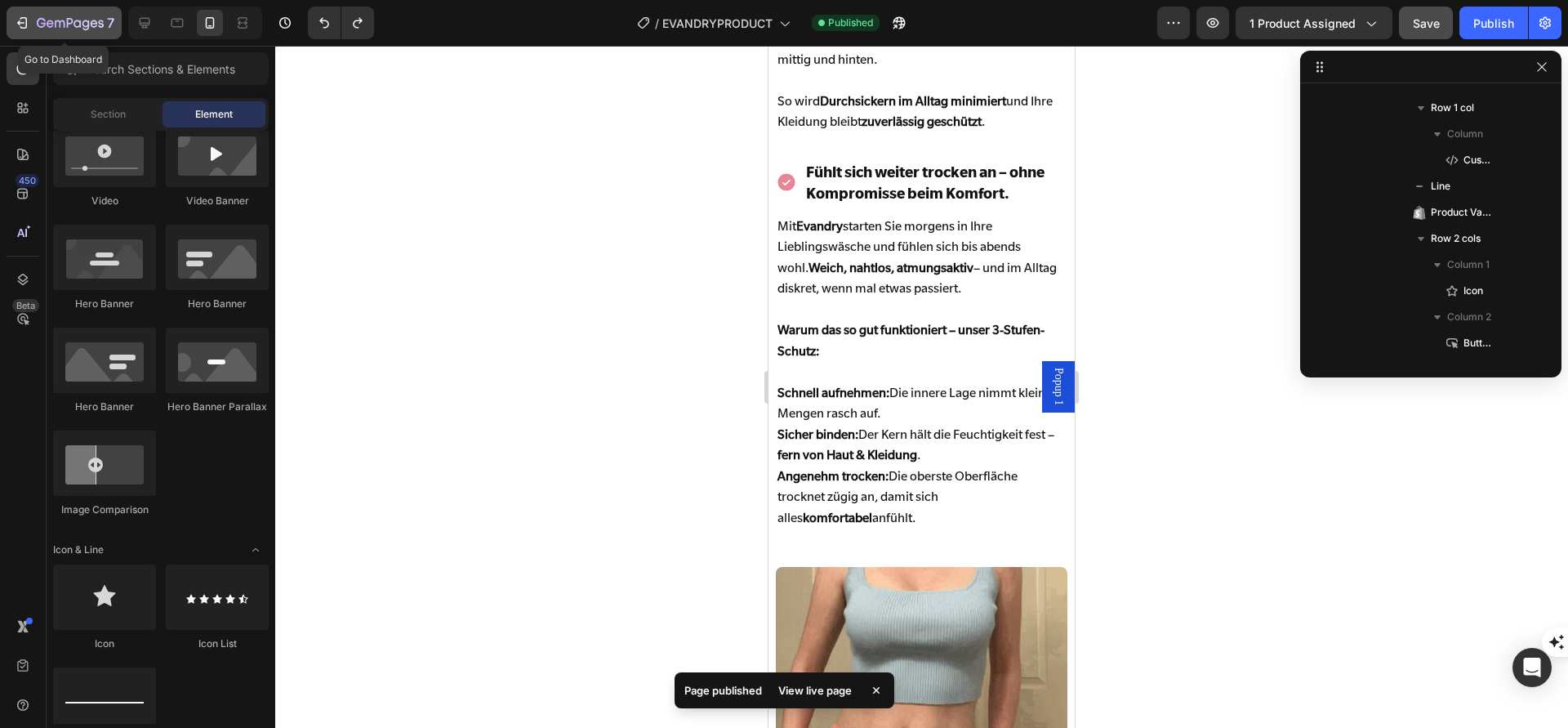
click at [45, 26] on icon "button" at bounding box center [70, 24] width 67 height 14
